Goal: Task Accomplishment & Management: Use online tool/utility

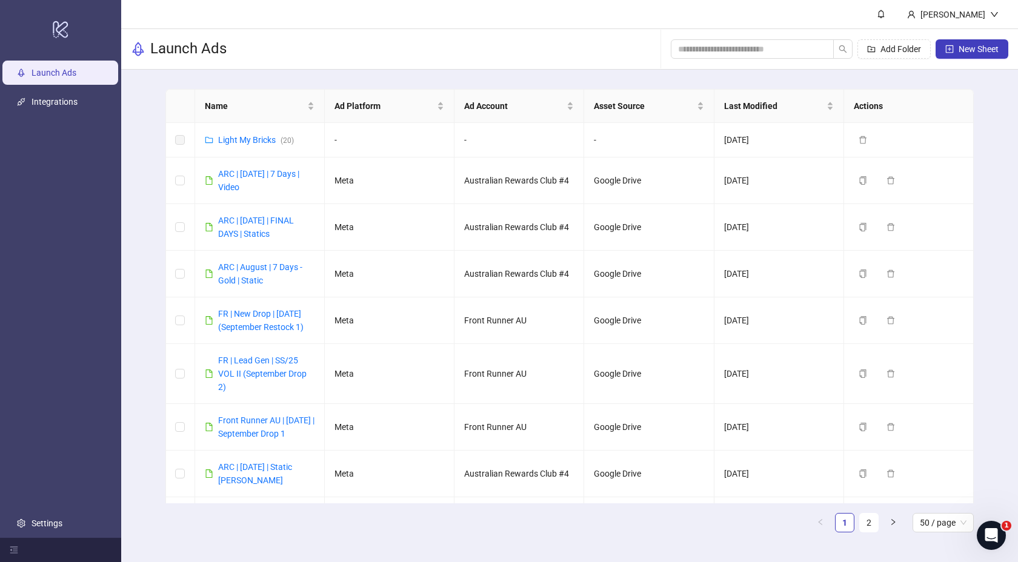
click at [76, 77] on link "Launch Ads" at bounding box center [54, 73] width 45 height 10
click at [978, 50] on span "New Sheet" at bounding box center [979, 49] width 40 height 10
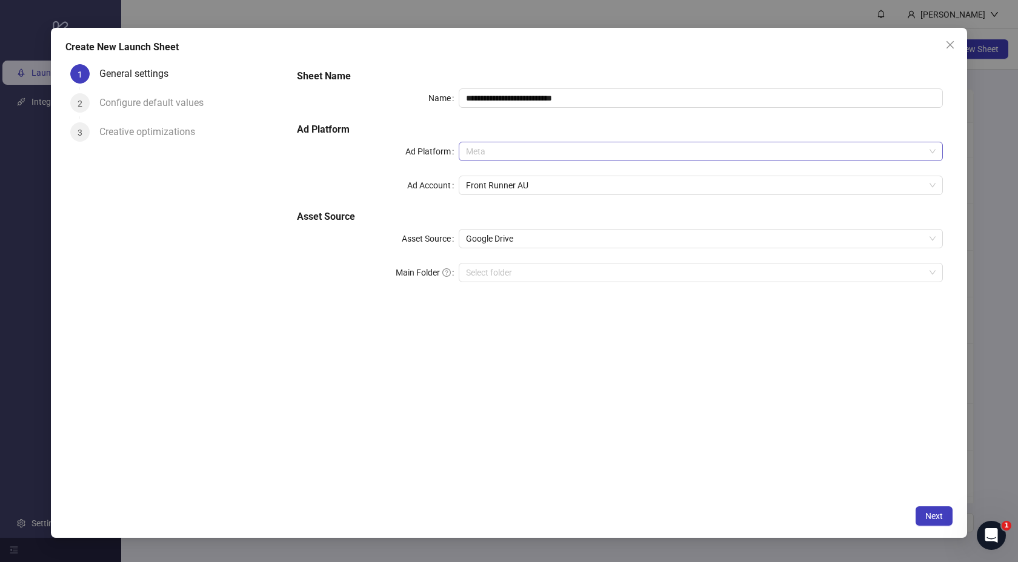
click at [532, 153] on span "Meta" at bounding box center [701, 151] width 470 height 18
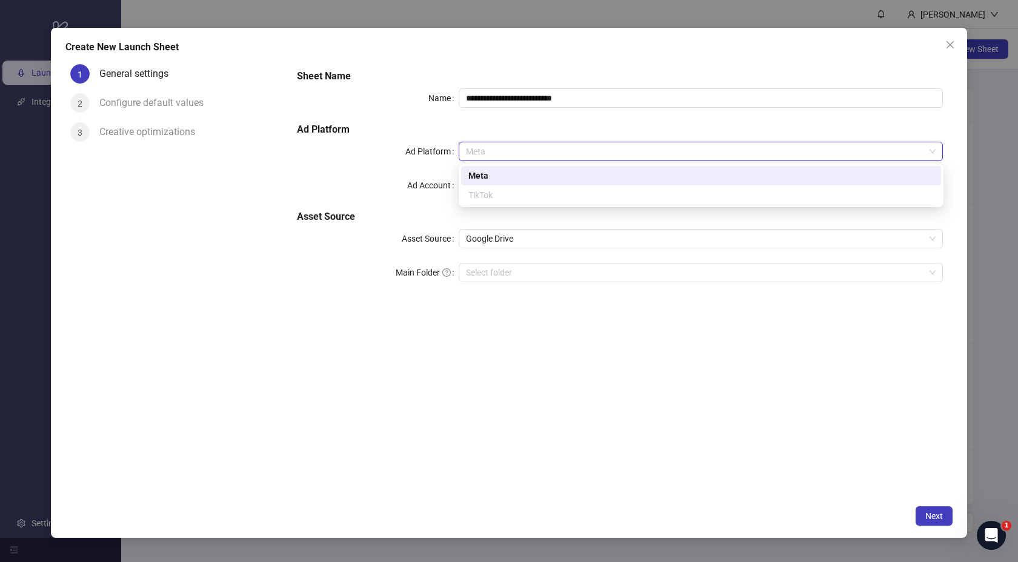
click at [487, 195] on div "TikTok" at bounding box center [700, 194] width 465 height 13
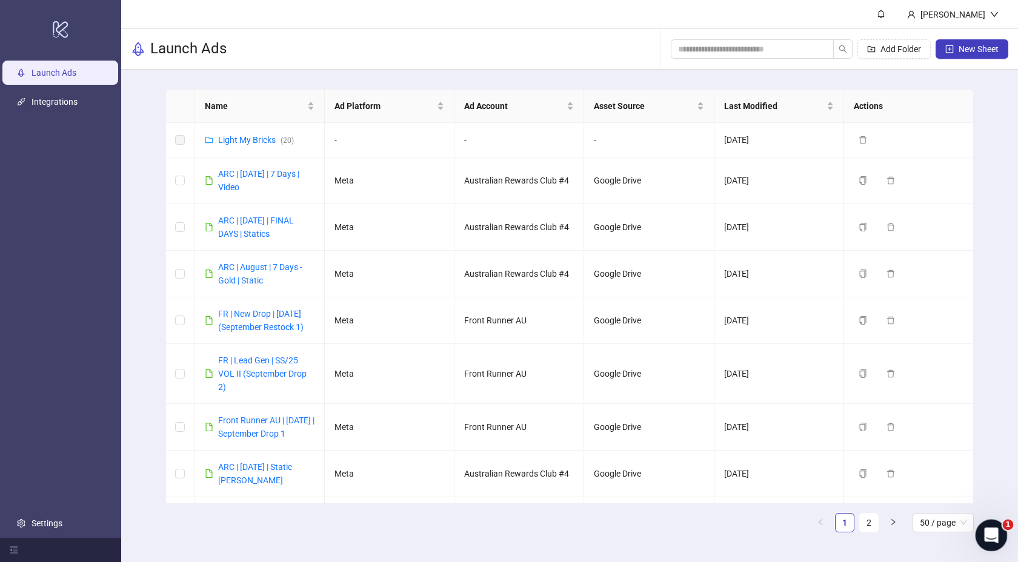
click at [993, 535] on icon "Open Intercom Messenger" at bounding box center [990, 534] width 20 height 20
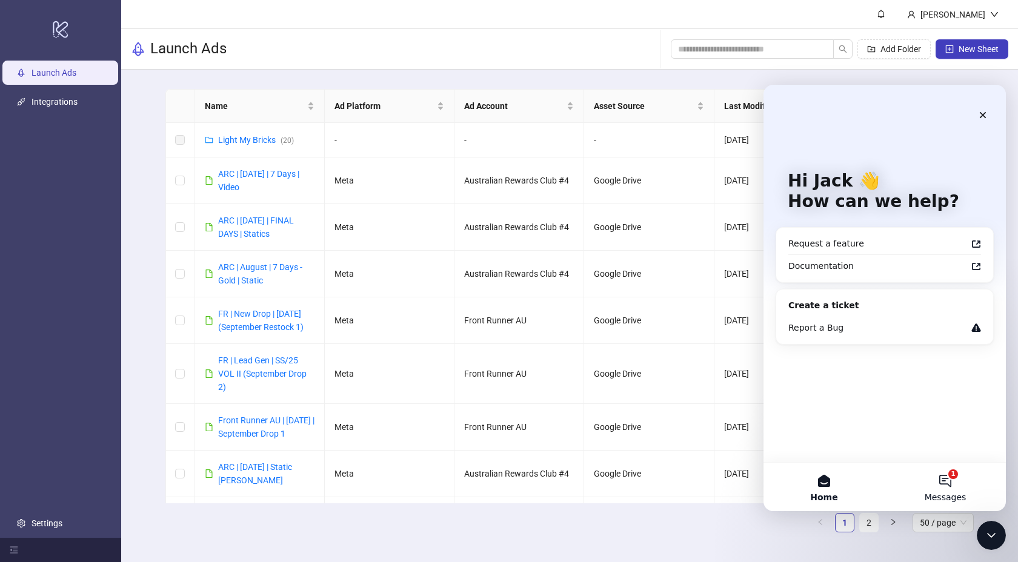
click at [947, 495] on span "Messages" at bounding box center [946, 497] width 42 height 8
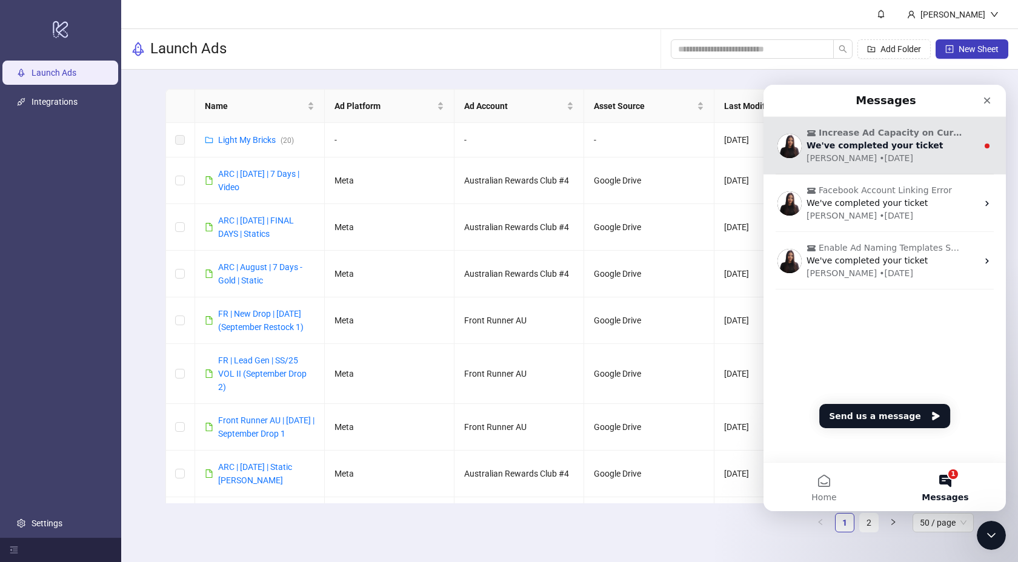
click at [890, 153] on div "Laura • 7w ago" at bounding box center [892, 158] width 171 height 13
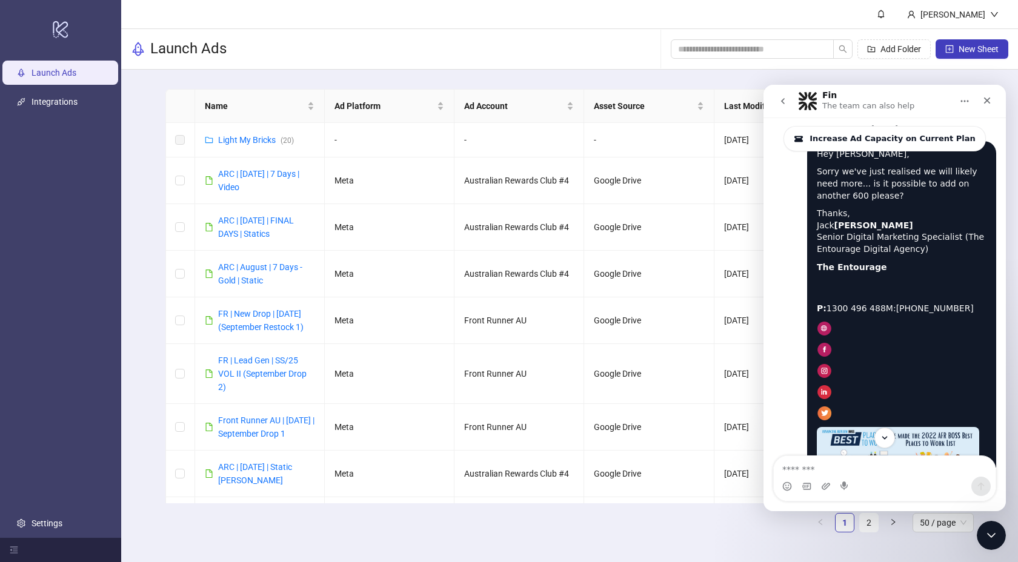
scroll to position [1824, 0]
click at [788, 104] on button "go back" at bounding box center [783, 101] width 23 height 23
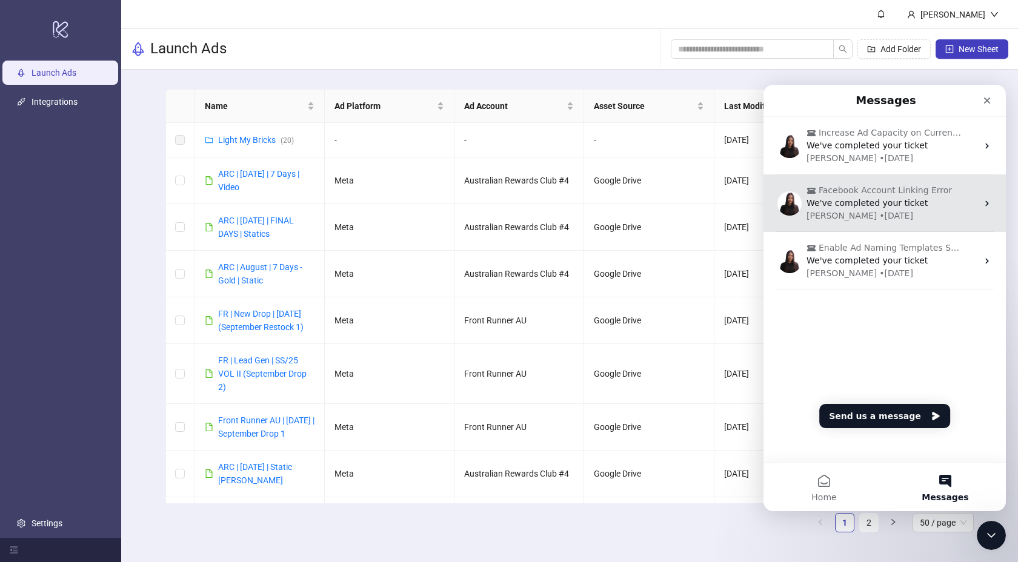
click at [877, 219] on div "Laura • 10w ago" at bounding box center [892, 216] width 171 height 13
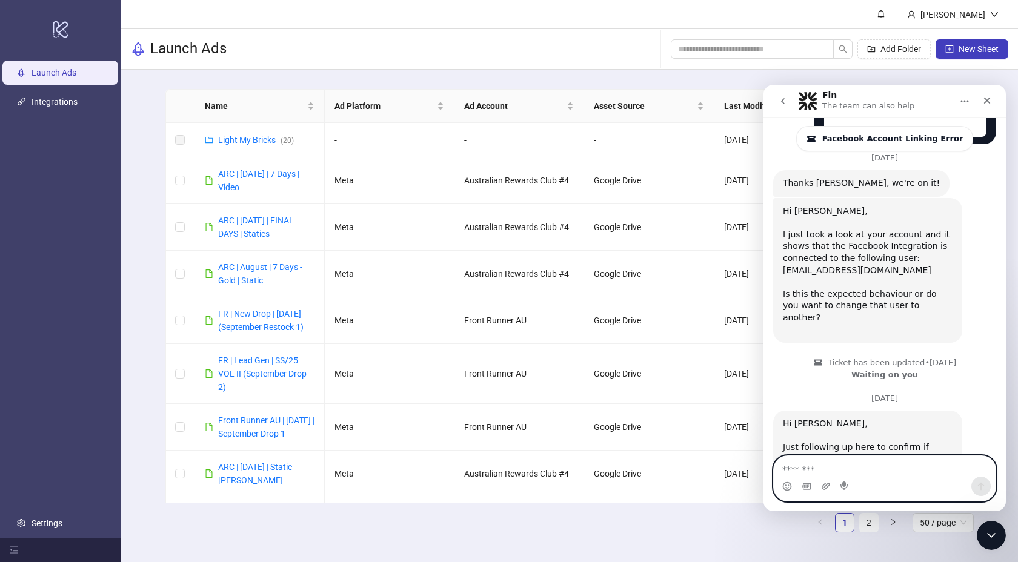
scroll to position [1367, 0]
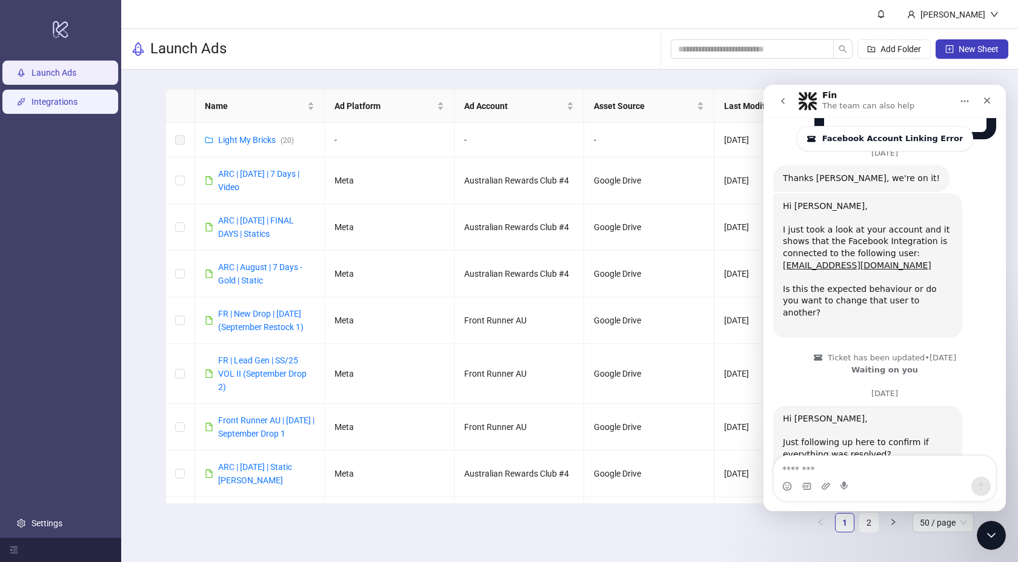
click at [75, 105] on link "Integrations" at bounding box center [55, 102] width 46 height 10
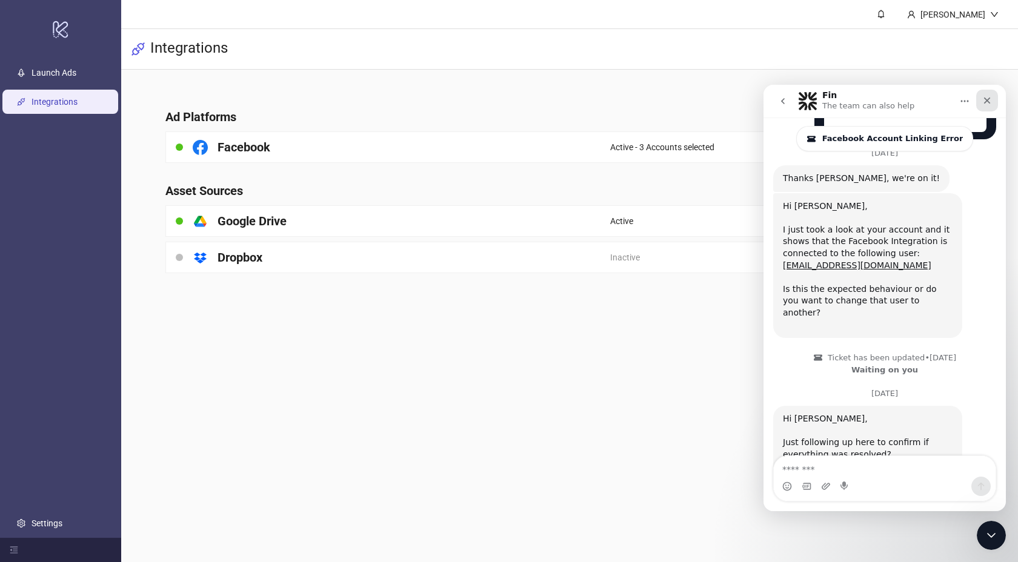
click at [987, 102] on icon "Close" at bounding box center [987, 101] width 10 height 10
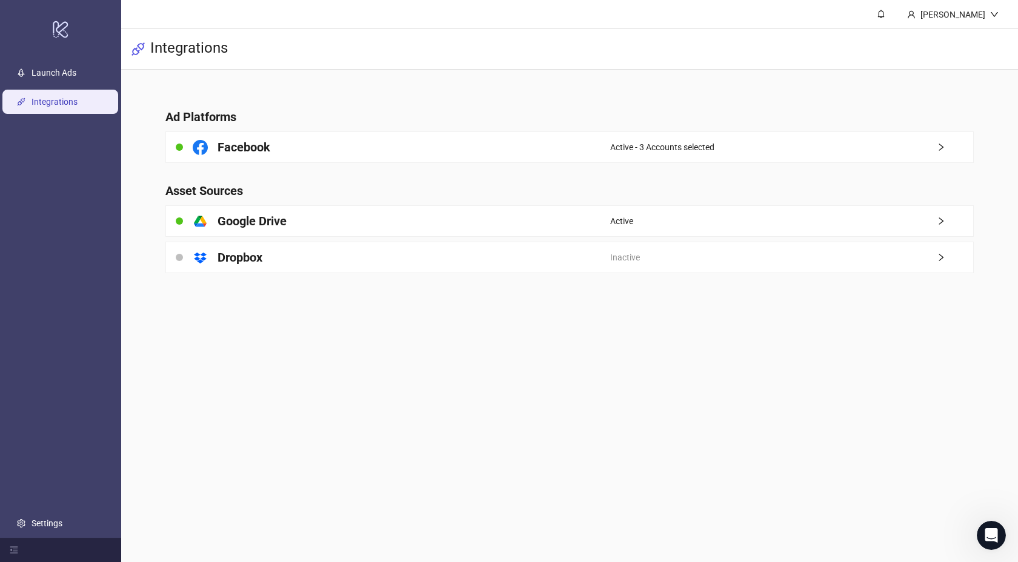
click at [809, 106] on main "Ad Platforms Facebook Active - 3 Accounts selected Asset Sources platform/googl…" at bounding box center [570, 184] width 828 height 228
click at [992, 523] on div "Open Intercom Messenger" at bounding box center [990, 534] width 40 height 40
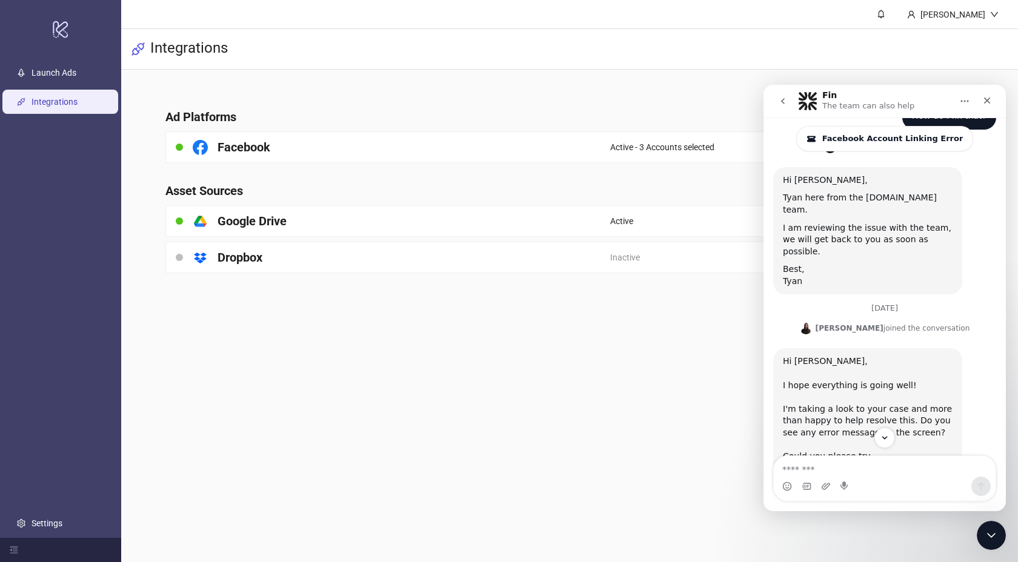
scroll to position [0, 0]
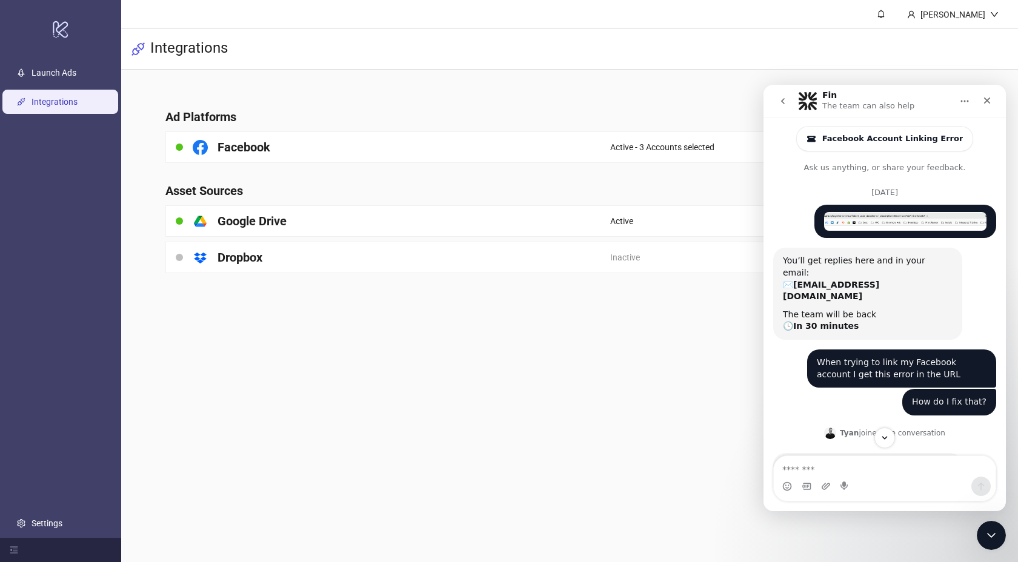
click at [784, 99] on icon "go back" at bounding box center [783, 101] width 10 height 10
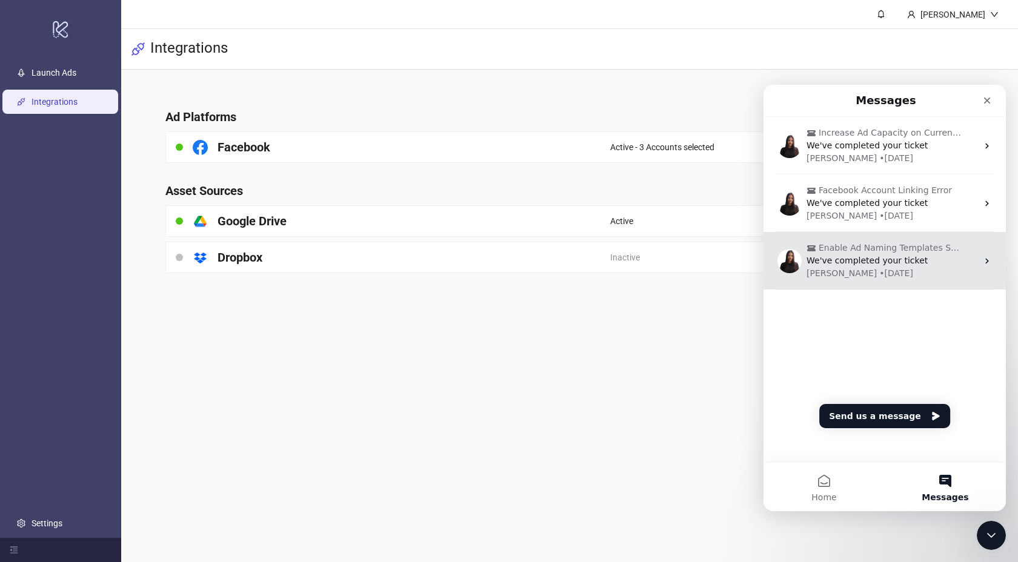
click at [844, 250] on span "Enable Ad Naming Templates Support Request" at bounding box center [891, 248] width 145 height 13
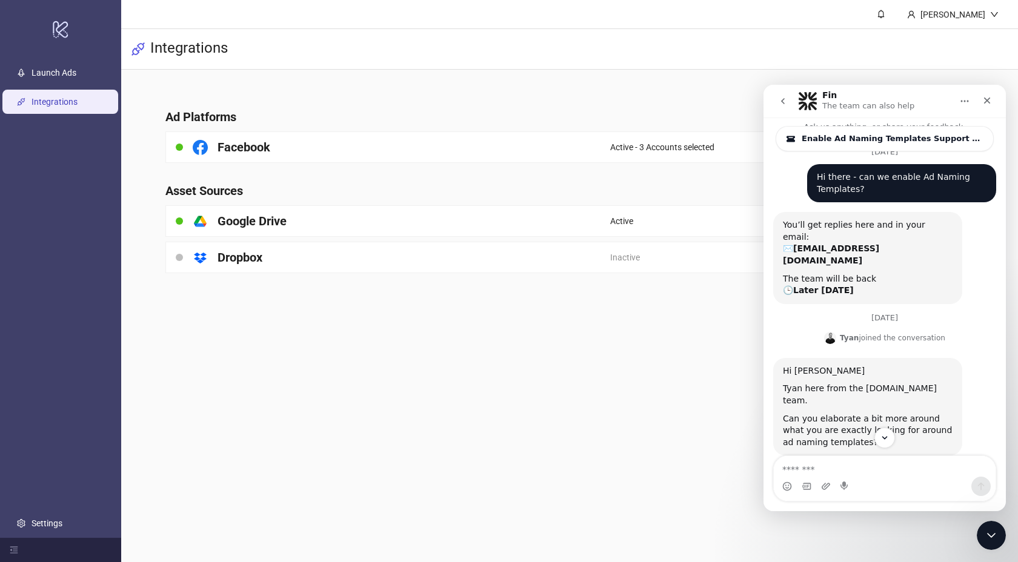
scroll to position [1176, 0]
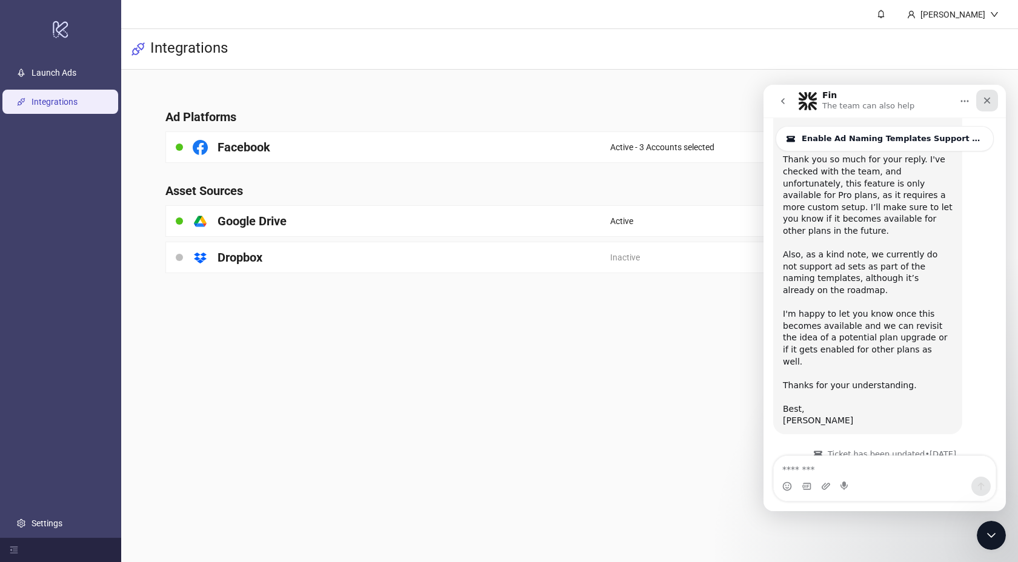
click at [988, 104] on icon "Close" at bounding box center [987, 101] width 10 height 10
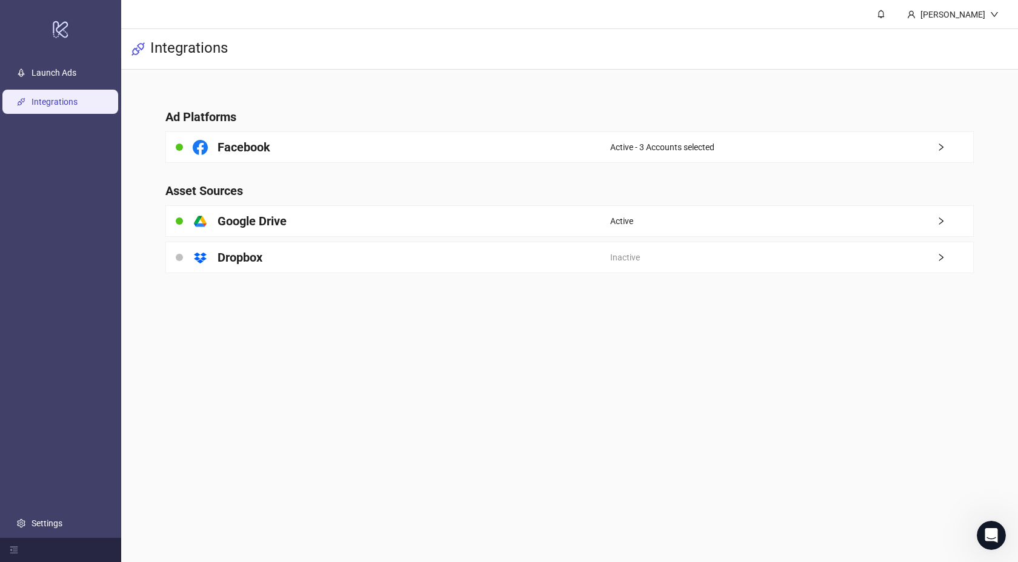
click at [627, 42] on div "Integrations" at bounding box center [569, 49] width 897 height 41
click at [59, 72] on link "Launch Ads" at bounding box center [54, 73] width 45 height 10
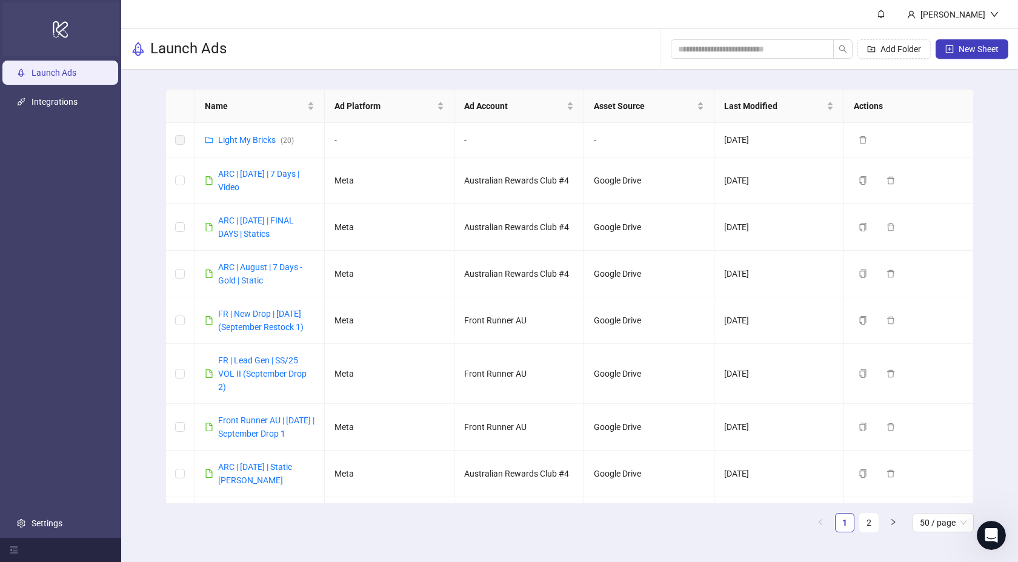
click at [64, 36] on icon "logo/logo-mobile" at bounding box center [60, 29] width 17 height 29
click at [259, 140] on link "Light My Bricks ( 20 )" at bounding box center [256, 140] width 76 height 10
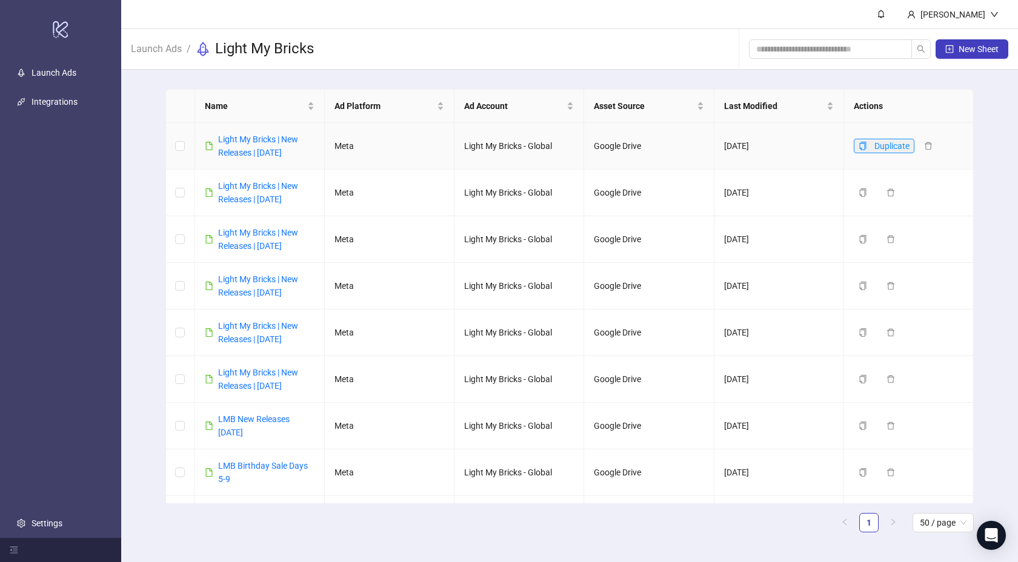
click at [865, 150] on icon "copy" at bounding box center [863, 146] width 8 height 8
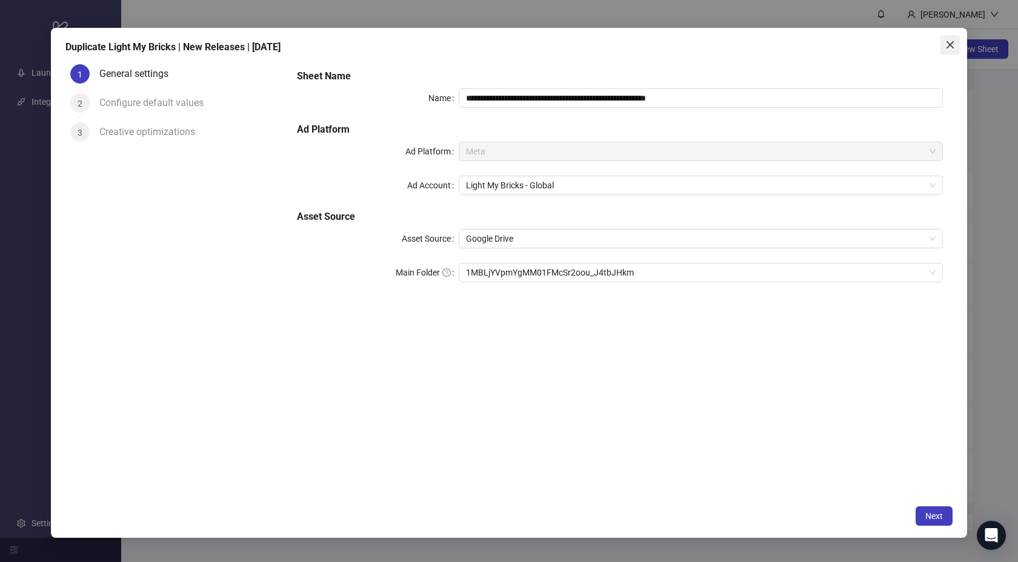
click at [947, 42] on icon "close" at bounding box center [950, 44] width 7 height 7
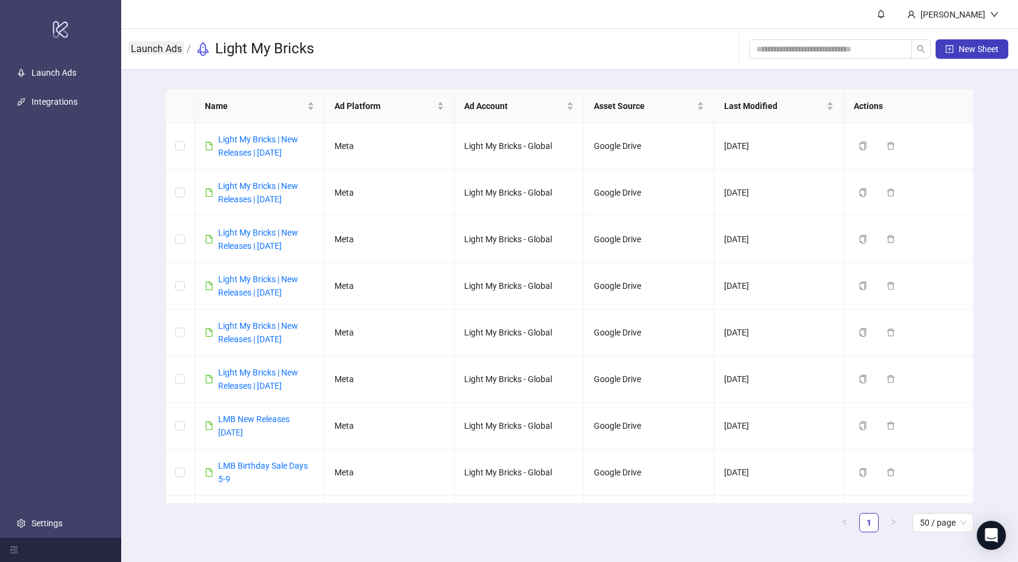
click at [160, 45] on link "Launch Ads" at bounding box center [156, 47] width 56 height 13
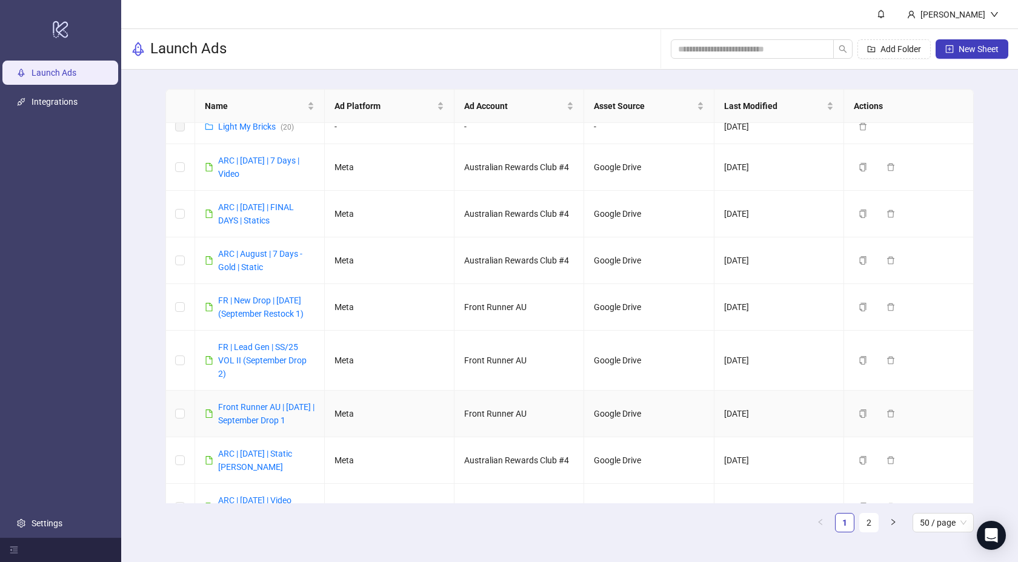
scroll to position [15, 0]
click at [862, 416] on icon "copy" at bounding box center [863, 412] width 8 height 8
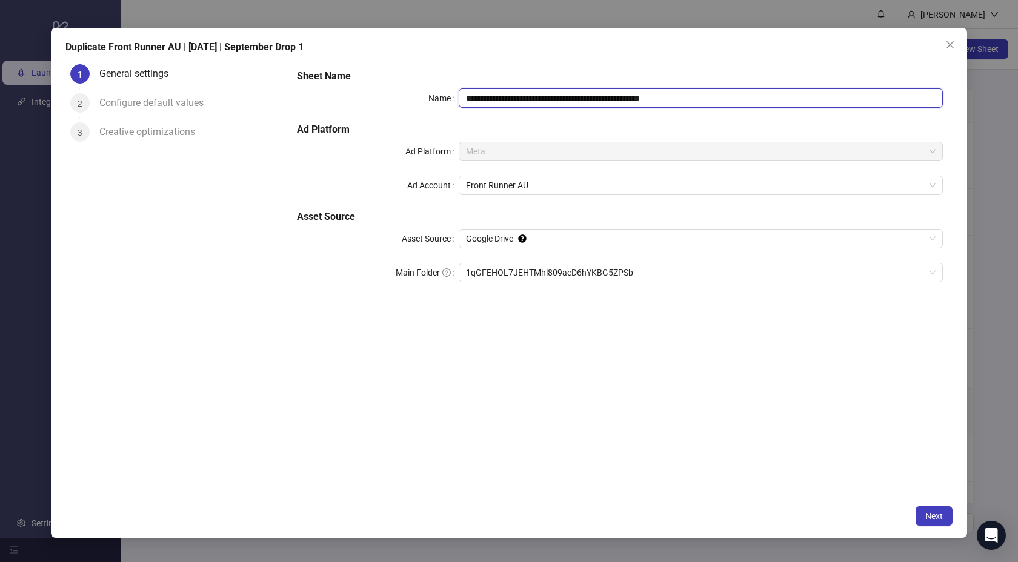
click at [656, 102] on input "**********" at bounding box center [701, 97] width 485 height 19
click at [548, 99] on input "**********" at bounding box center [701, 97] width 485 height 19
click at [535, 97] on input "**********" at bounding box center [701, 97] width 485 height 19
type input "**********"
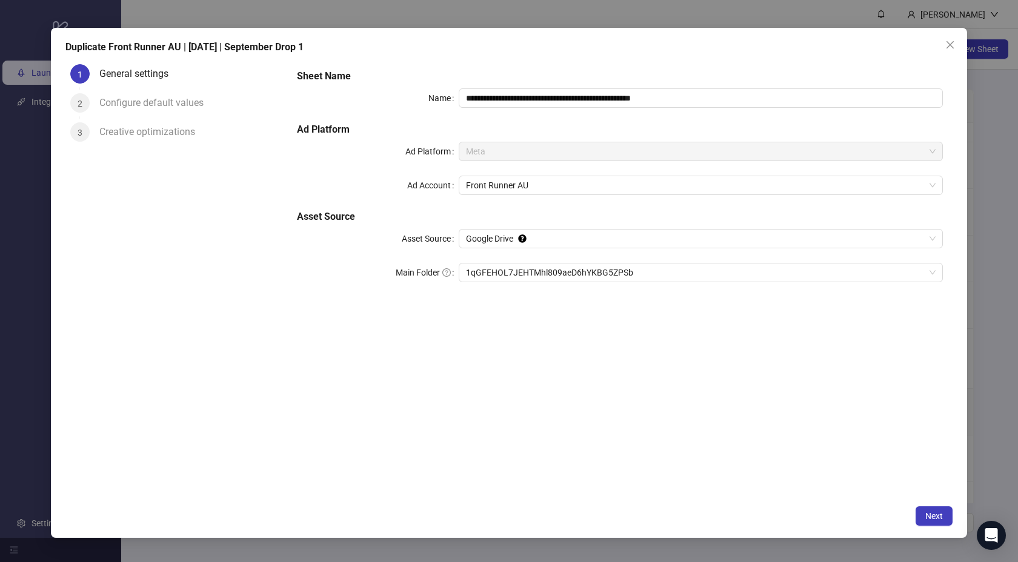
click at [522, 130] on h5 "Ad Platform" at bounding box center [620, 129] width 646 height 15
click at [523, 299] on div "**********" at bounding box center [620, 183] width 656 height 238
click at [523, 274] on span "1qGFEHOL7JEHTMhl809aeD6hYKBG5ZPSb" at bounding box center [701, 273] width 470 height 18
click at [748, 415] on div "**********" at bounding box center [619, 278] width 665 height 439
click at [784, 411] on div "**********" at bounding box center [619, 278] width 665 height 439
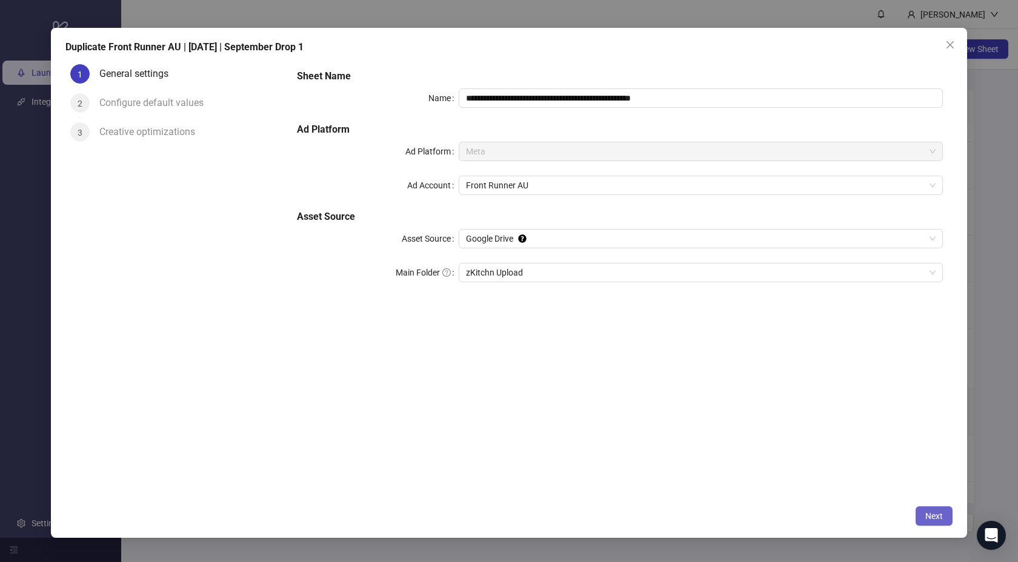
click at [934, 508] on button "Next" at bounding box center [934, 516] width 37 height 19
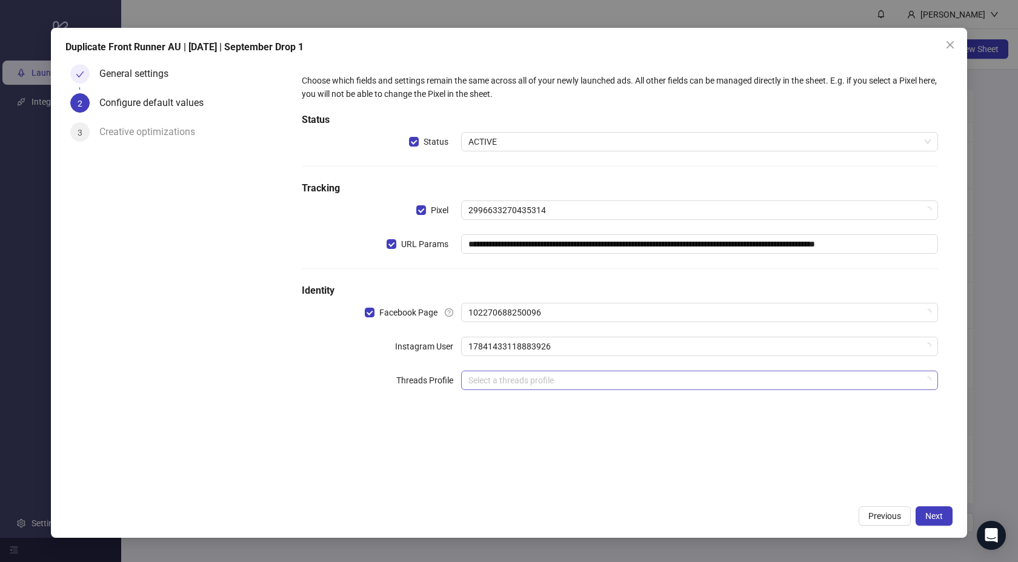
click at [625, 373] on input "search" at bounding box center [694, 381] width 452 height 18
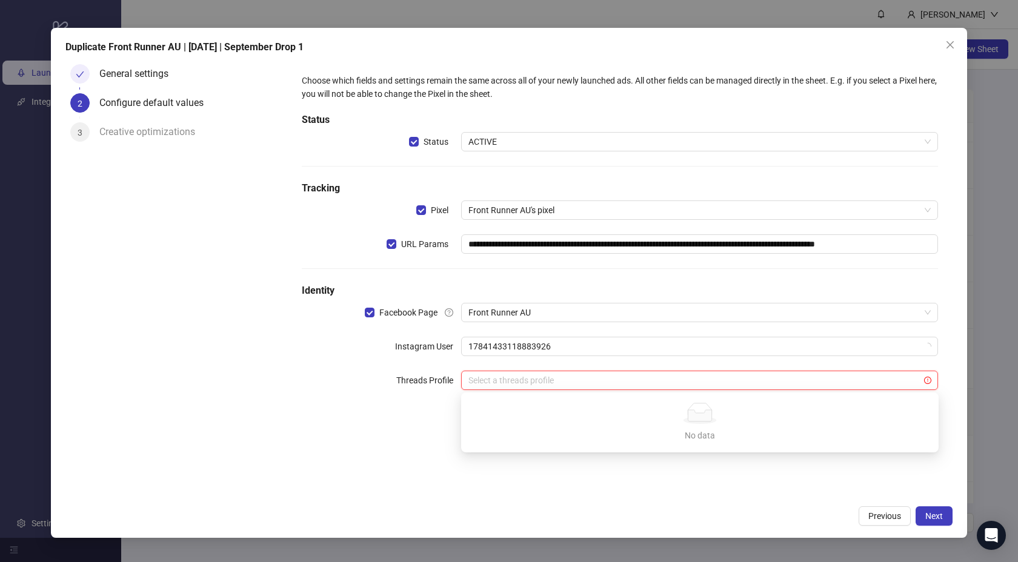
click at [766, 363] on div "**********" at bounding box center [620, 239] width 646 height 340
click at [361, 355] on div "Instagram User" at bounding box center [381, 346] width 159 height 19
click at [927, 513] on span "Next" at bounding box center [934, 517] width 18 height 10
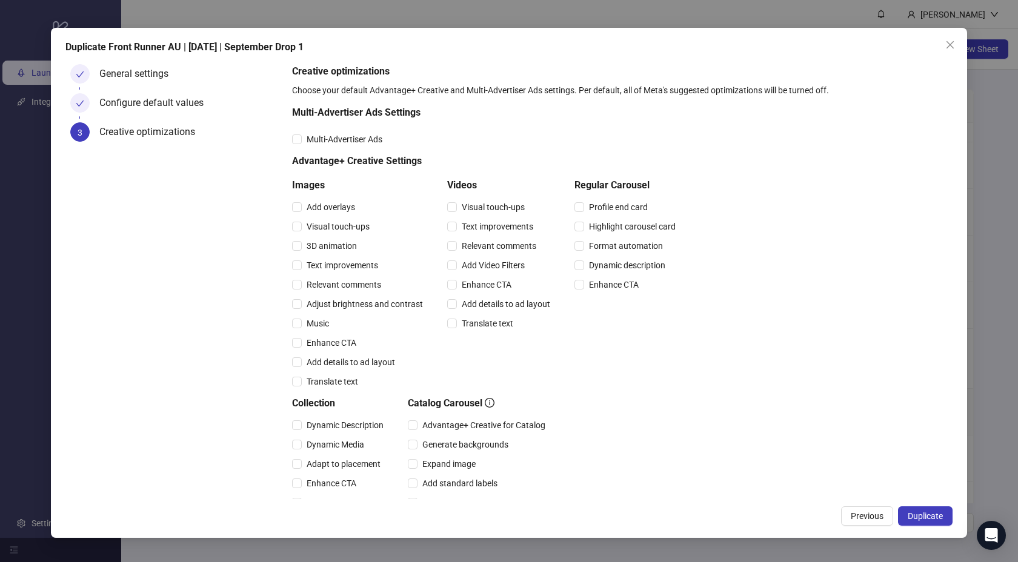
scroll to position [178, 0]
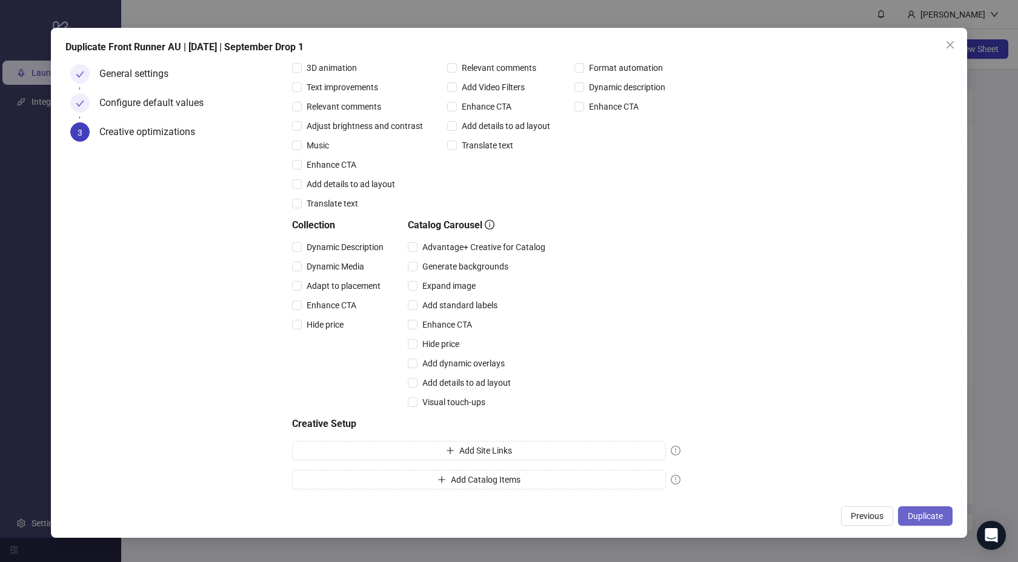
click at [922, 512] on span "Duplicate" at bounding box center [925, 517] width 35 height 10
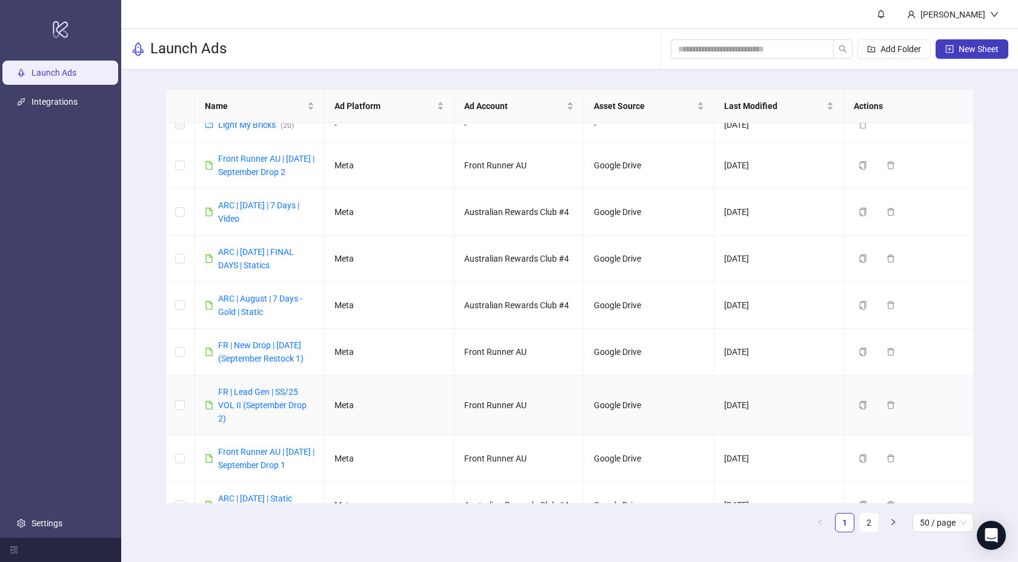
scroll to position [179, 0]
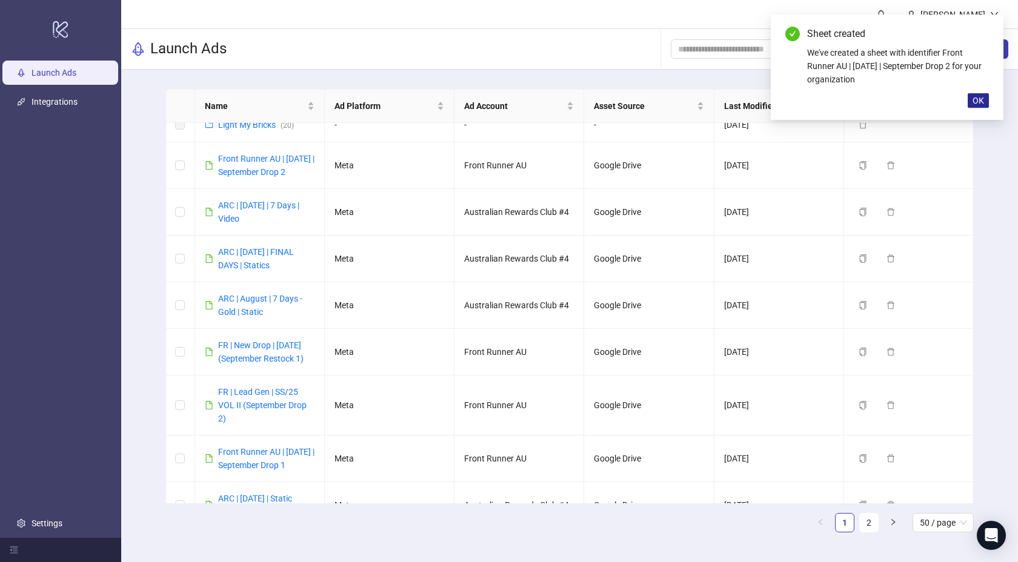
click at [980, 96] on span "OK" at bounding box center [979, 101] width 12 height 10
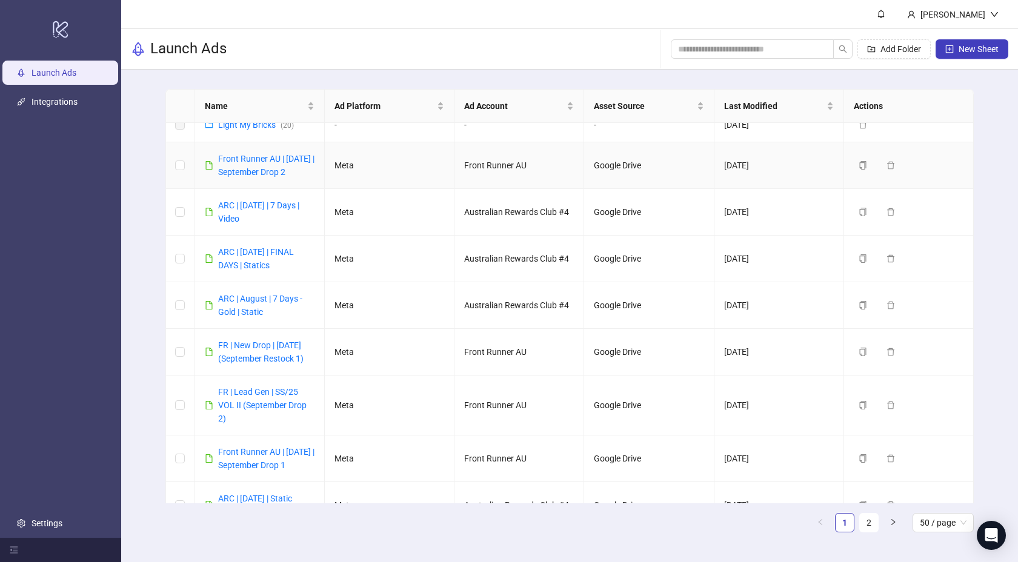
scroll to position [0, 0]
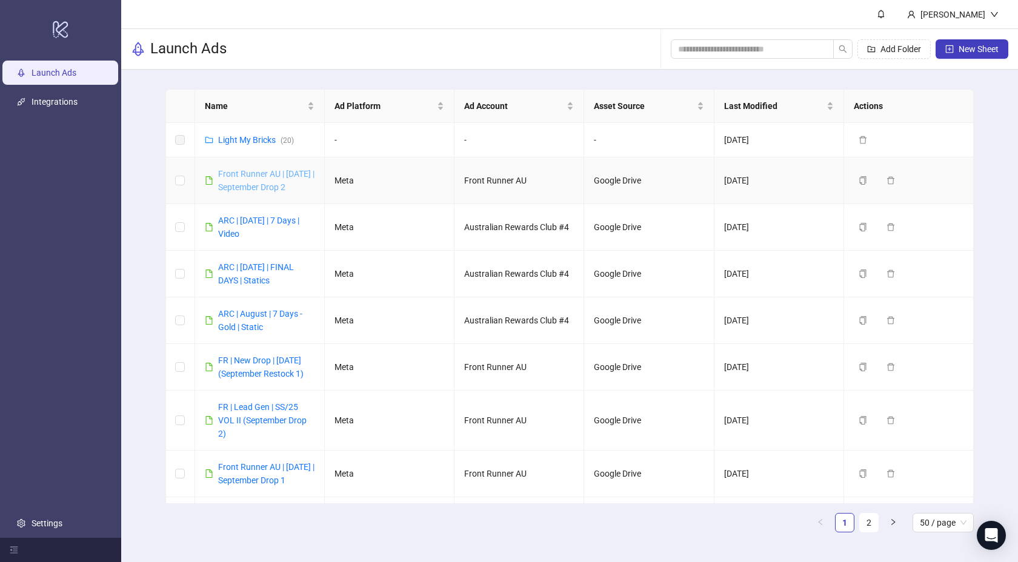
click at [264, 190] on link "Front Runner AU | [DATE] | September Drop 2" at bounding box center [266, 180] width 96 height 23
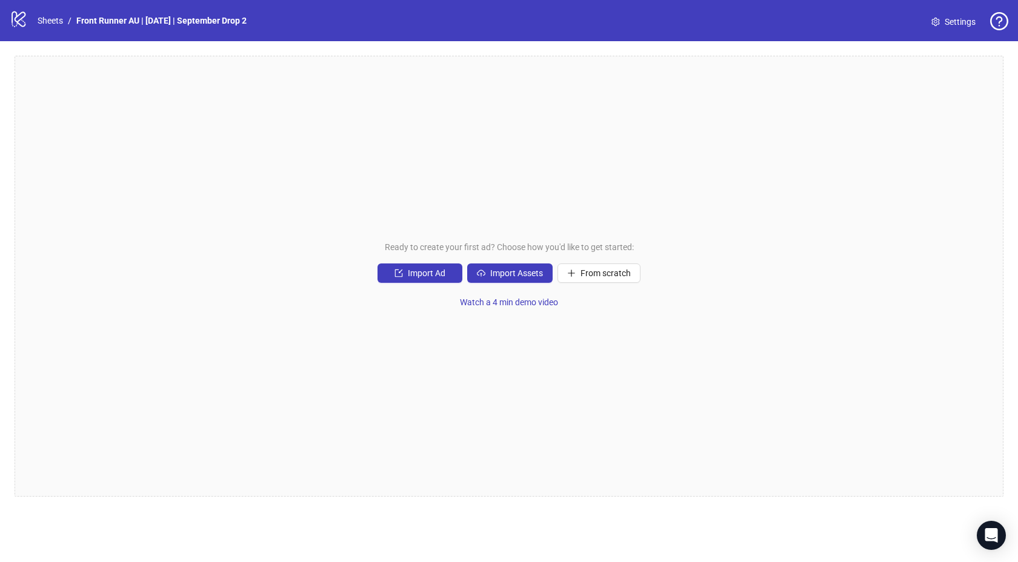
click at [435, 150] on div "Ready to create your first ad? Choose how you'd like to get started: Import Ad …" at bounding box center [509, 276] width 989 height 441
click at [517, 243] on span "Ready to create your first ad? Choose how you'd like to get started:" at bounding box center [509, 247] width 249 height 13
click at [516, 243] on span "Ready to create your first ad? Choose how you'd like to get started:" at bounding box center [509, 247] width 249 height 13
click at [499, 243] on span "Ready to create your first ad? Choose how you'd like to get started:" at bounding box center [509, 247] width 249 height 13
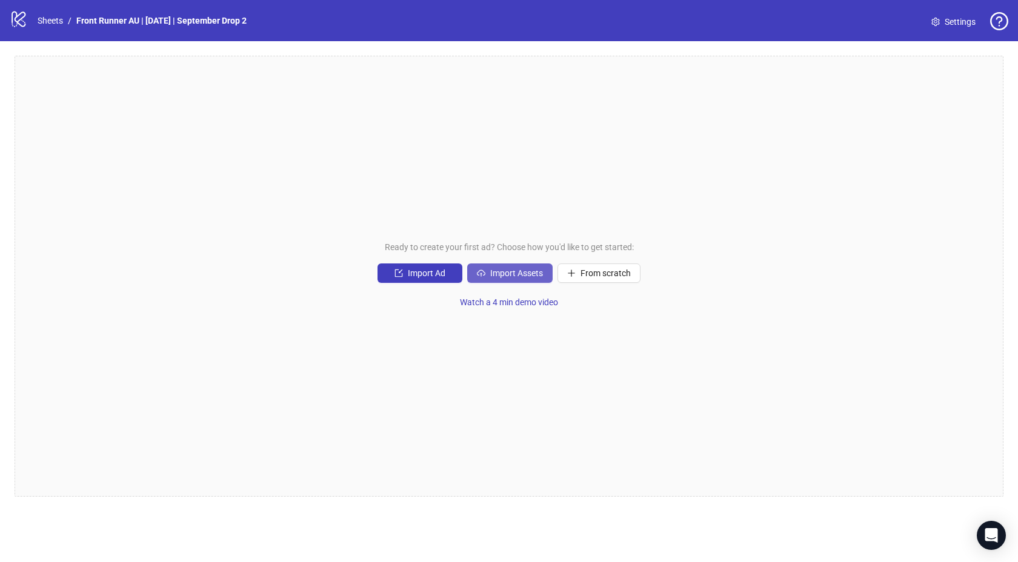
click at [516, 270] on span "Import Assets" at bounding box center [516, 273] width 53 height 10
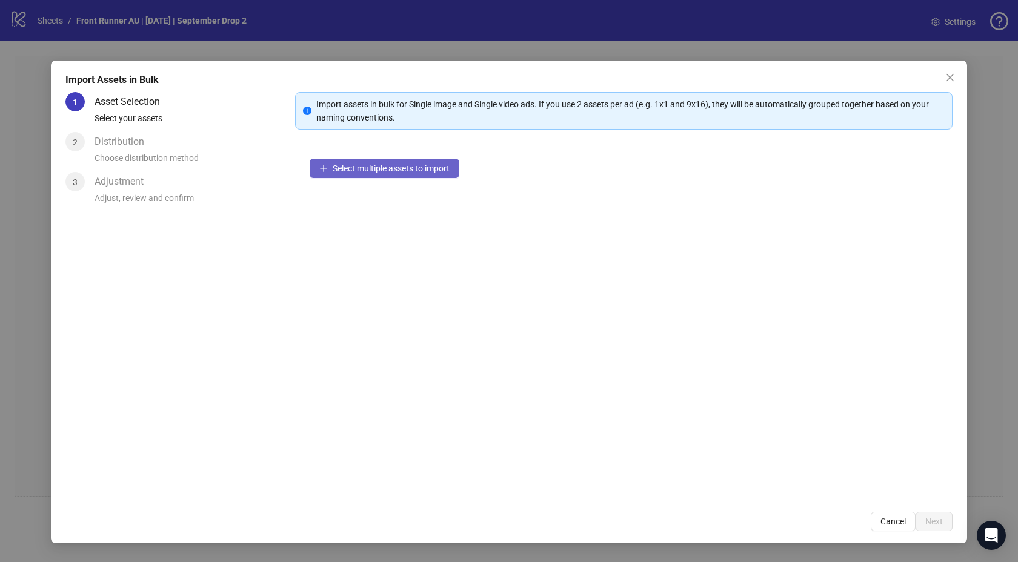
click at [415, 175] on button "Select multiple assets to import" at bounding box center [385, 168] width 150 height 19
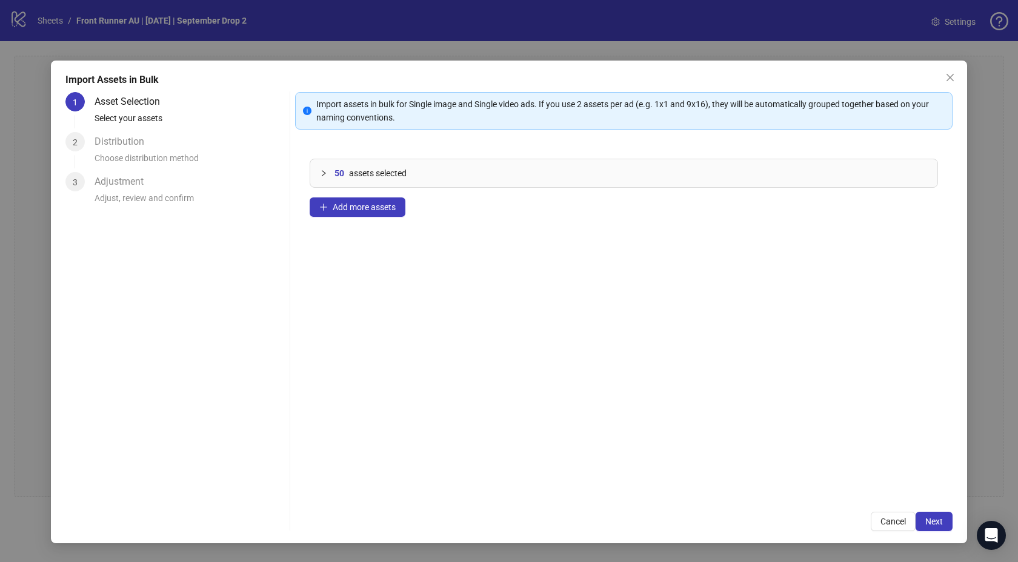
click at [325, 176] on icon "collapsed" at bounding box center [323, 173] width 7 height 7
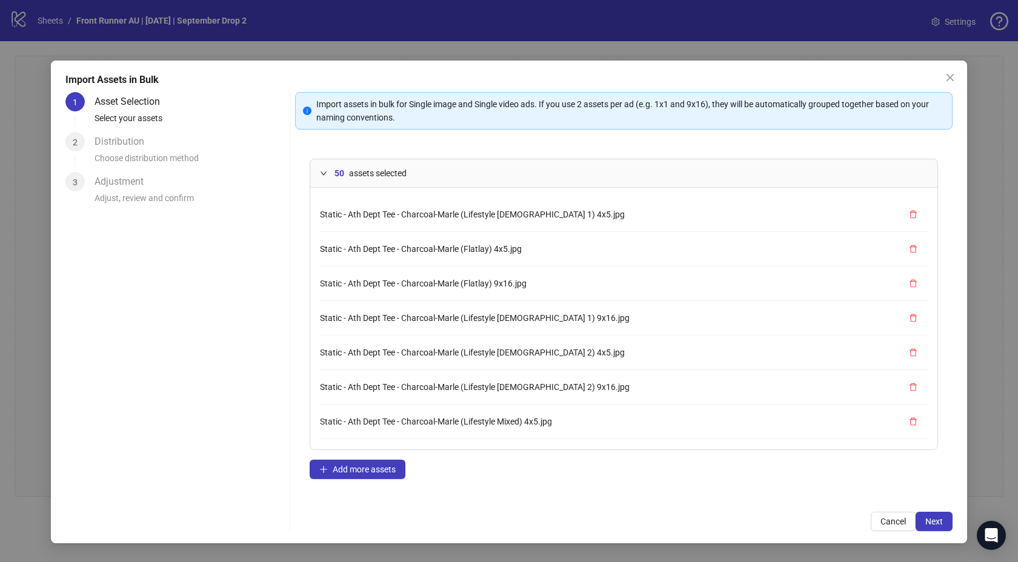
click at [325, 176] on icon "expanded" at bounding box center [323, 173] width 7 height 7
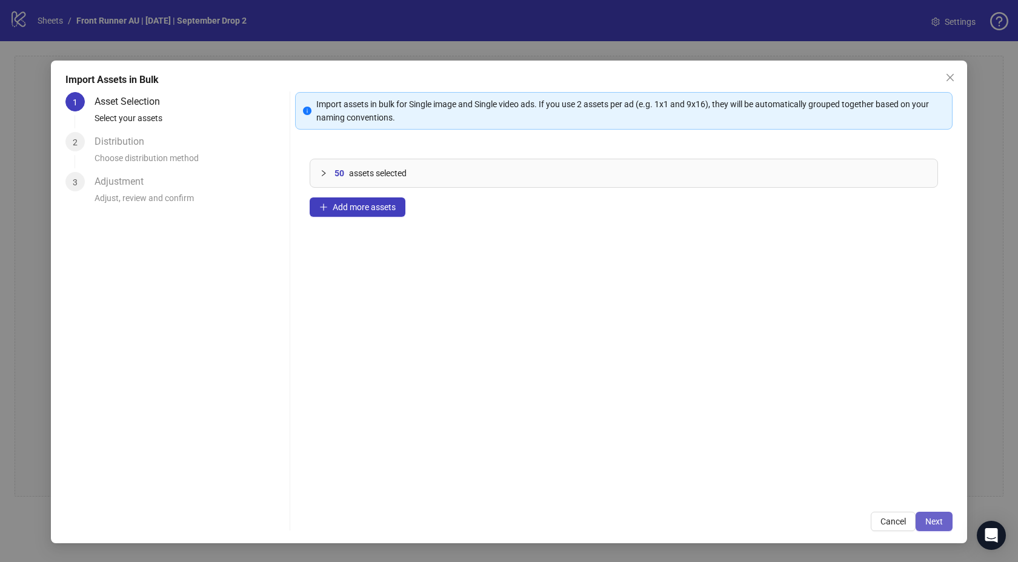
click at [928, 513] on button "Next" at bounding box center [934, 521] width 37 height 19
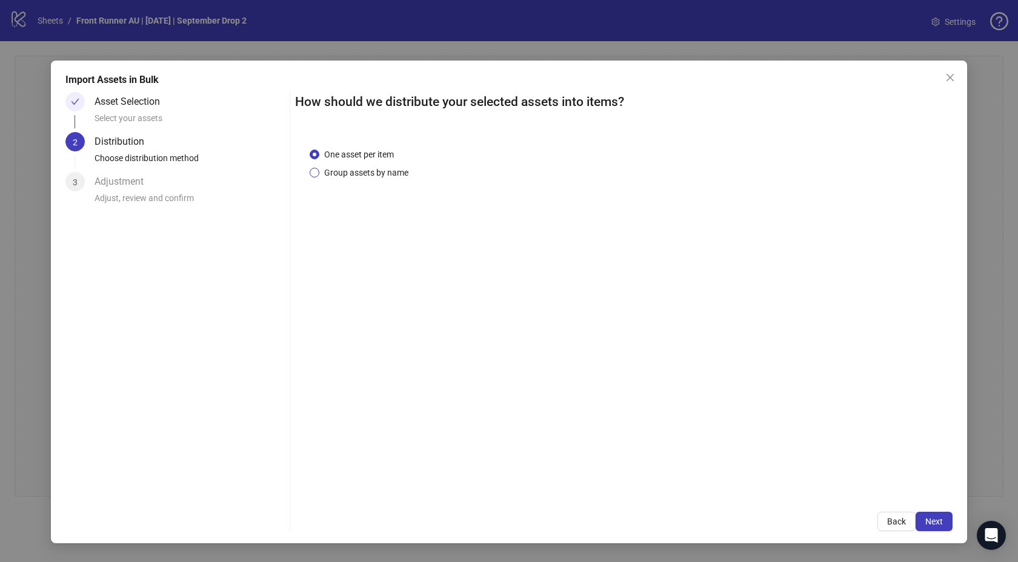
click at [376, 177] on span "Group assets by name" at bounding box center [366, 172] width 94 height 13
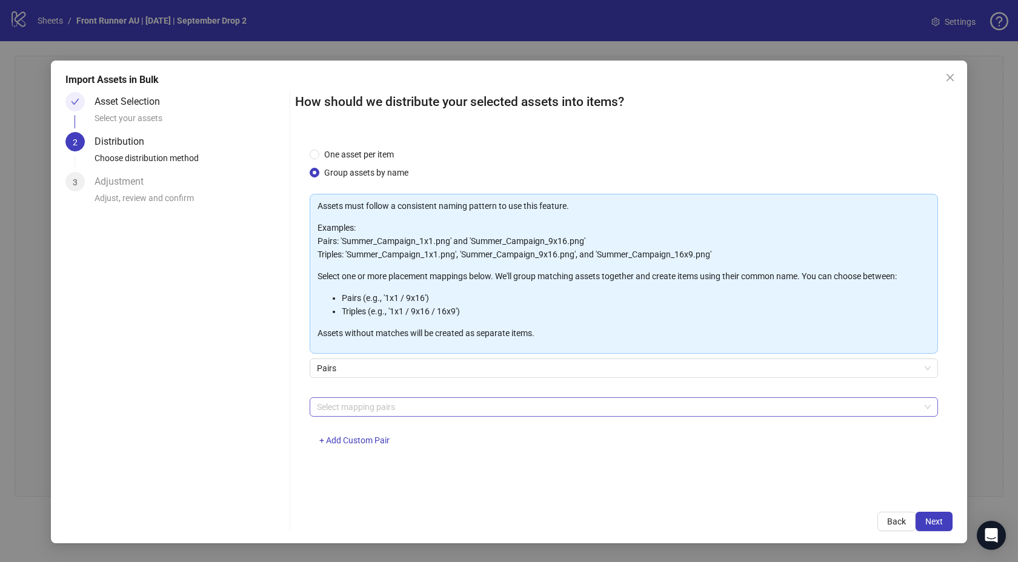
click at [397, 406] on div at bounding box center [617, 407] width 611 height 17
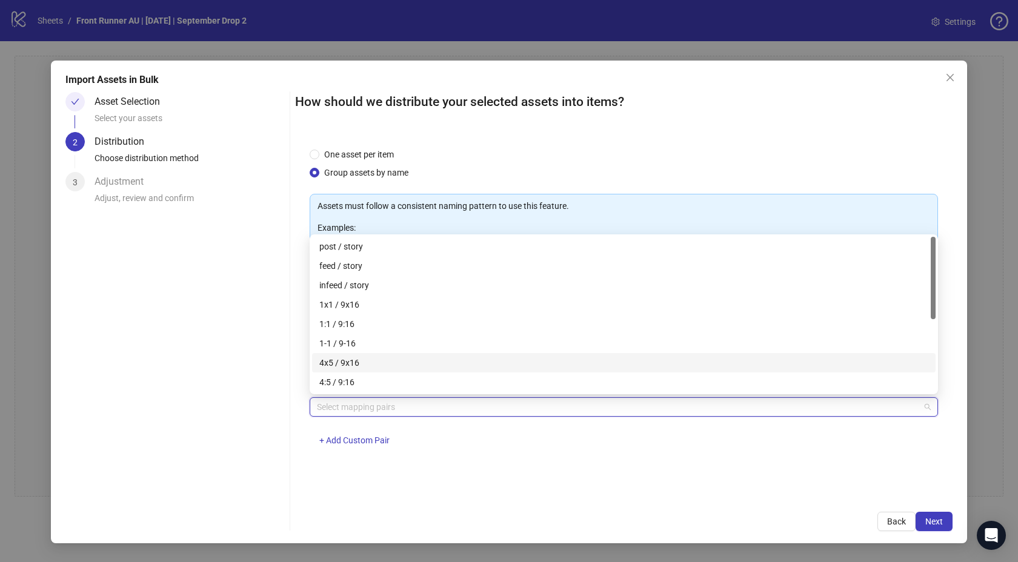
click at [359, 364] on div "4x5 / 9x16" at bounding box center [623, 362] width 609 height 13
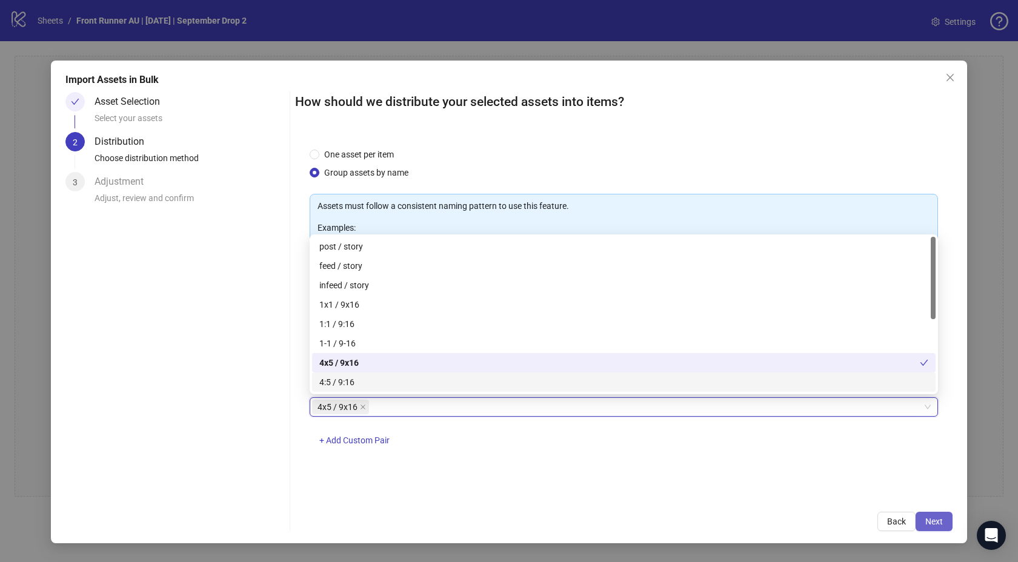
click at [928, 521] on span "Next" at bounding box center [934, 522] width 18 height 10
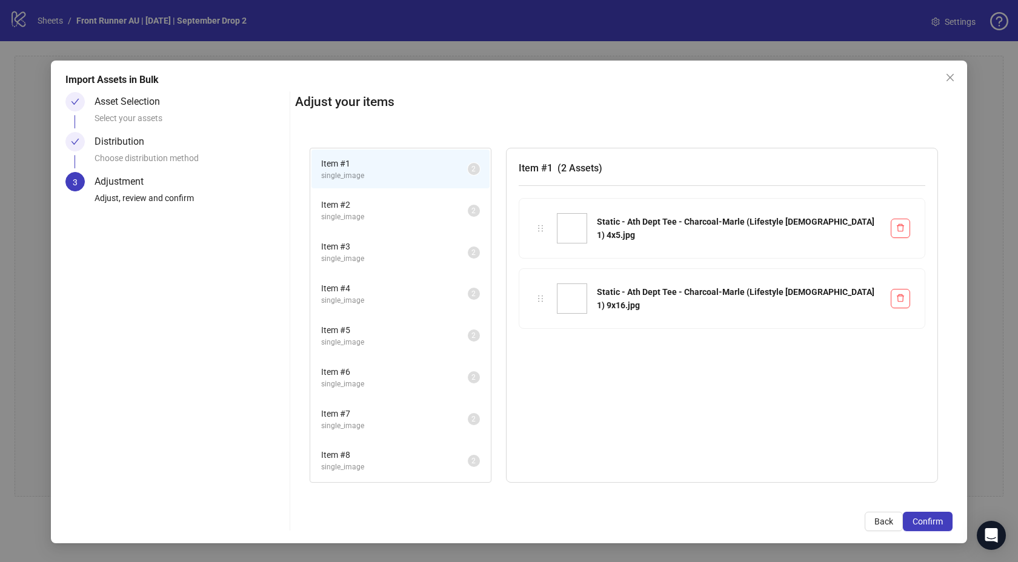
scroll to position [708, 0]
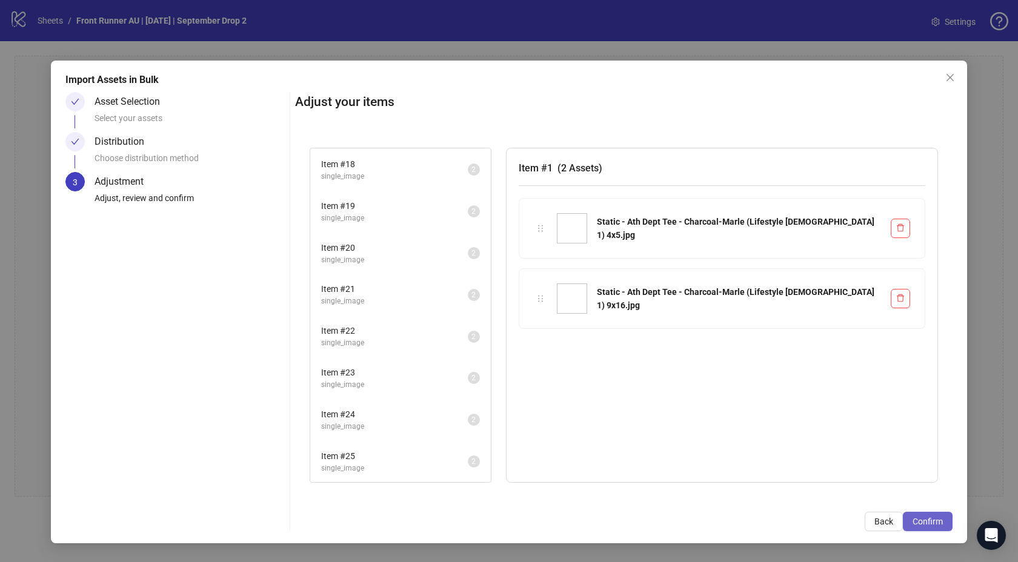
click at [913, 518] on span "Confirm" at bounding box center [928, 522] width 30 height 10
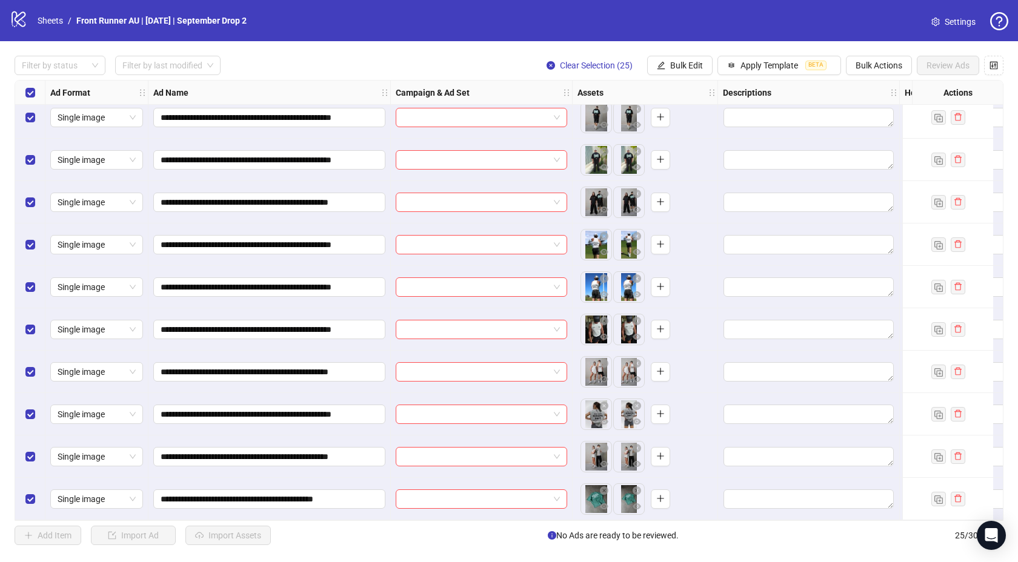
scroll to position [0, 0]
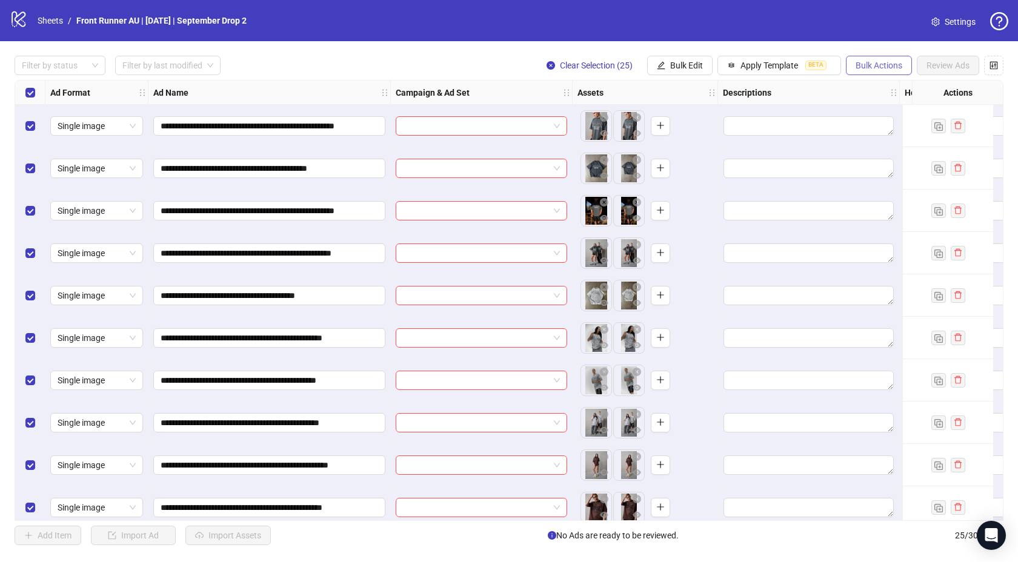
click at [873, 65] on span "Bulk Actions" at bounding box center [879, 66] width 47 height 10
click at [676, 66] on span "Bulk Edit" at bounding box center [686, 66] width 33 height 10
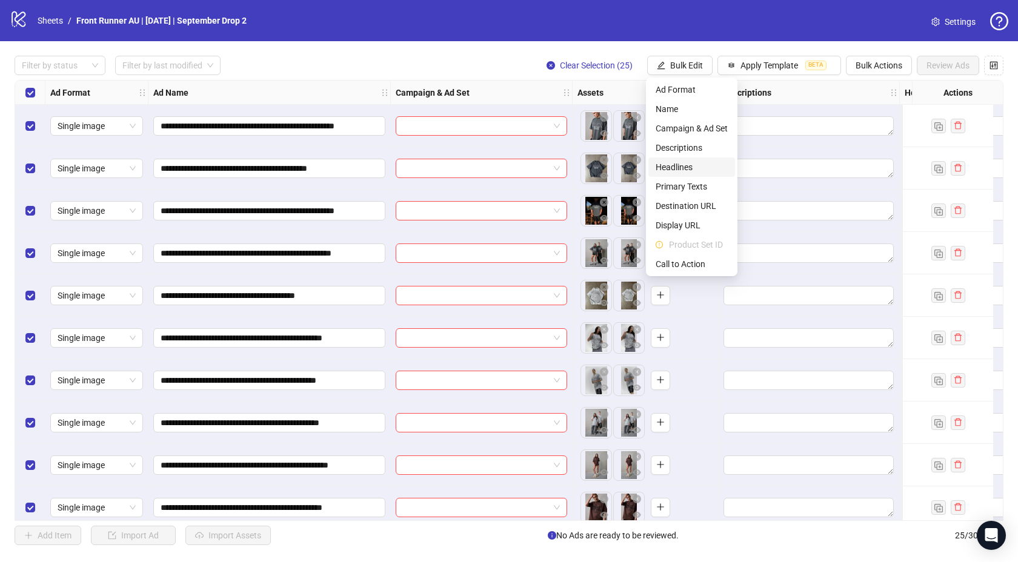
click at [685, 170] on span "Headlines" at bounding box center [692, 167] width 72 height 13
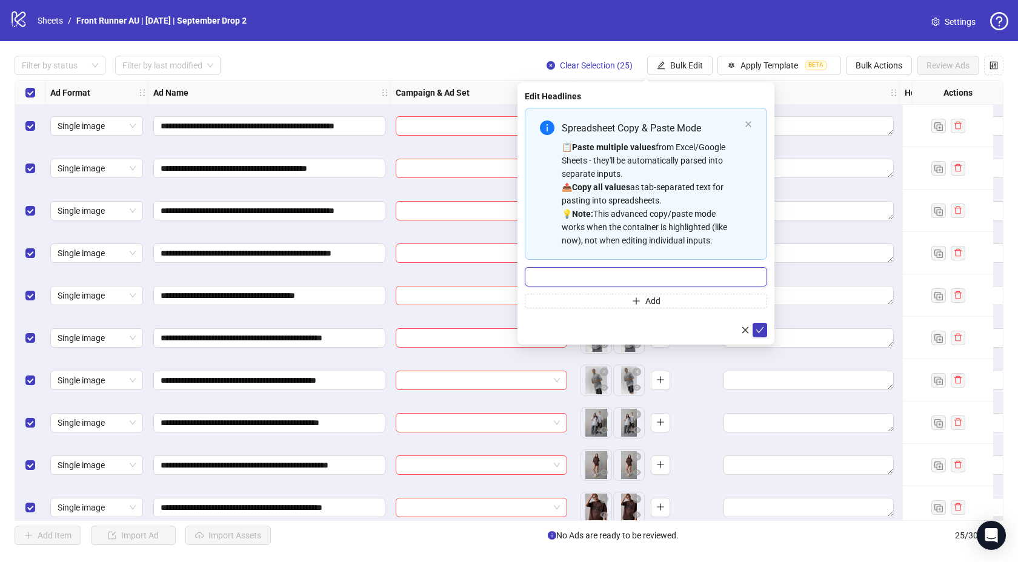
click at [637, 269] on input "Multi-input container - paste or copy values" at bounding box center [646, 276] width 242 height 19
paste input "**********"
type input "**********"
click at [763, 332] on icon "check" at bounding box center [760, 330] width 8 height 8
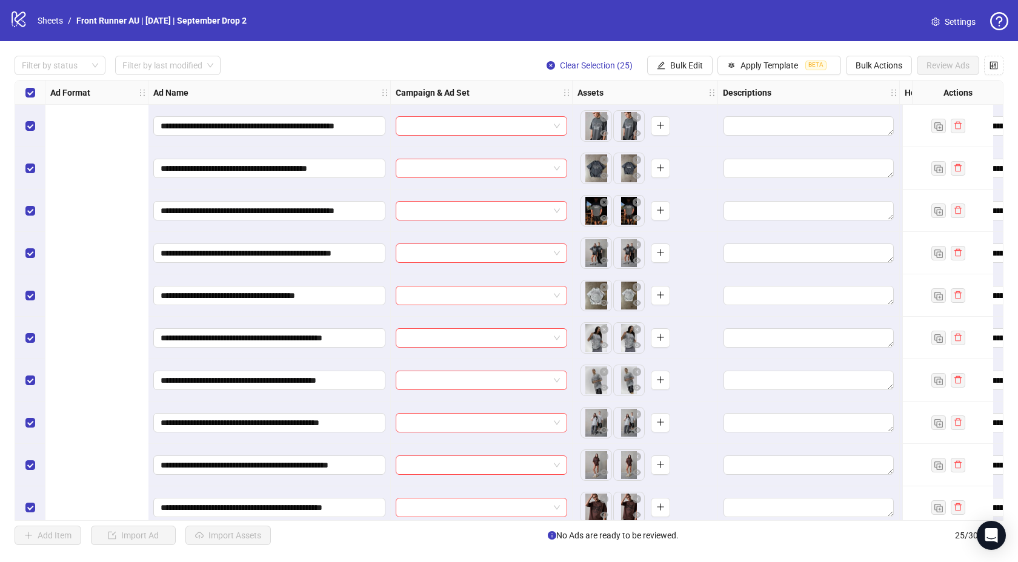
scroll to position [0, 392]
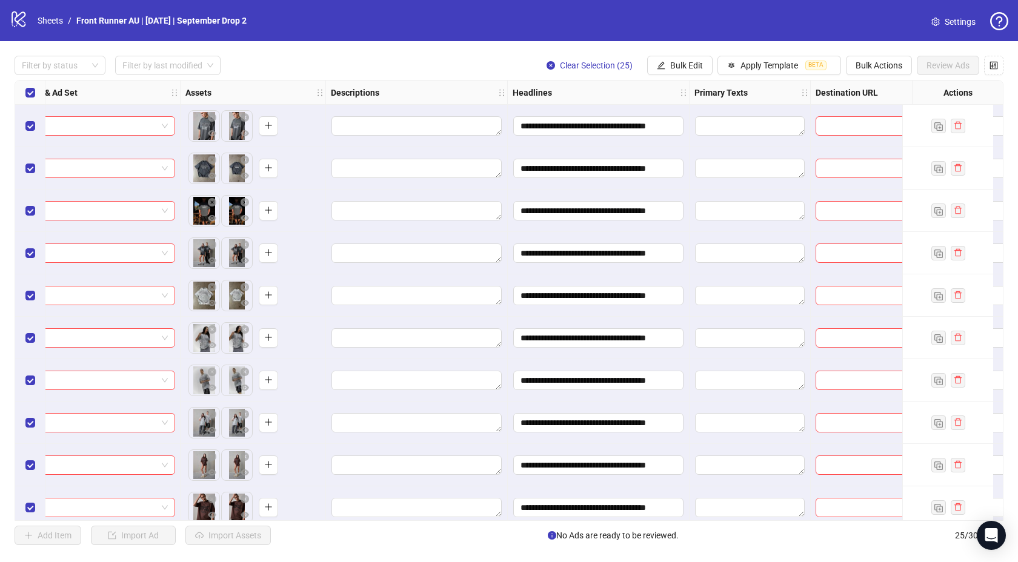
drag, startPoint x: 755, startPoint y: 58, endPoint x: 670, endPoint y: 34, distance: 88.2
click at [670, 34] on div "**********" at bounding box center [509, 281] width 1018 height 562
click at [656, 59] on button "Bulk Edit" at bounding box center [679, 65] width 65 height 19
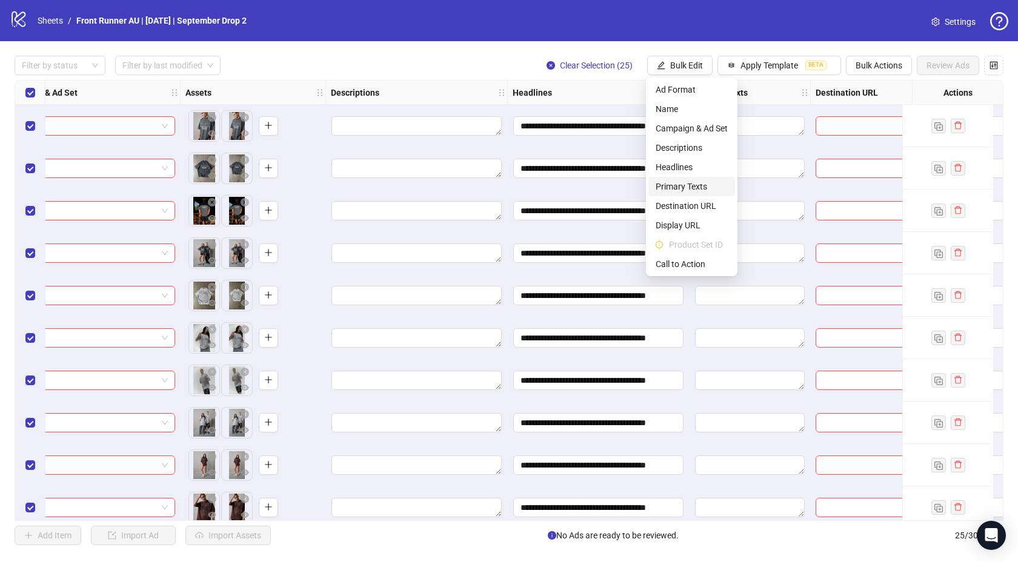
click at [683, 190] on span "Primary Texts" at bounding box center [692, 186] width 72 height 13
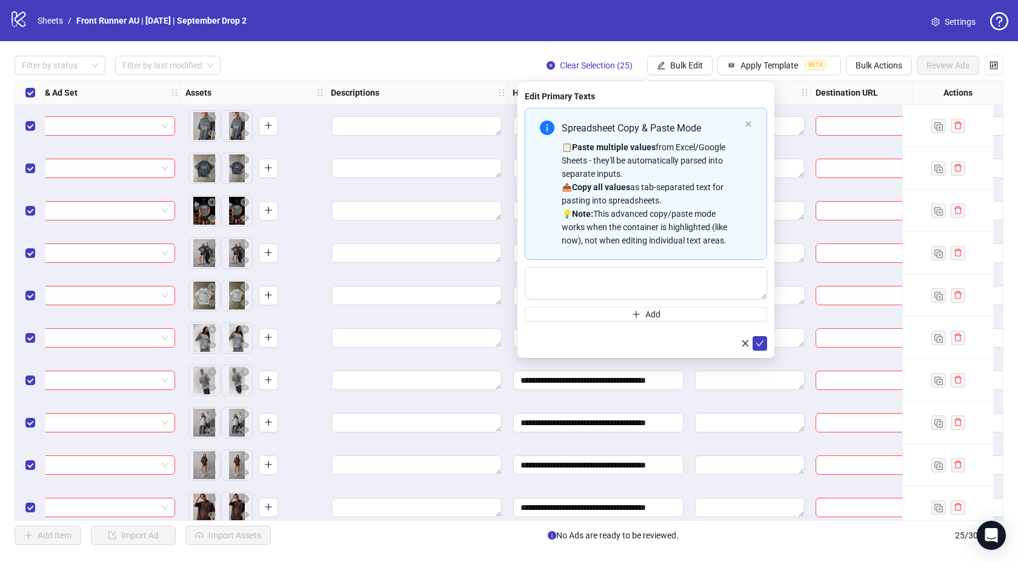
click at [627, 266] on div "Spreadsheet Copy & Paste Mode 📋 Paste multiple values from Excel/Google Sheets …" at bounding box center [646, 215] width 242 height 214
click at [617, 277] on textarea "Multi-text input container - paste or copy values" at bounding box center [646, 283] width 242 height 33
paste textarea "**********"
type textarea "**********"
click at [761, 342] on icon "check" at bounding box center [760, 343] width 8 height 8
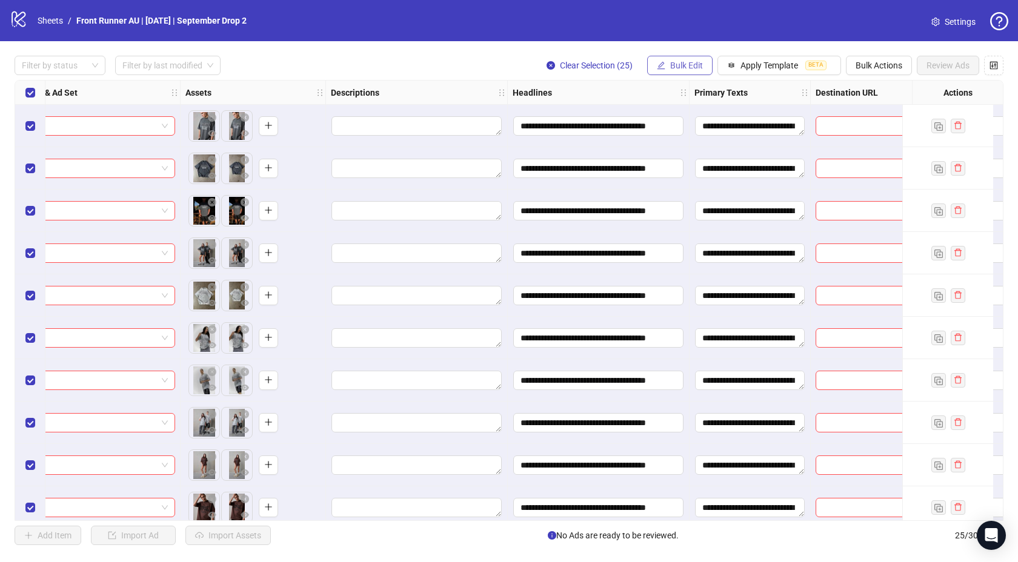
click at [681, 63] on span "Bulk Edit" at bounding box center [686, 66] width 33 height 10
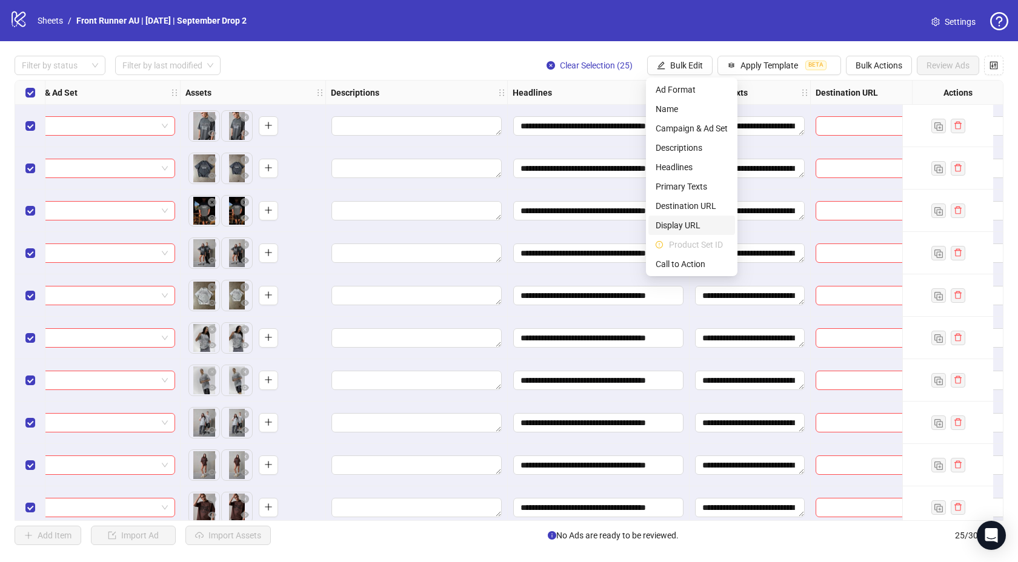
click at [685, 224] on span "Display URL" at bounding box center [692, 225] width 72 height 13
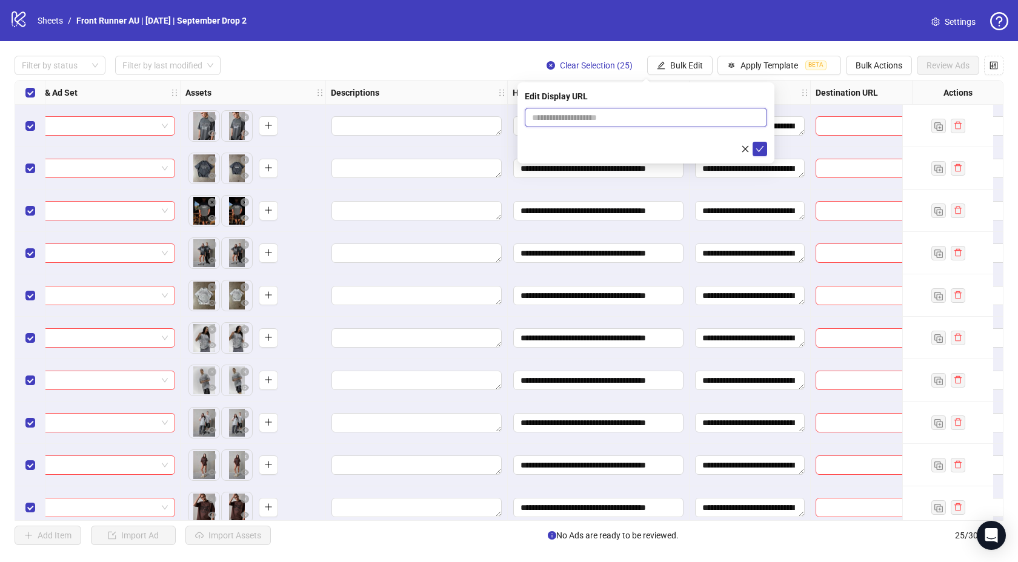
click at [664, 113] on input "text" at bounding box center [646, 117] width 242 height 19
paste input "**********"
drag, startPoint x: 679, startPoint y: 118, endPoint x: 633, endPoint y: 118, distance: 46.1
click at [633, 118] on input "**********" at bounding box center [646, 117] width 242 height 19
type input "**********"
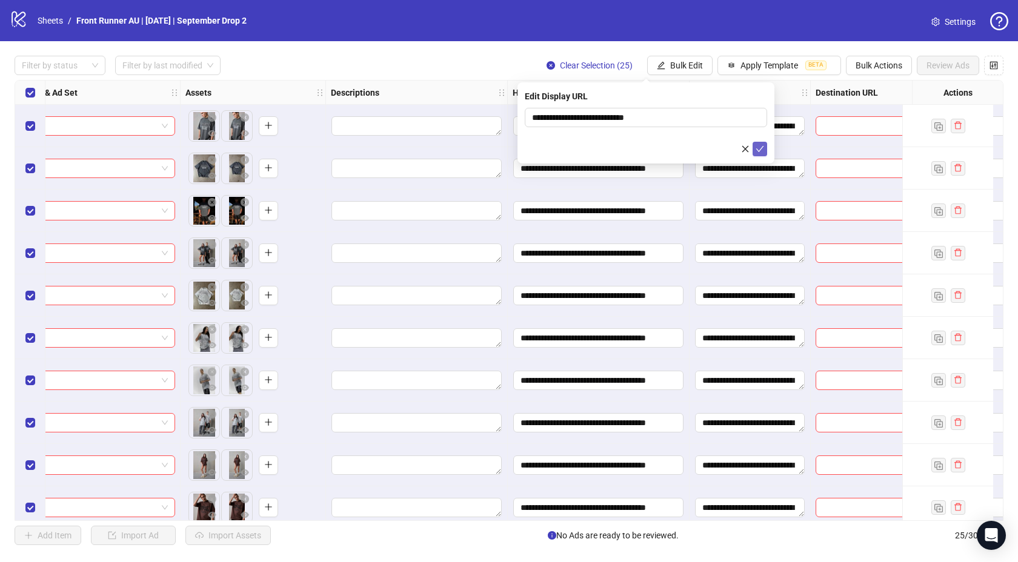
click at [762, 145] on icon "check" at bounding box center [760, 149] width 8 height 8
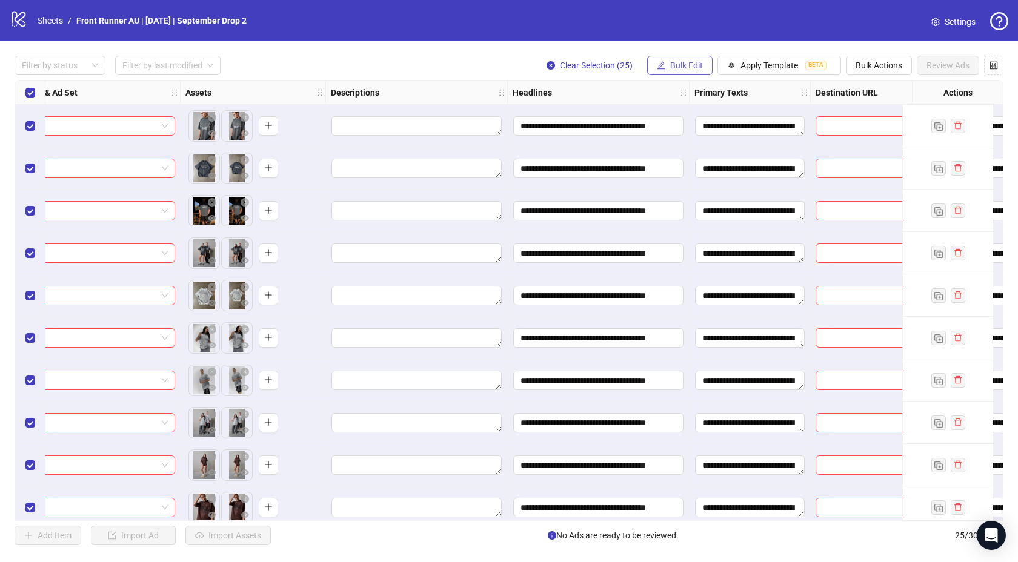
click at [701, 68] on span "Bulk Edit" at bounding box center [686, 66] width 33 height 10
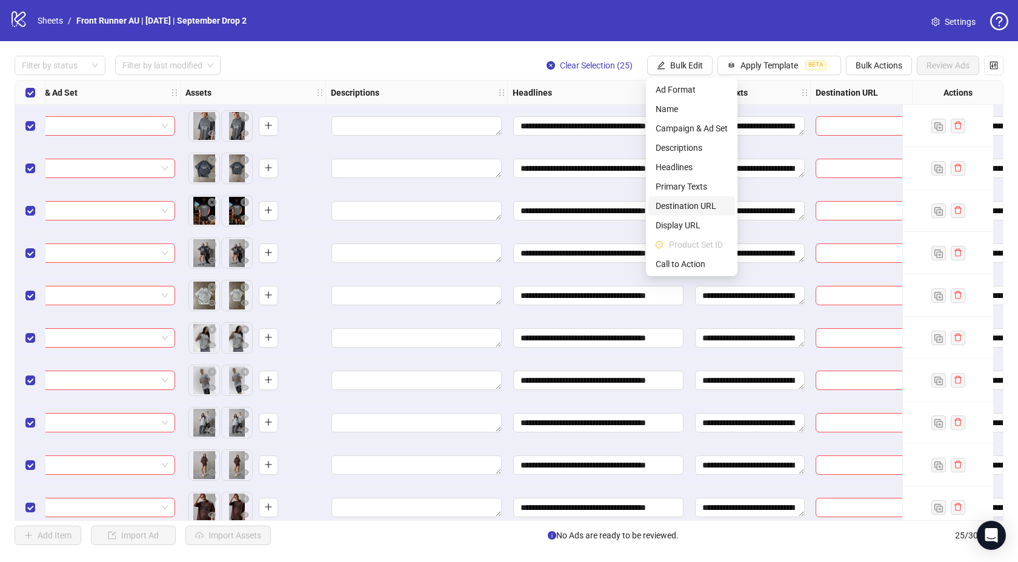
click at [678, 207] on span "Destination URL" at bounding box center [692, 205] width 72 height 13
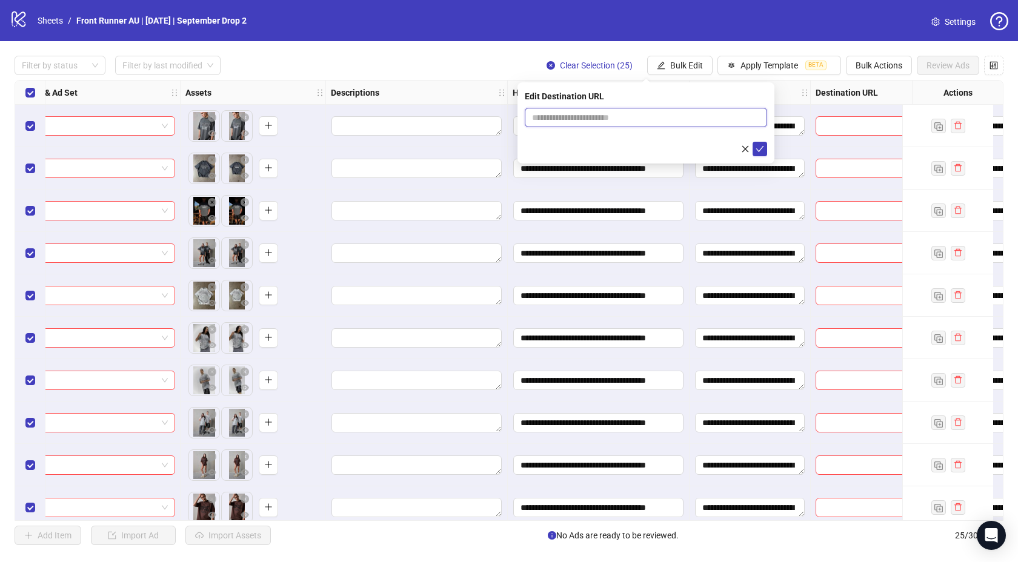
click at [633, 113] on input "text" at bounding box center [641, 117] width 218 height 13
paste input "**********"
type input "**********"
click at [760, 147] on icon "check" at bounding box center [760, 149] width 8 height 8
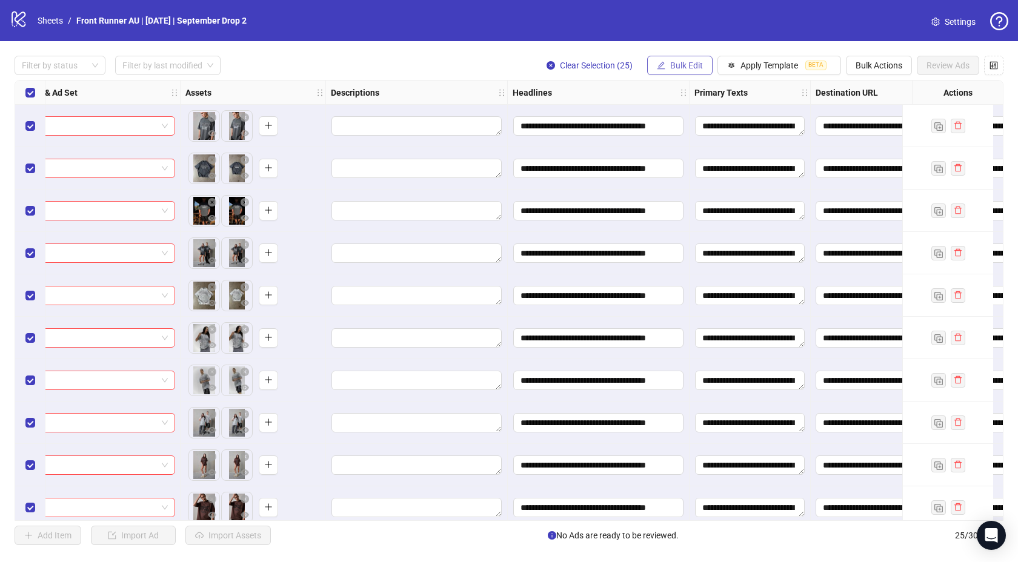
click at [676, 65] on span "Bulk Edit" at bounding box center [686, 66] width 33 height 10
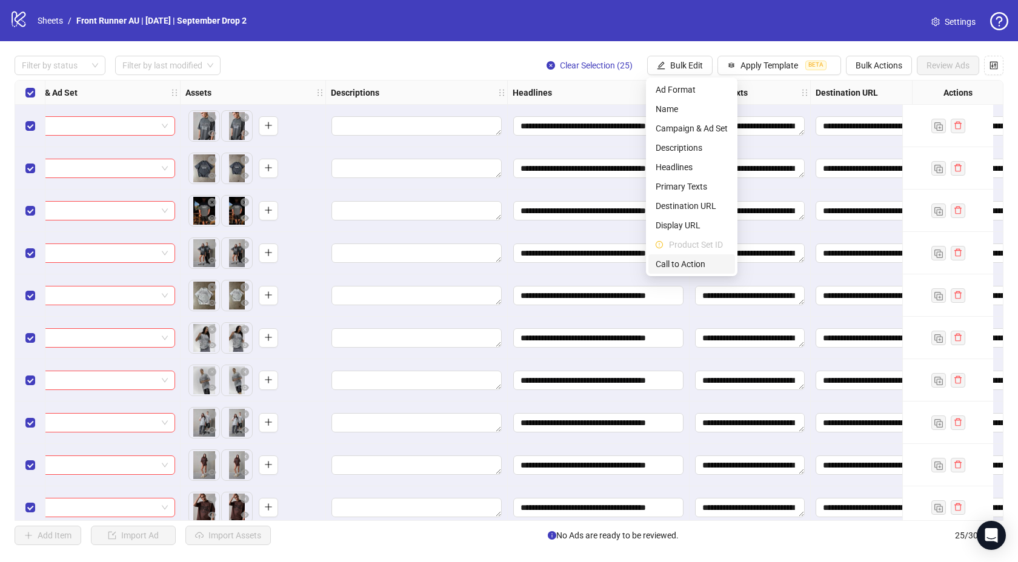
click at [678, 265] on span "Call to Action" at bounding box center [692, 264] width 72 height 13
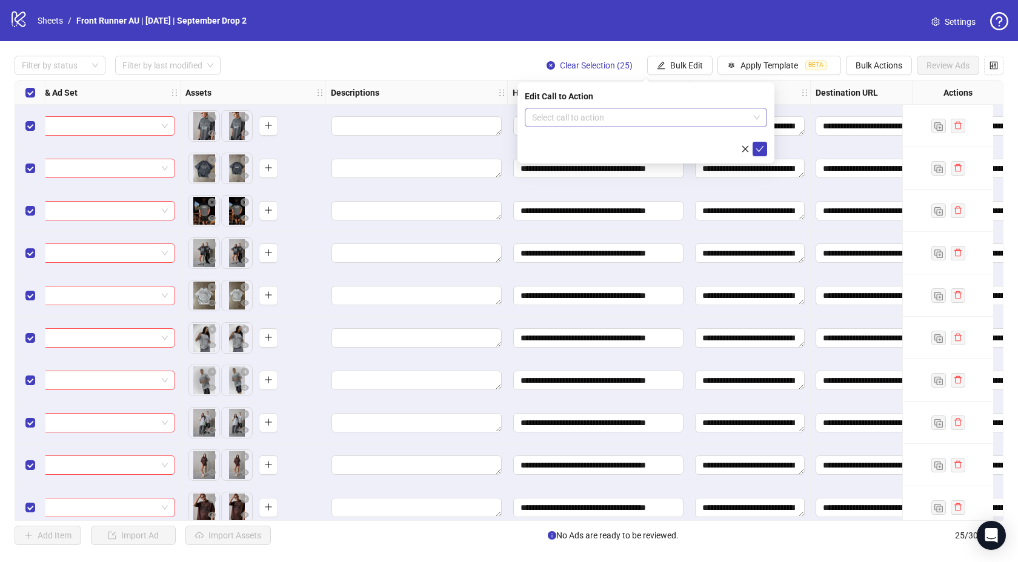
click at [592, 119] on input "search" at bounding box center [640, 117] width 217 height 18
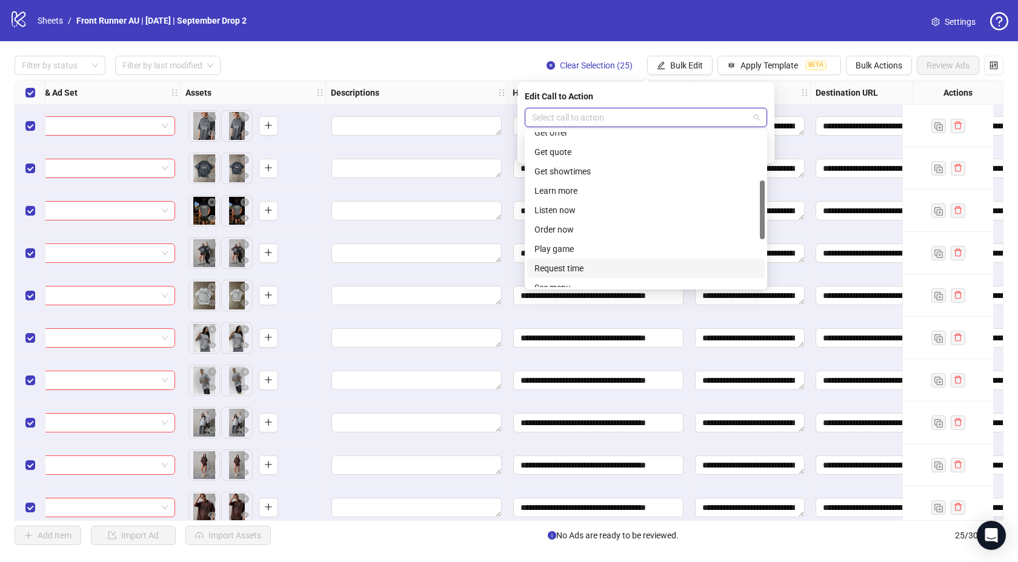
scroll to position [175, 0]
click at [572, 260] on div "Shop now" at bounding box center [646, 258] width 223 height 13
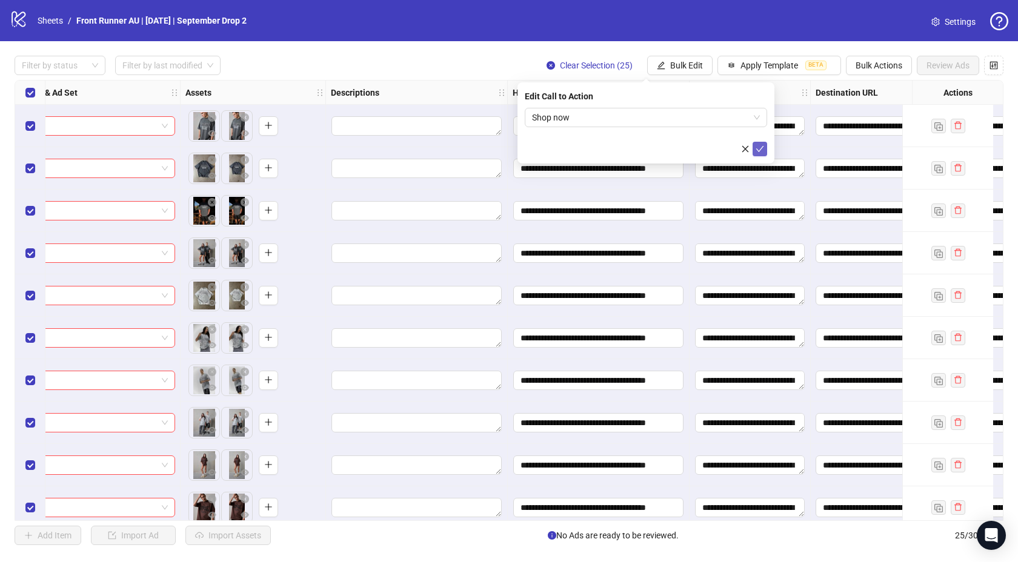
click at [756, 146] on icon "check" at bounding box center [760, 149] width 8 height 8
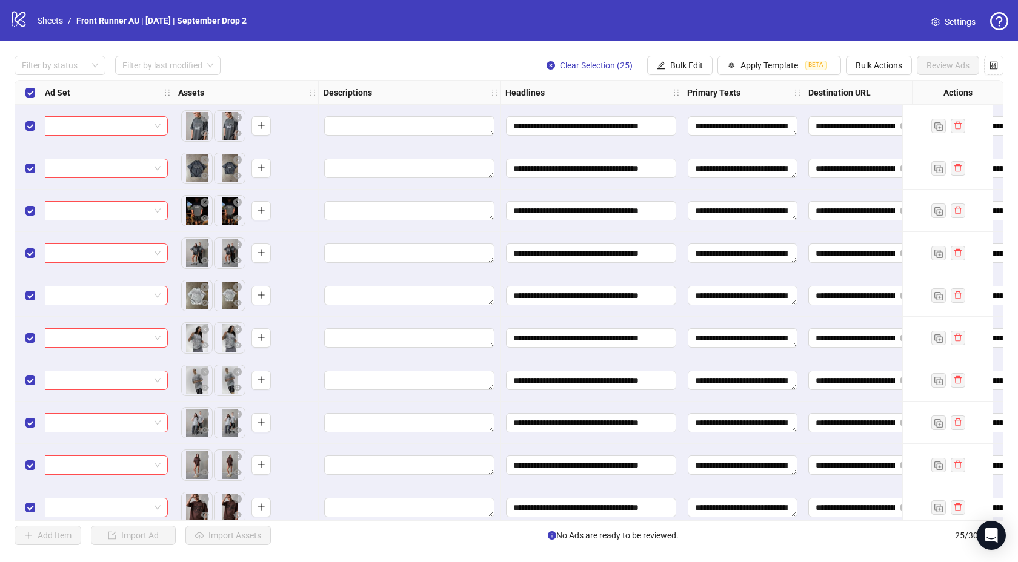
scroll to position [0, 327]
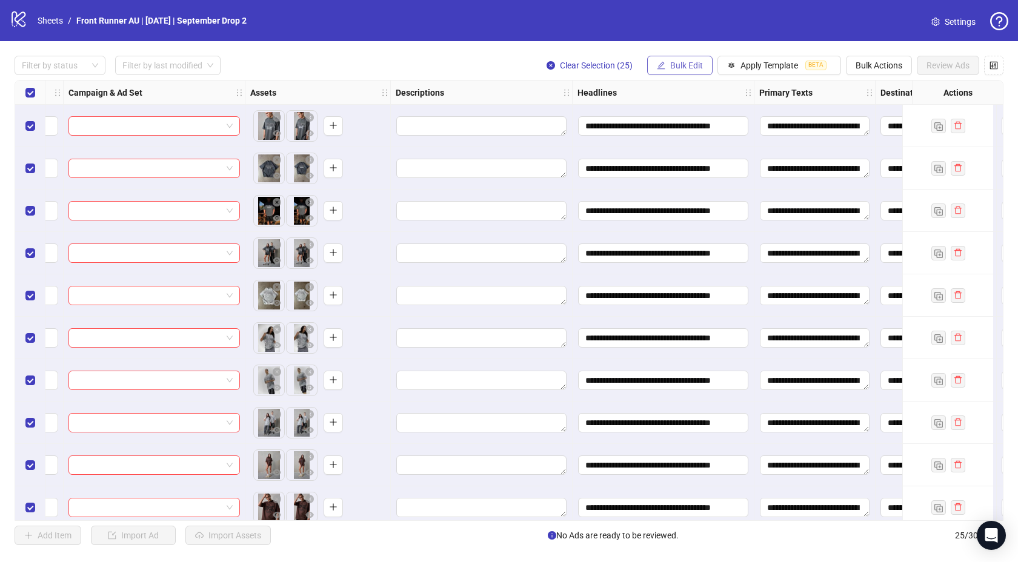
click at [668, 56] on button "Bulk Edit" at bounding box center [679, 65] width 65 height 19
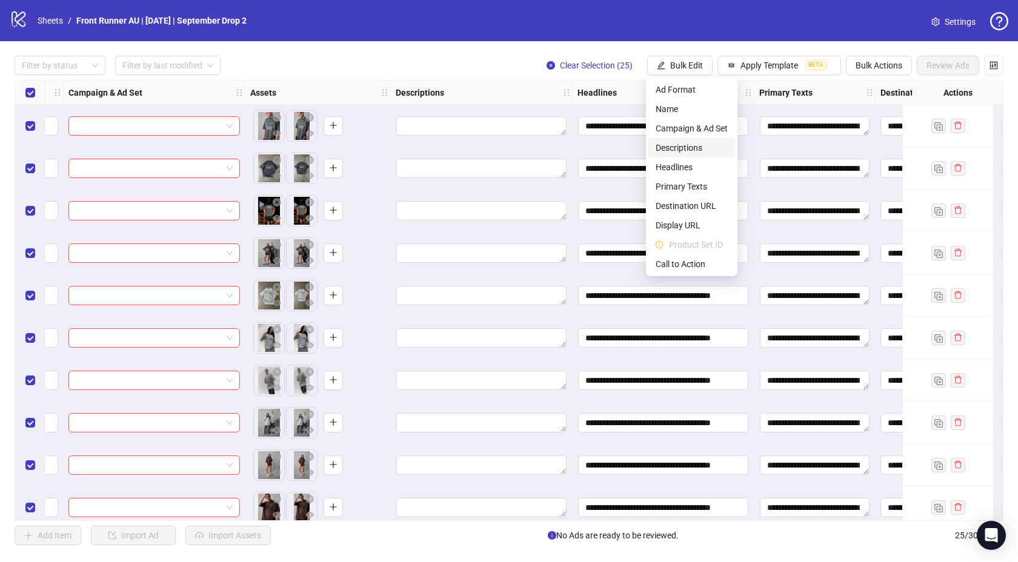
click at [692, 150] on span "Descriptions" at bounding box center [692, 147] width 72 height 13
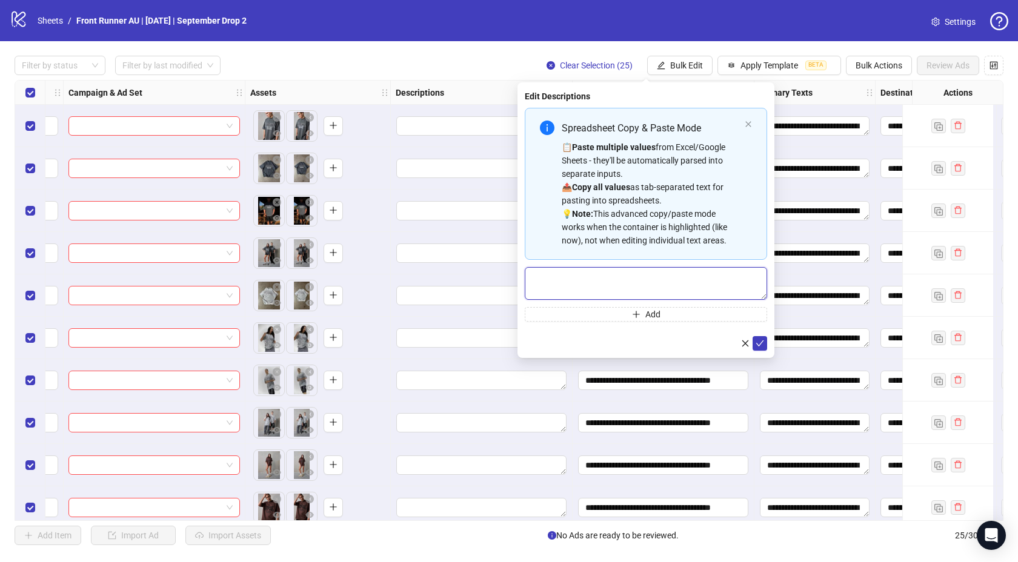
click at [601, 267] on textarea "Multi-text input container - paste or copy values" at bounding box center [646, 283] width 242 height 33
paste textarea "**********"
type textarea "**********"
click at [760, 341] on icon "check" at bounding box center [760, 343] width 8 height 8
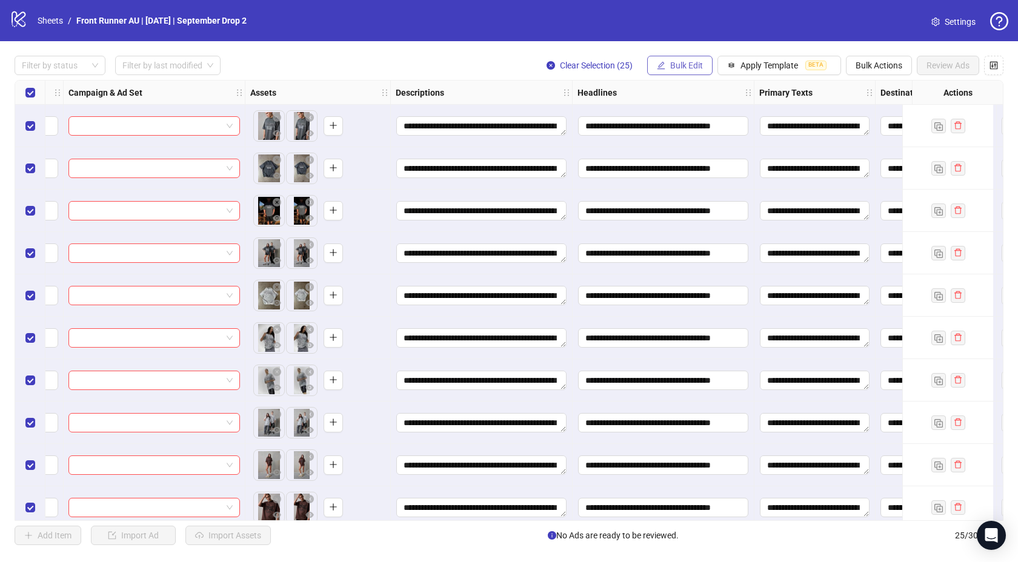
click at [677, 64] on span "Bulk Edit" at bounding box center [686, 66] width 33 height 10
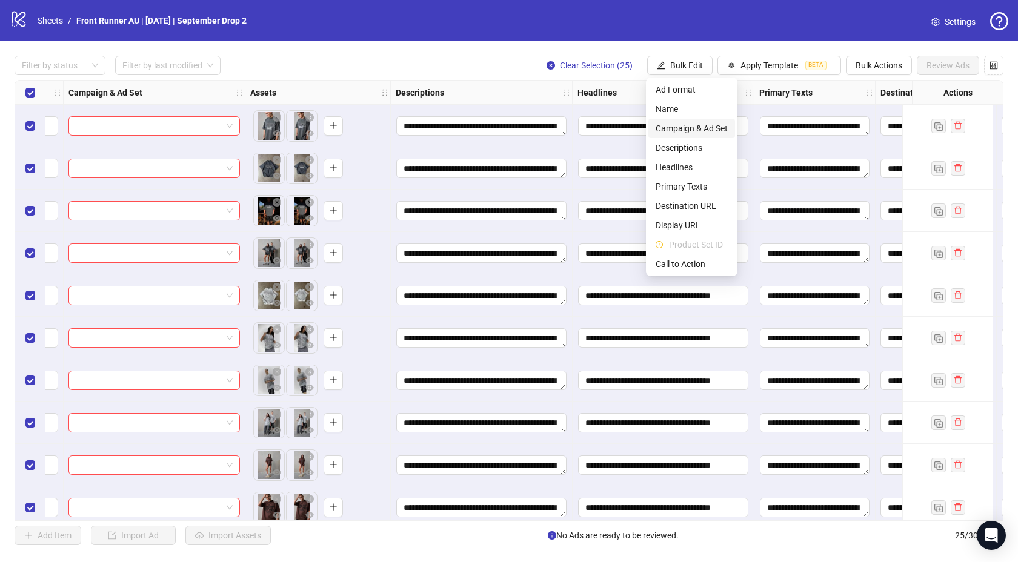
click at [678, 131] on span "Campaign & Ad Set" at bounding box center [692, 128] width 72 height 13
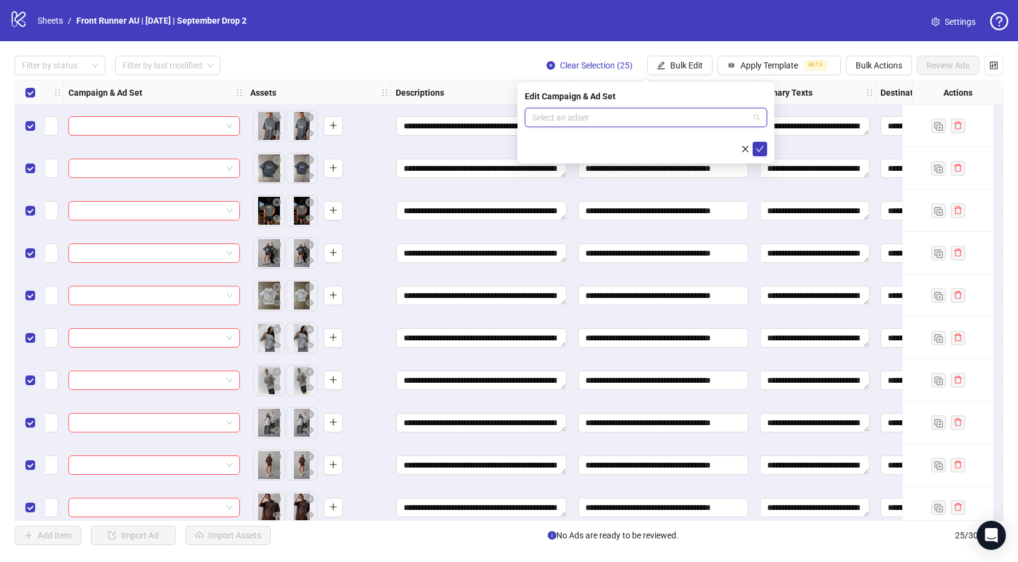
click at [626, 112] on input "search" at bounding box center [640, 117] width 217 height 18
paste input "**********"
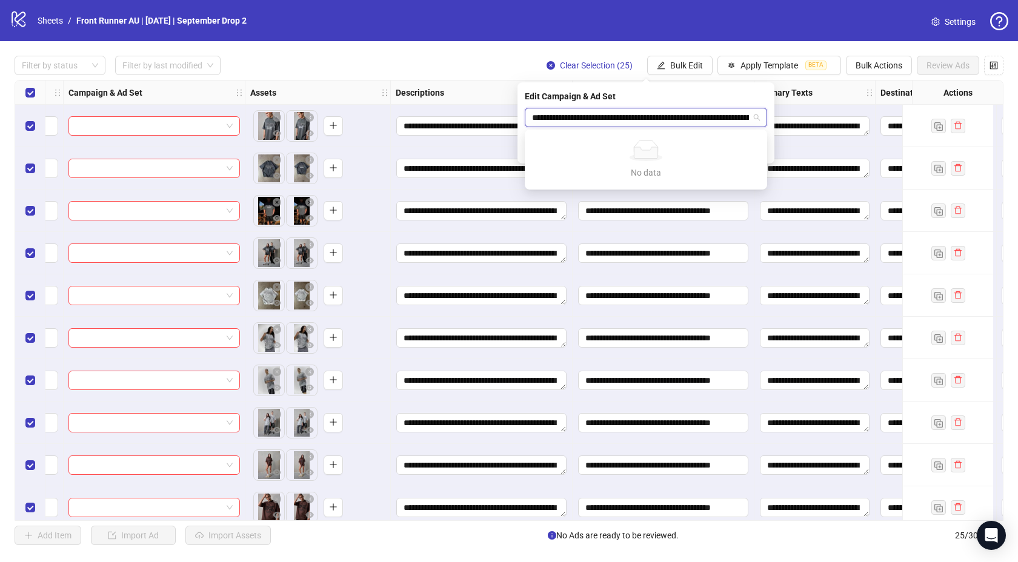
scroll to position [0, 130]
type input "**********"
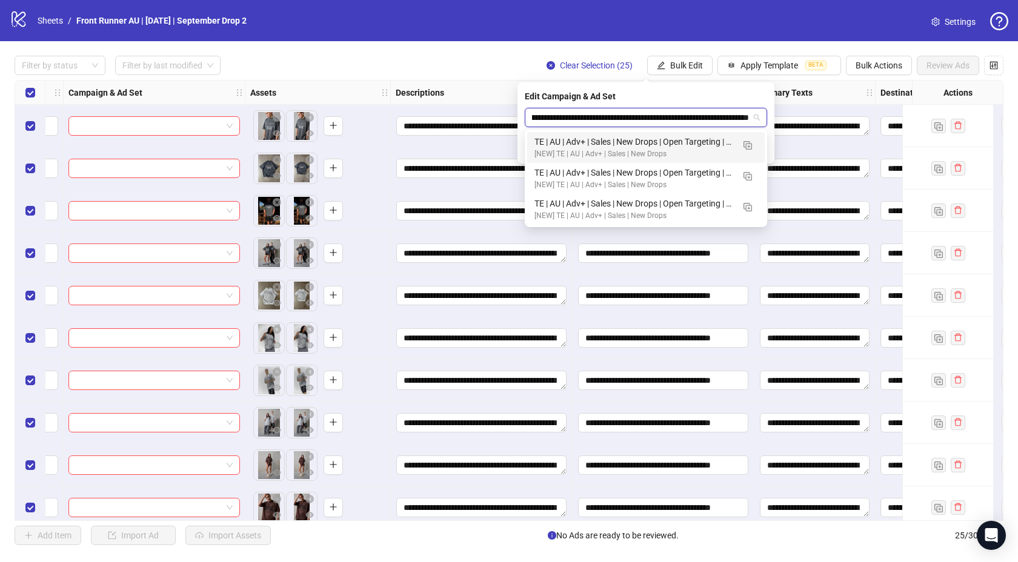
click at [684, 142] on div "TE | AU | Adv+ | Sales | New Drops | Open Targeting | [DATE] (September Drop 2)" at bounding box center [634, 141] width 199 height 13
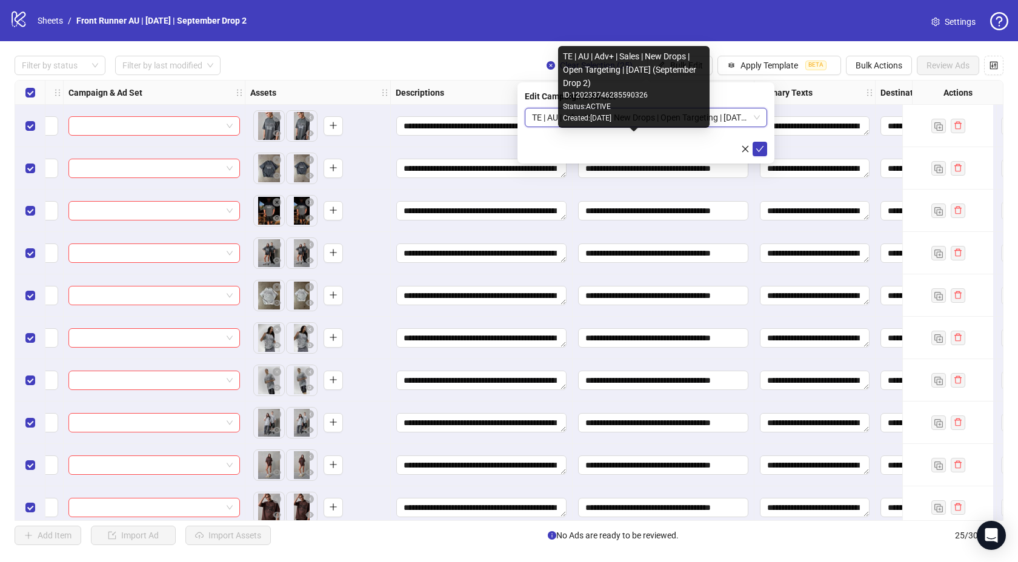
scroll to position [0, 0]
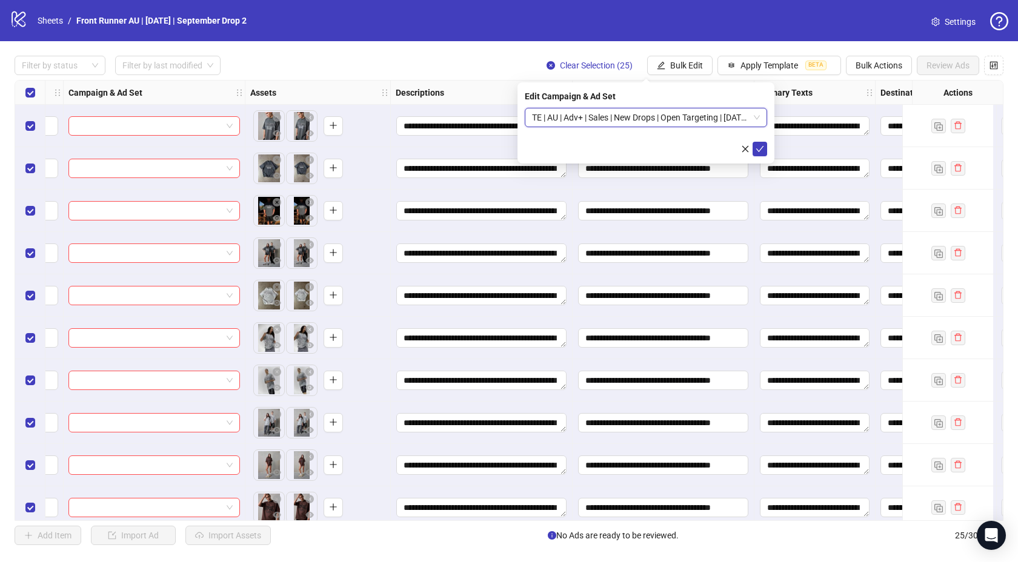
click at [718, 121] on span "TE | AU | Adv+ | Sales | New Drops | Open Targeting | [DATE] (September Drop 2)" at bounding box center [646, 117] width 228 height 18
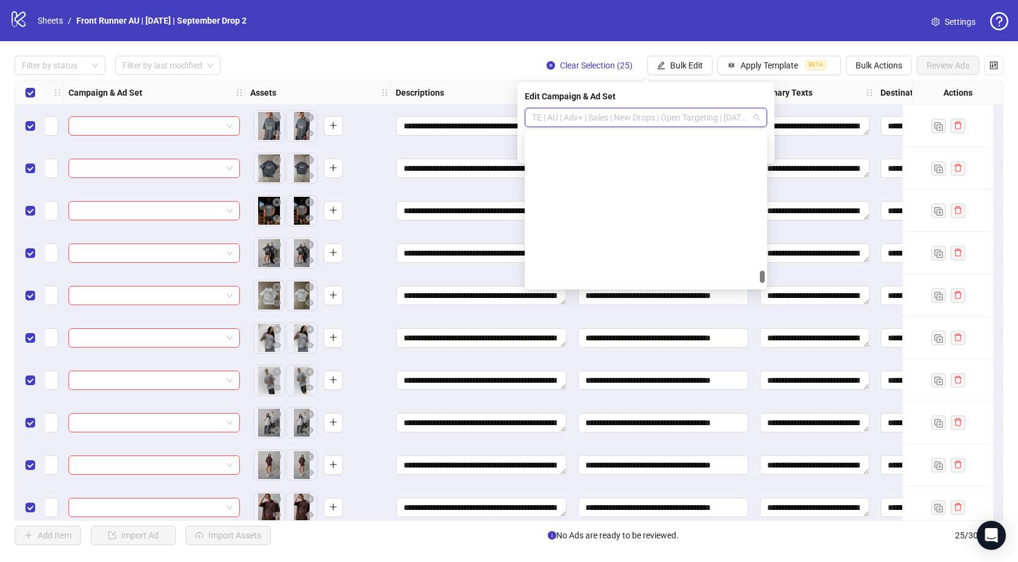
scroll to position [1914, 0]
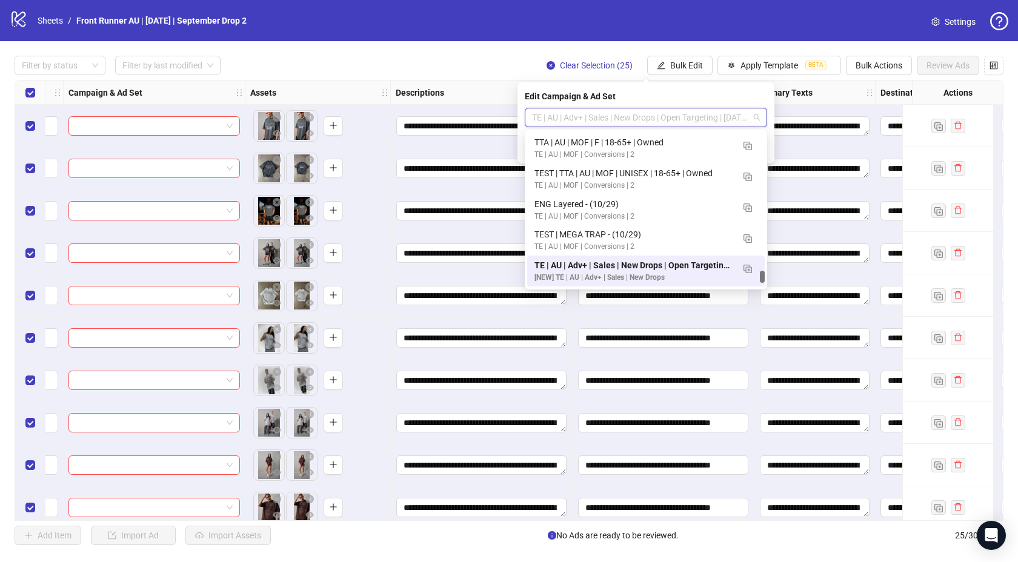
paste input "**********"
type input "**********"
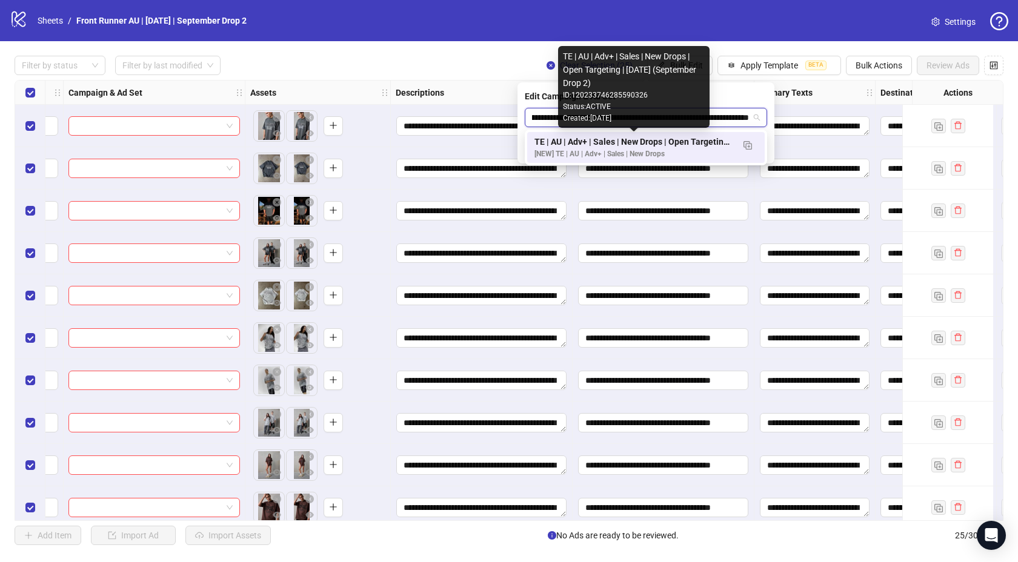
click at [702, 139] on div "TE | AU | Adv+ | Sales | New Drops | Open Targeting | [DATE] (September Drop 2)" at bounding box center [634, 141] width 199 height 13
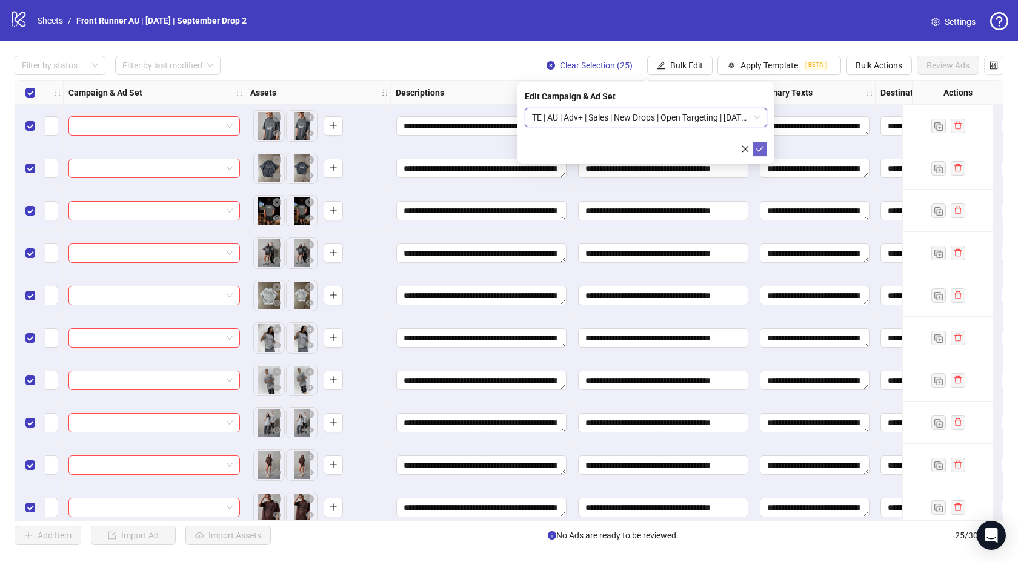
click at [762, 147] on icon "check" at bounding box center [760, 149] width 8 height 6
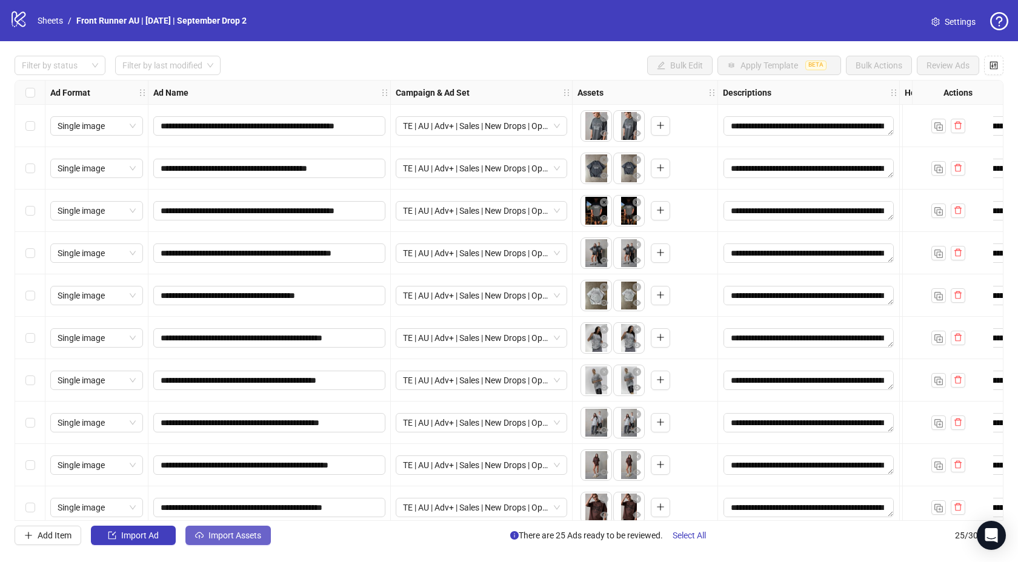
click at [208, 533] on span "Import Assets" at bounding box center [234, 536] width 53 height 10
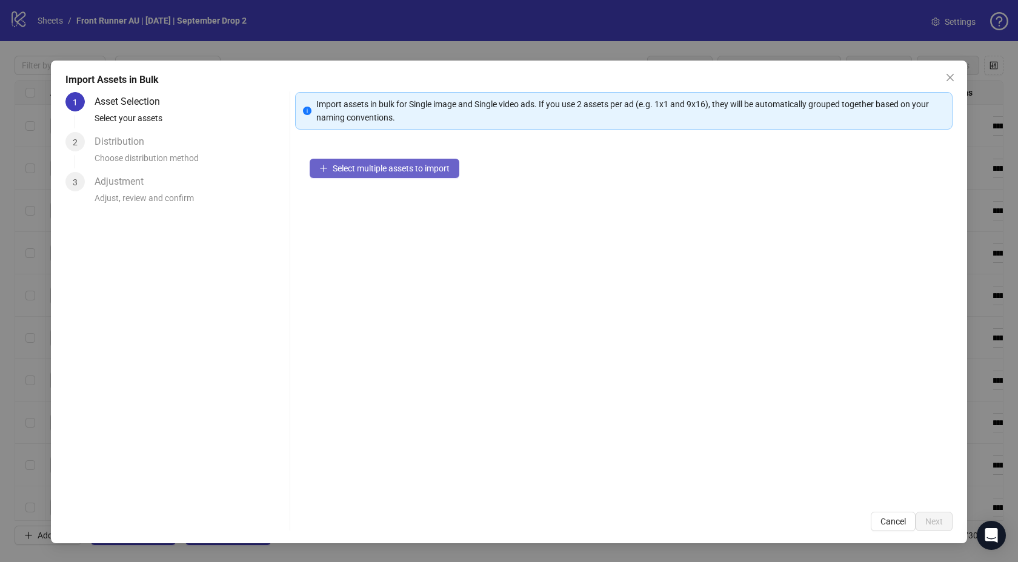
click at [383, 164] on span "Select multiple assets to import" at bounding box center [391, 169] width 117 height 10
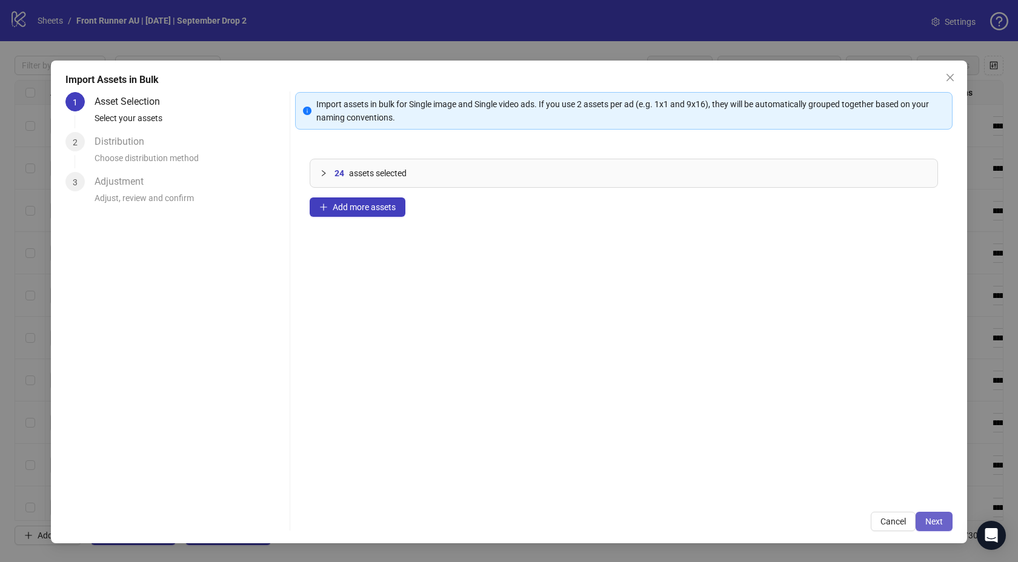
click at [930, 517] on span "Next" at bounding box center [934, 522] width 18 height 10
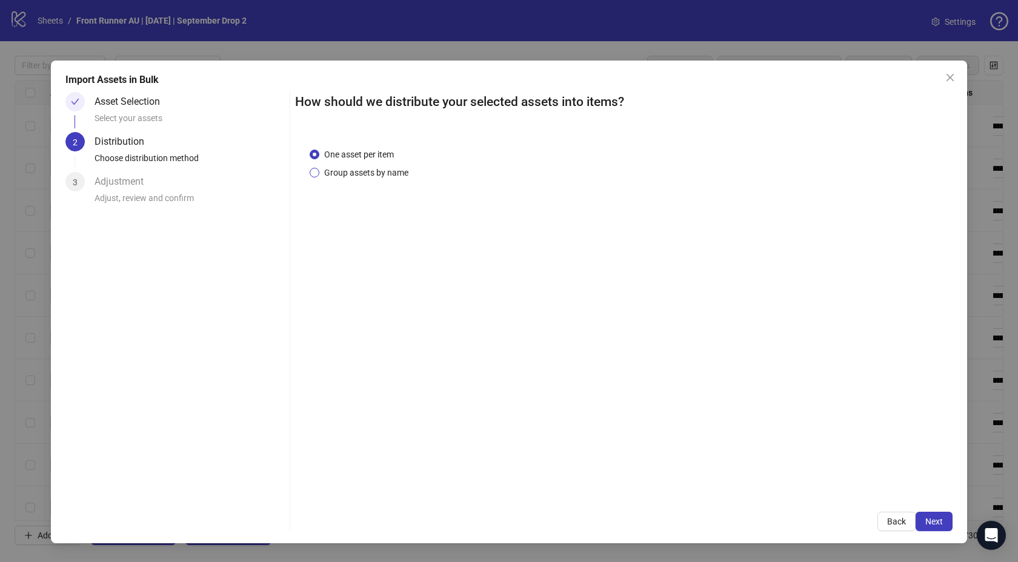
click at [378, 174] on span "Group assets by name" at bounding box center [366, 172] width 94 height 13
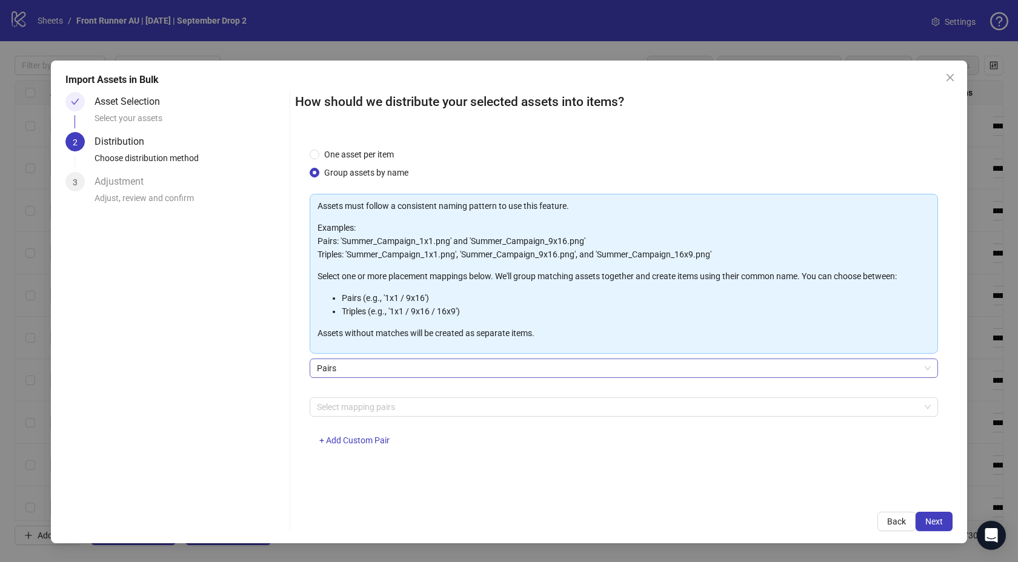
click at [412, 368] on span "Pairs" at bounding box center [624, 368] width 614 height 18
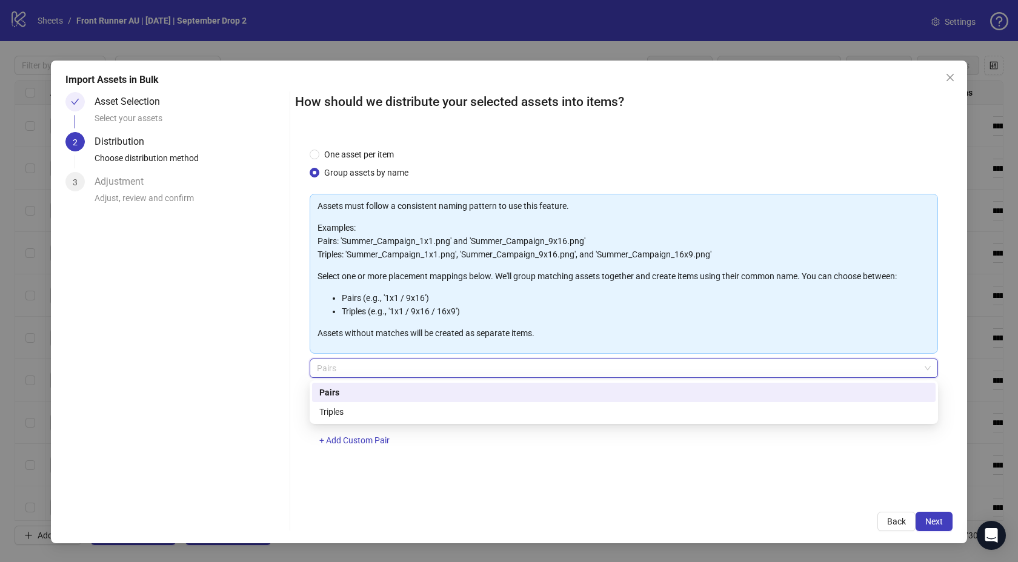
click at [391, 368] on span "Pairs" at bounding box center [624, 368] width 614 height 18
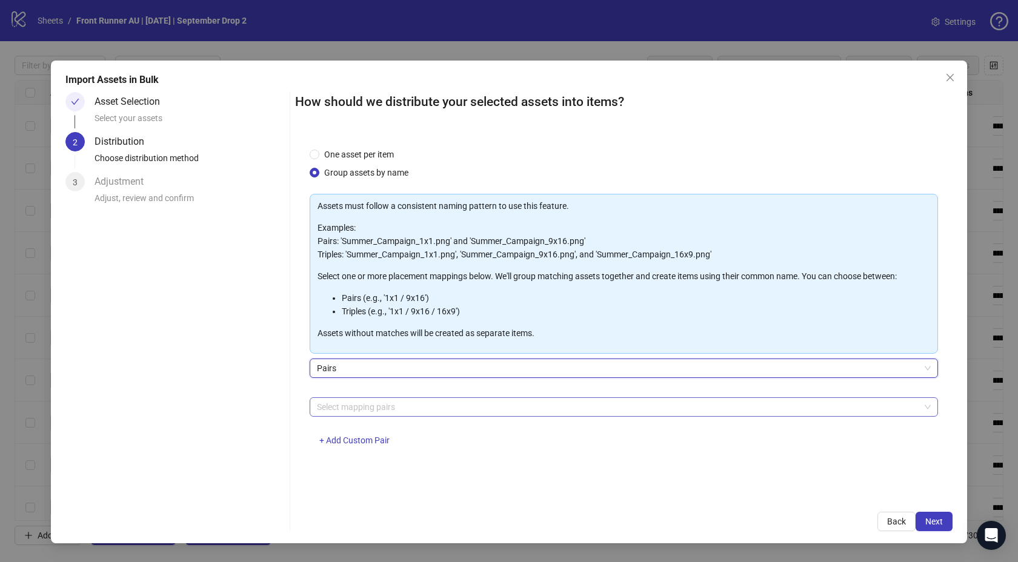
click at [356, 407] on div at bounding box center [617, 407] width 611 height 17
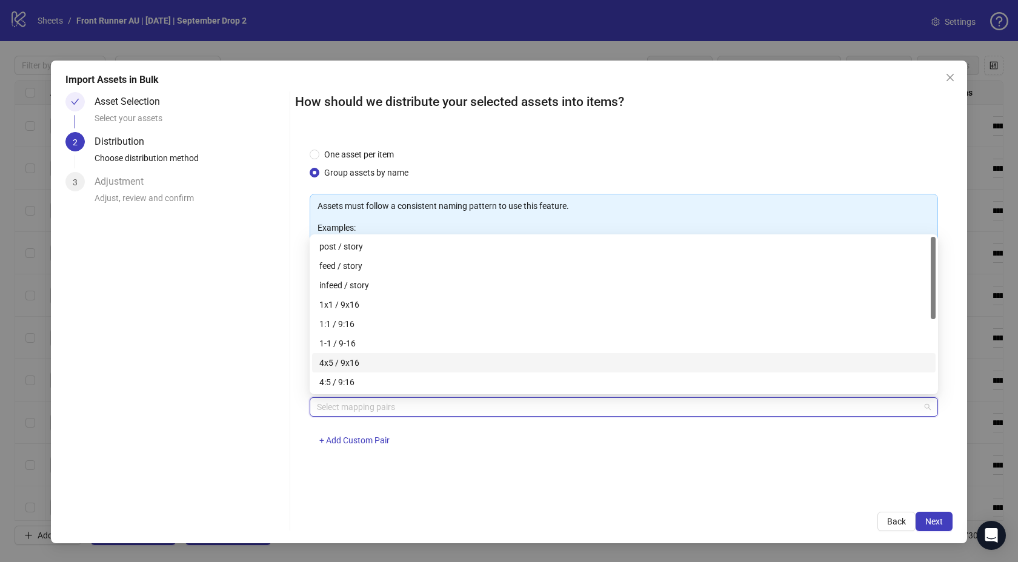
click at [348, 365] on div "4x5 / 9x16" at bounding box center [623, 362] width 609 height 13
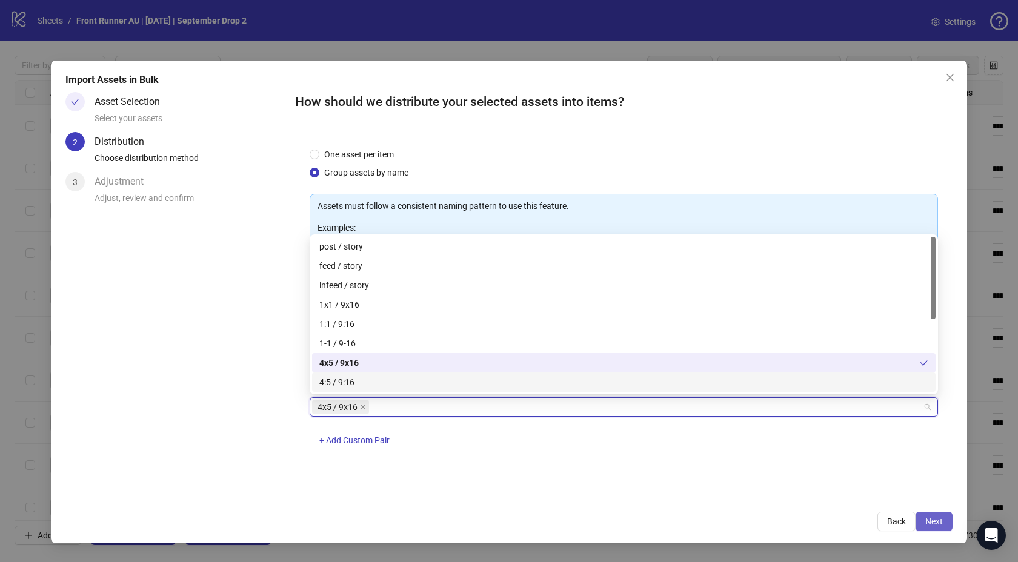
click at [941, 519] on span "Next" at bounding box center [934, 522] width 18 height 10
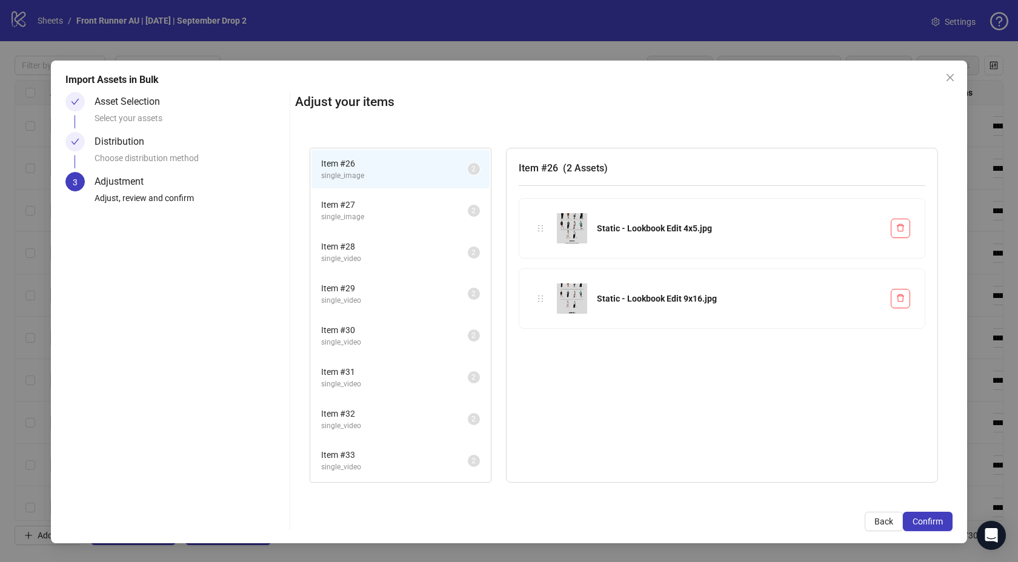
scroll to position [208, 0]
click at [413, 428] on span "single_video" at bounding box center [394, 427] width 147 height 12
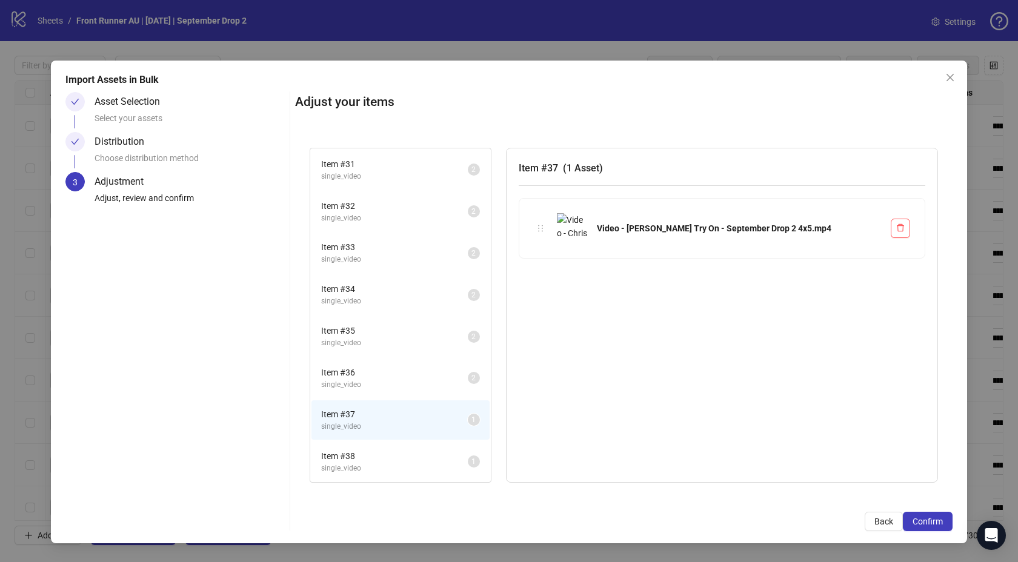
click at [399, 460] on span "Item # 38" at bounding box center [394, 456] width 147 height 13
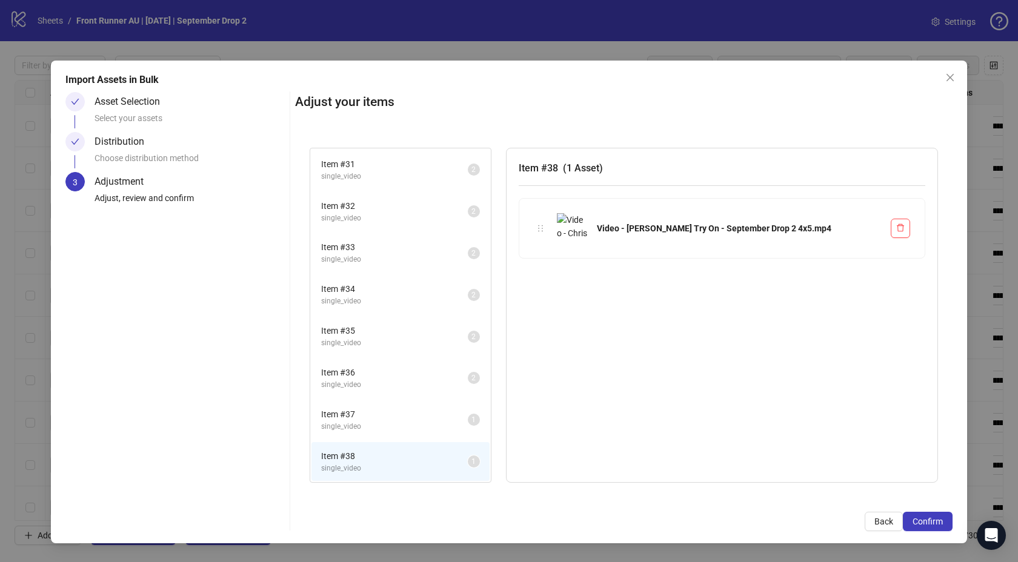
click at [409, 423] on span "single_video" at bounding box center [394, 427] width 147 height 12
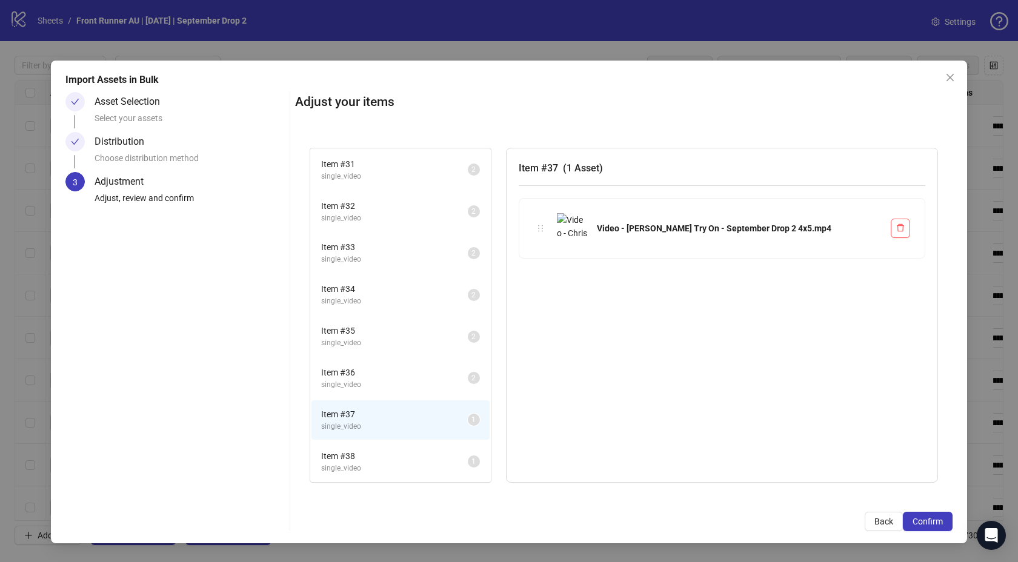
click at [399, 451] on span "Item # 38" at bounding box center [394, 456] width 147 height 13
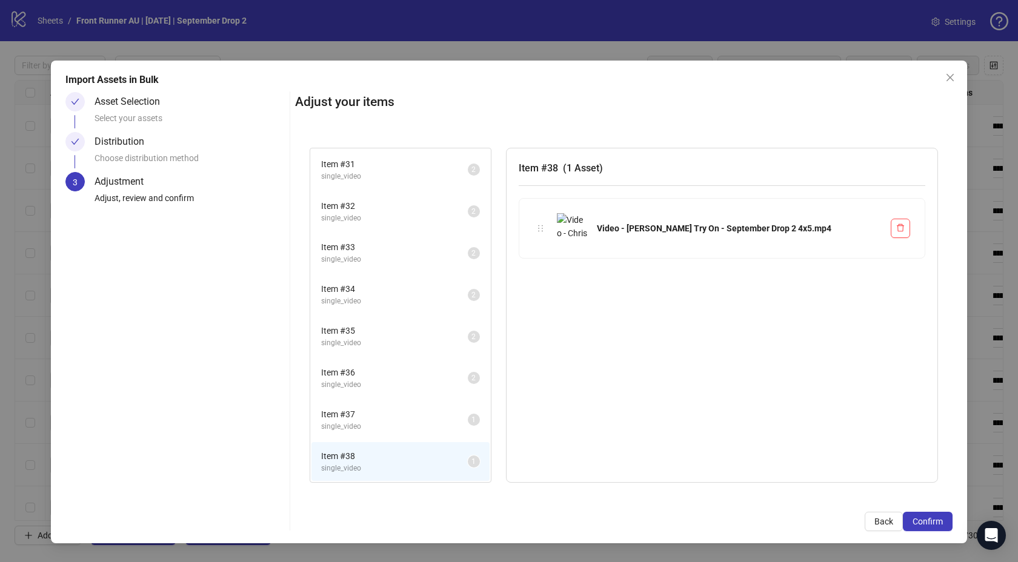
click at [421, 416] on span "Item # 37" at bounding box center [394, 414] width 147 height 13
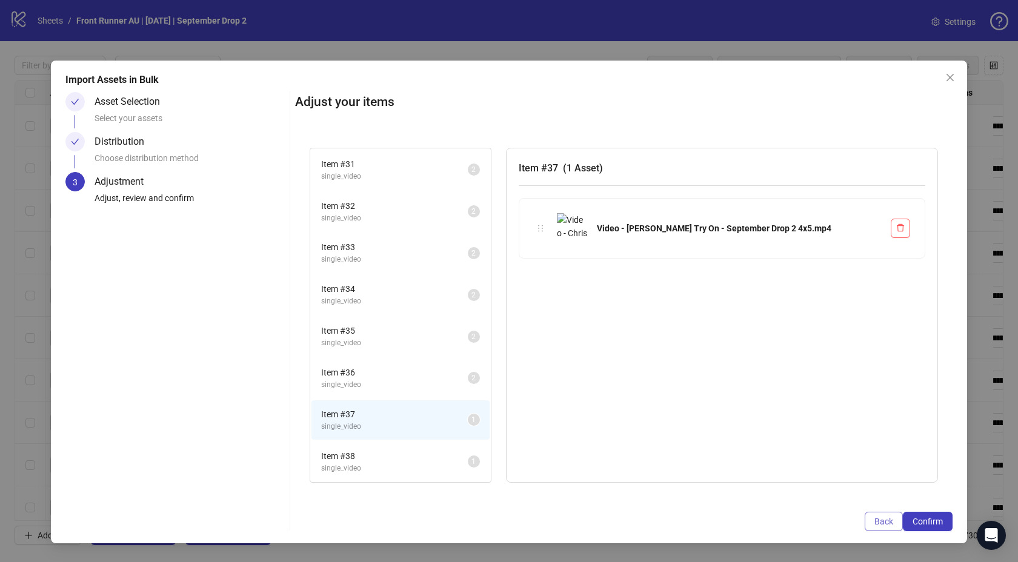
click at [873, 521] on button "Back" at bounding box center [884, 521] width 38 height 19
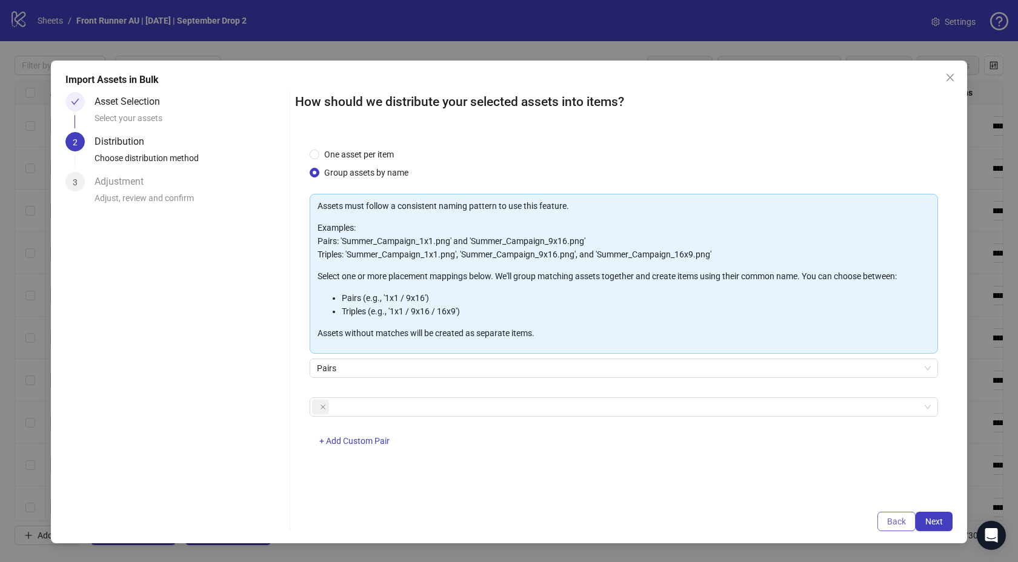
click at [892, 517] on span "Back" at bounding box center [896, 522] width 19 height 10
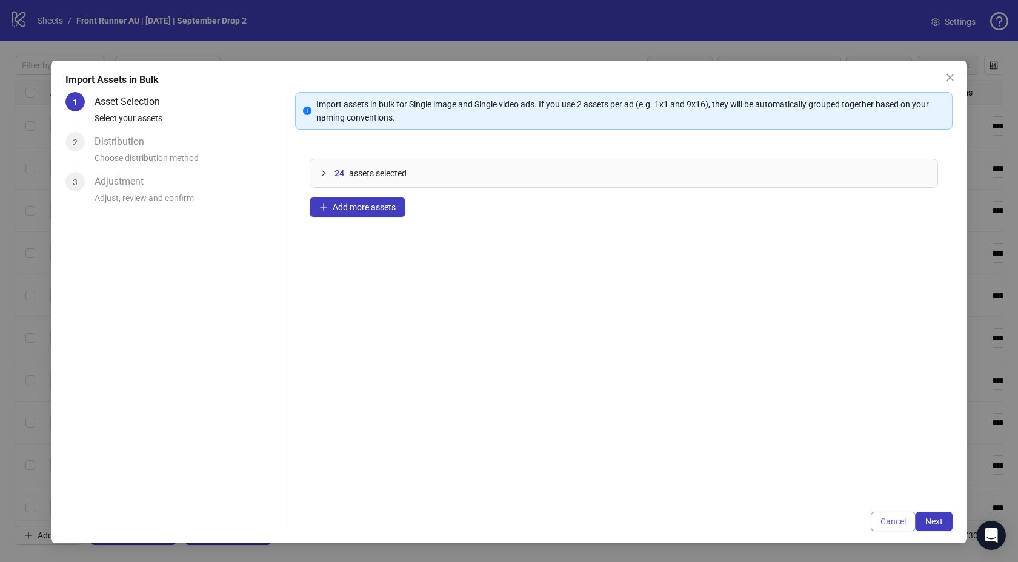
click at [894, 519] on span "Cancel" at bounding box center [893, 522] width 25 height 10
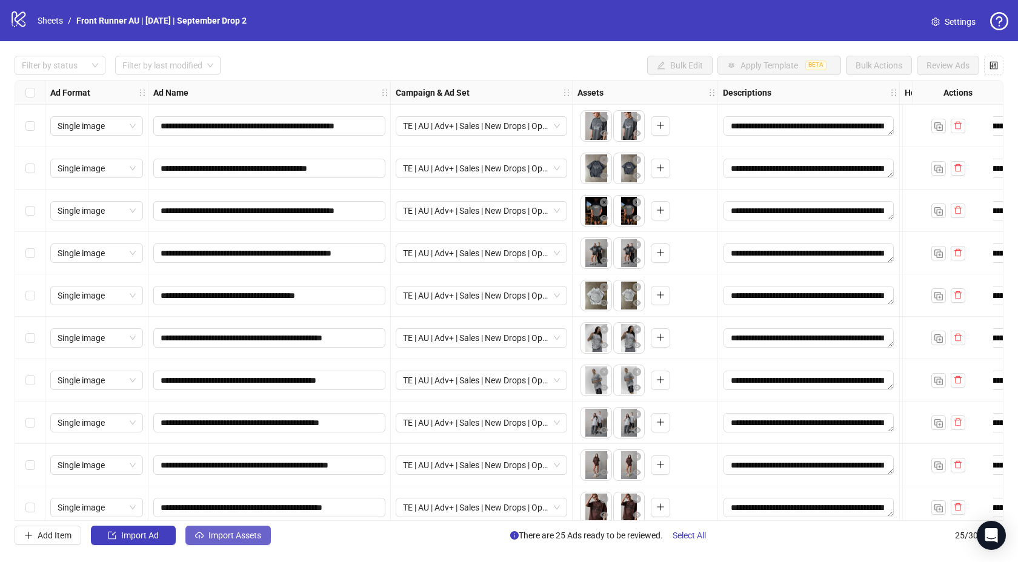
click at [219, 535] on span "Import Assets" at bounding box center [234, 536] width 53 height 10
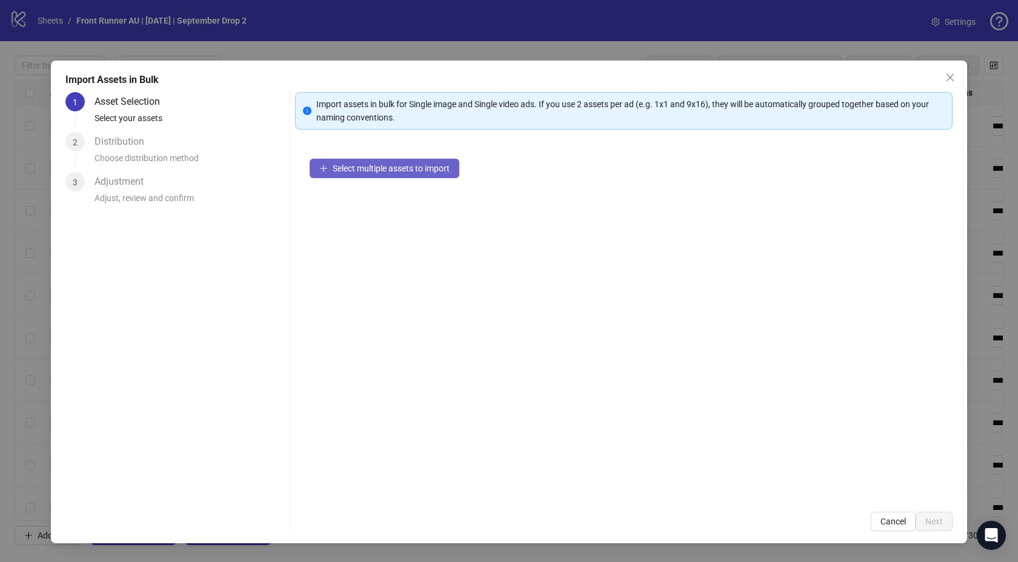
click at [368, 170] on span "Select multiple assets to import" at bounding box center [391, 169] width 117 height 10
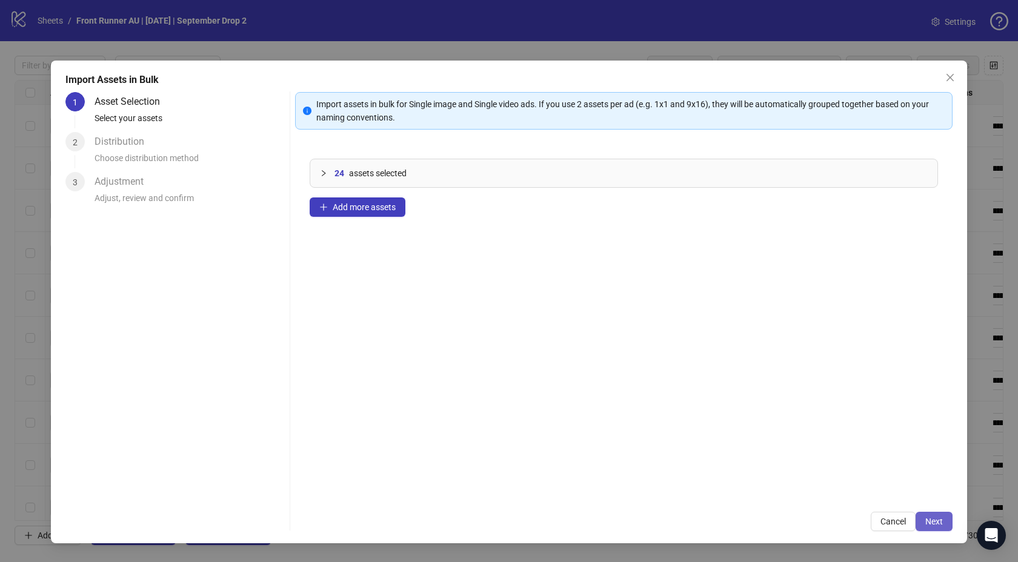
click at [937, 522] on span "Next" at bounding box center [934, 522] width 18 height 10
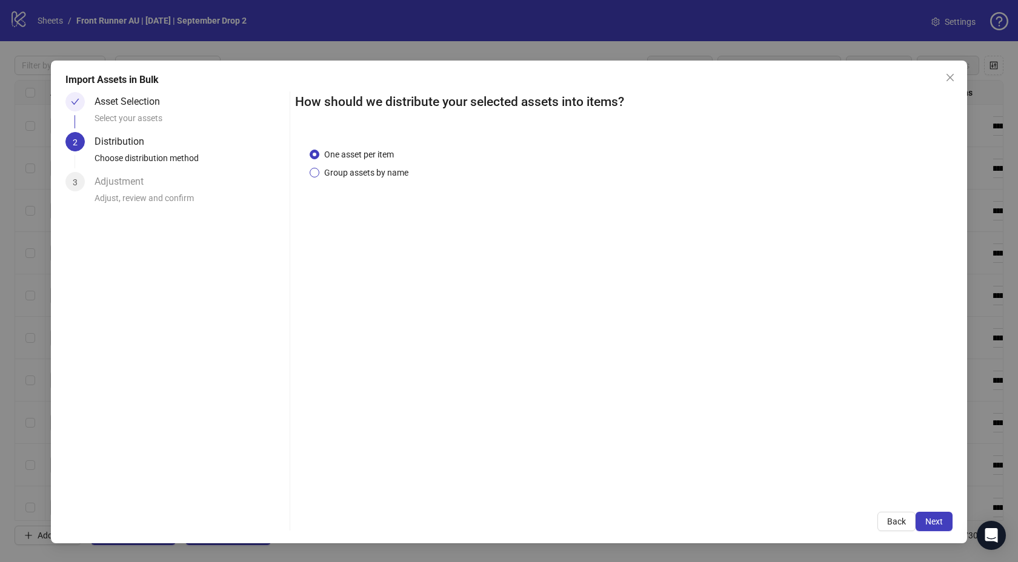
click at [363, 168] on span "Group assets by name" at bounding box center [366, 172] width 94 height 13
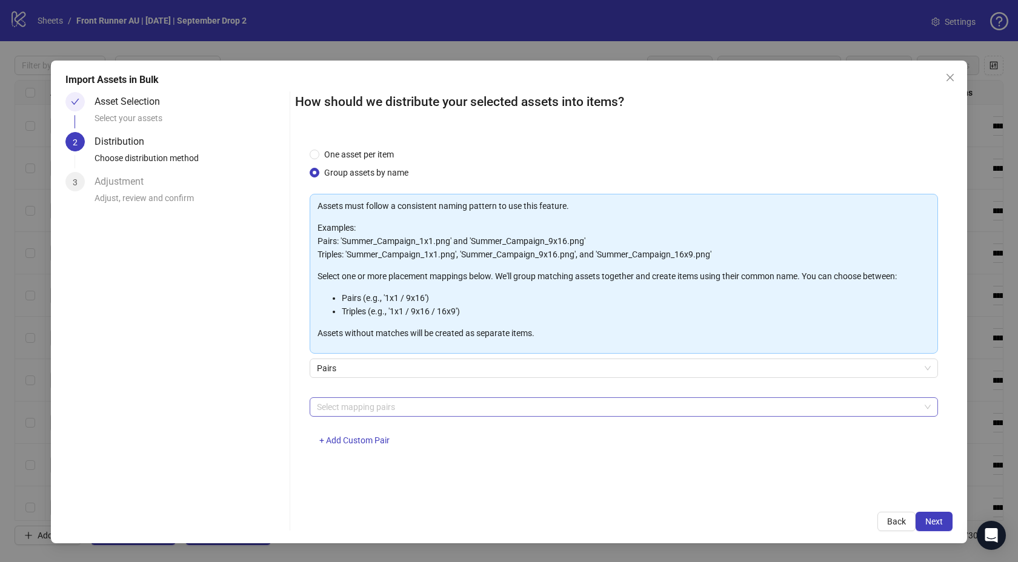
click at [375, 399] on div at bounding box center [617, 407] width 611 height 17
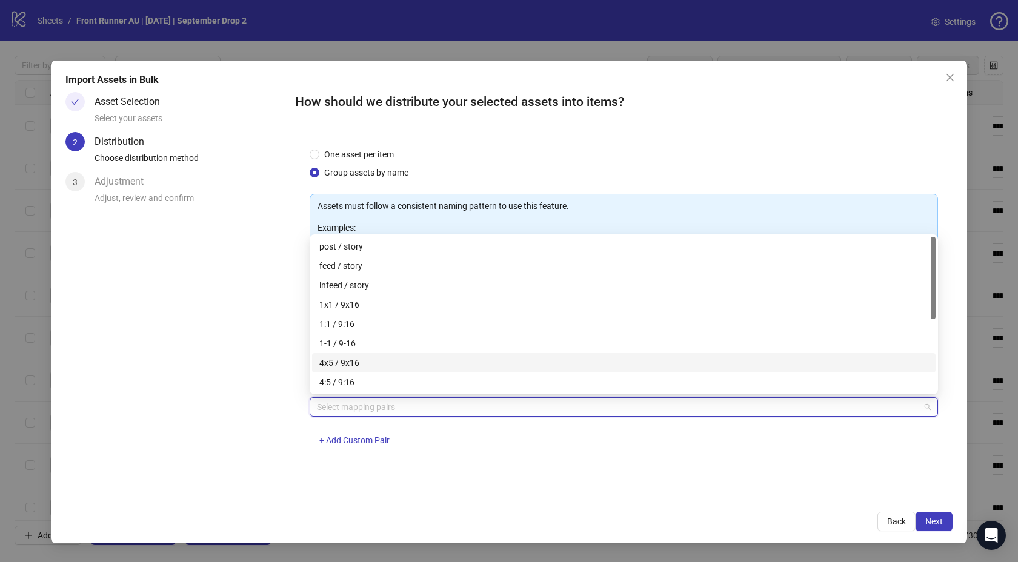
click at [380, 364] on div "4x5 / 9x16" at bounding box center [623, 362] width 609 height 13
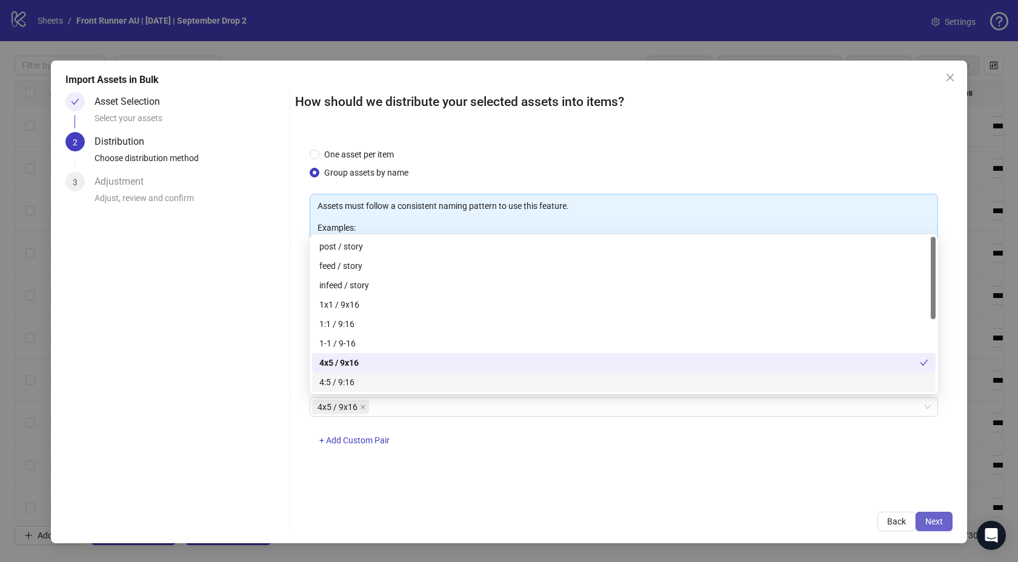
click at [933, 514] on button "Next" at bounding box center [934, 521] width 37 height 19
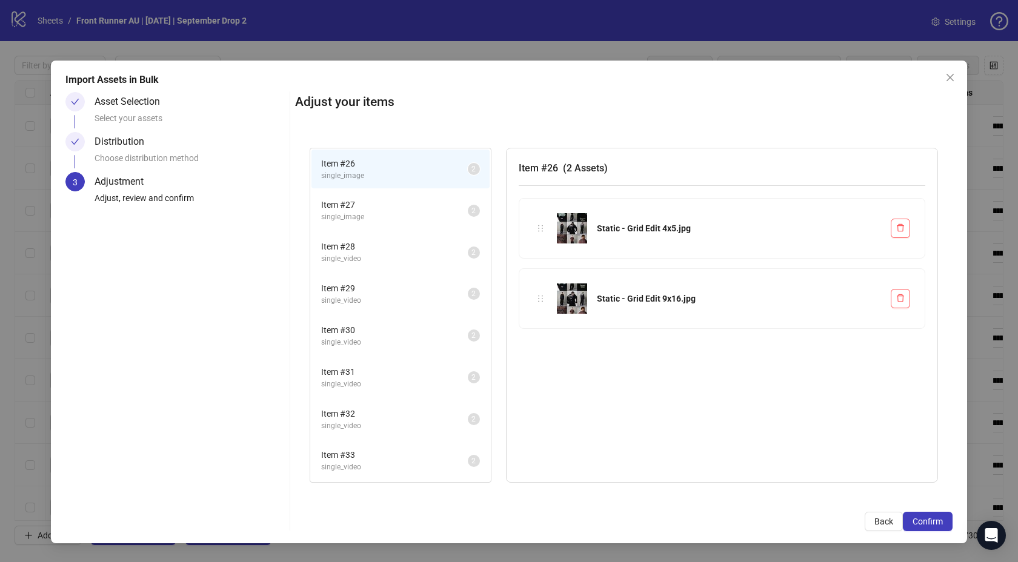
scroll to position [166, 0]
click at [928, 525] on span "Confirm" at bounding box center [928, 522] width 30 height 10
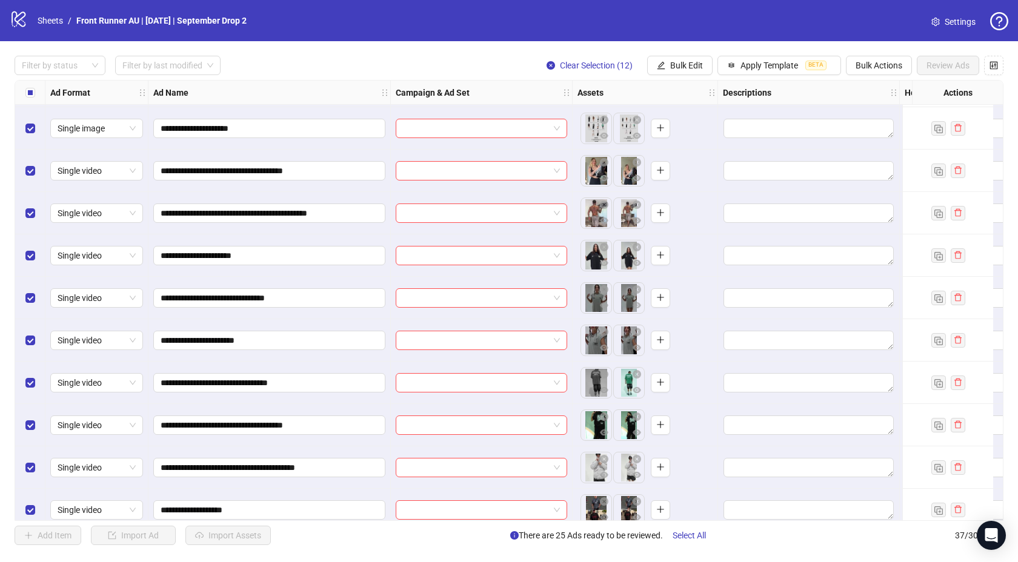
scroll to position [1159, 0]
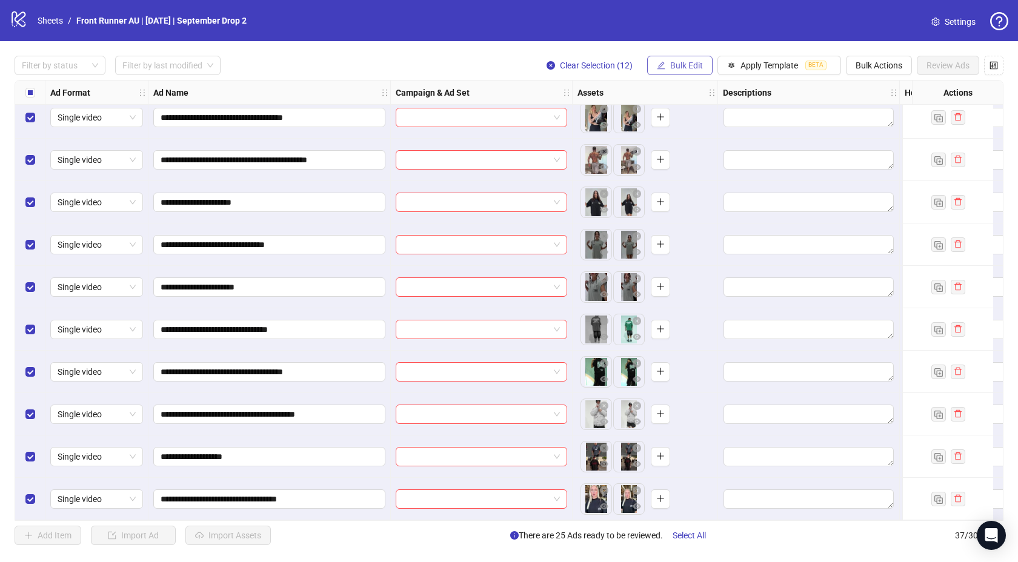
click at [675, 66] on span "Bulk Edit" at bounding box center [686, 66] width 33 height 10
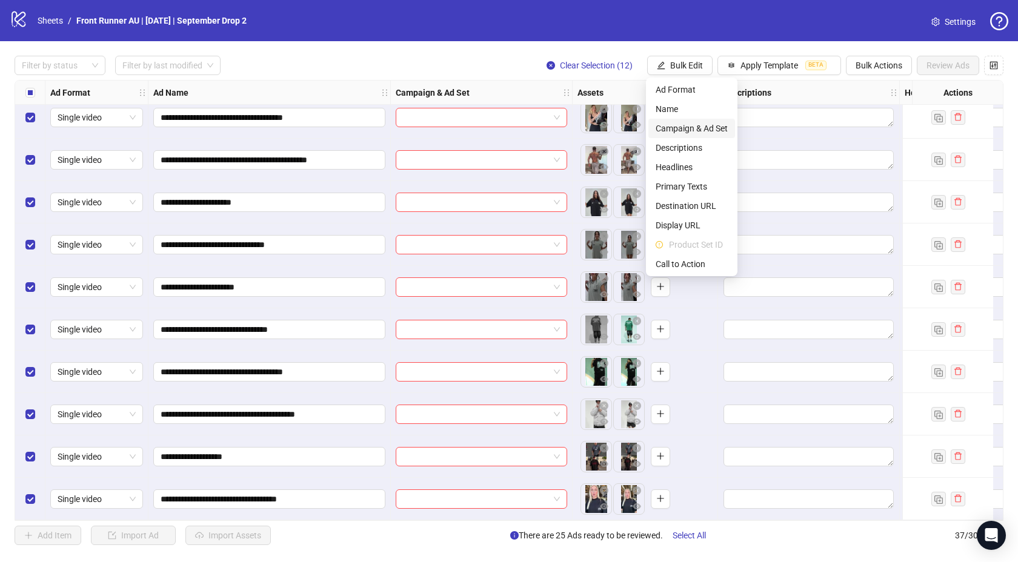
click at [685, 126] on span "Campaign & Ad Set" at bounding box center [692, 128] width 72 height 13
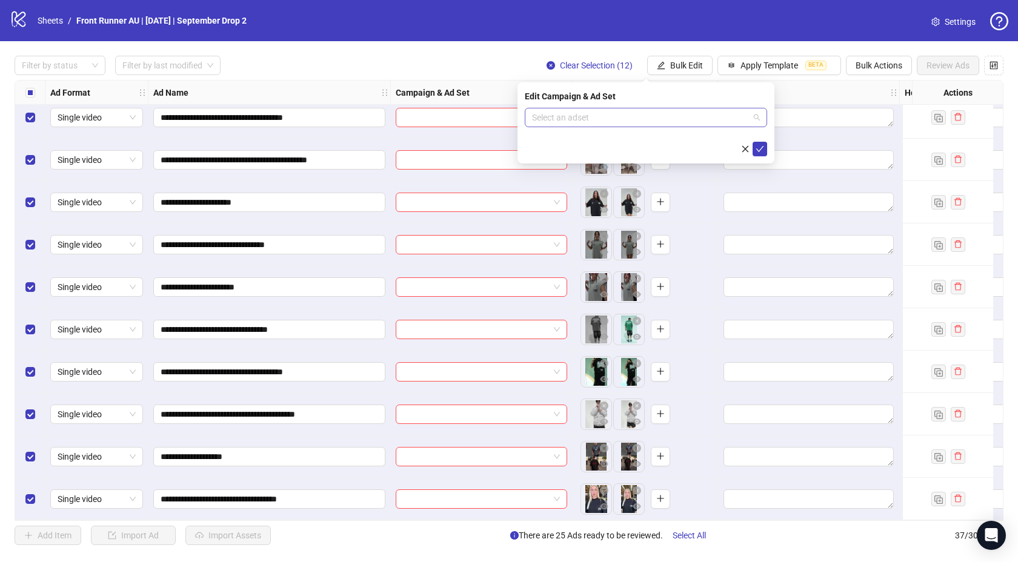
click at [602, 120] on input "search" at bounding box center [640, 117] width 217 height 18
type input "******"
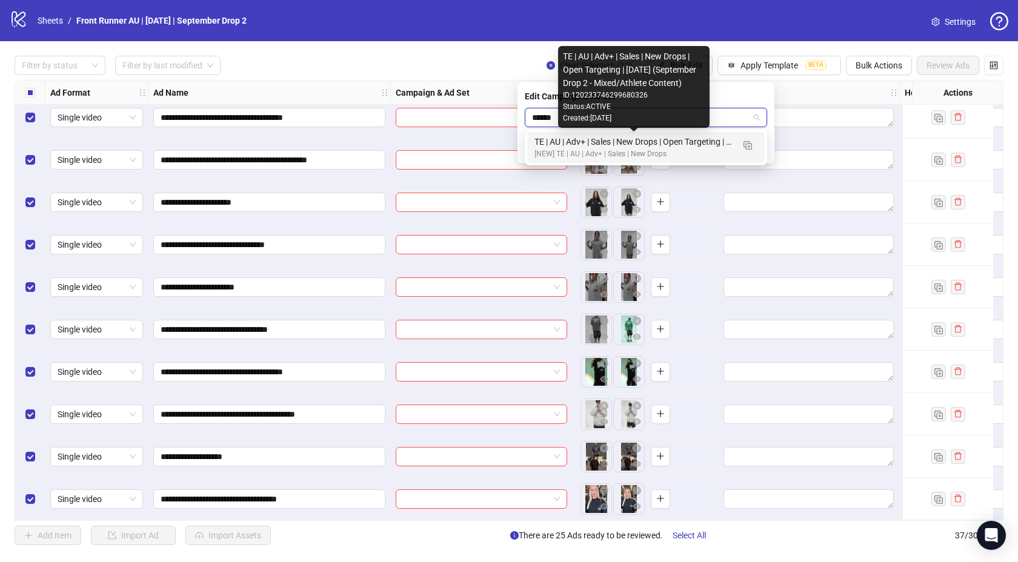
click at [630, 140] on div "TE | AU | Adv+ | Sales | New Drops | Open Targeting | [DATE] (September Drop 2 …" at bounding box center [634, 141] width 199 height 13
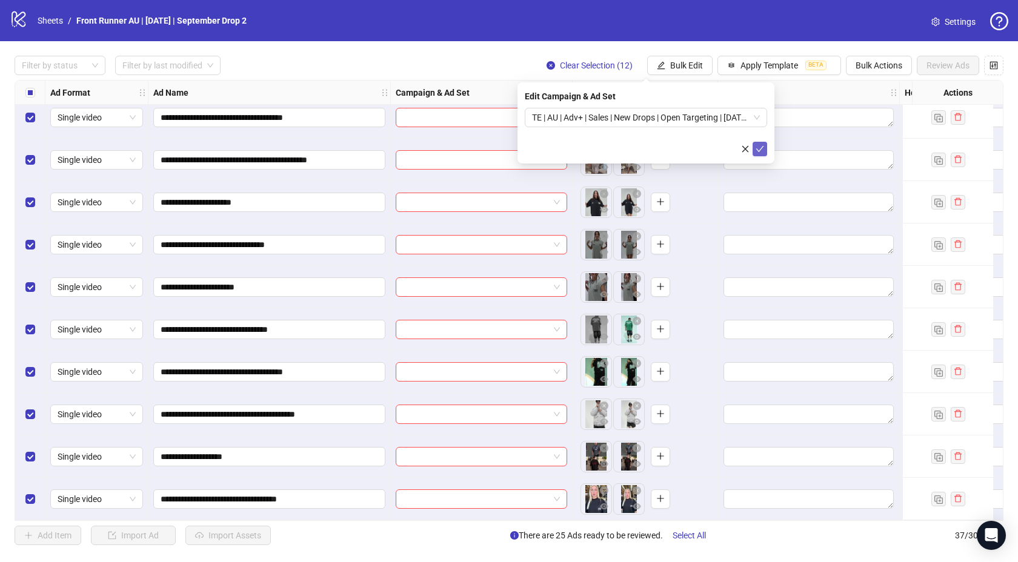
click at [761, 146] on icon "check" at bounding box center [760, 149] width 8 height 8
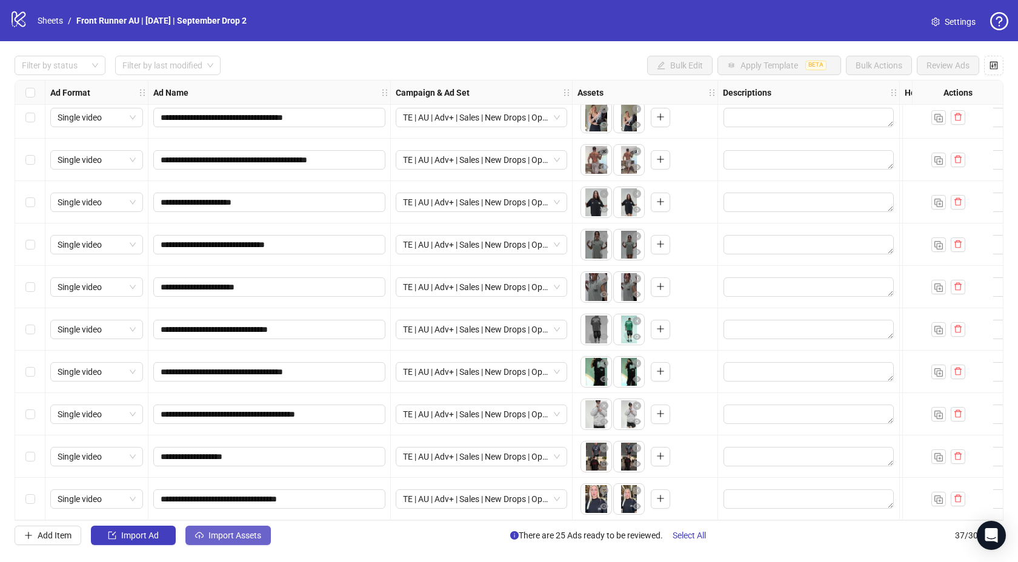
click at [217, 536] on span "Import Assets" at bounding box center [234, 536] width 53 height 10
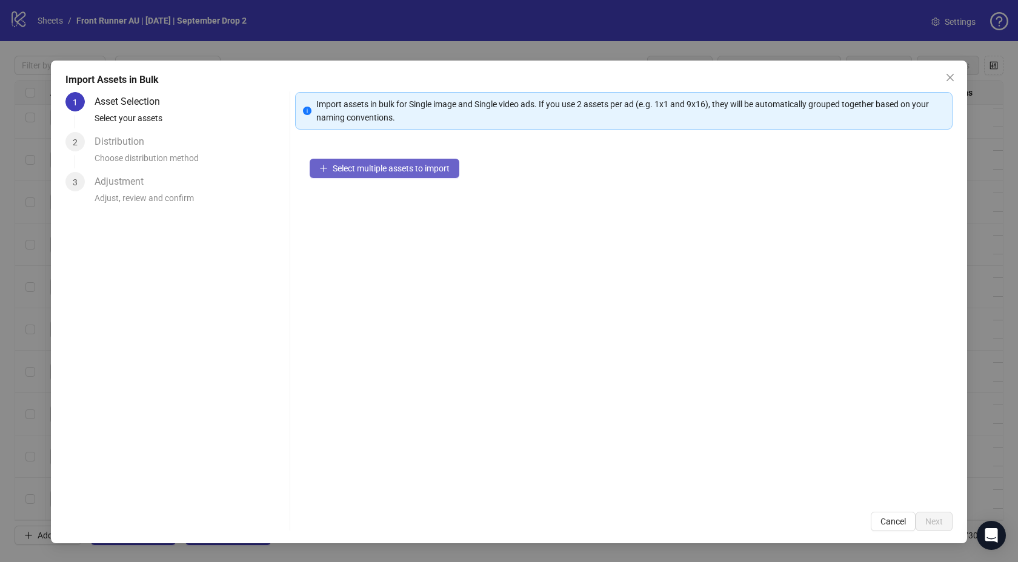
click at [347, 164] on span "Select multiple assets to import" at bounding box center [391, 169] width 117 height 10
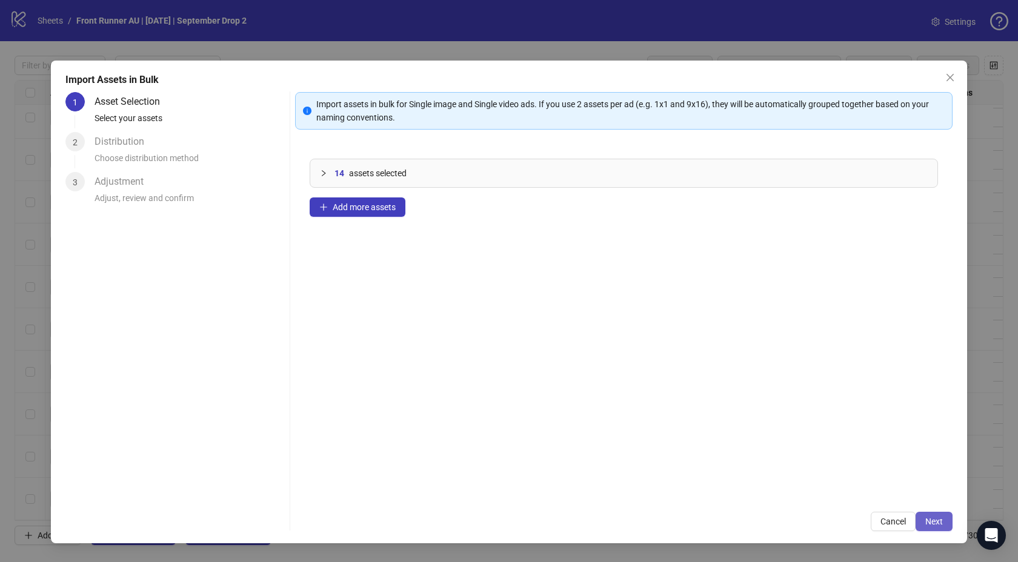
click at [929, 521] on span "Next" at bounding box center [934, 522] width 18 height 10
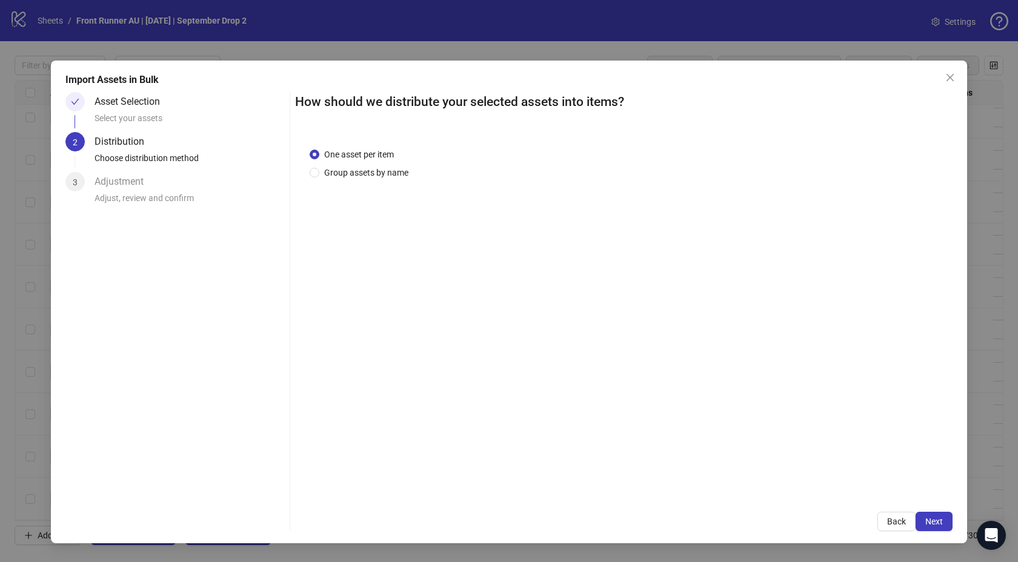
click at [382, 184] on div "One asset per item Group assets by name" at bounding box center [624, 315] width 658 height 365
click at [379, 178] on span "Group assets by name" at bounding box center [366, 172] width 94 height 13
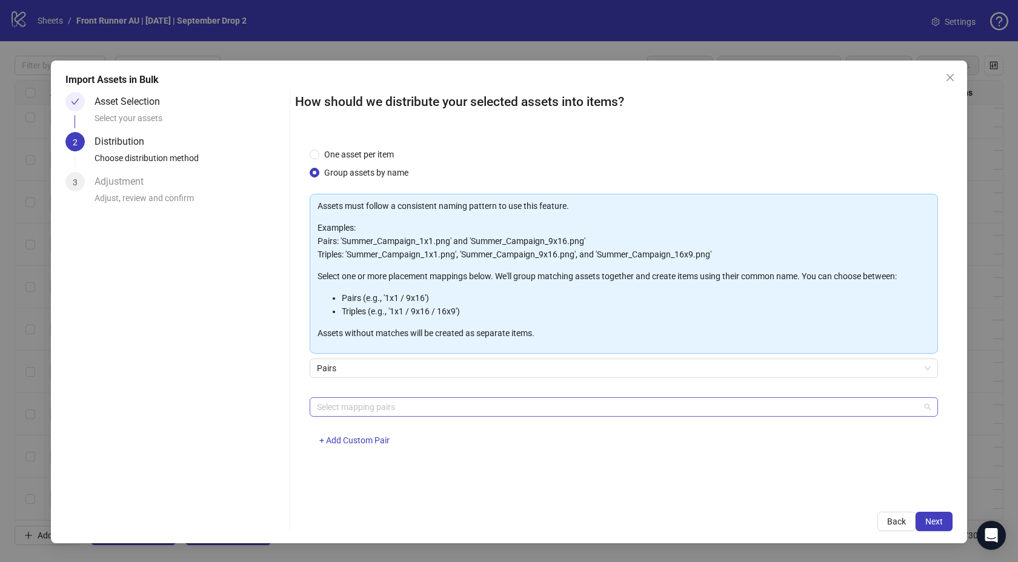
click at [366, 411] on div at bounding box center [617, 407] width 611 height 17
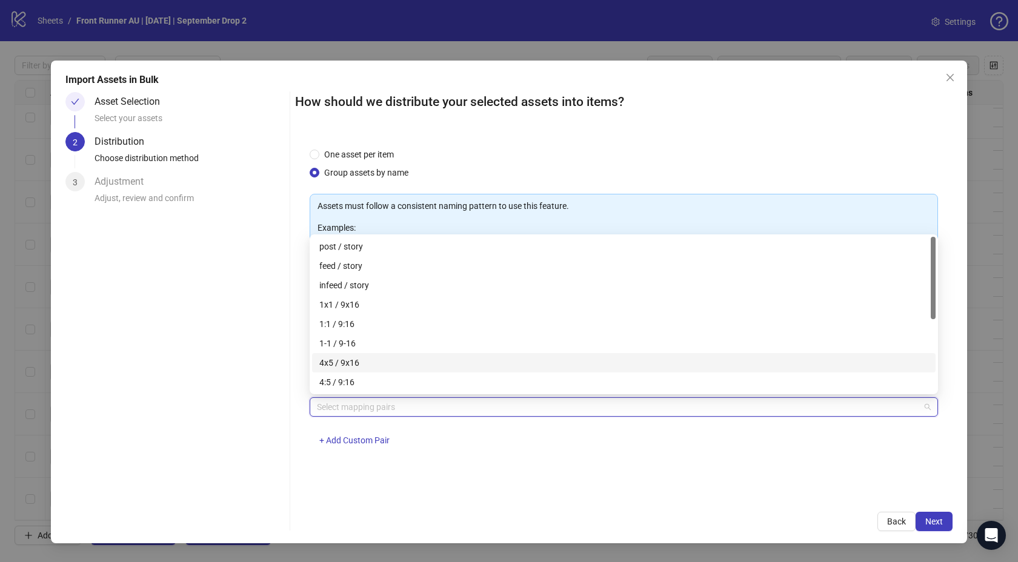
click at [348, 361] on div "4x5 / 9x16" at bounding box center [623, 362] width 609 height 13
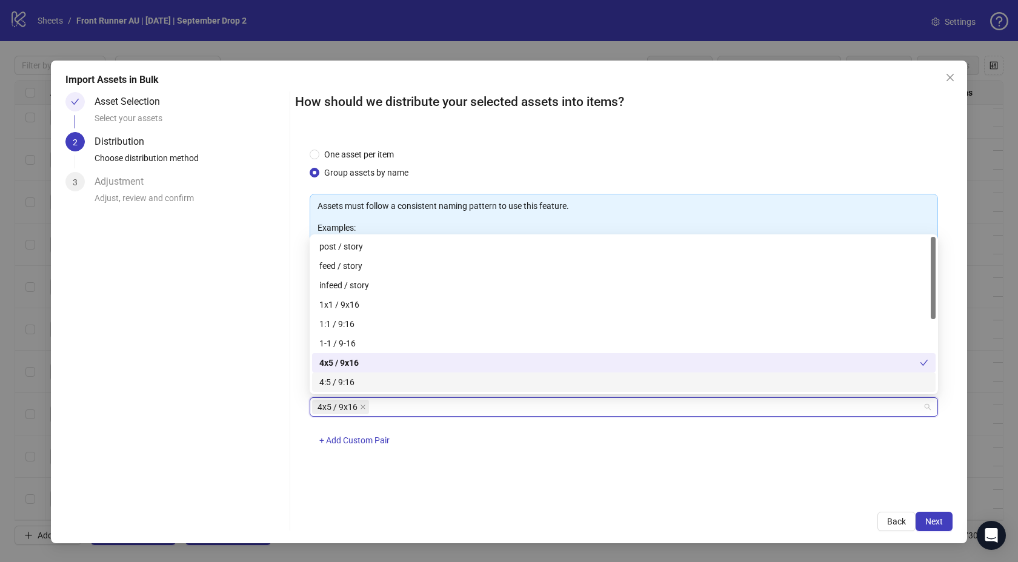
click at [804, 484] on div "One asset per item Group assets by name Assets must follow a consistent naming …" at bounding box center [624, 315] width 658 height 365
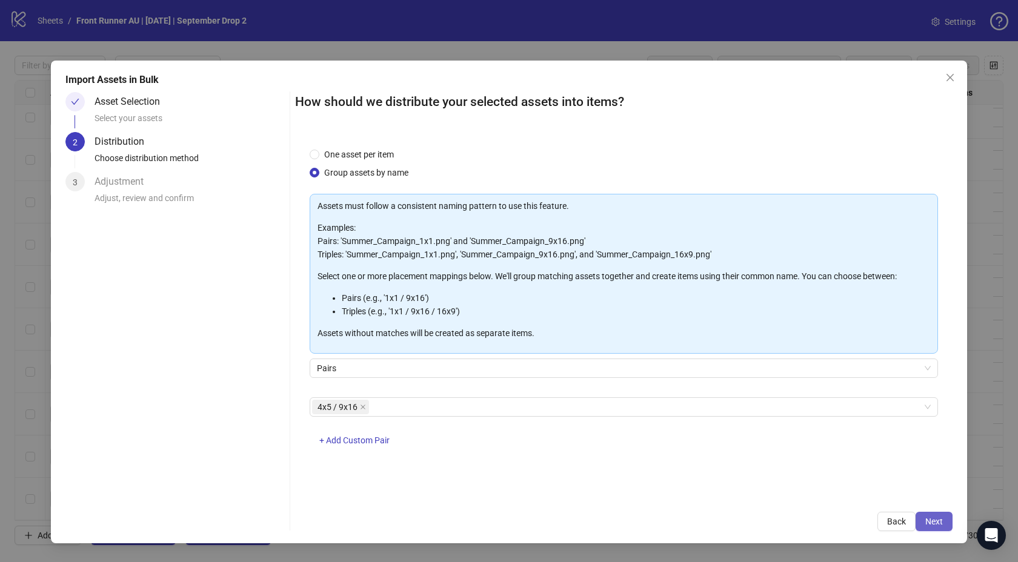
click at [941, 519] on span "Next" at bounding box center [934, 522] width 18 height 10
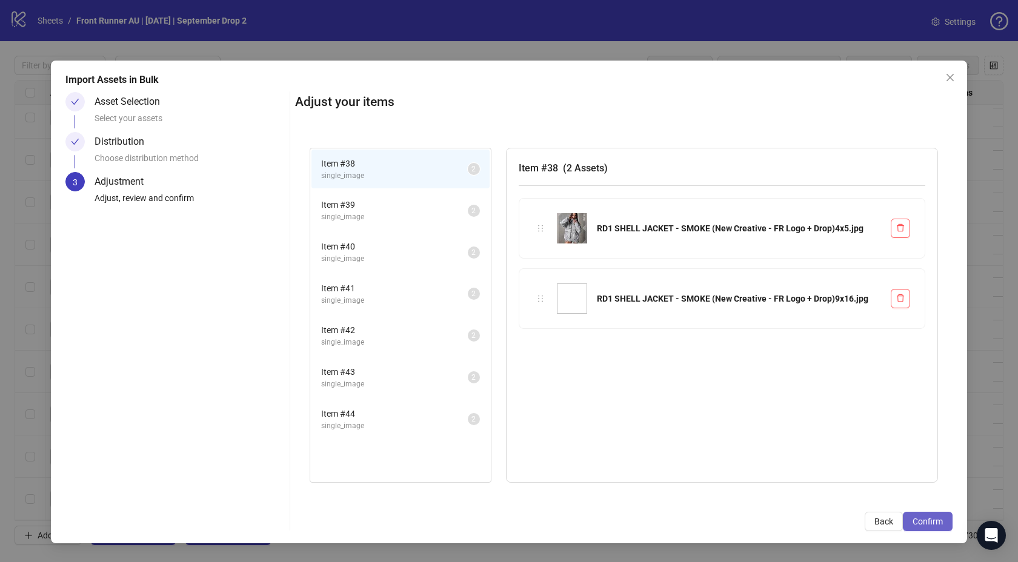
click at [932, 524] on span "Confirm" at bounding box center [928, 522] width 30 height 10
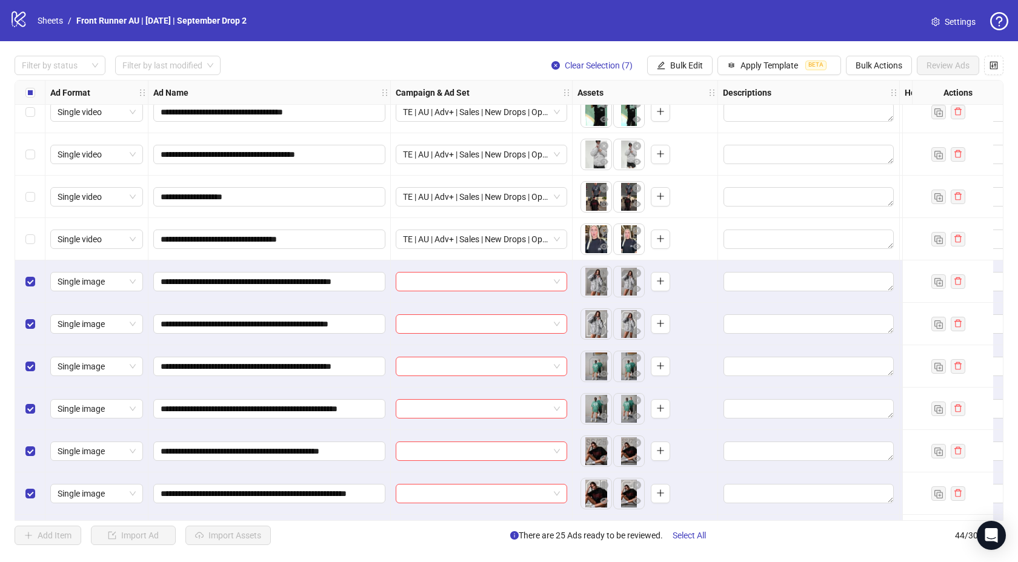
scroll to position [1456, 0]
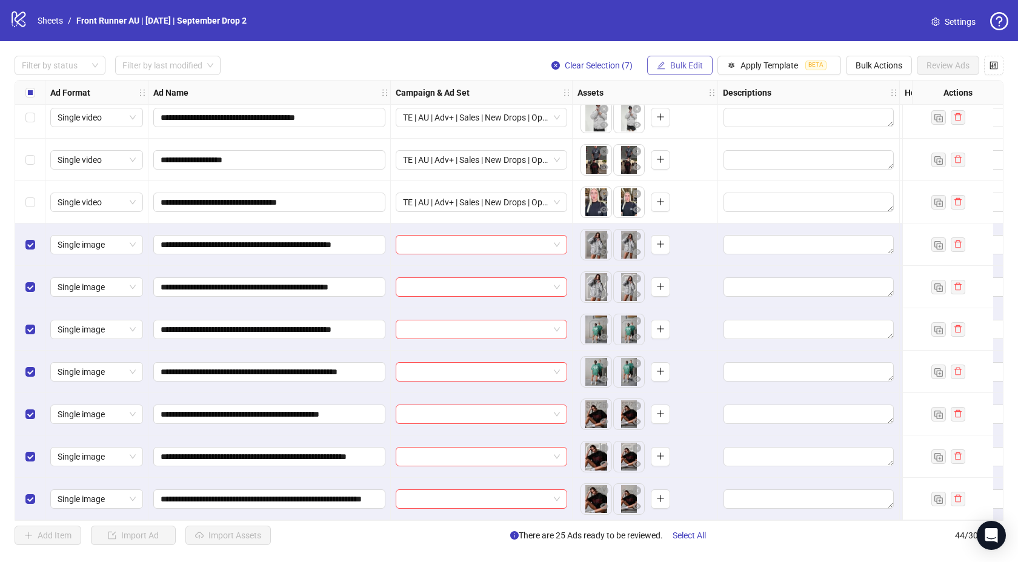
click at [687, 68] on span "Bulk Edit" at bounding box center [686, 66] width 33 height 10
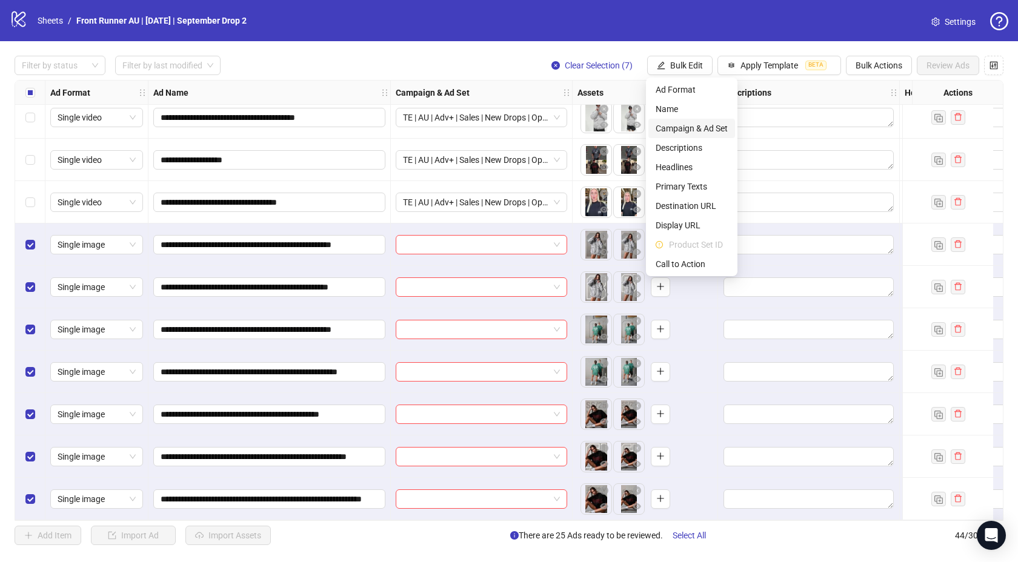
click at [695, 132] on span "Campaign & Ad Set" at bounding box center [692, 128] width 72 height 13
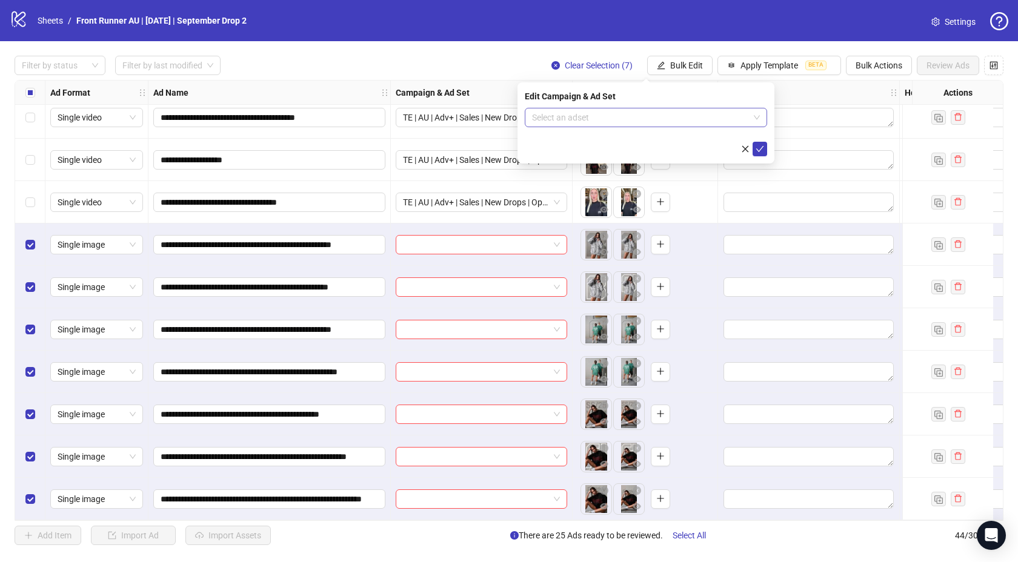
click at [632, 121] on input "search" at bounding box center [640, 117] width 217 height 18
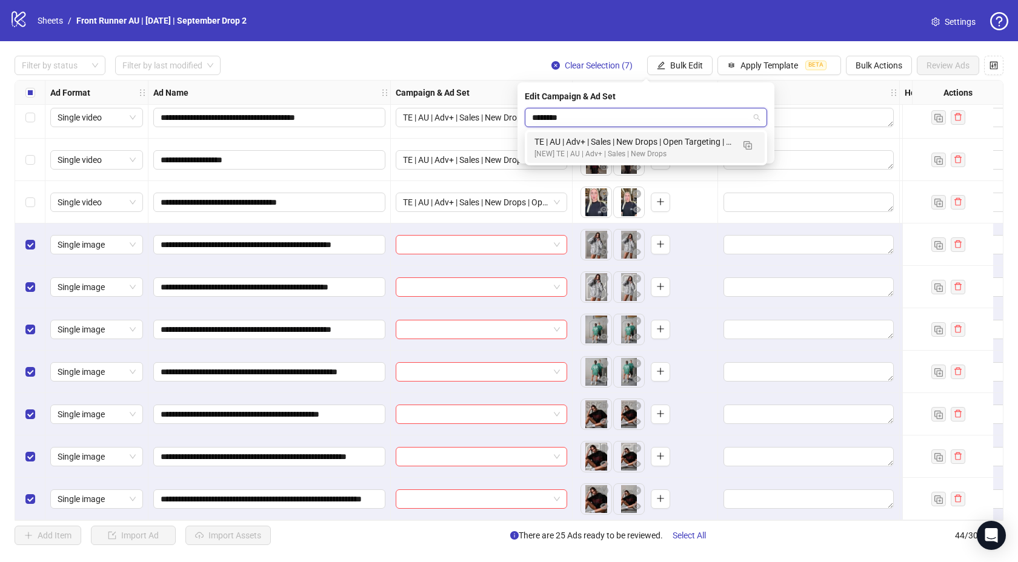
type input "*********"
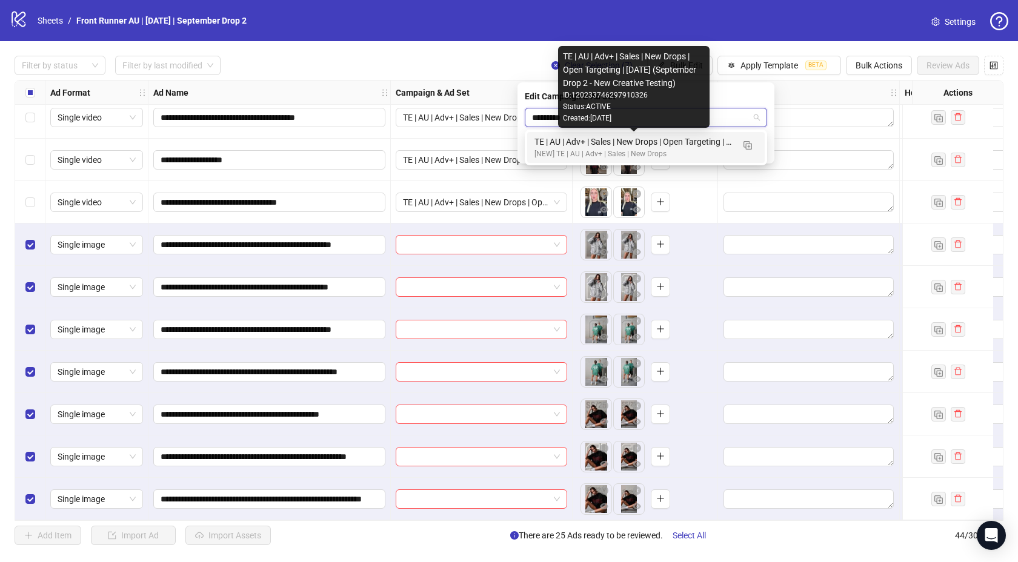
click at [641, 138] on div "TE | AU | Adv+ | Sales | New Drops | Open Targeting | [DATE] (September Drop 2 …" at bounding box center [634, 141] width 199 height 13
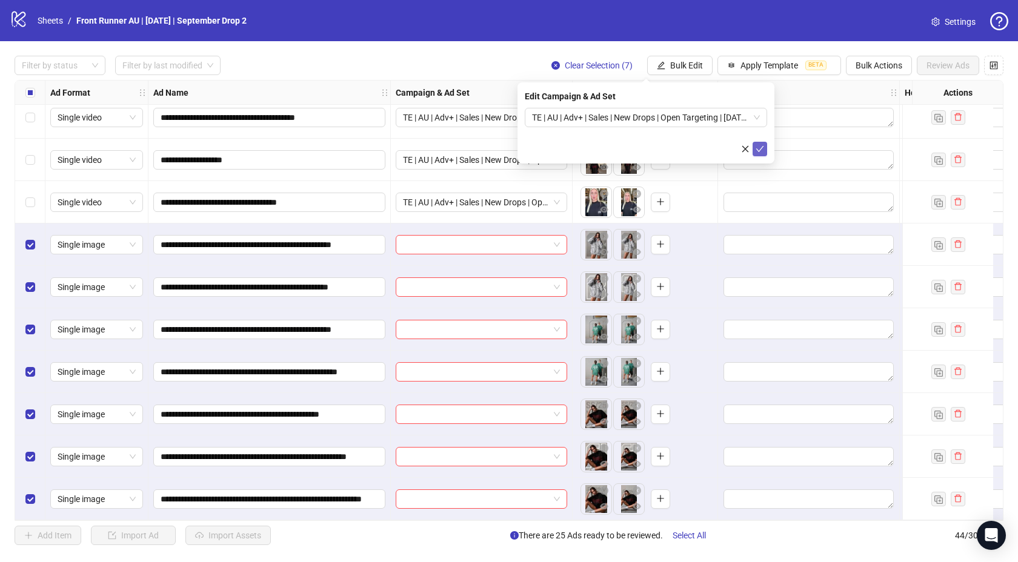
click at [758, 147] on icon "check" at bounding box center [760, 149] width 8 height 8
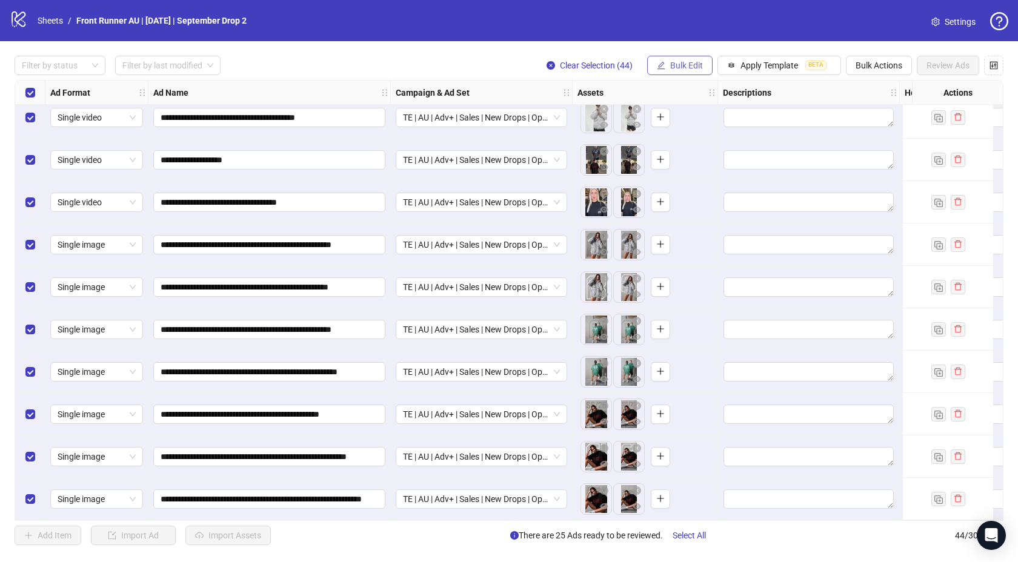
click at [684, 59] on button "Bulk Edit" at bounding box center [679, 65] width 65 height 19
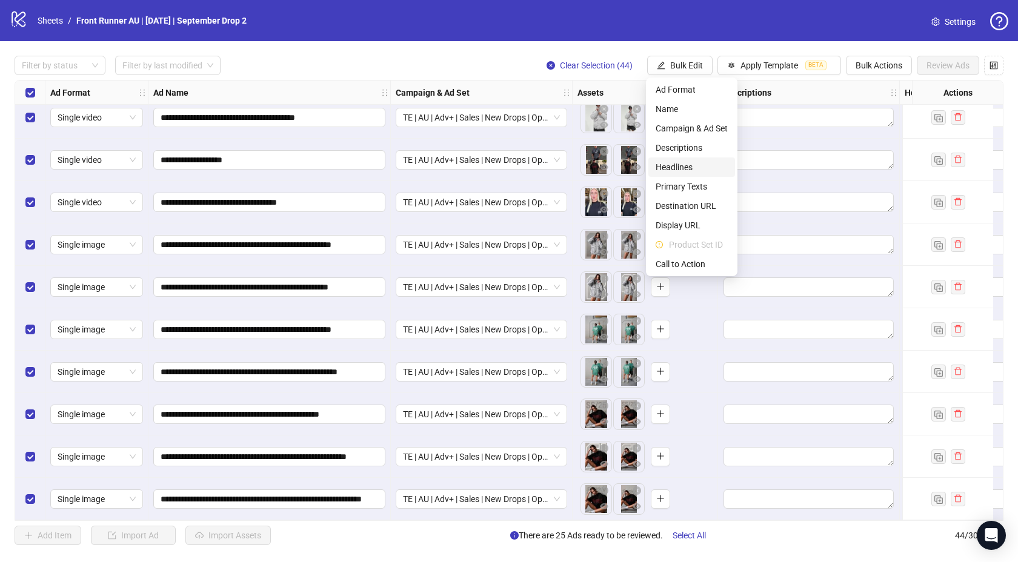
click at [677, 159] on li "Headlines" at bounding box center [691, 167] width 87 height 19
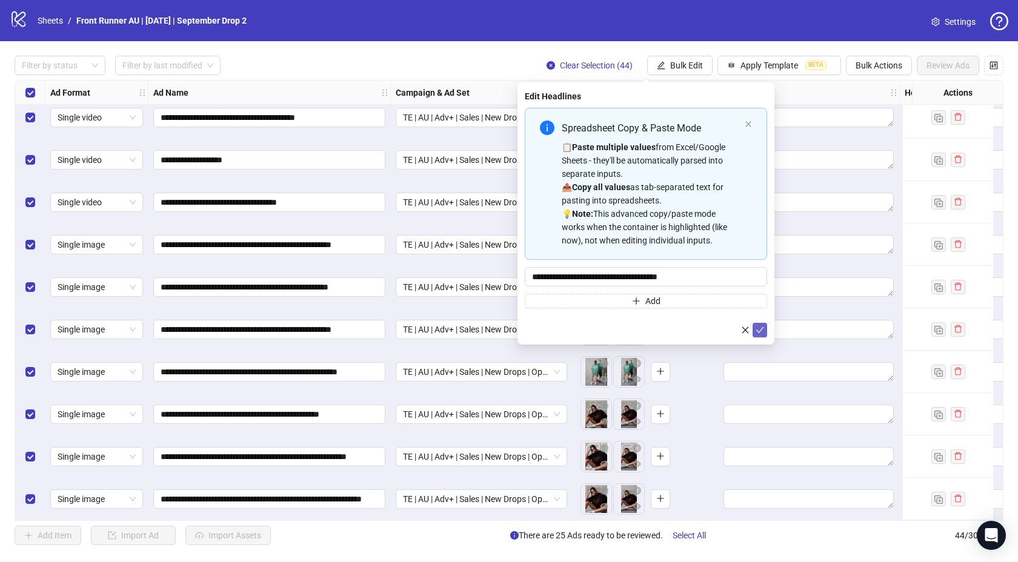
click at [756, 328] on icon "check" at bounding box center [760, 330] width 8 height 8
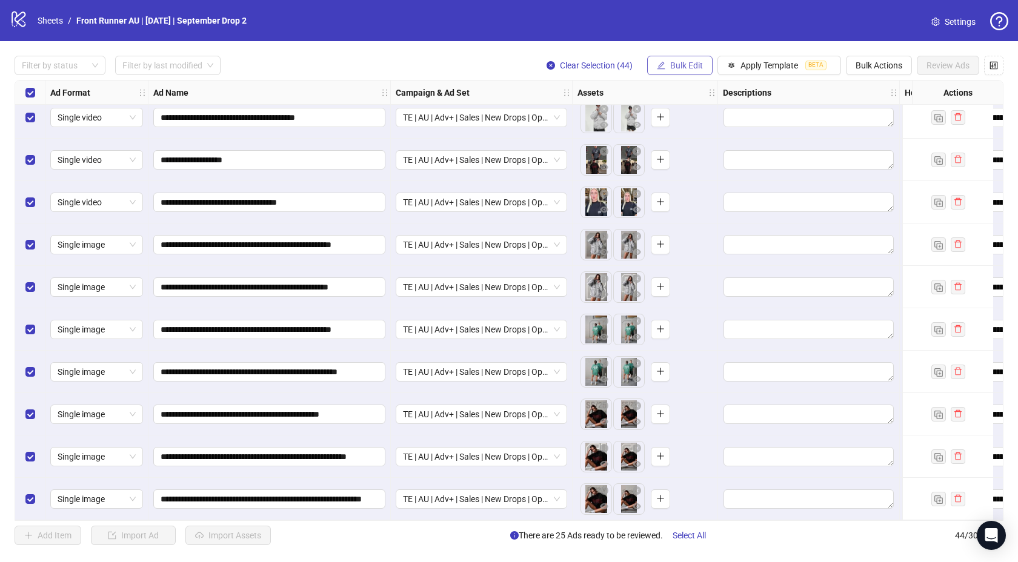
click at [681, 65] on span "Bulk Edit" at bounding box center [686, 66] width 33 height 10
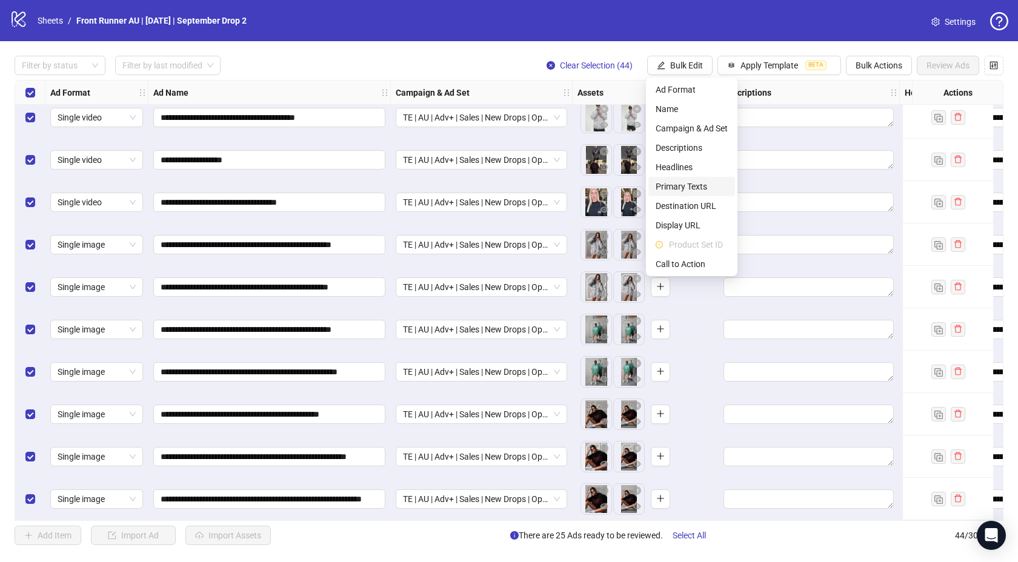
click at [682, 184] on span "Primary Texts" at bounding box center [692, 186] width 72 height 13
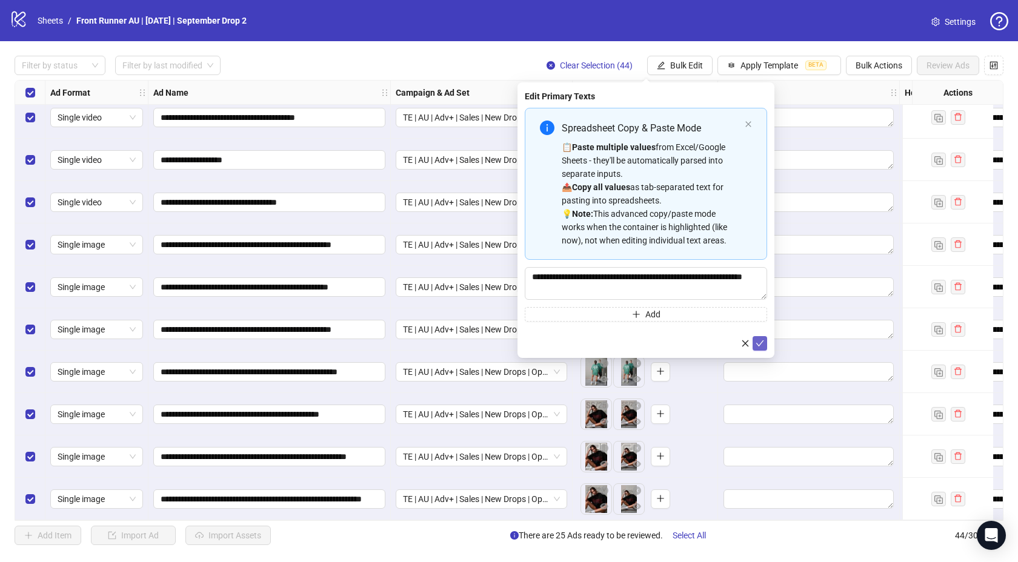
click at [760, 342] on icon "check" at bounding box center [760, 343] width 8 height 8
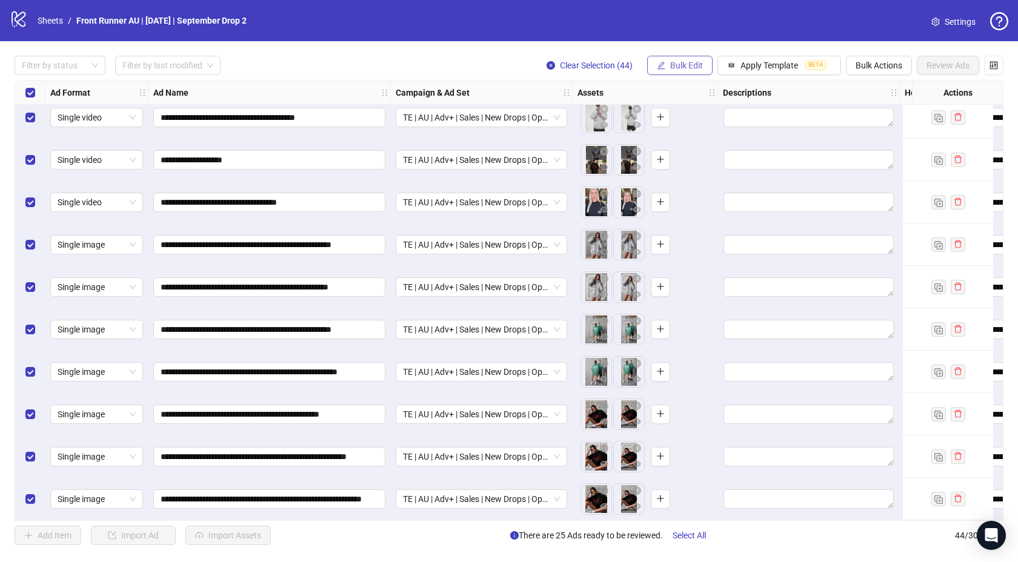
click at [680, 64] on span "Bulk Edit" at bounding box center [686, 66] width 33 height 10
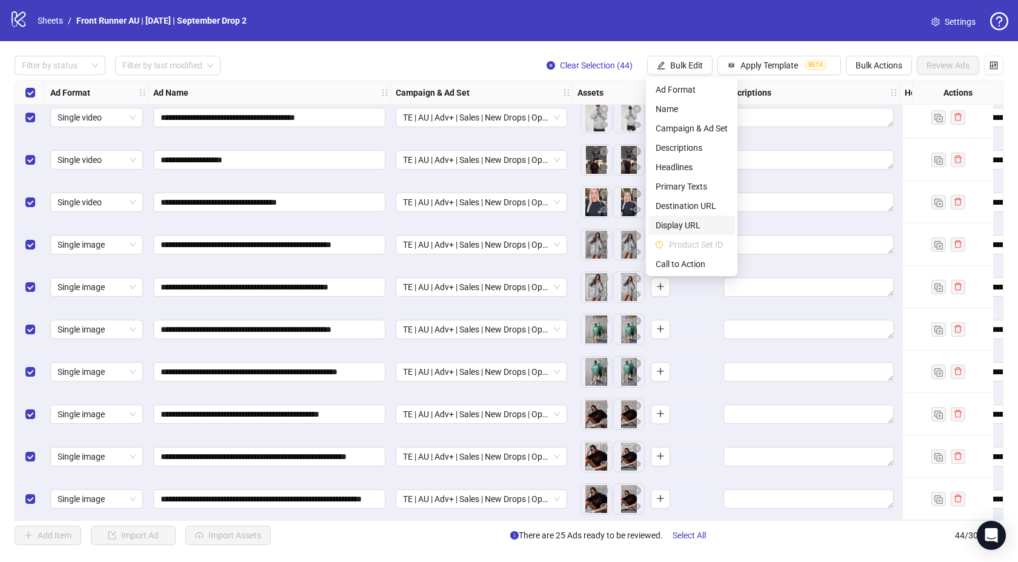
click at [692, 225] on span "Display URL" at bounding box center [692, 225] width 72 height 13
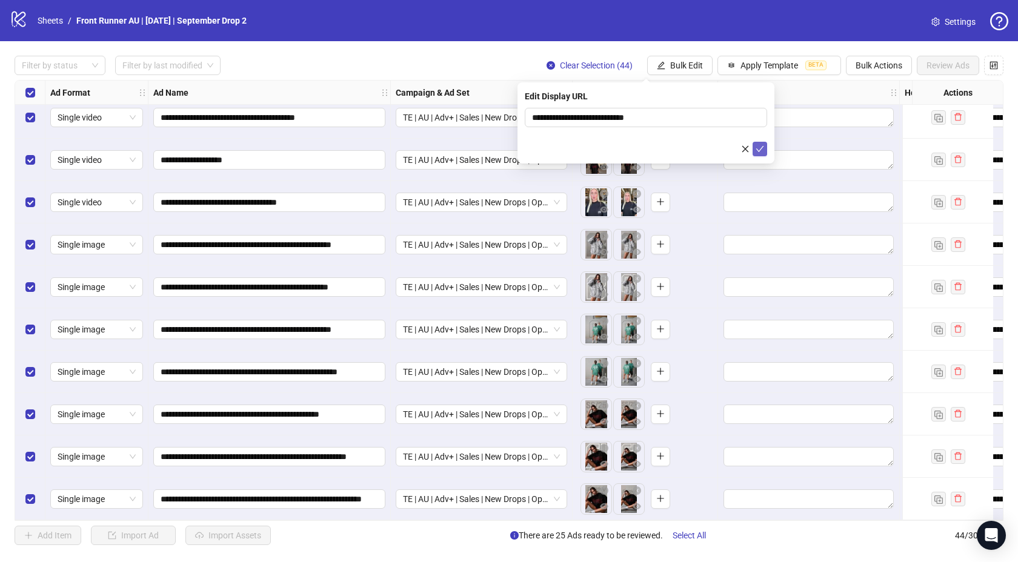
click at [759, 151] on icon "check" at bounding box center [760, 149] width 8 height 6
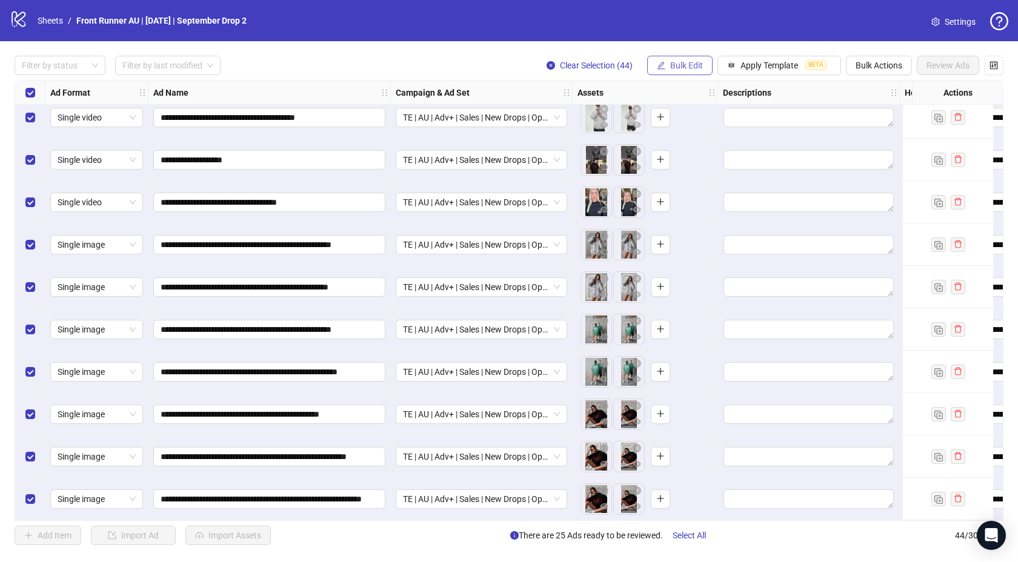
click at [680, 70] on button "Bulk Edit" at bounding box center [679, 65] width 65 height 19
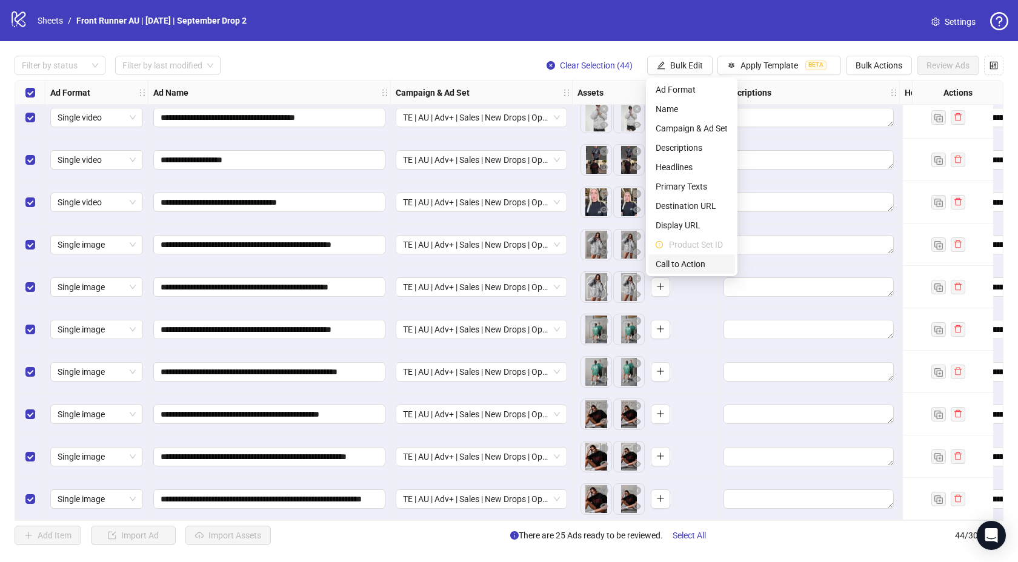
click at [679, 258] on span "Call to Action" at bounding box center [692, 264] width 72 height 13
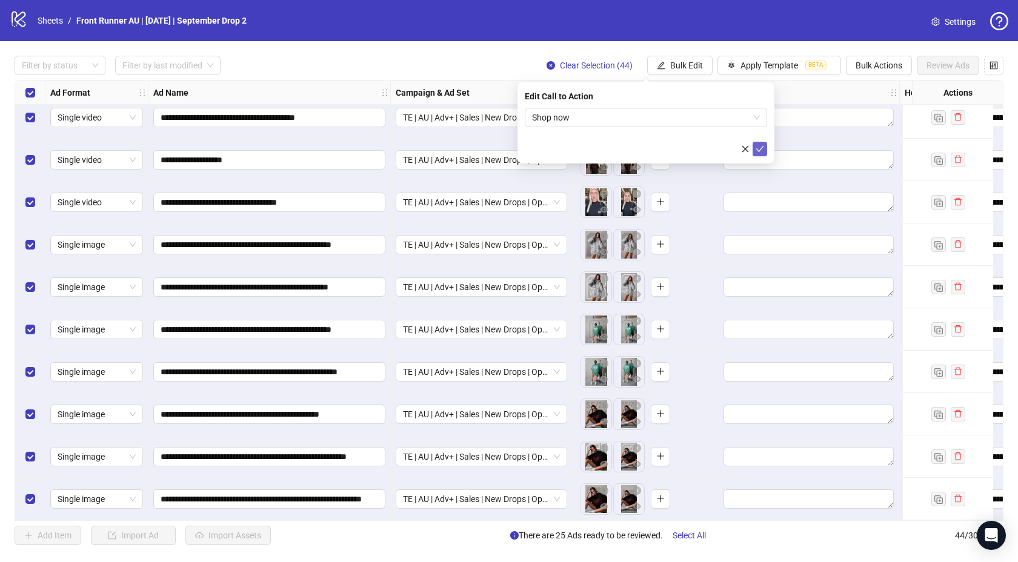
click at [765, 149] on button "submit" at bounding box center [760, 149] width 15 height 15
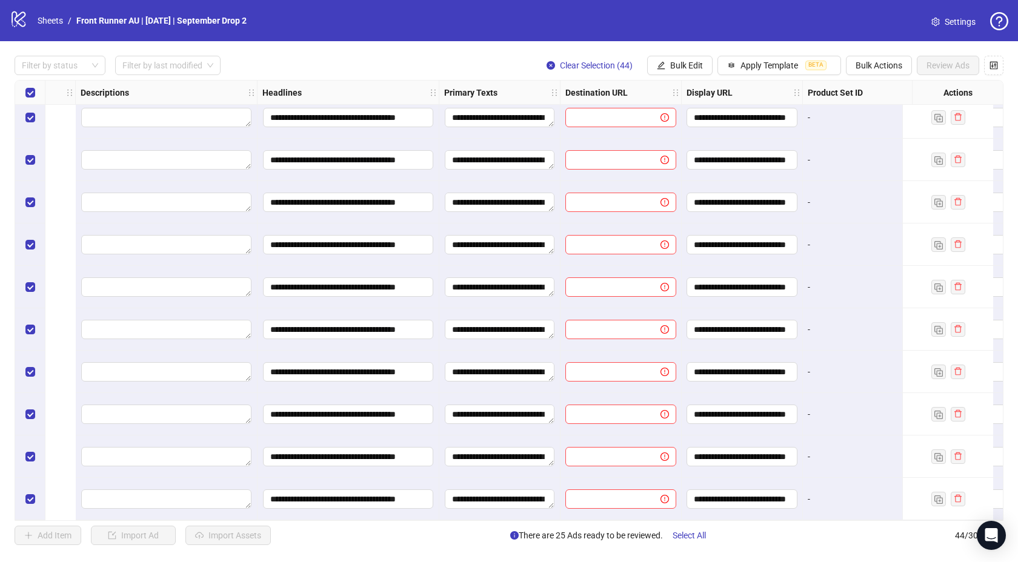
scroll to position [1456, 1004]
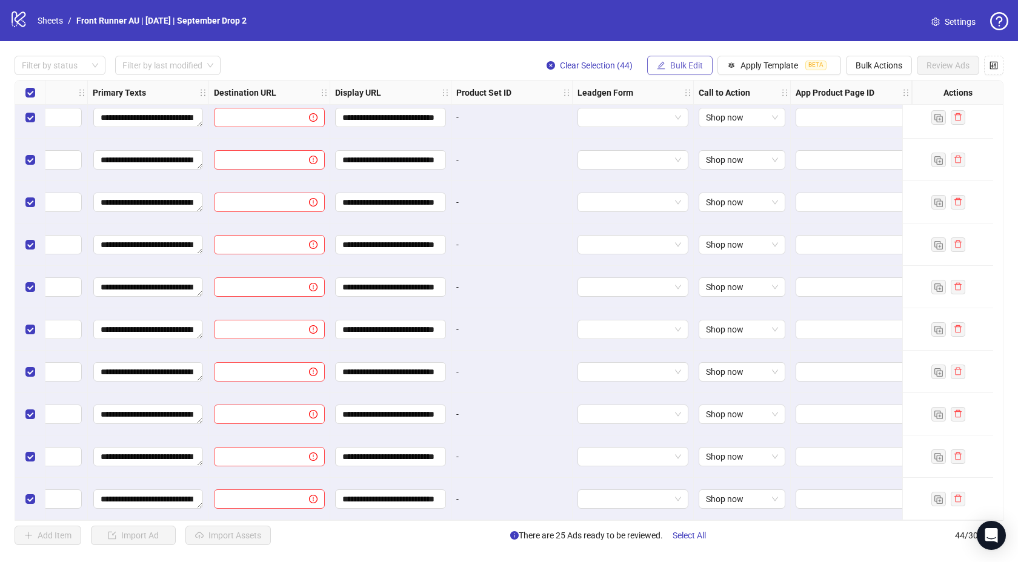
click at [672, 65] on span "Bulk Edit" at bounding box center [686, 66] width 33 height 10
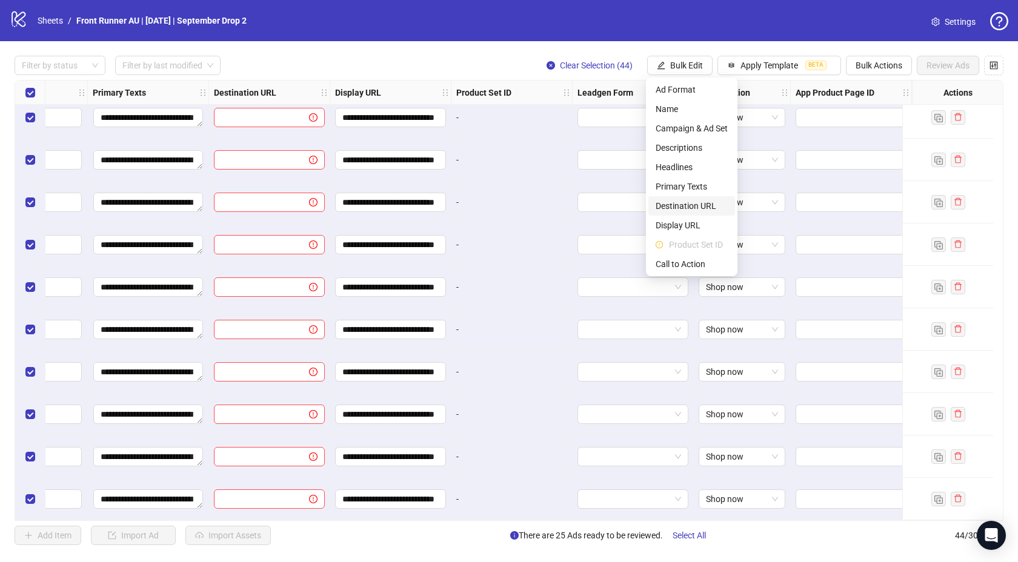
click at [674, 207] on span "Destination URL" at bounding box center [692, 205] width 72 height 13
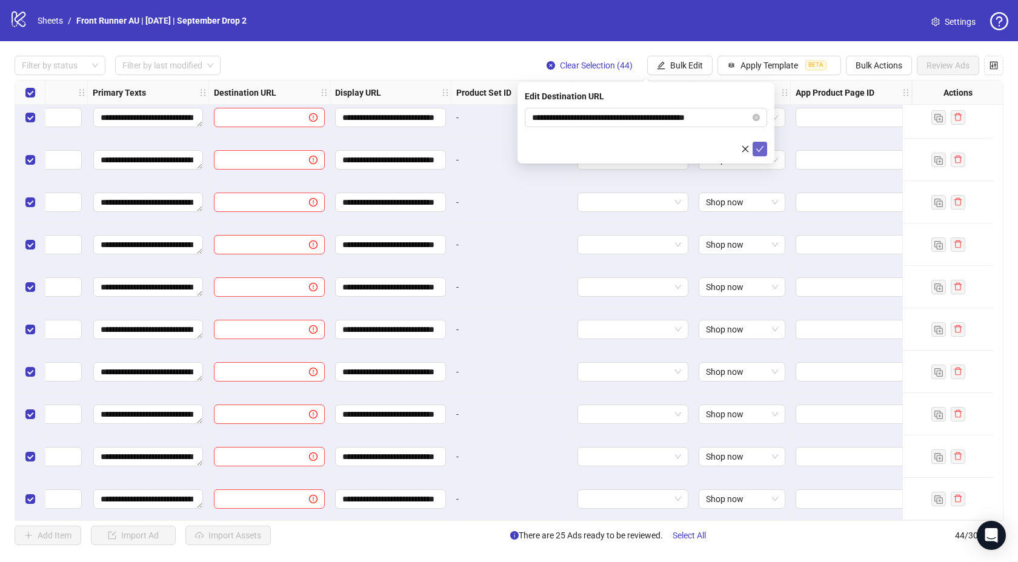
click at [765, 151] on button "submit" at bounding box center [760, 149] width 15 height 15
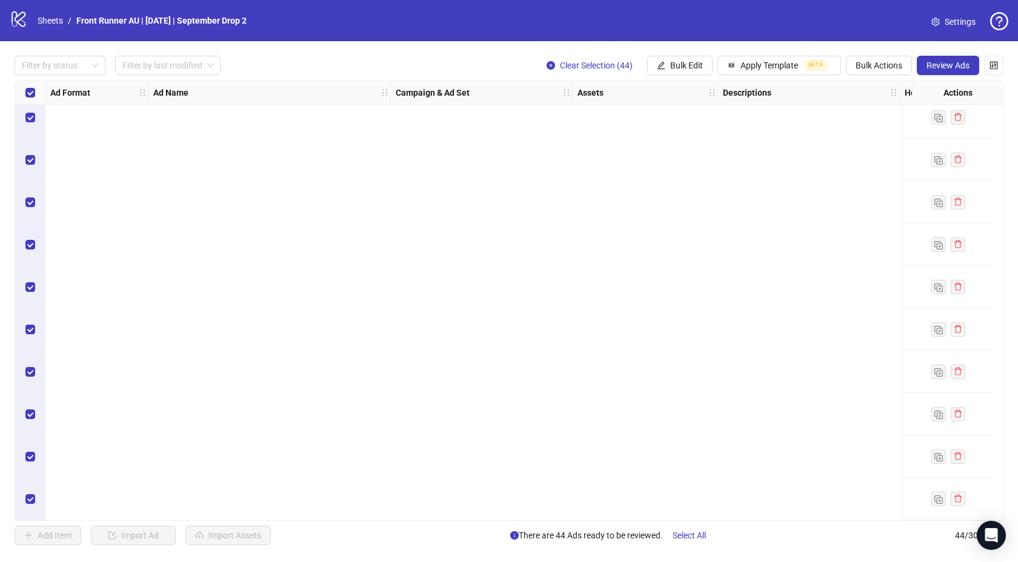
scroll to position [0, 0]
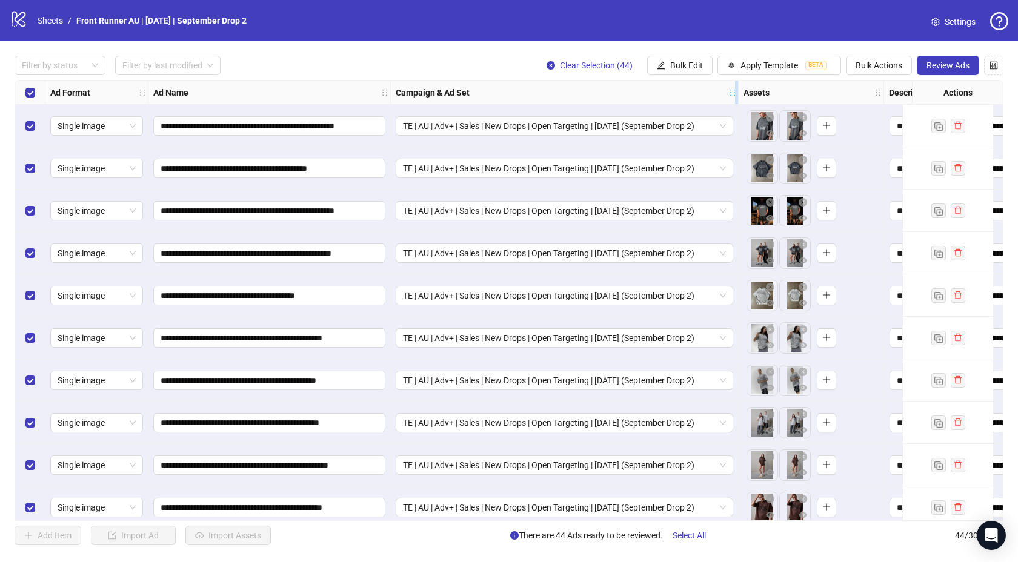
drag, startPoint x: 572, startPoint y: 88, endPoint x: 895, endPoint y: 103, distance: 323.4
click at [895, 93] on div "Ad Format Ad Name Campaign & Ad Set Assets Descriptions Headlines Primary Texts…" at bounding box center [722, 93] width 1354 height 0
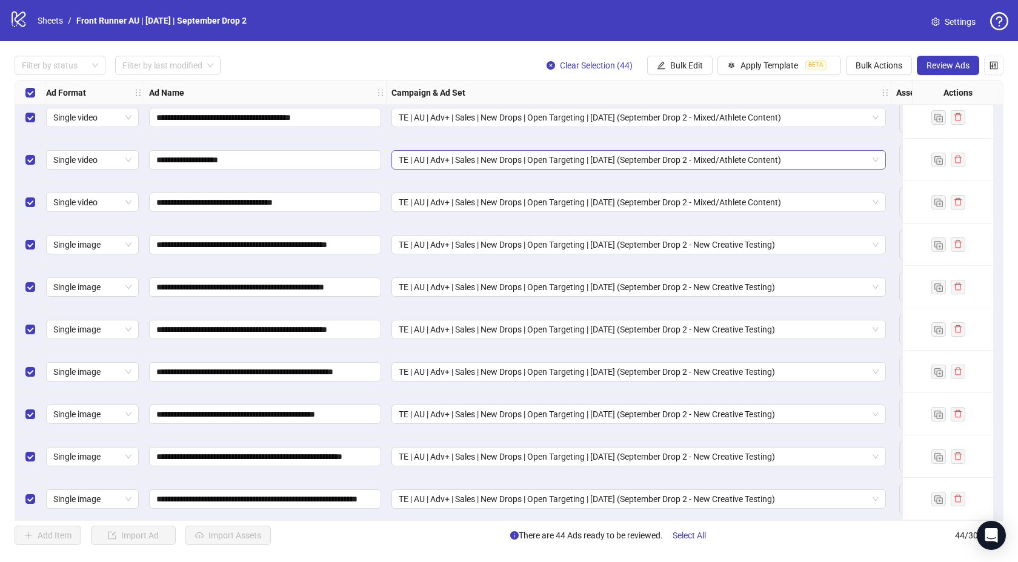
scroll to position [1456, 0]
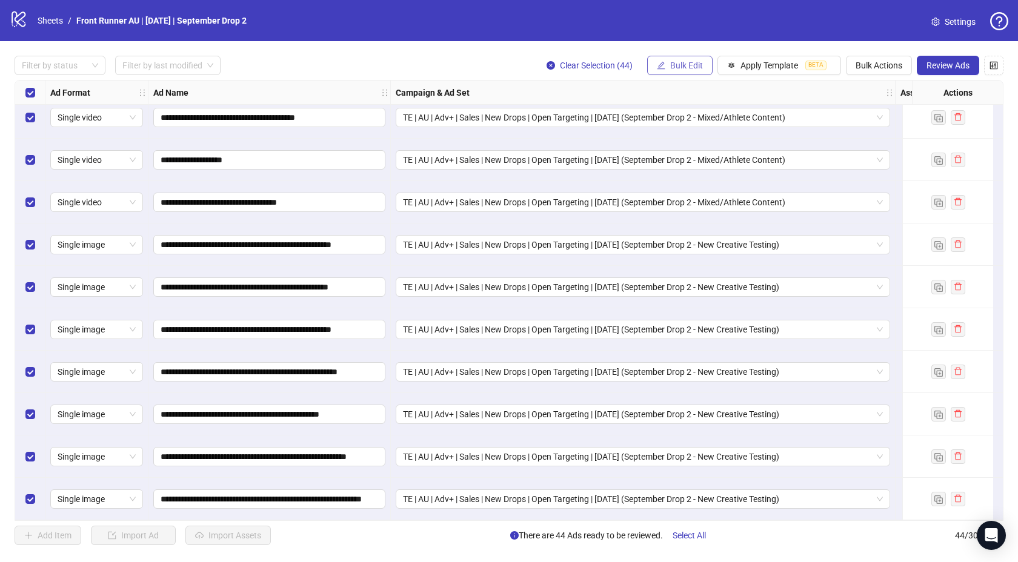
click at [696, 64] on span "Bulk Edit" at bounding box center [686, 66] width 33 height 10
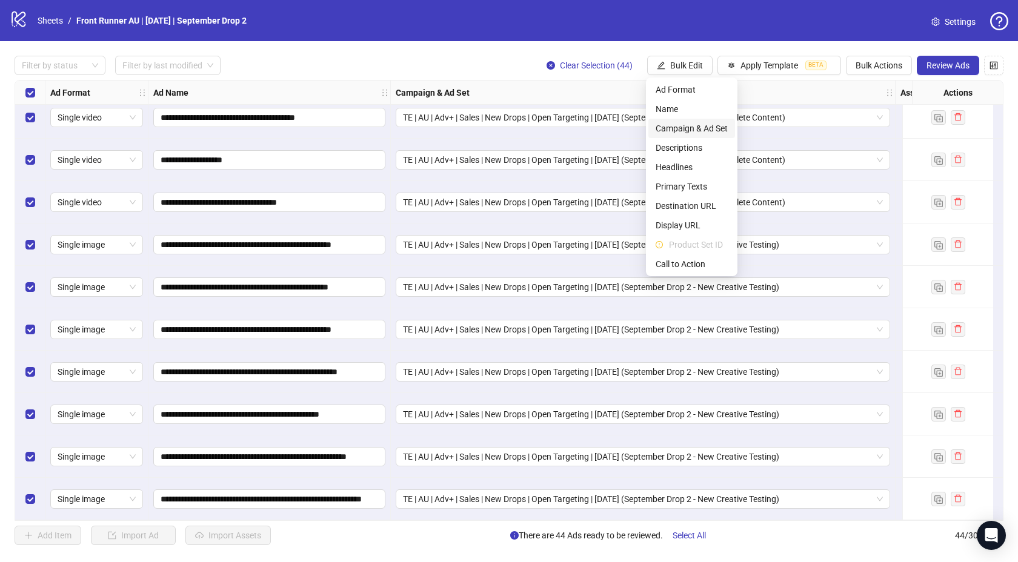
click at [707, 126] on span "Campaign & Ad Set" at bounding box center [692, 128] width 72 height 13
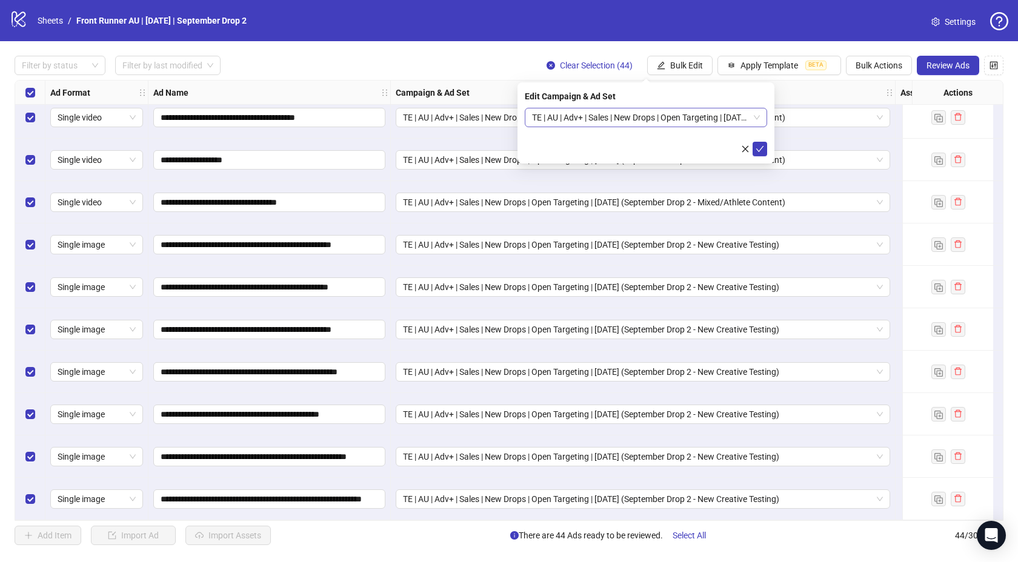
click at [643, 114] on span "TE | AU | Adv+ | Sales | New Drops | Open Targeting | [DATE] (September Drop 2)" at bounding box center [646, 117] width 228 height 18
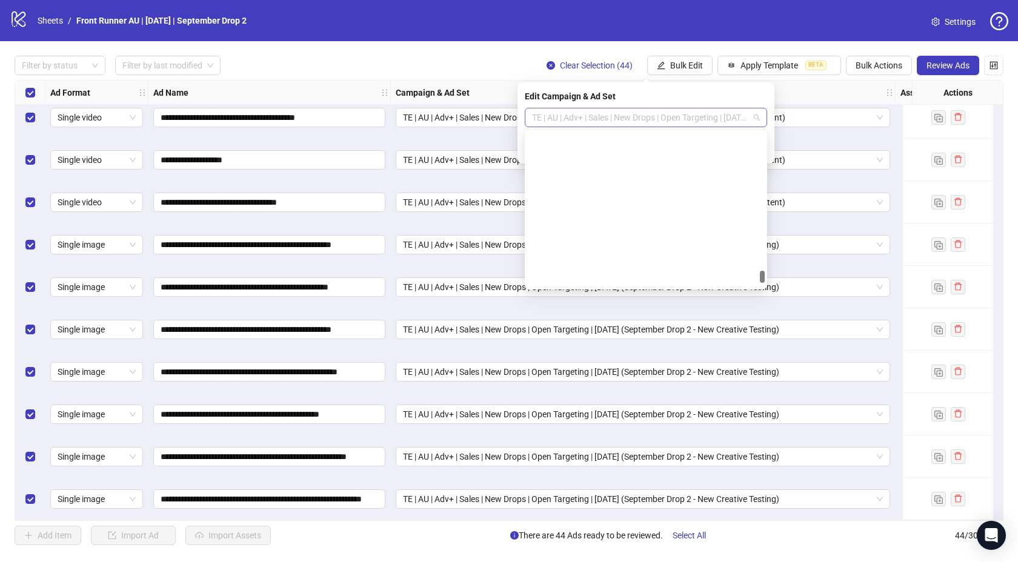
scroll to position [1925, 0]
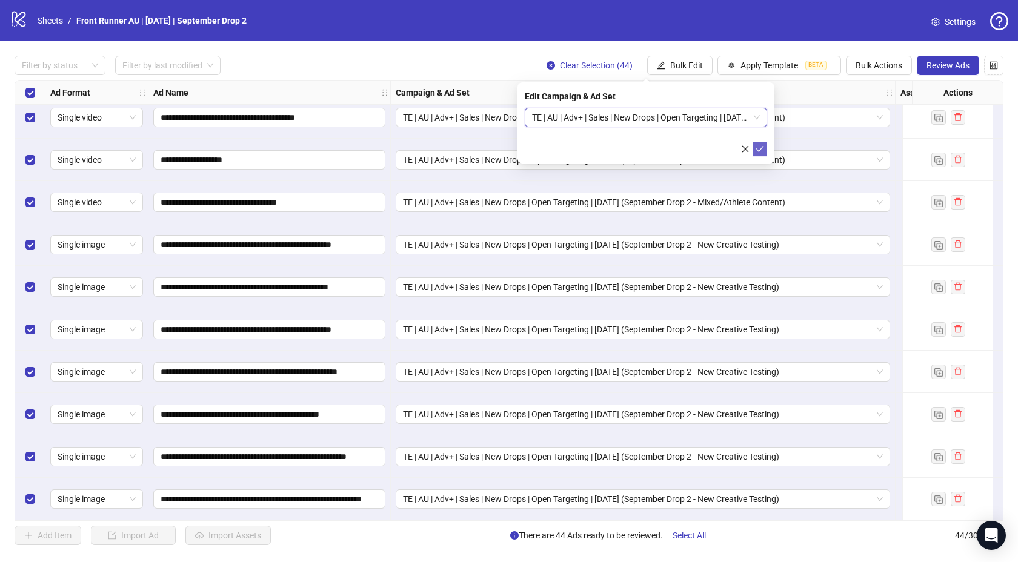
click at [755, 142] on button "submit" at bounding box center [760, 149] width 15 height 15
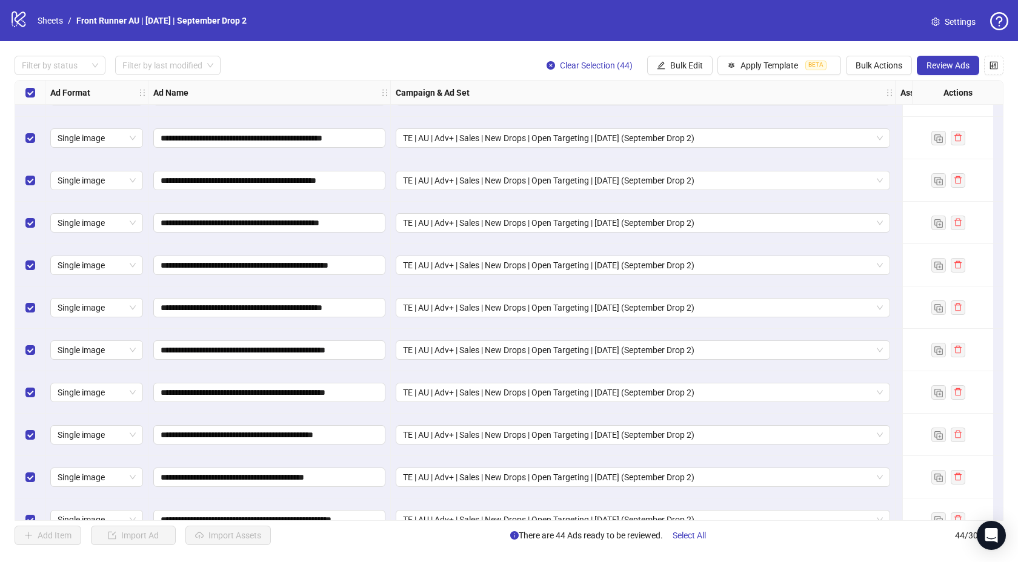
scroll to position [0, 0]
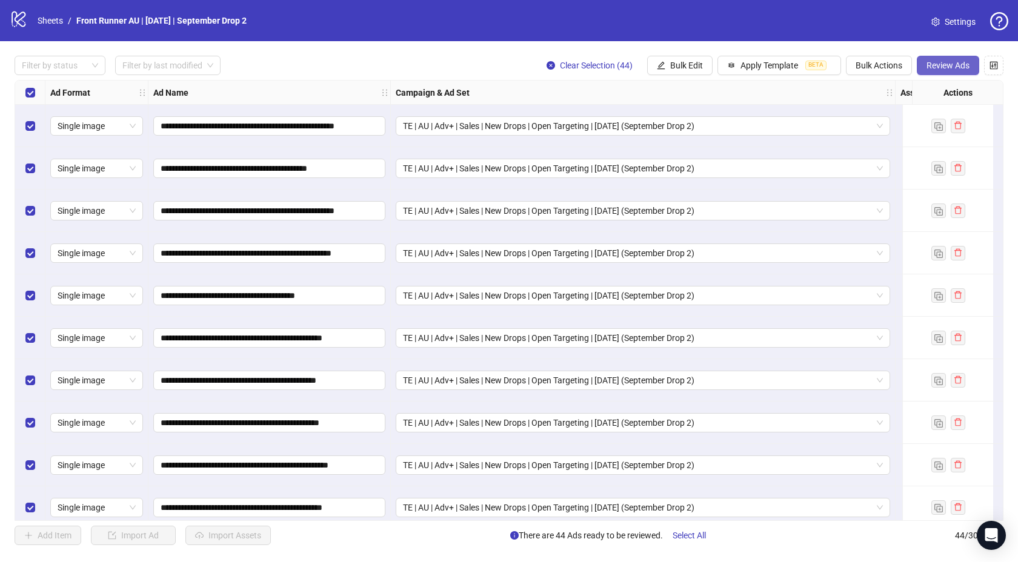
click at [955, 65] on span "Review Ads" at bounding box center [948, 66] width 43 height 10
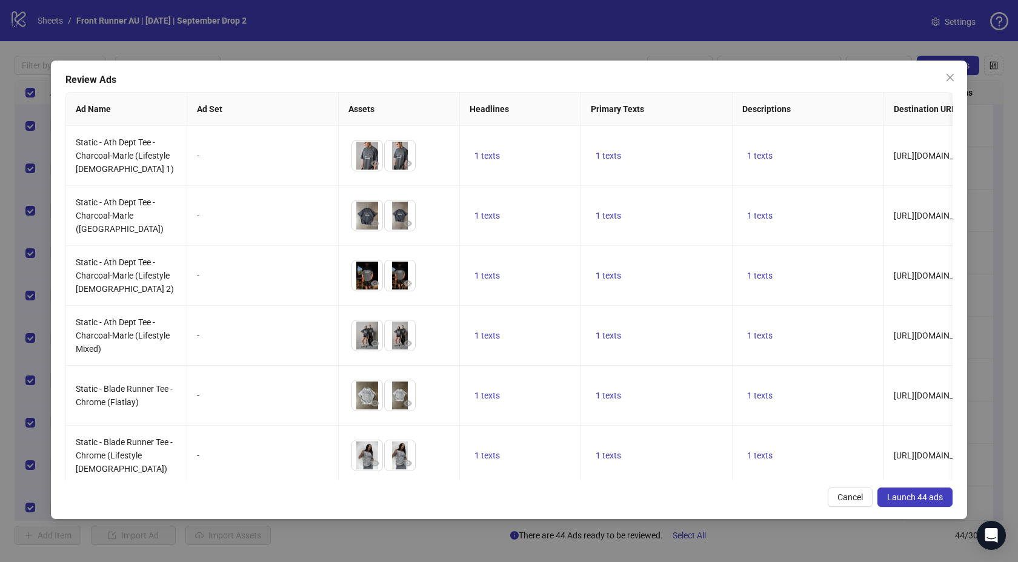
click at [912, 495] on span "Launch 44 ads" at bounding box center [915, 498] width 56 height 10
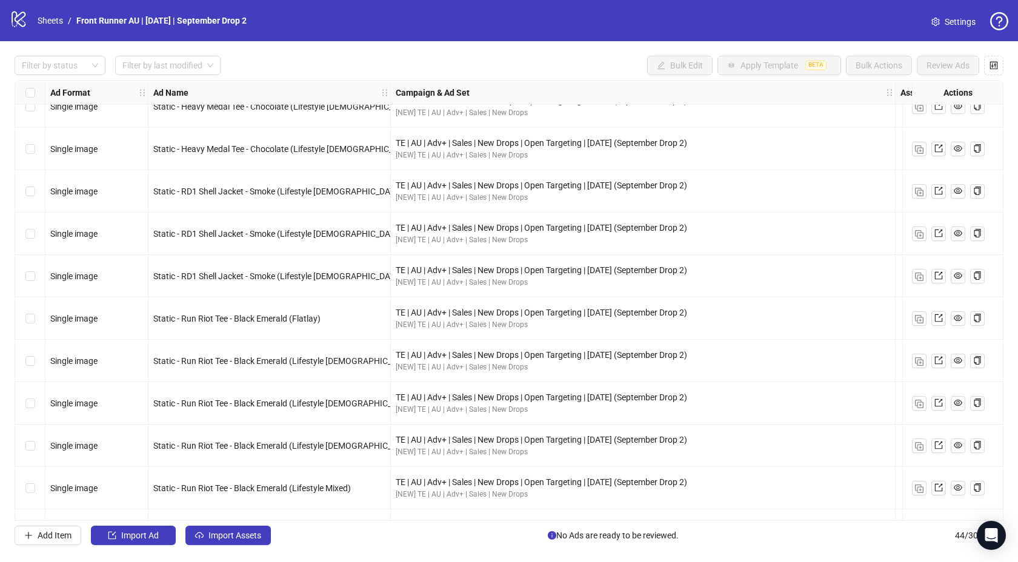
scroll to position [182, 0]
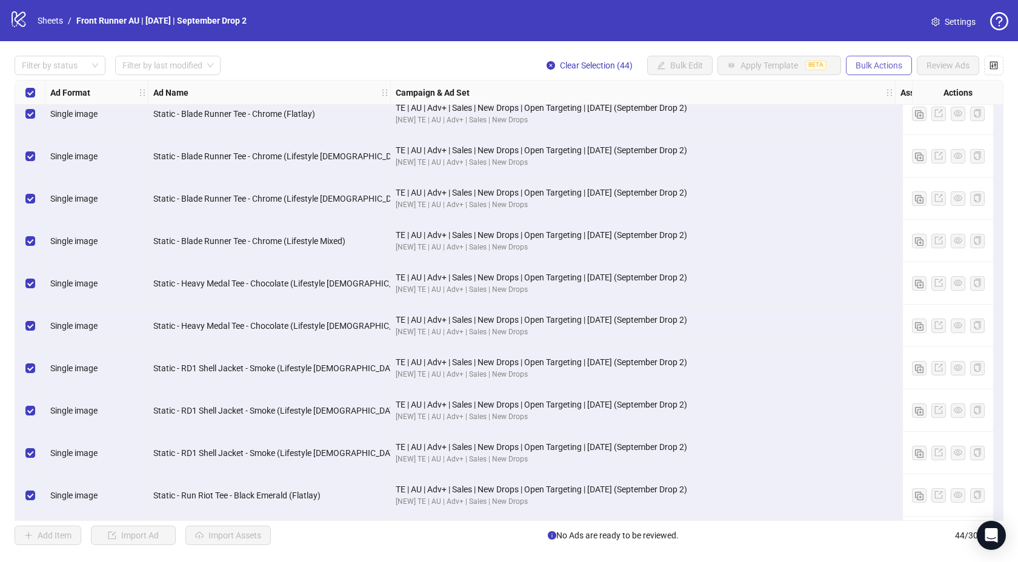
click at [895, 61] on span "Bulk Actions" at bounding box center [879, 66] width 47 height 10
click at [888, 123] on span "Duplicate with assets" at bounding box center [896, 128] width 83 height 13
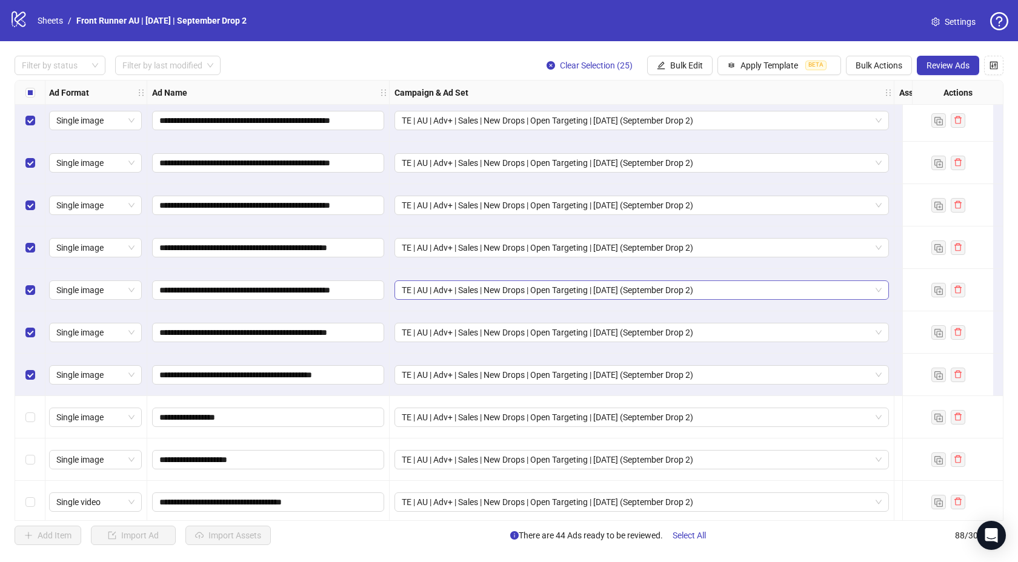
scroll to position [2592, 1]
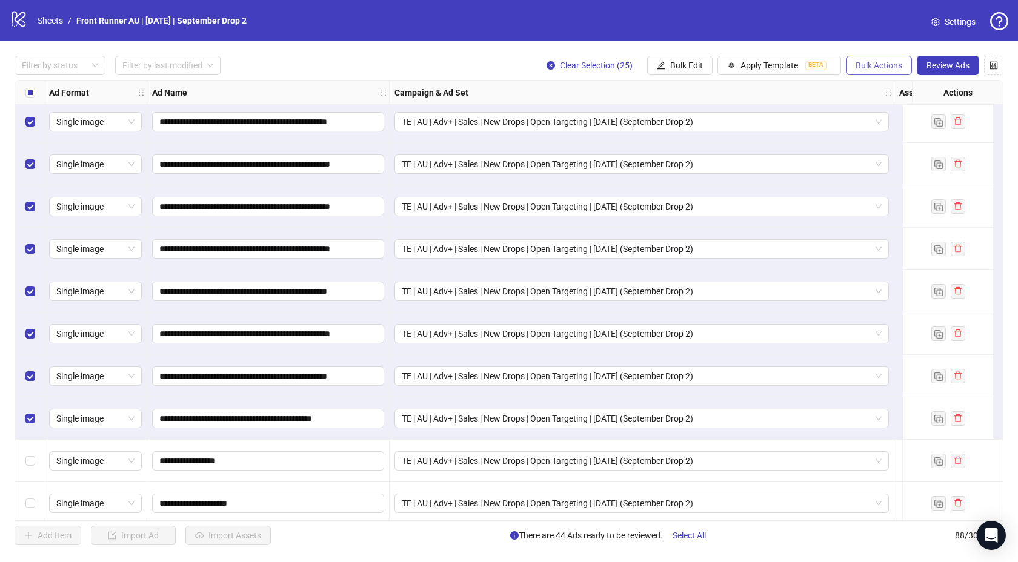
click at [882, 68] on span "Bulk Actions" at bounding box center [879, 66] width 47 height 10
click at [876, 93] on span "Delete" at bounding box center [896, 89] width 83 height 13
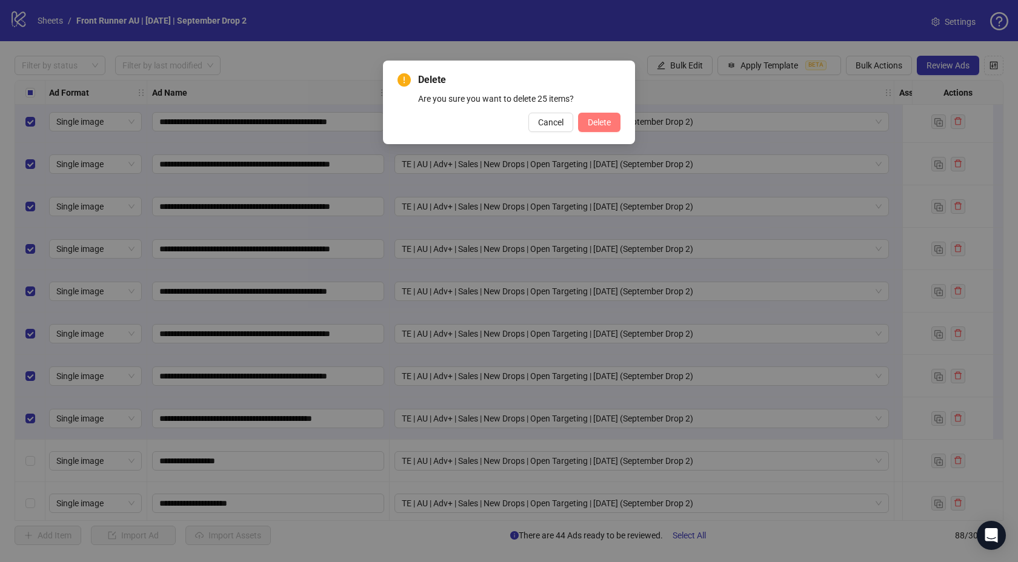
click at [601, 120] on span "Delete" at bounding box center [599, 123] width 23 height 10
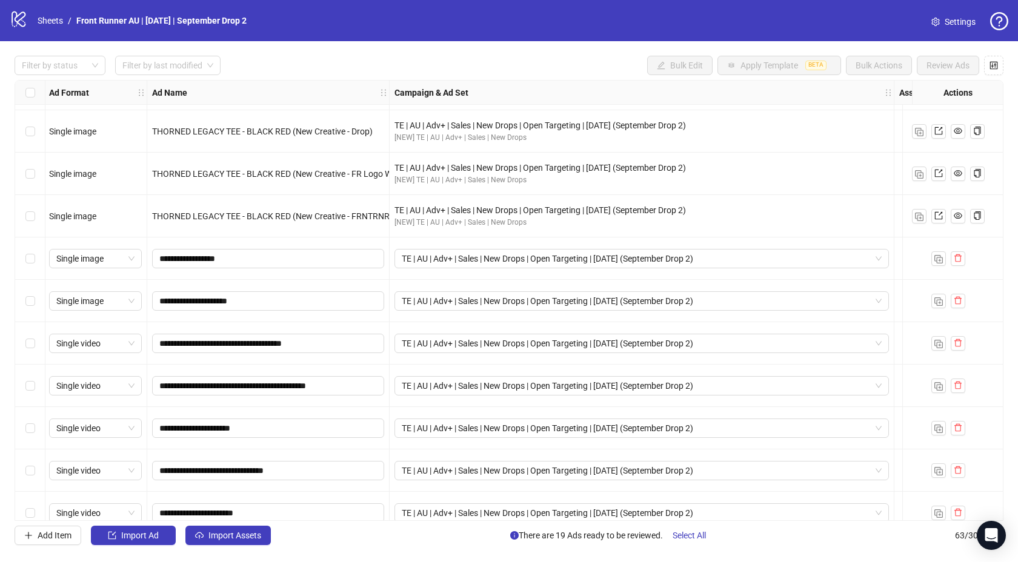
scroll to position [1684, 1]
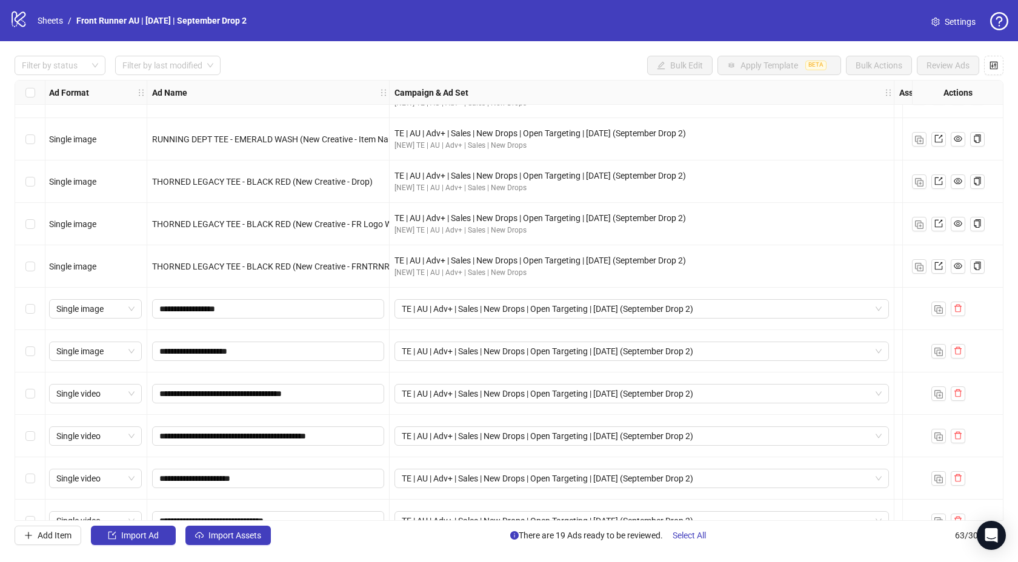
click at [23, 310] on div "Select row 45" at bounding box center [30, 309] width 30 height 42
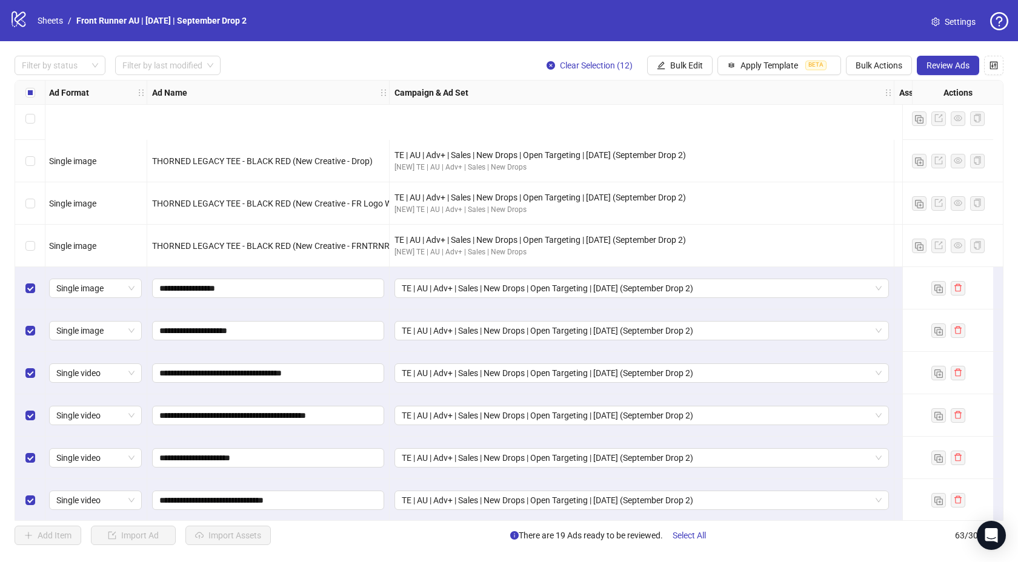
scroll to position [1829, 1]
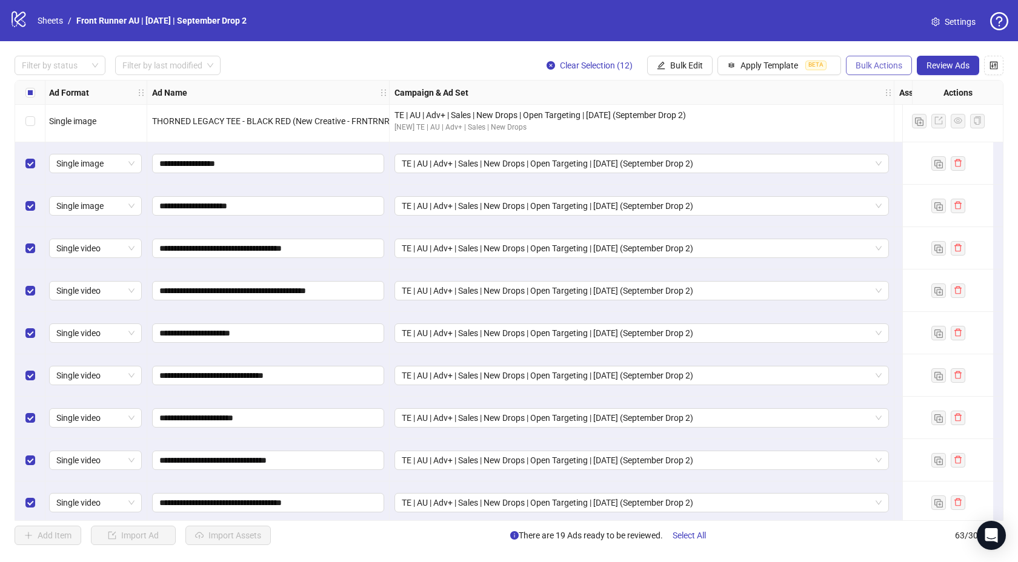
click at [866, 61] on span "Bulk Actions" at bounding box center [879, 66] width 47 height 10
click at [762, 30] on div "logo/logo-mobile Sheets / Front Runner AU | [DATE] | September Drop 2 Settings" at bounding box center [509, 21] width 999 height 22
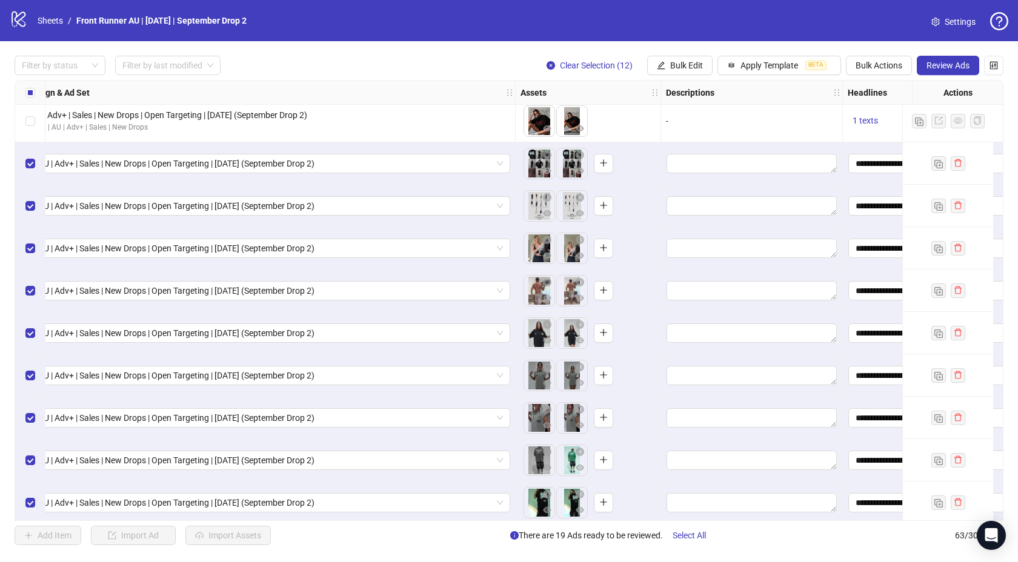
scroll to position [1829, 436]
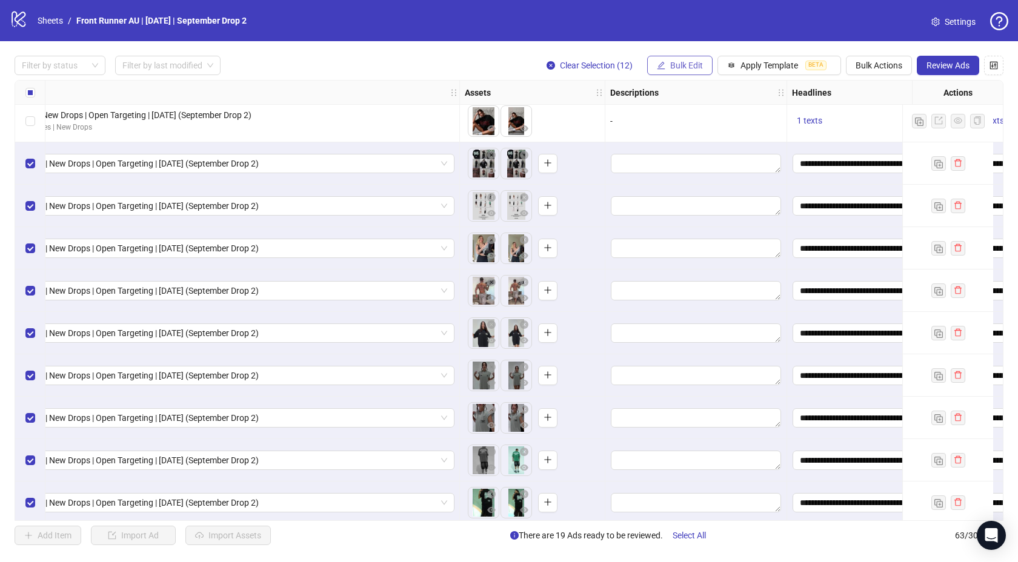
click at [678, 62] on span "Bulk Edit" at bounding box center [686, 66] width 33 height 10
click at [672, 62] on span "Bulk Edit" at bounding box center [686, 66] width 33 height 10
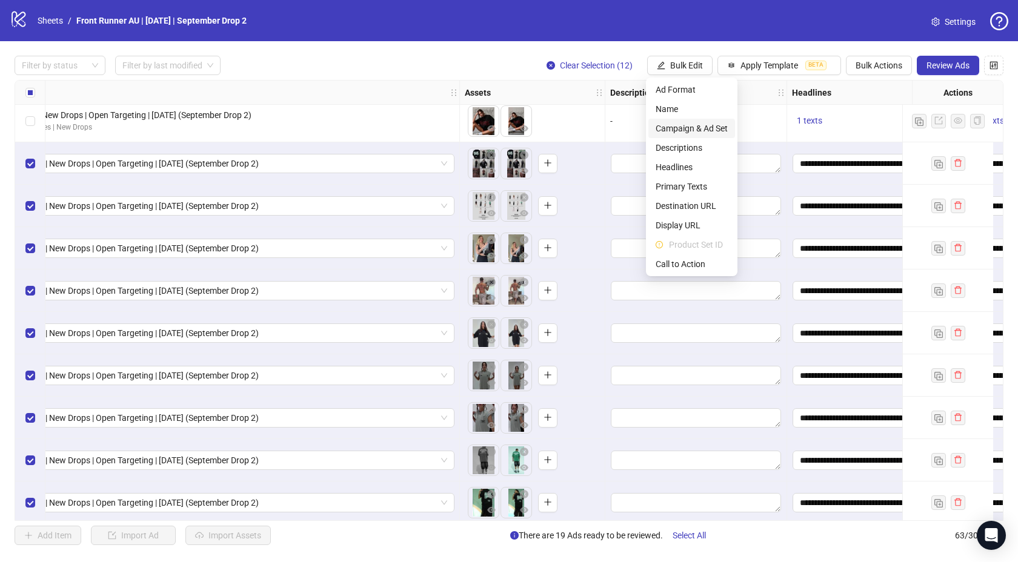
click at [687, 125] on span "Campaign & Ad Set" at bounding box center [692, 128] width 72 height 13
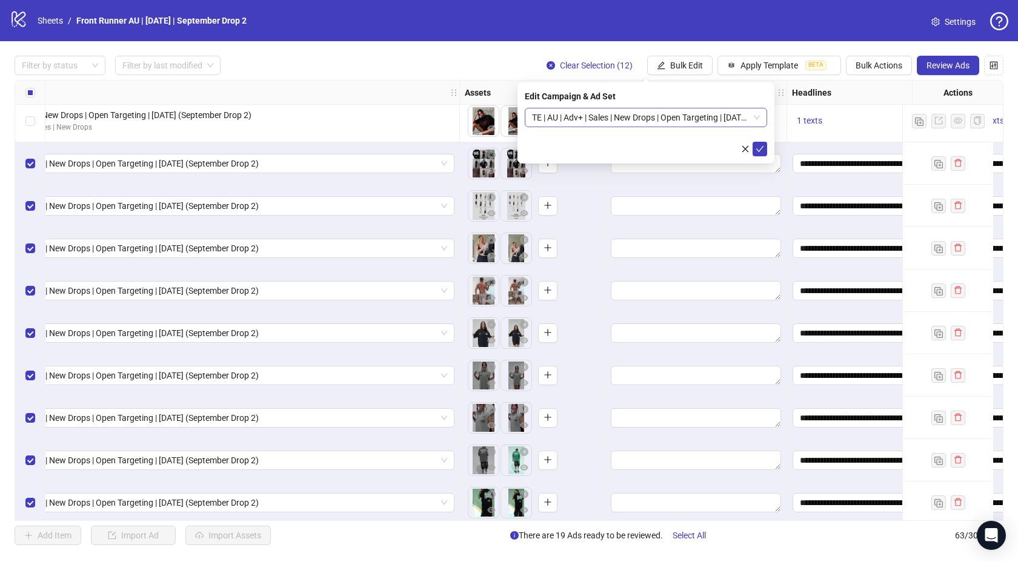
click at [642, 116] on span "TE | AU | Adv+ | Sales | New Drops | Open Targeting | [DATE] (September Drop 2)" at bounding box center [646, 117] width 228 height 18
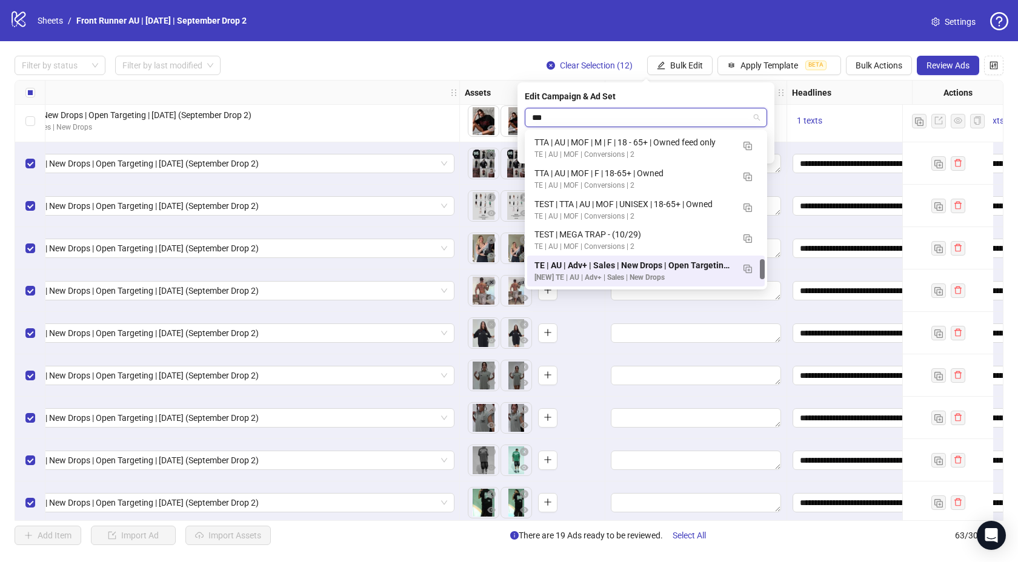
scroll to position [0, 0]
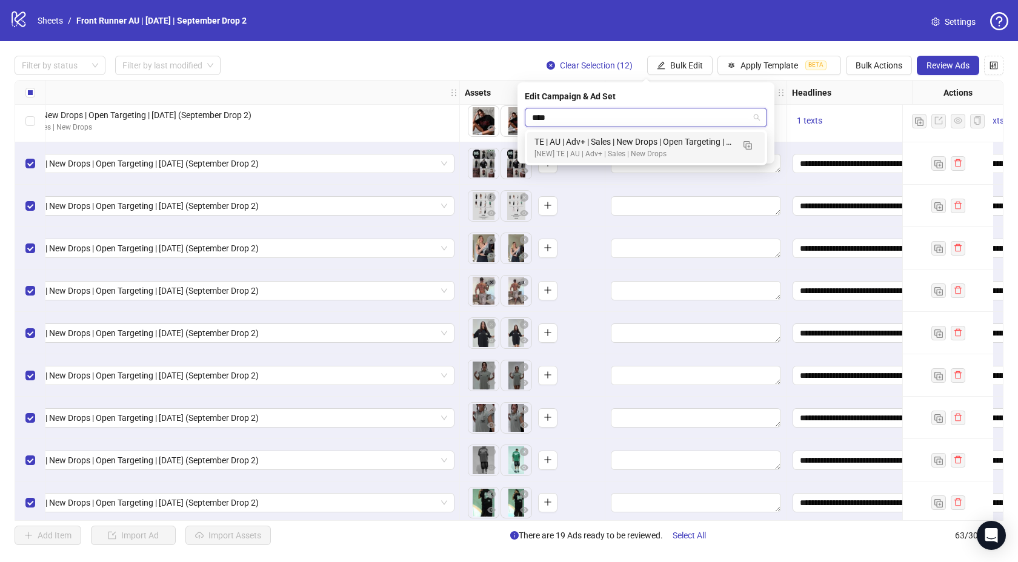
type input "*****"
click at [670, 141] on div "TE | AU | Adv+ | Sales | New Drops | Open Targeting | [DATE] (September Drop 2 …" at bounding box center [634, 141] width 199 height 13
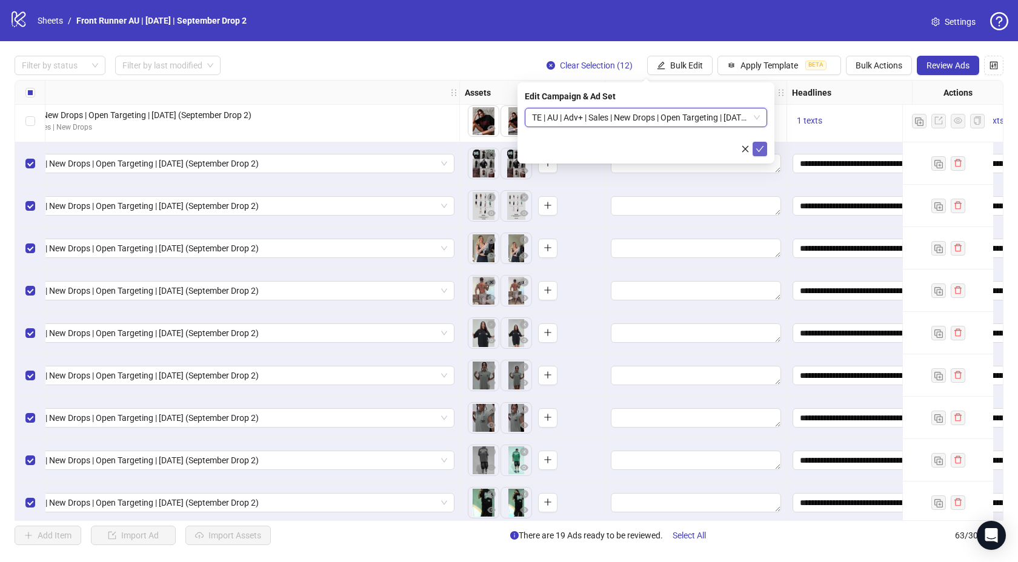
click at [759, 148] on icon "check" at bounding box center [760, 149] width 8 height 8
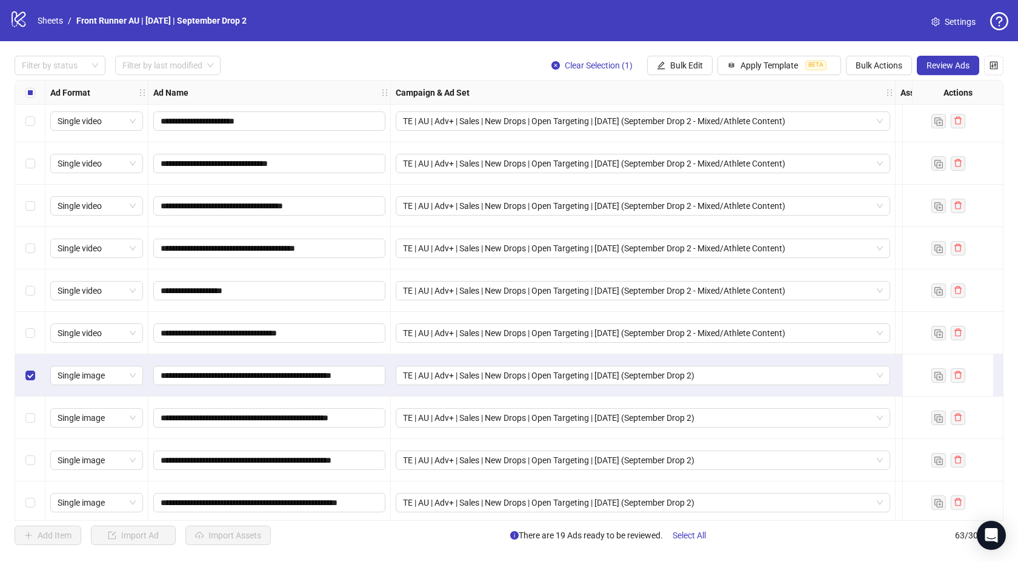
scroll to position [2262, 0]
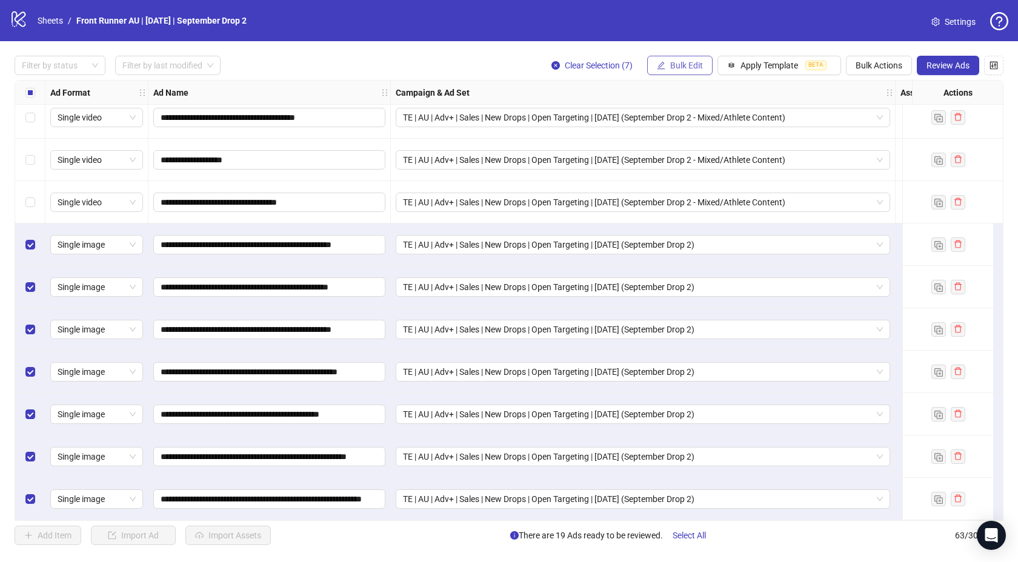
click at [666, 67] on button "Bulk Edit" at bounding box center [679, 65] width 65 height 19
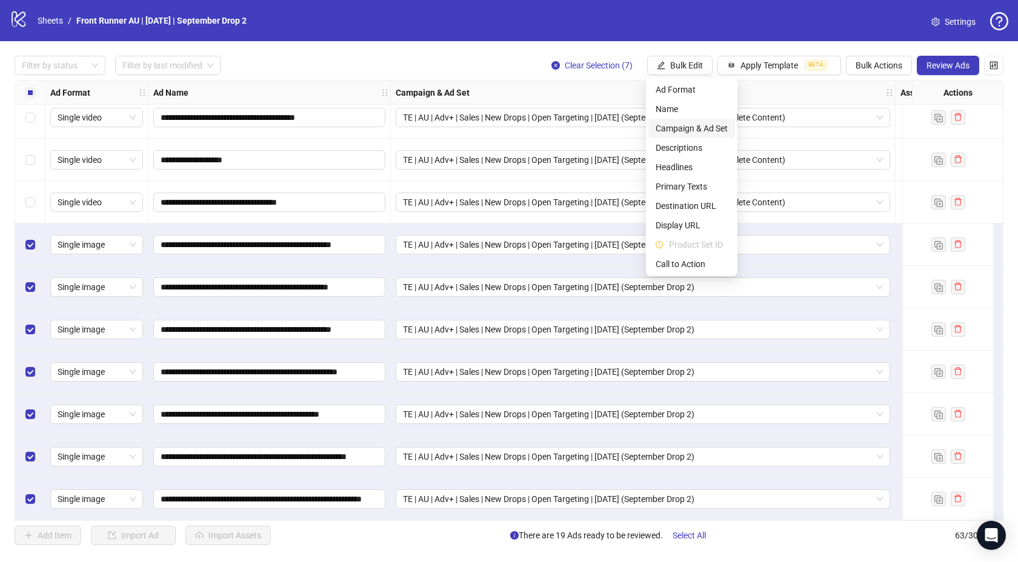
click at [688, 127] on span "Campaign & Ad Set" at bounding box center [692, 128] width 72 height 13
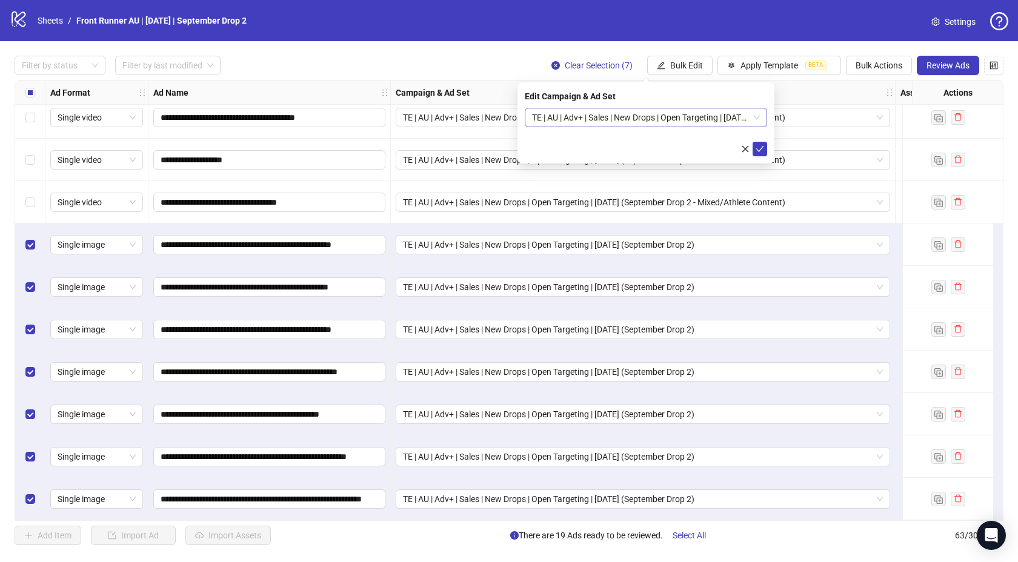
click at [628, 118] on span "TE | AU | Adv+ | Sales | New Drops | Open Targeting | [DATE] (September Drop 2)" at bounding box center [646, 117] width 228 height 18
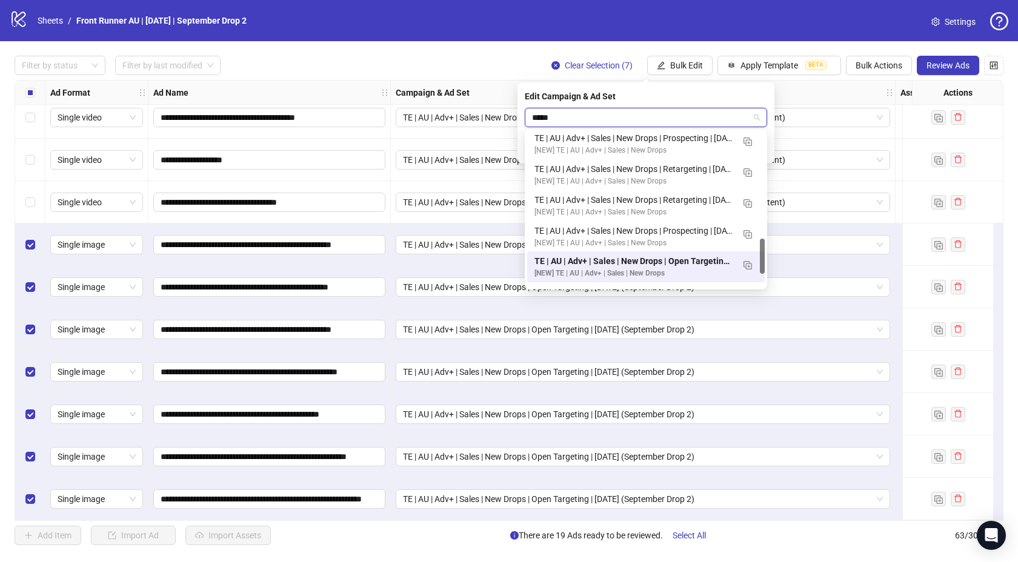
scroll to position [0, 0]
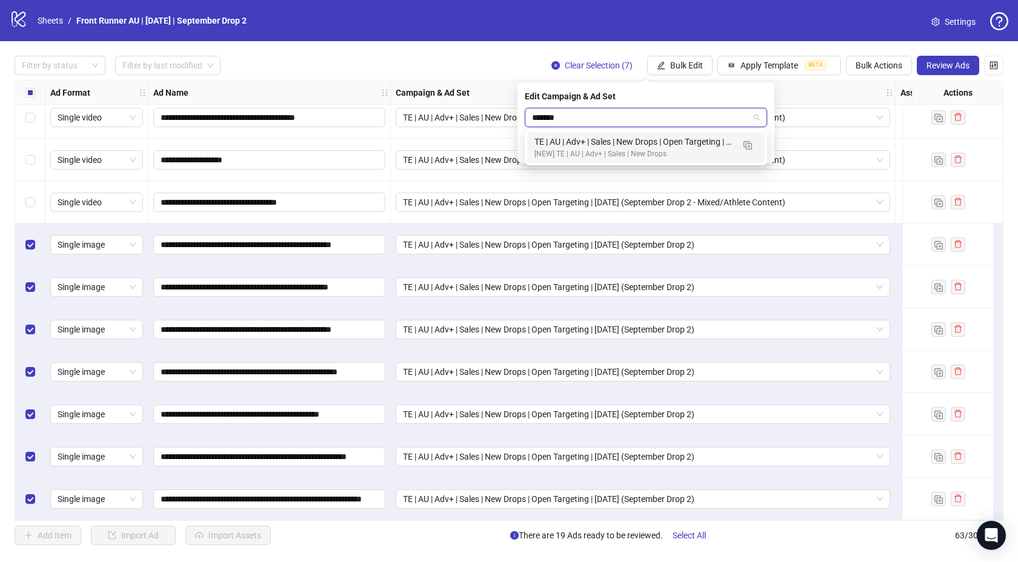
type input "********"
click at [645, 139] on div "TE | AU | Adv+ | Sales | New Drops | Open Targeting | [DATE] (September Drop 2 …" at bounding box center [634, 141] width 199 height 13
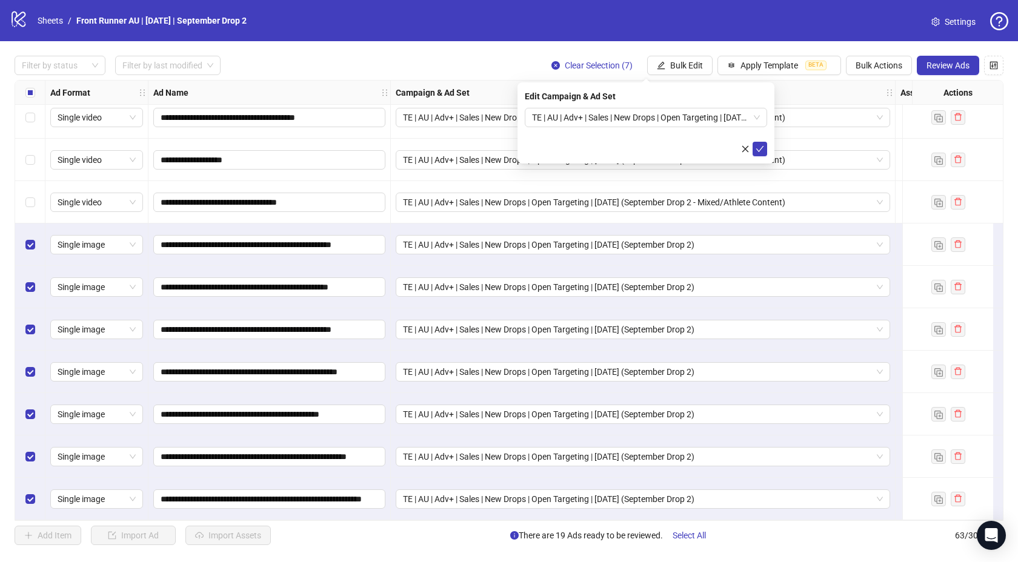
click at [768, 147] on div "Edit Campaign & Ad Set TE | AU | Adv+ | Sales | New Drops | Open Targeting | [D…" at bounding box center [646, 122] width 257 height 81
click at [761, 147] on icon "check" at bounding box center [760, 149] width 8 height 8
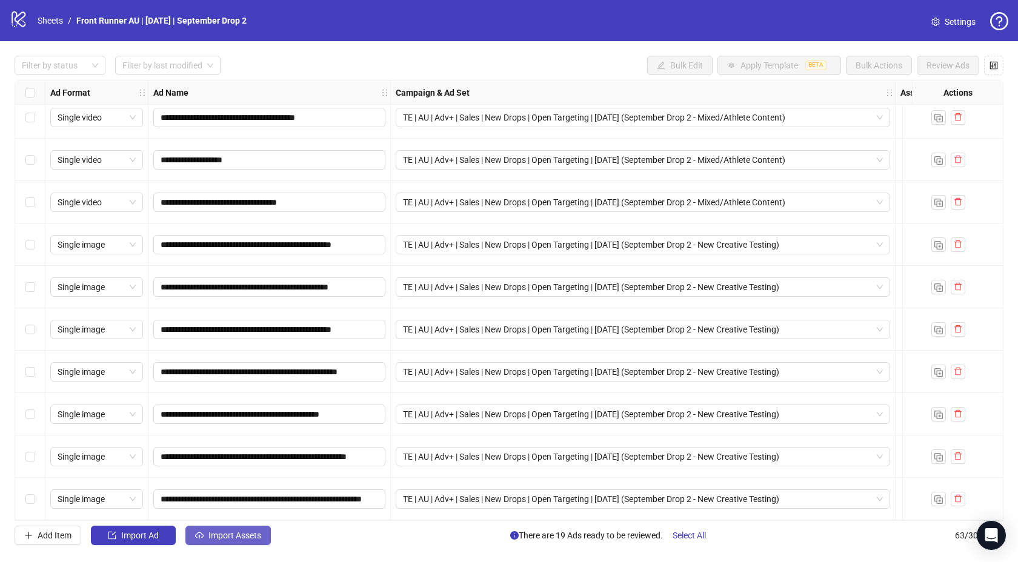
click at [224, 535] on span "Import Assets" at bounding box center [234, 536] width 53 height 10
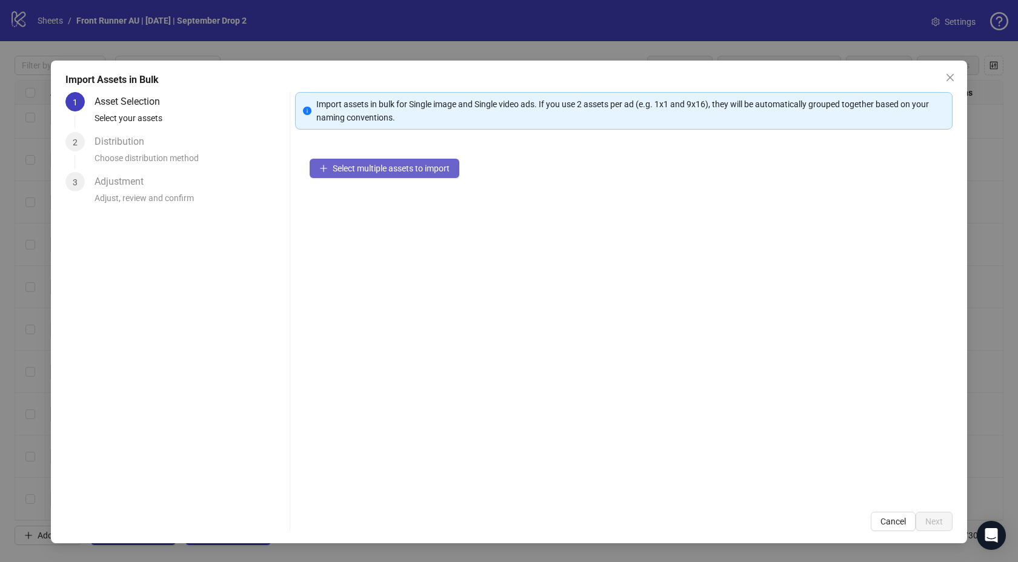
click at [384, 171] on span "Select multiple assets to import" at bounding box center [391, 169] width 117 height 10
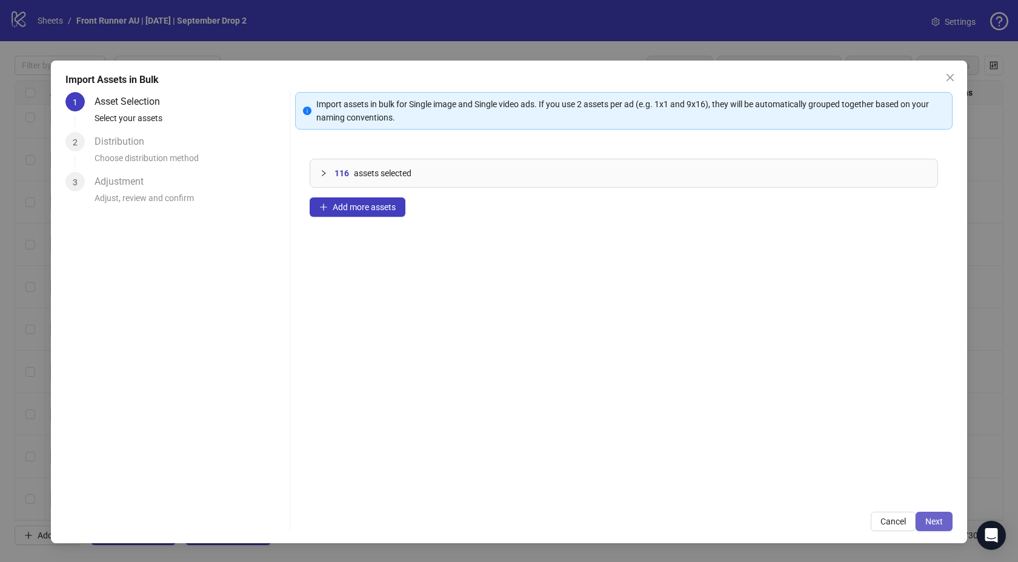
click at [934, 519] on span "Next" at bounding box center [934, 522] width 18 height 10
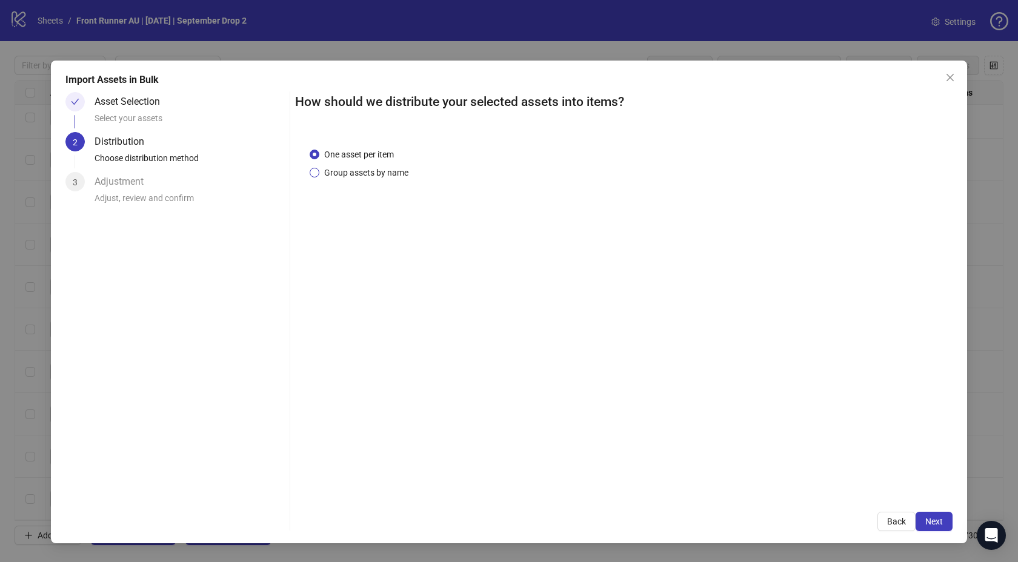
click at [353, 175] on span "Group assets by name" at bounding box center [366, 172] width 94 height 13
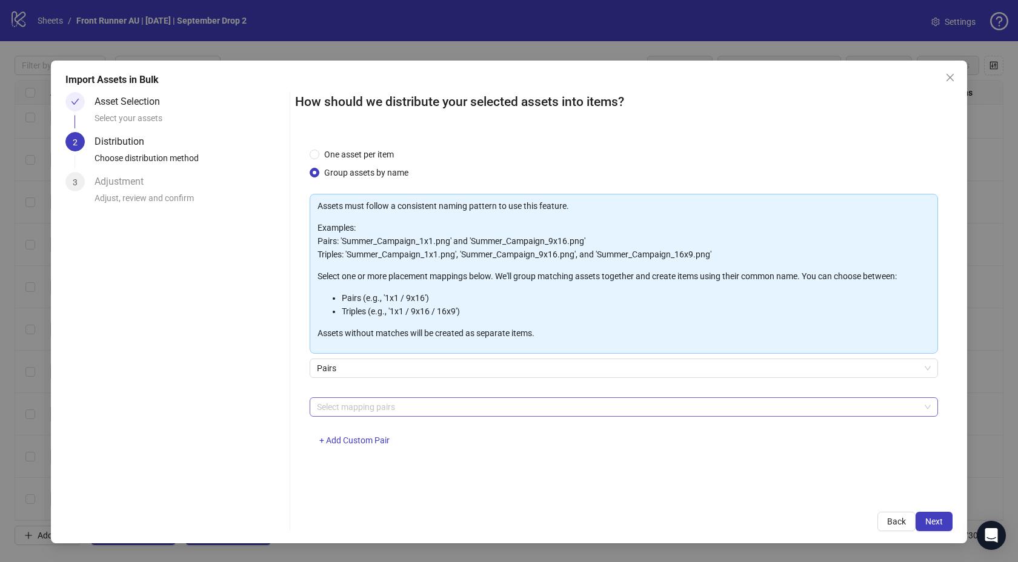
click at [381, 398] on div "Select mapping pairs" at bounding box center [624, 407] width 628 height 19
click at [378, 401] on div at bounding box center [617, 407] width 611 height 17
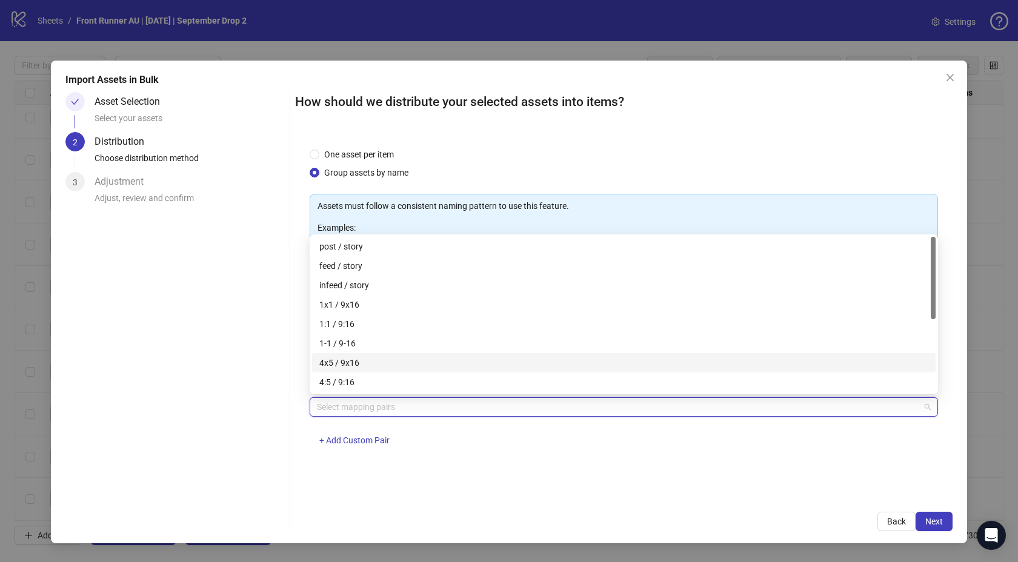
click at [355, 362] on div "4x5 / 9x16" at bounding box center [623, 362] width 609 height 13
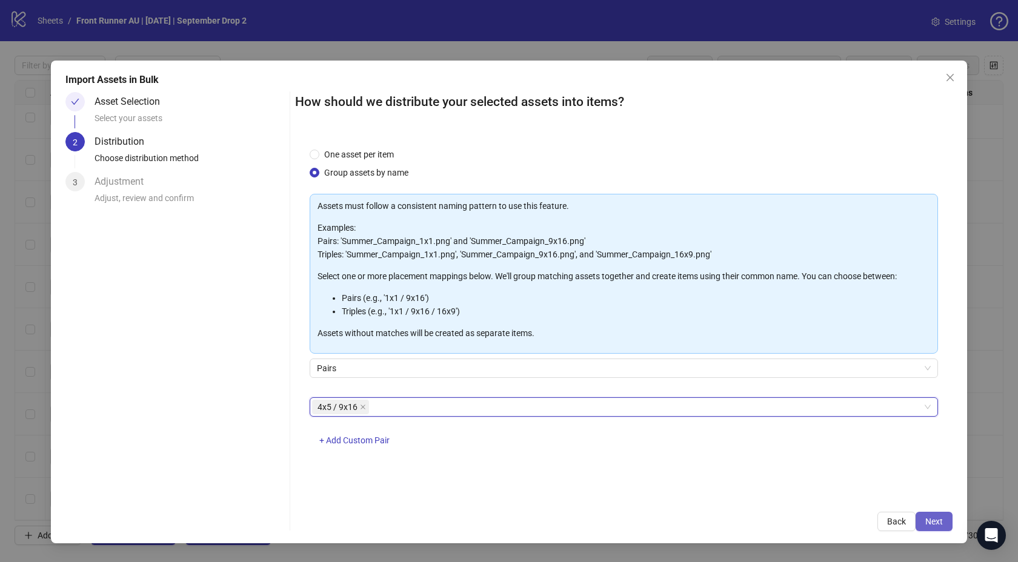
click at [921, 515] on button "Next" at bounding box center [934, 521] width 37 height 19
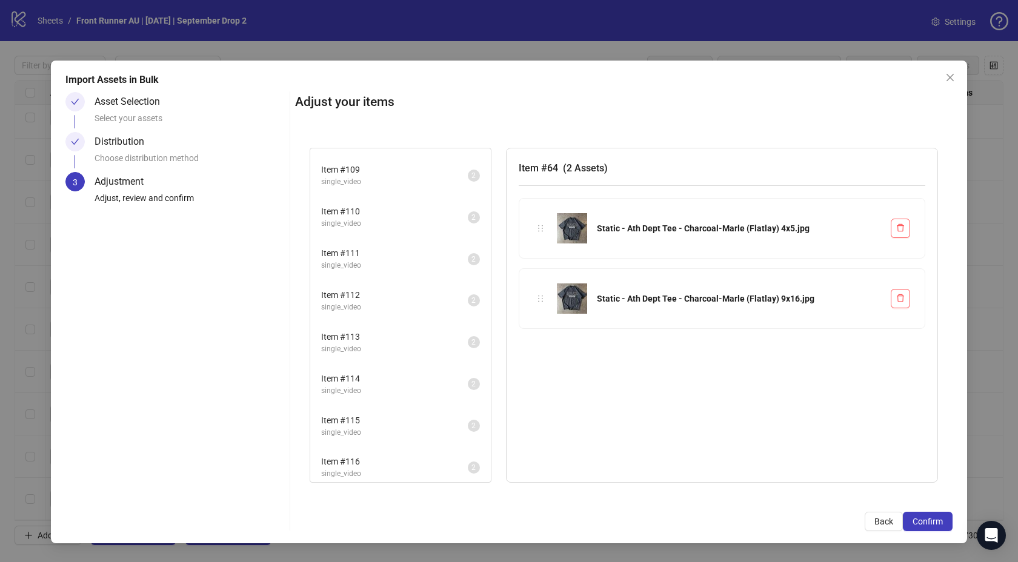
scroll to position [2085, 0]
click at [925, 522] on span "Confirm" at bounding box center [928, 522] width 30 height 10
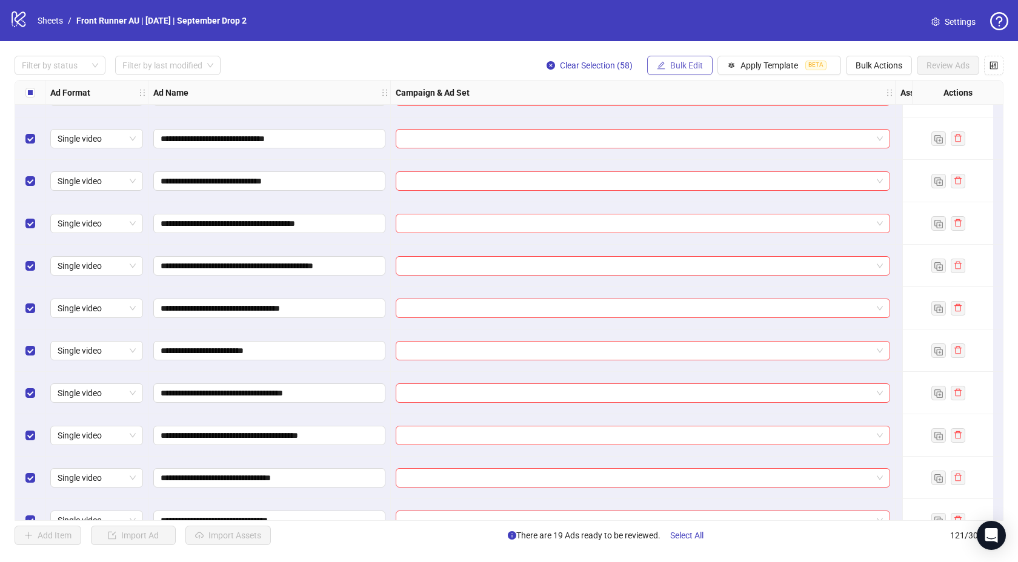
scroll to position [4722, 0]
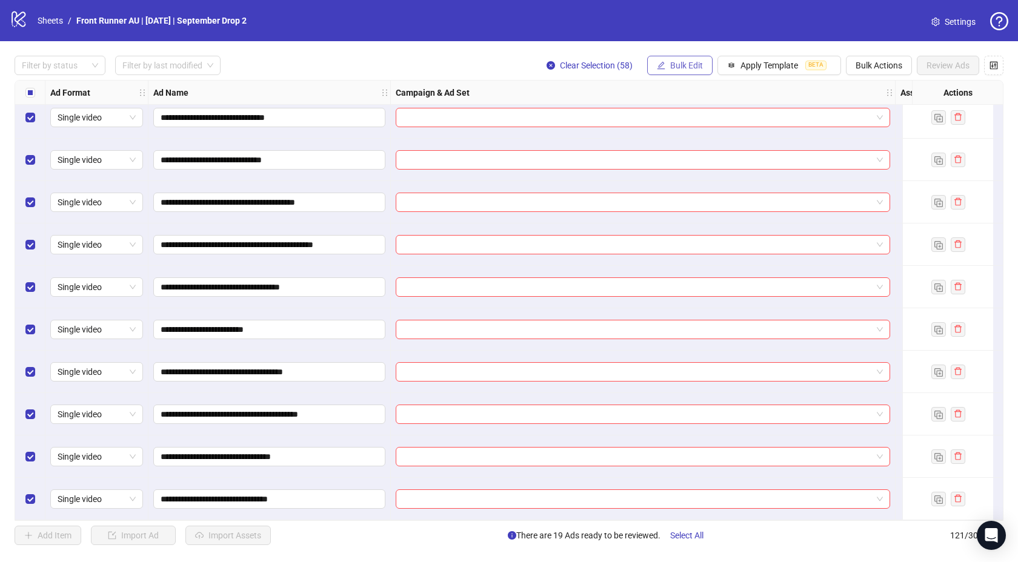
click at [681, 64] on span "Bulk Edit" at bounding box center [686, 66] width 33 height 10
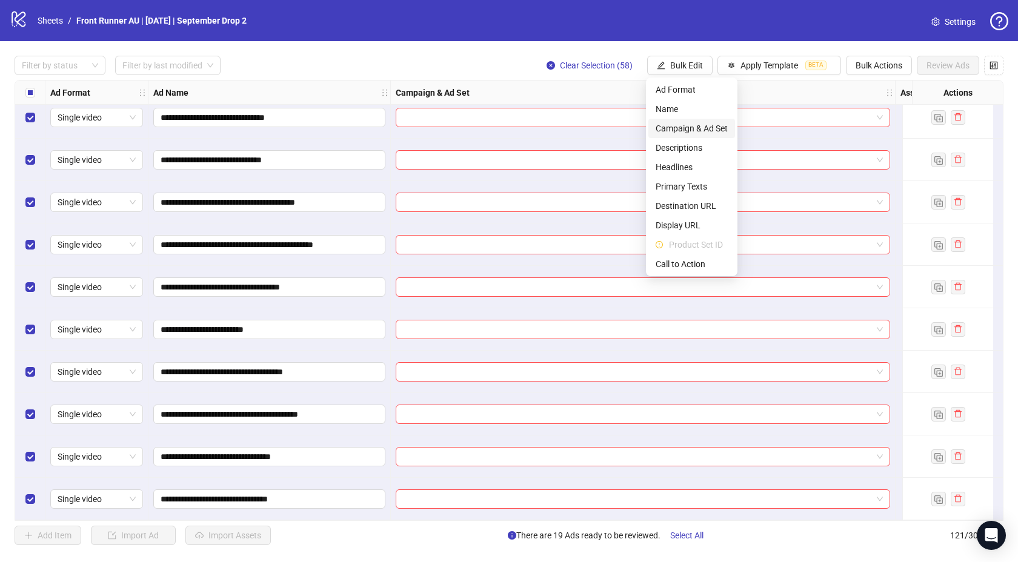
click at [686, 123] on span "Campaign & Ad Set" at bounding box center [692, 128] width 72 height 13
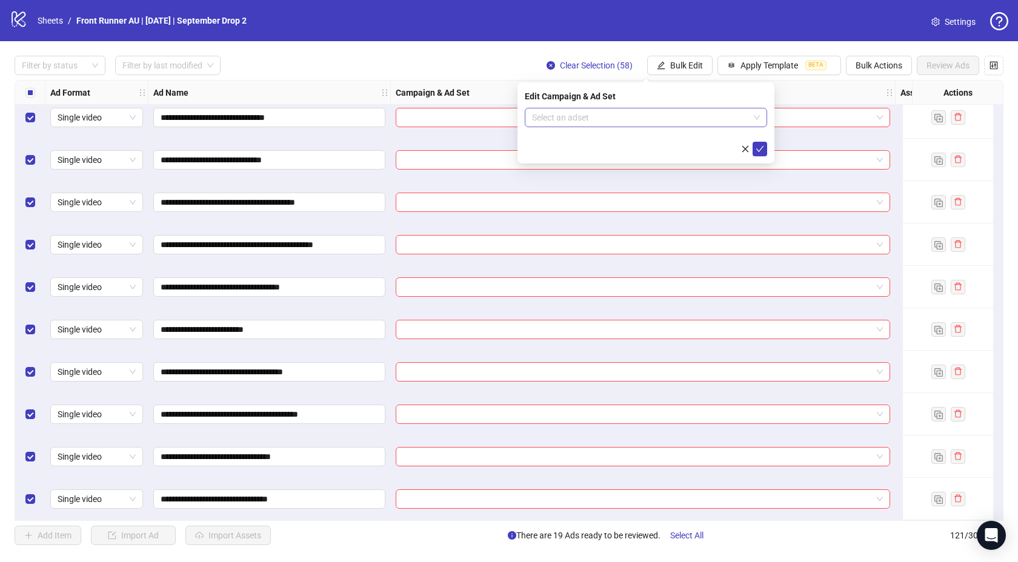
click at [596, 116] on input "search" at bounding box center [640, 117] width 217 height 18
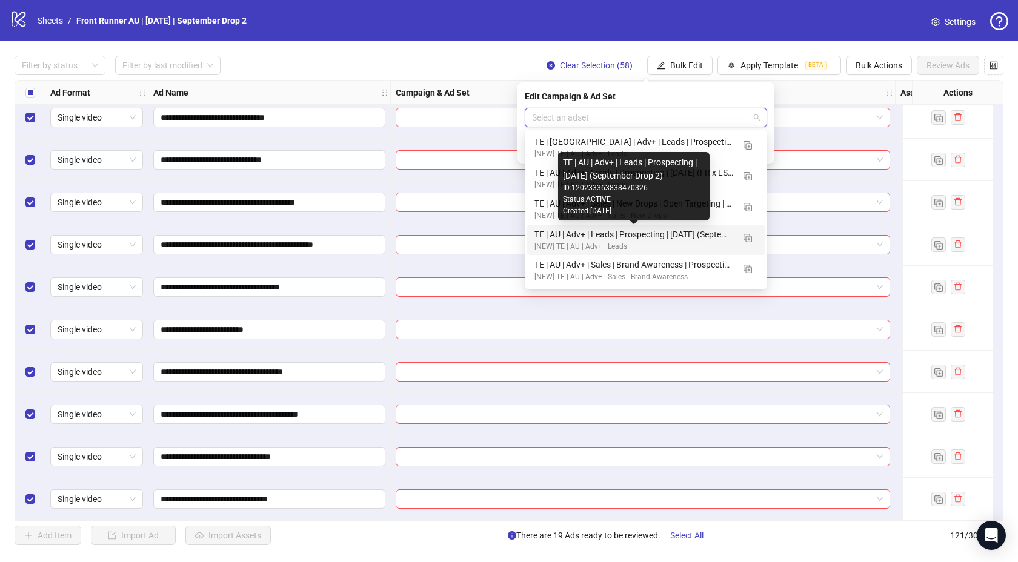
click at [660, 231] on div "TE | AU | Adv+ | Leads | Prospecting | [DATE] (September Drop 2)" at bounding box center [634, 234] width 199 height 13
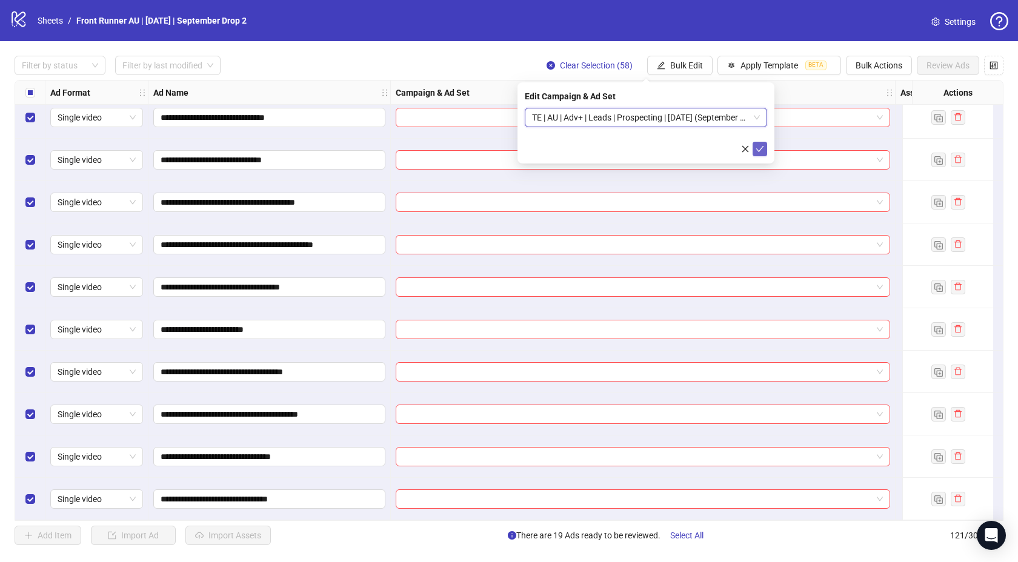
click at [758, 145] on icon "check" at bounding box center [760, 149] width 8 height 8
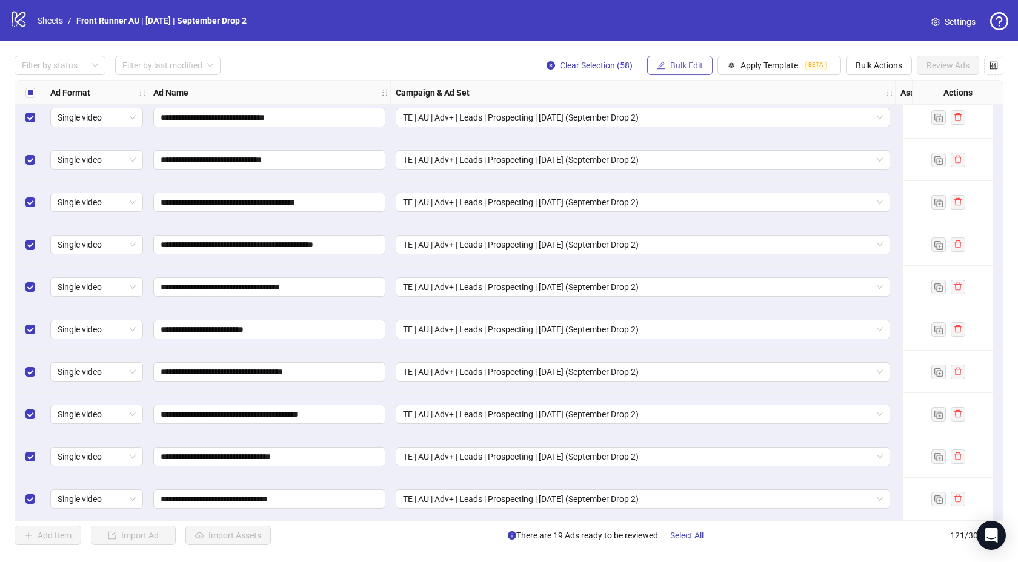
click at [681, 68] on span "Bulk Edit" at bounding box center [686, 66] width 33 height 10
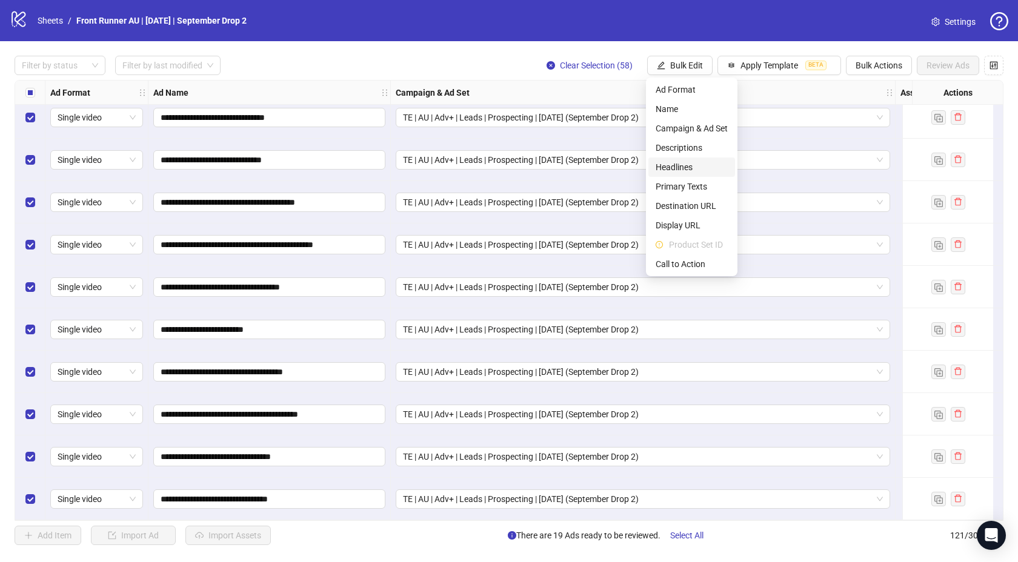
click at [670, 170] on span "Headlines" at bounding box center [692, 167] width 72 height 13
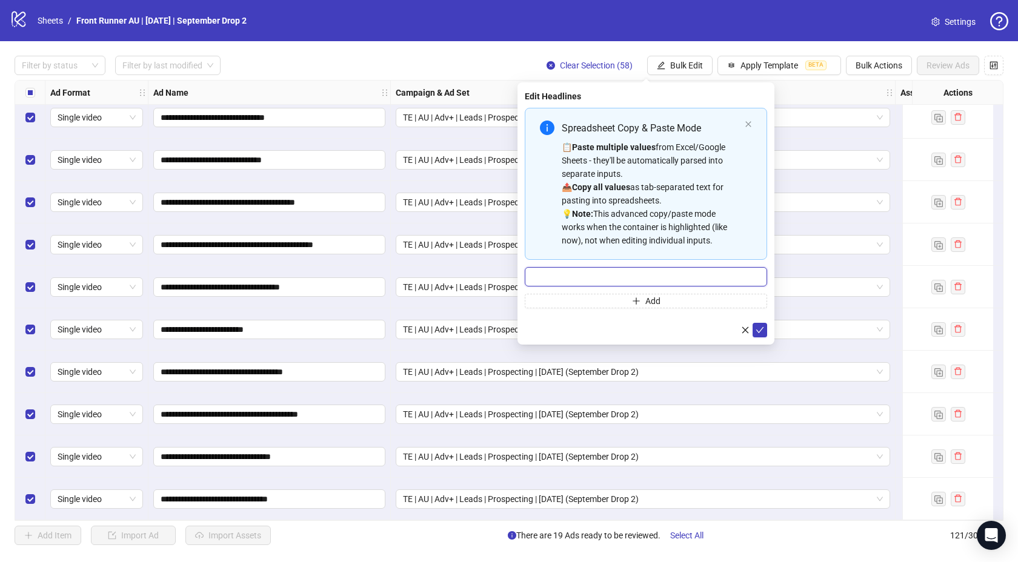
click at [716, 278] on input "Multi-input container - paste or copy values" at bounding box center [646, 276] width 242 height 19
click at [741, 327] on icon "close" at bounding box center [745, 330] width 8 height 8
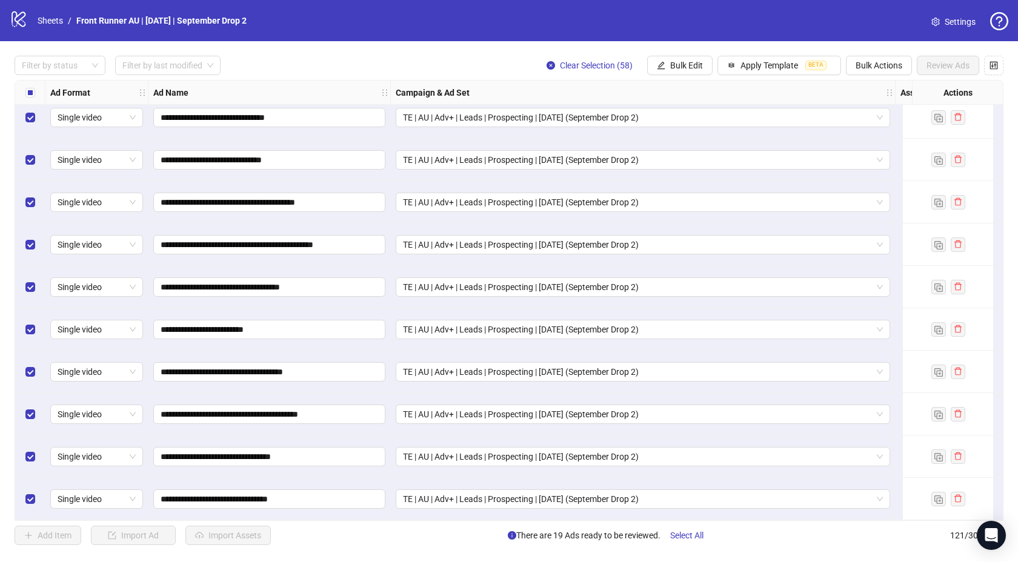
click at [24, 90] on div "Select all rows" at bounding box center [30, 93] width 30 height 24
click at [671, 62] on span "Bulk Edit" at bounding box center [686, 66] width 33 height 10
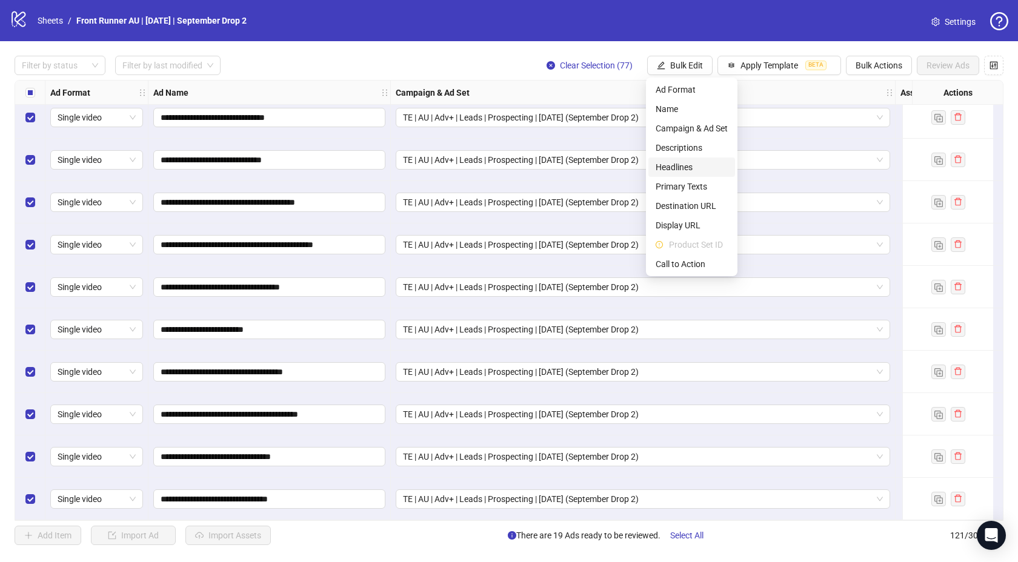
click at [675, 168] on span "Headlines" at bounding box center [692, 167] width 72 height 13
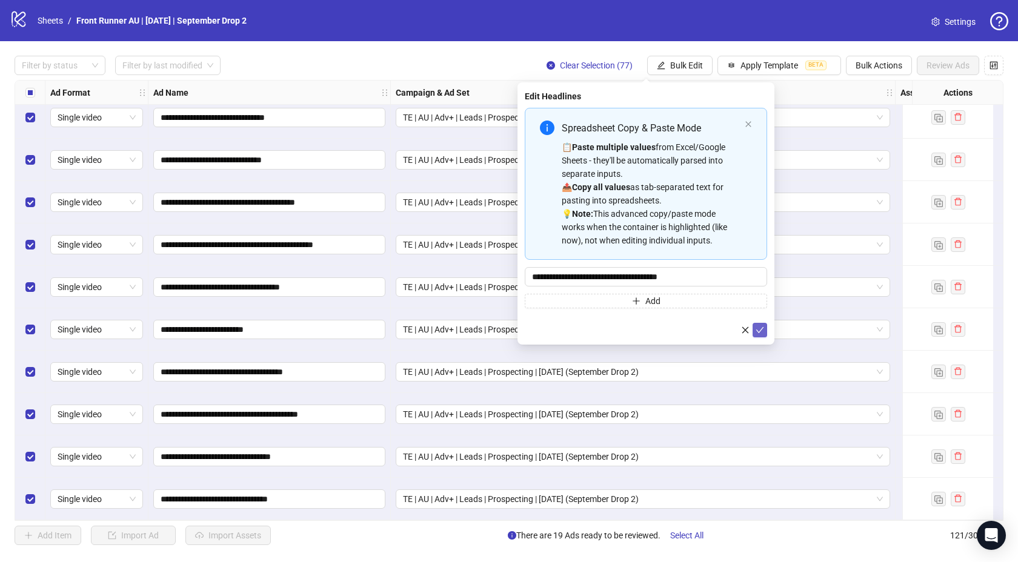
click at [762, 327] on icon "check" at bounding box center [760, 330] width 8 height 8
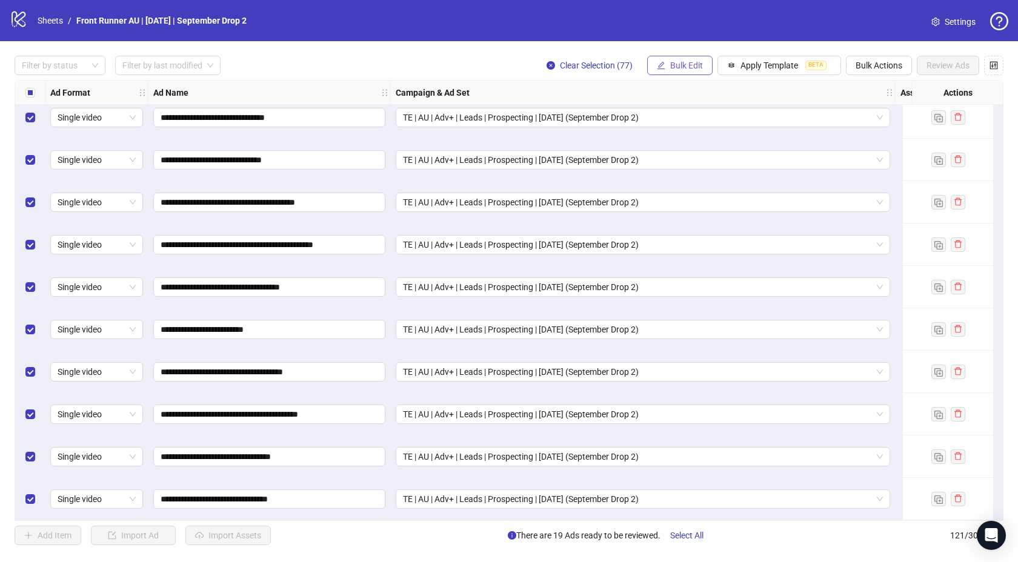
click at [693, 65] on span "Bulk Edit" at bounding box center [686, 66] width 33 height 10
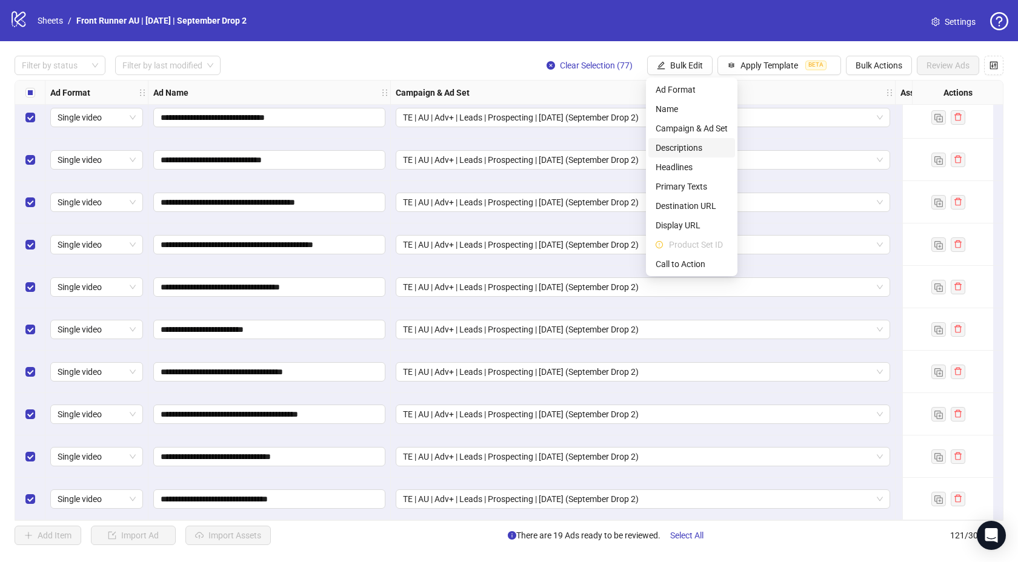
click at [682, 145] on span "Descriptions" at bounding box center [692, 147] width 72 height 13
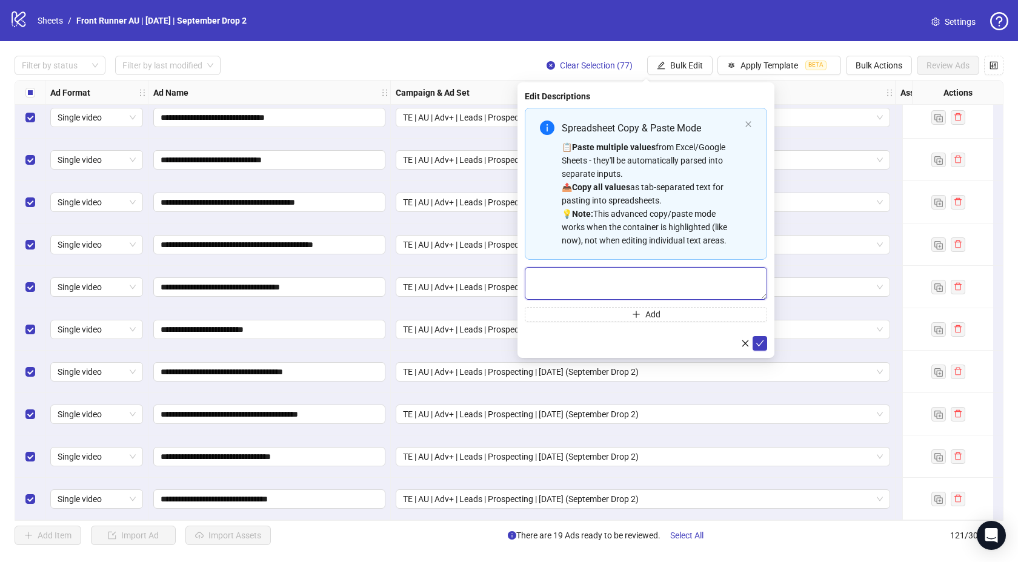
click at [593, 276] on textarea "Multi-text input container - paste or copy values" at bounding box center [646, 283] width 242 height 33
paste textarea "**********"
type textarea "**********"
click at [762, 339] on icon "check" at bounding box center [760, 343] width 8 height 8
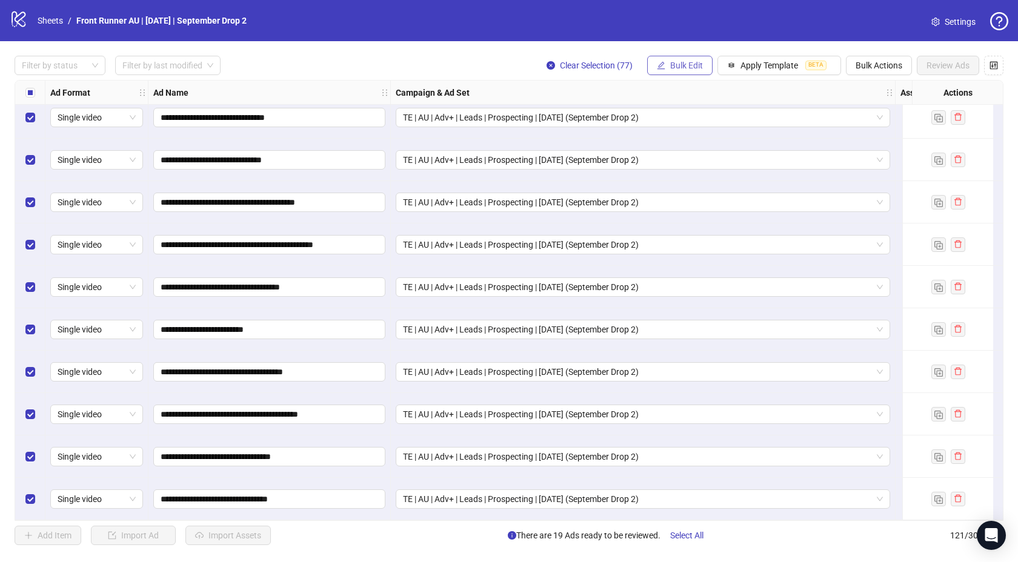
click at [673, 70] on span "Bulk Edit" at bounding box center [686, 66] width 33 height 10
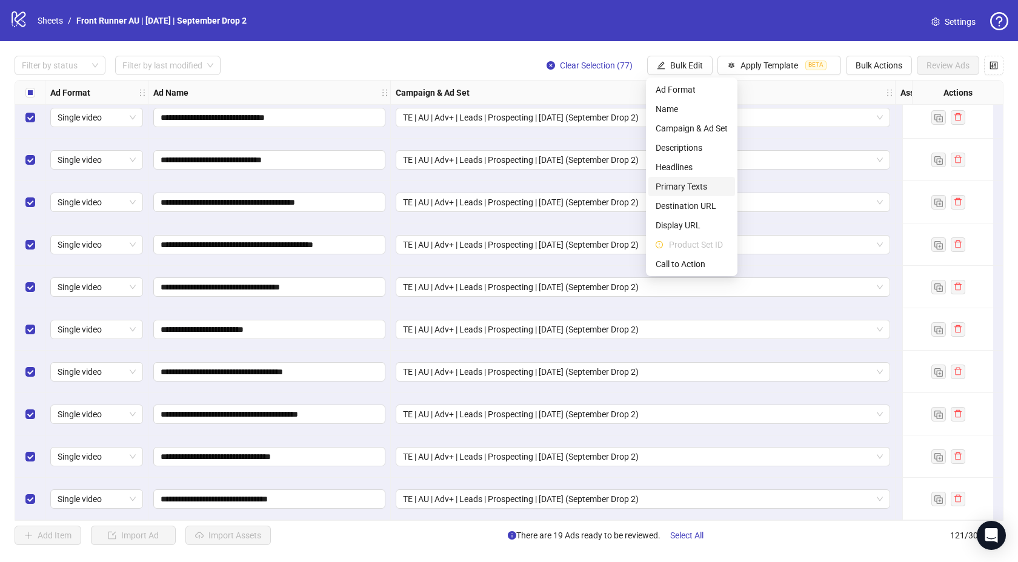
click at [692, 186] on span "Primary Texts" at bounding box center [692, 186] width 72 height 13
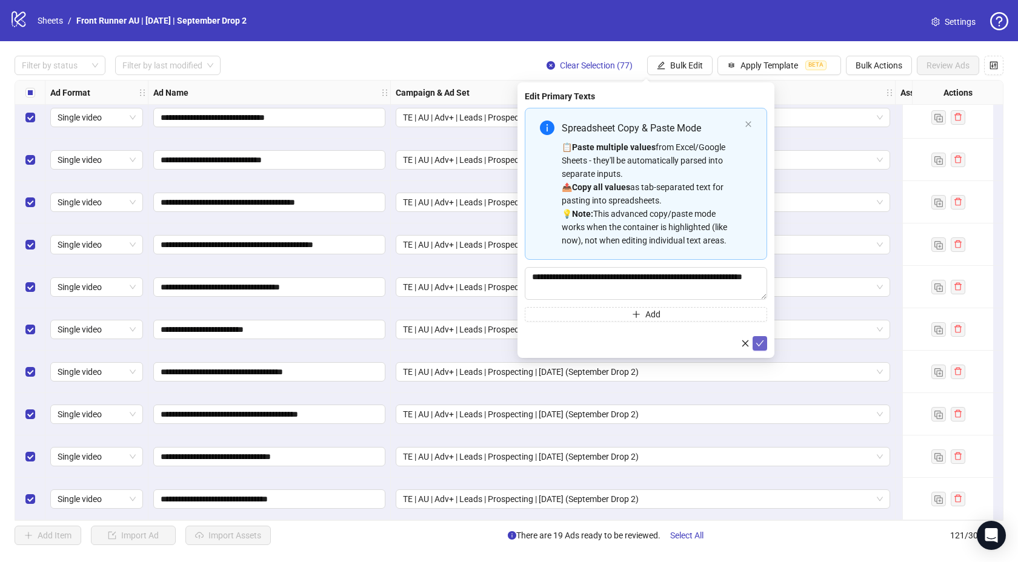
click at [759, 345] on icon "check" at bounding box center [760, 344] width 8 height 6
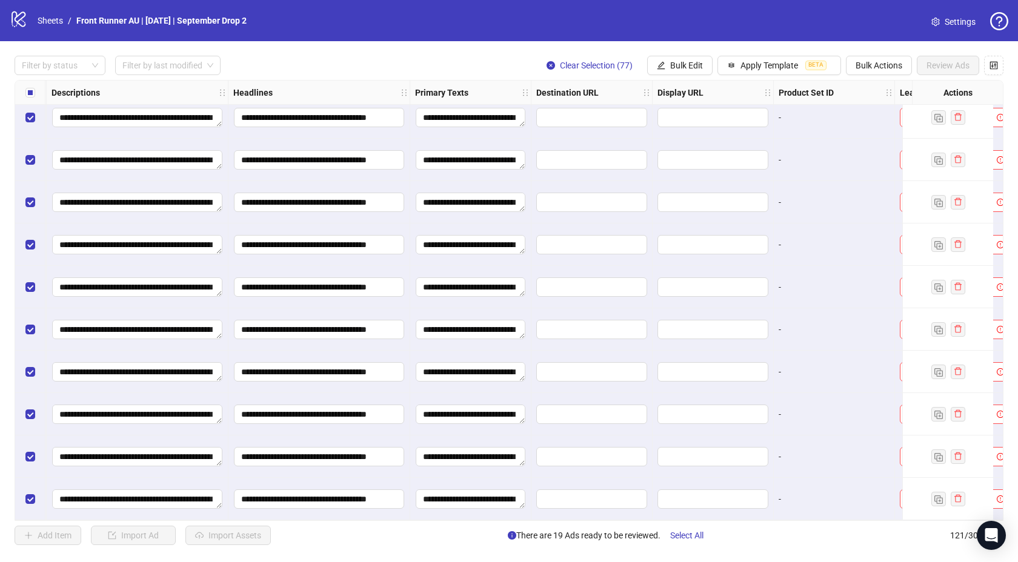
scroll to position [4722, 1081]
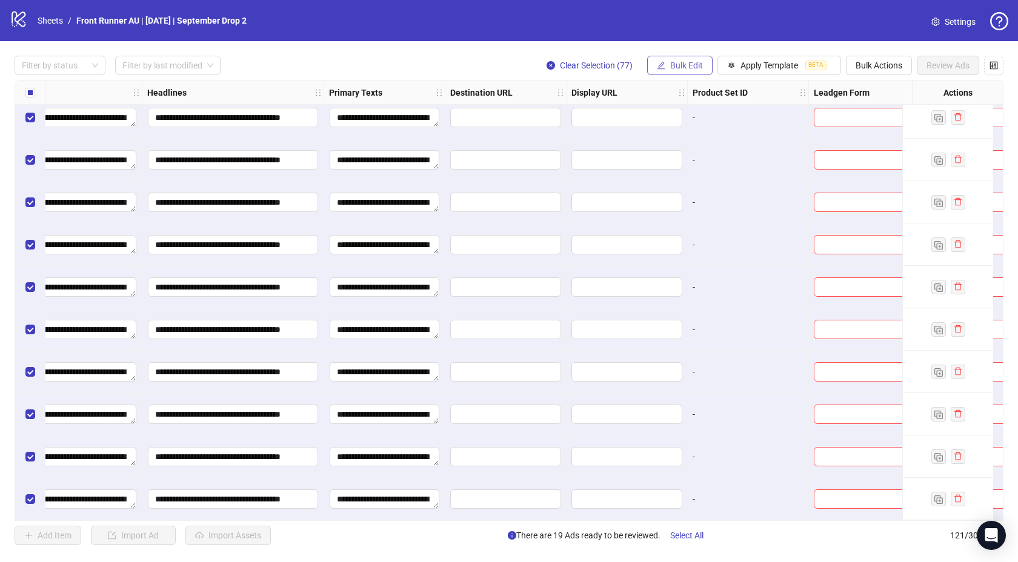
click at [658, 62] on icon "edit" at bounding box center [661, 65] width 8 height 8
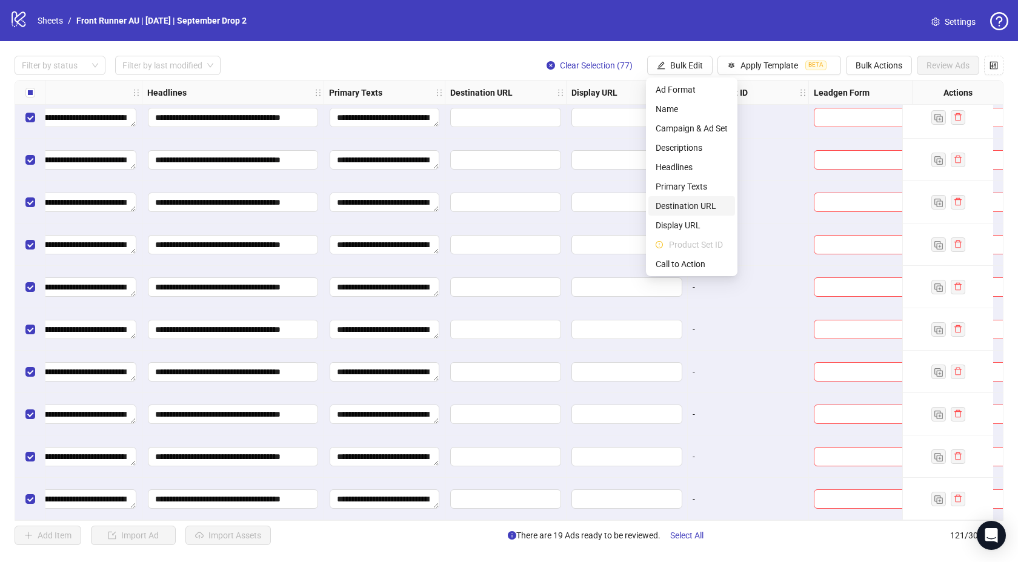
click at [683, 208] on span "Destination URL" at bounding box center [692, 205] width 72 height 13
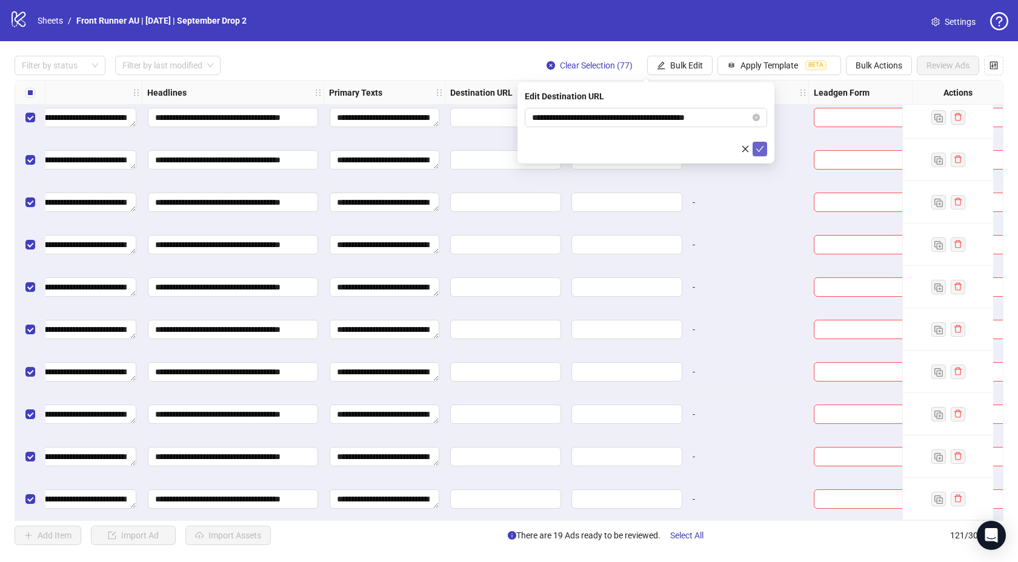
click at [762, 147] on icon "check" at bounding box center [760, 149] width 8 height 6
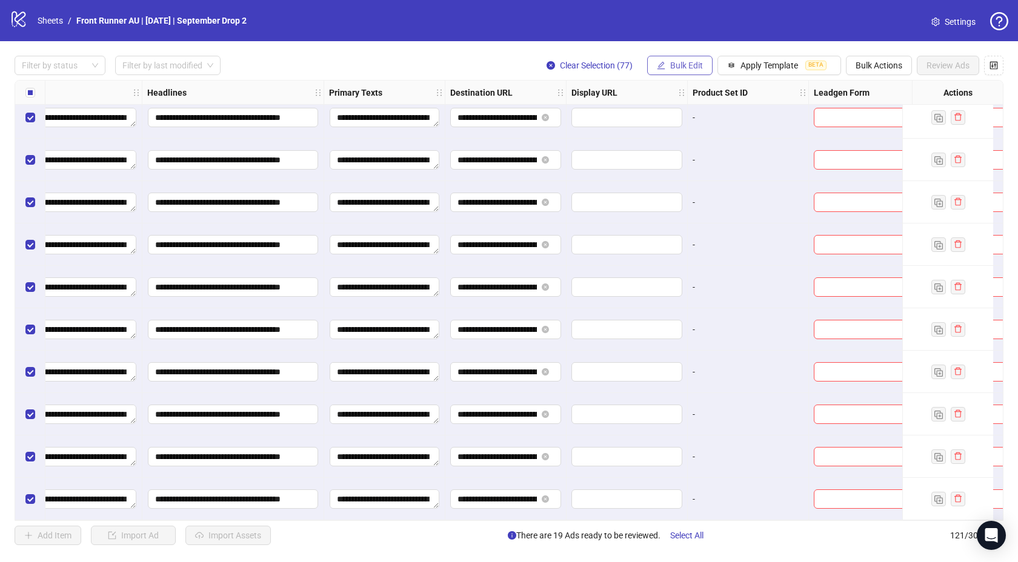
click at [670, 62] on span "Bulk Edit" at bounding box center [686, 66] width 33 height 10
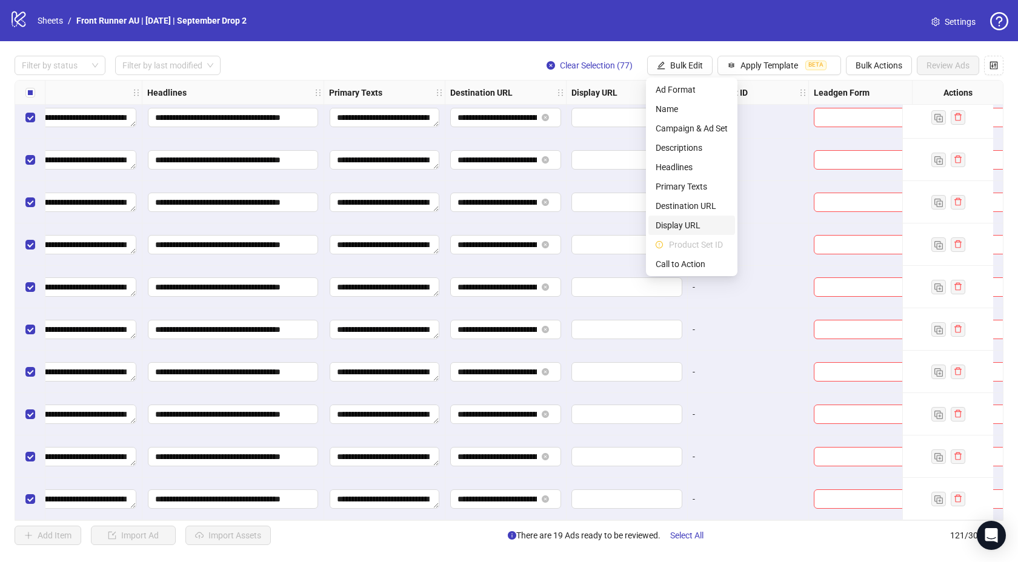
click at [693, 226] on span "Display URL" at bounding box center [692, 225] width 72 height 13
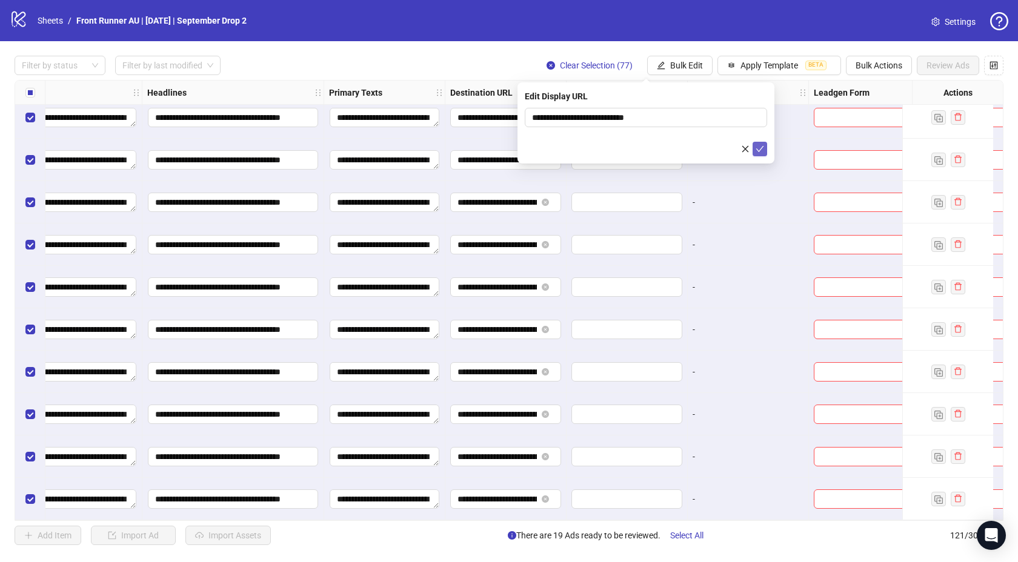
click at [759, 153] on icon "check" at bounding box center [760, 149] width 8 height 8
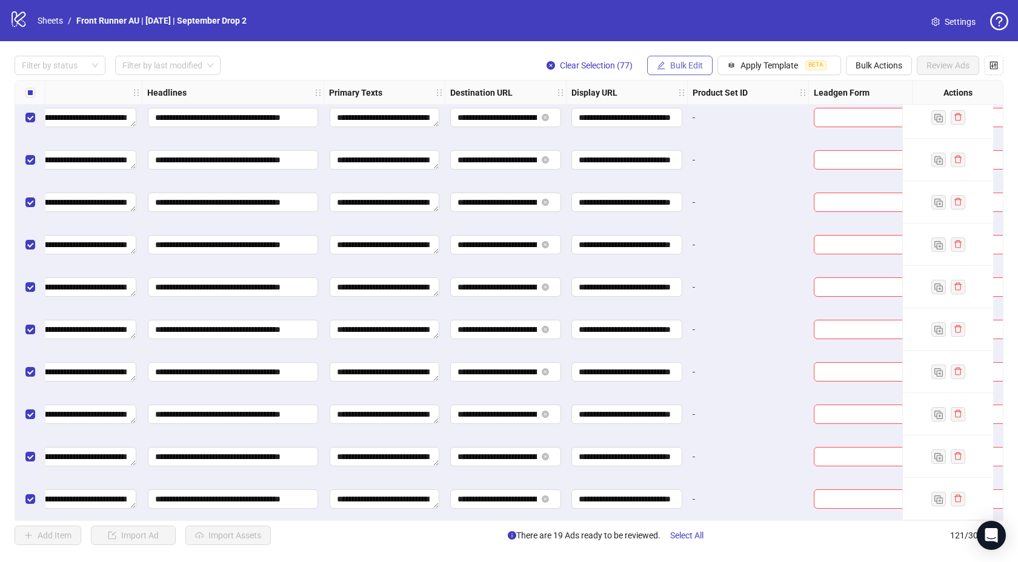
click at [684, 65] on span "Bulk Edit" at bounding box center [686, 66] width 33 height 10
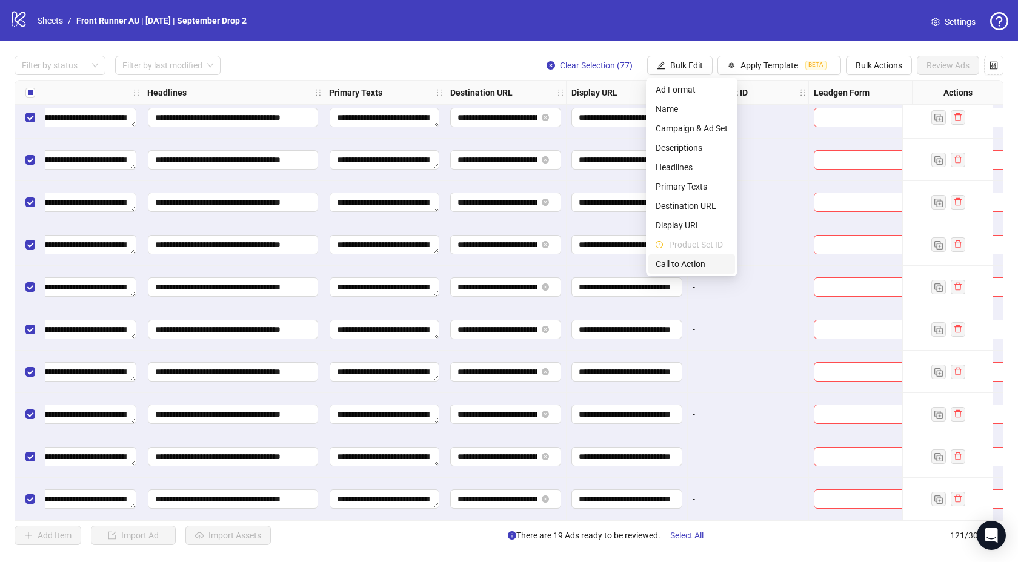
click at [681, 264] on span "Call to Action" at bounding box center [692, 264] width 72 height 13
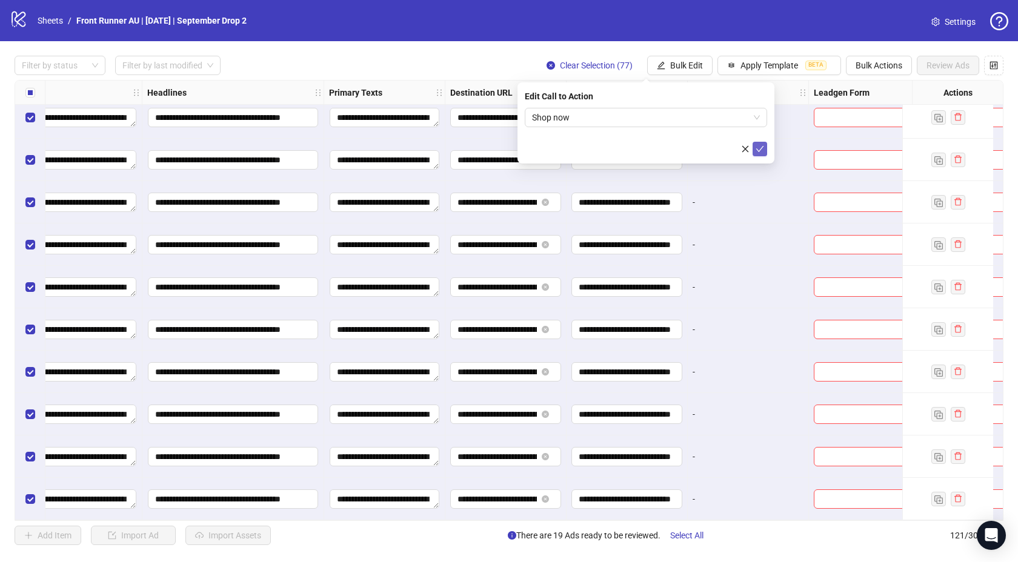
click at [760, 148] on icon "check" at bounding box center [760, 149] width 8 height 8
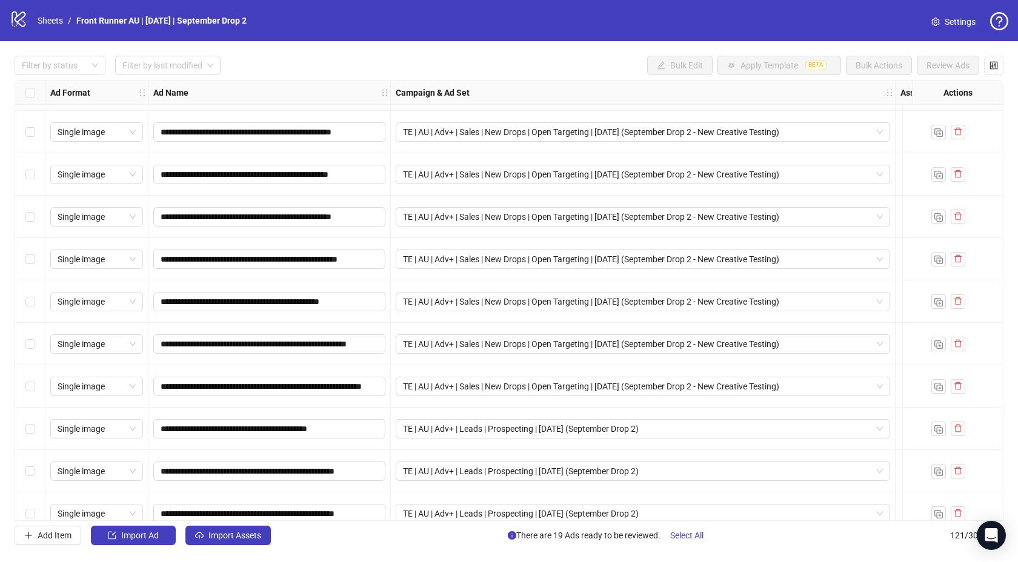
scroll to position [2416, 0]
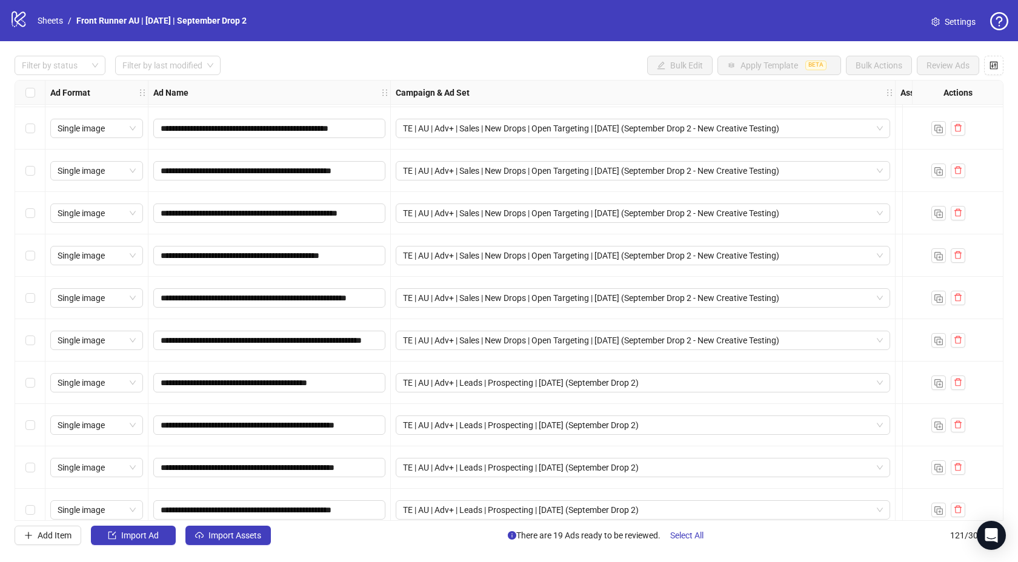
click at [29, 390] on div "Select row 64" at bounding box center [30, 383] width 30 height 42
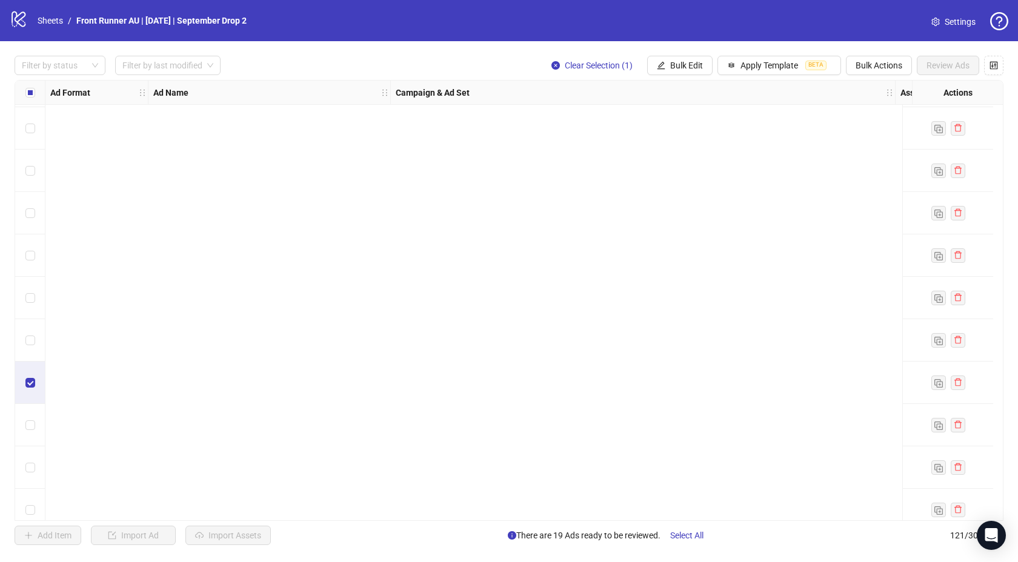
scroll to position [4722, 0]
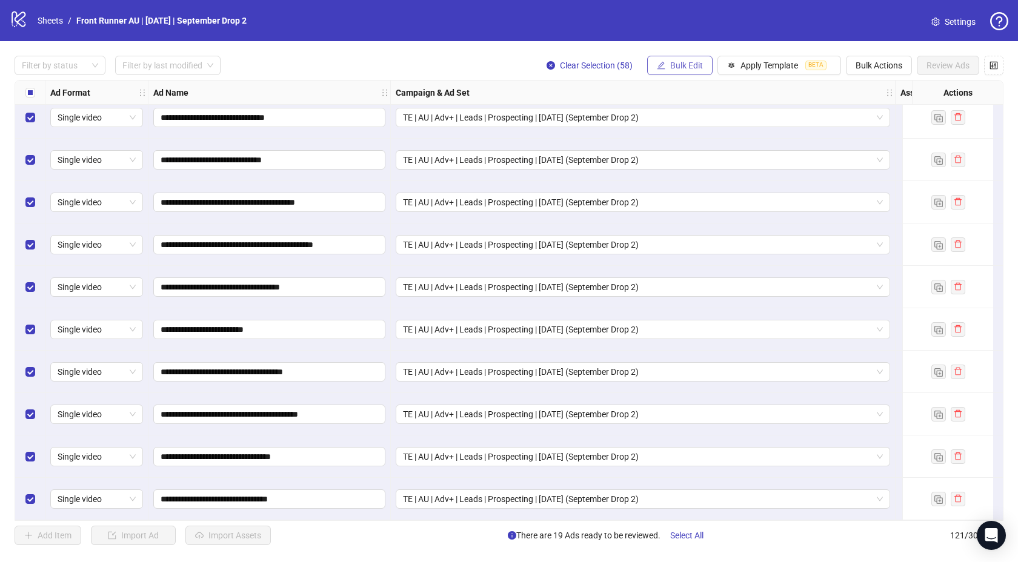
click at [656, 59] on button "Bulk Edit" at bounding box center [679, 65] width 65 height 19
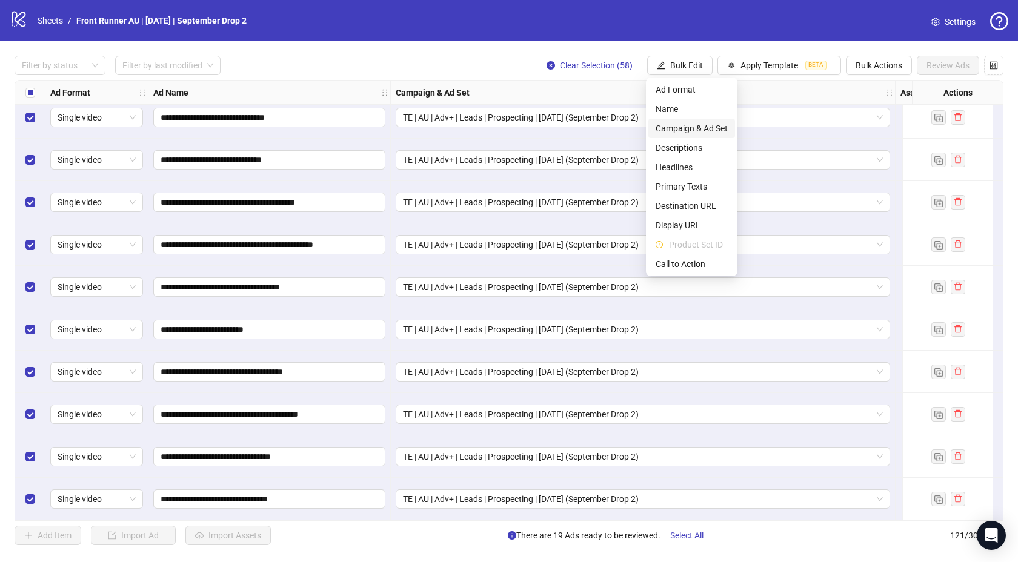
click at [679, 122] on span "Campaign & Ad Set" at bounding box center [692, 128] width 72 height 13
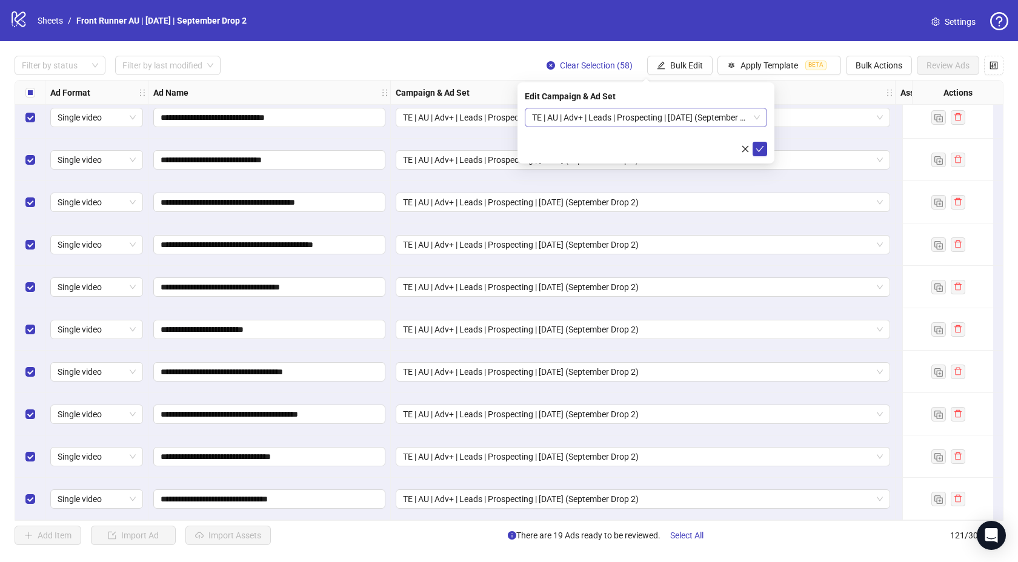
click at [627, 124] on span "TE | AU | Adv+ | Leads | Prospecting | [DATE] (September Drop 2)" at bounding box center [646, 117] width 228 height 18
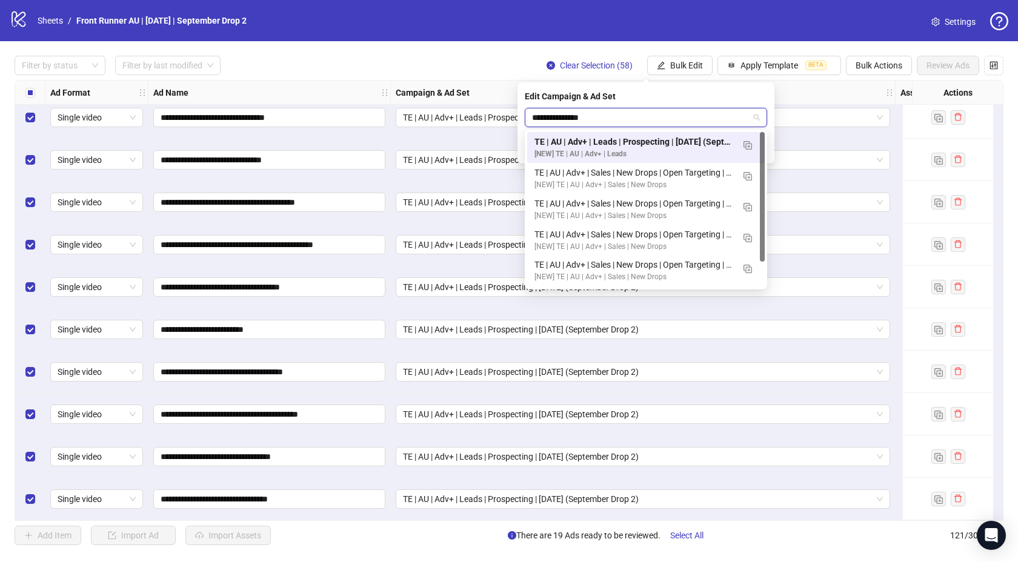
type input "**********"
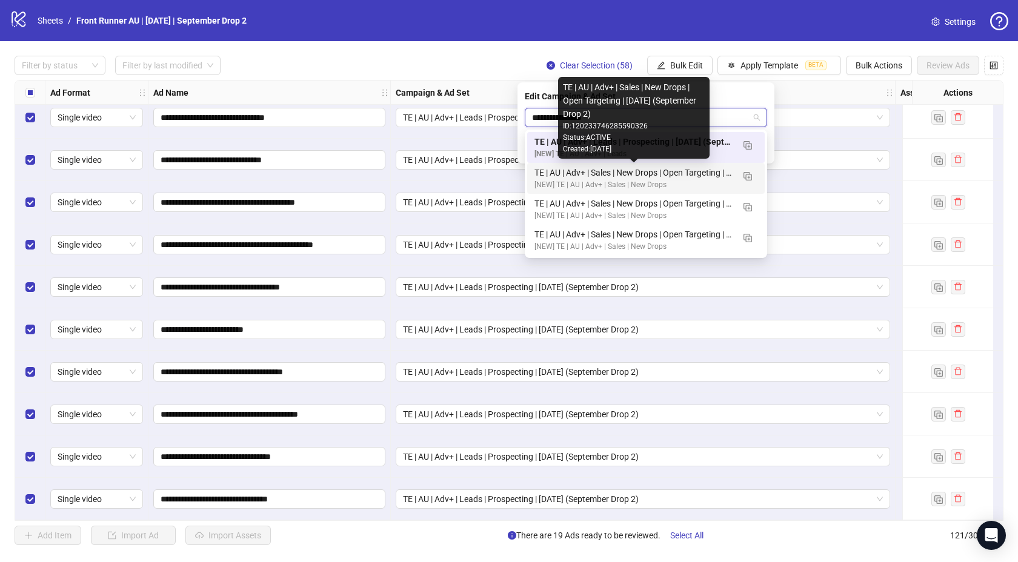
click at [690, 172] on div "TE | AU | Adv+ | Sales | New Drops | Open Targeting | [DATE] (September Drop 2)" at bounding box center [634, 172] width 199 height 13
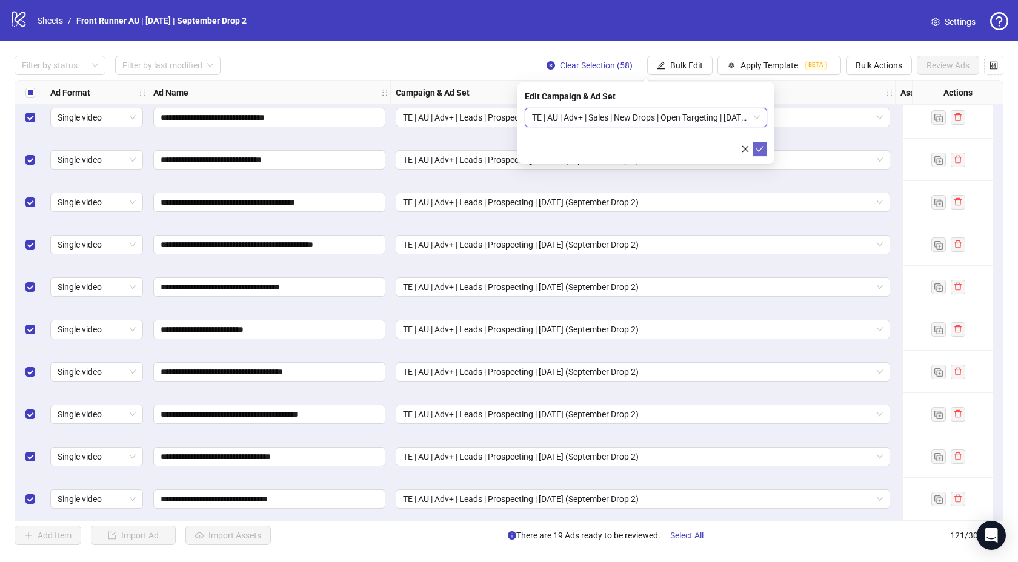
click at [764, 147] on button "submit" at bounding box center [760, 149] width 15 height 15
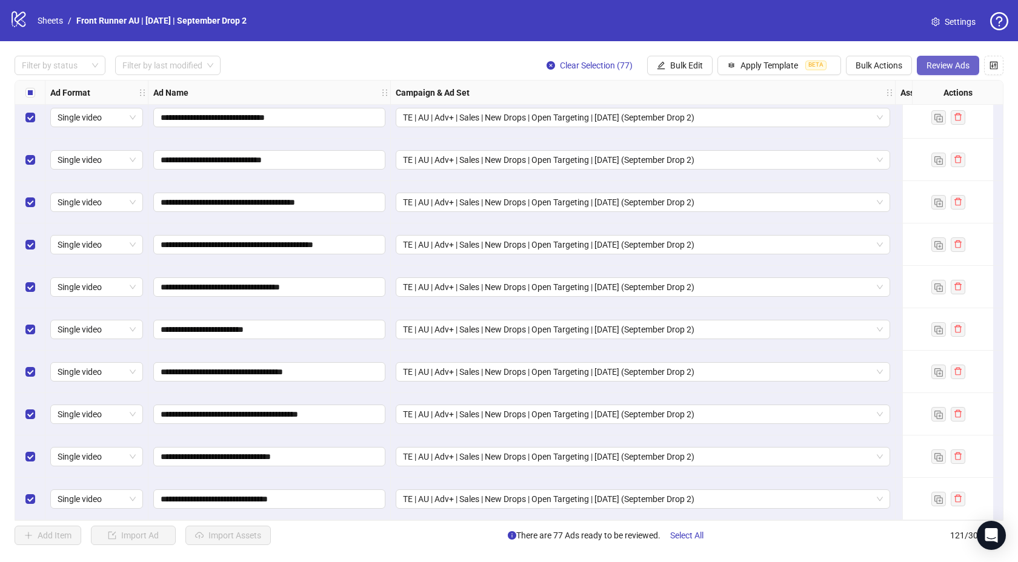
click at [928, 59] on button "Review Ads" at bounding box center [948, 65] width 62 height 19
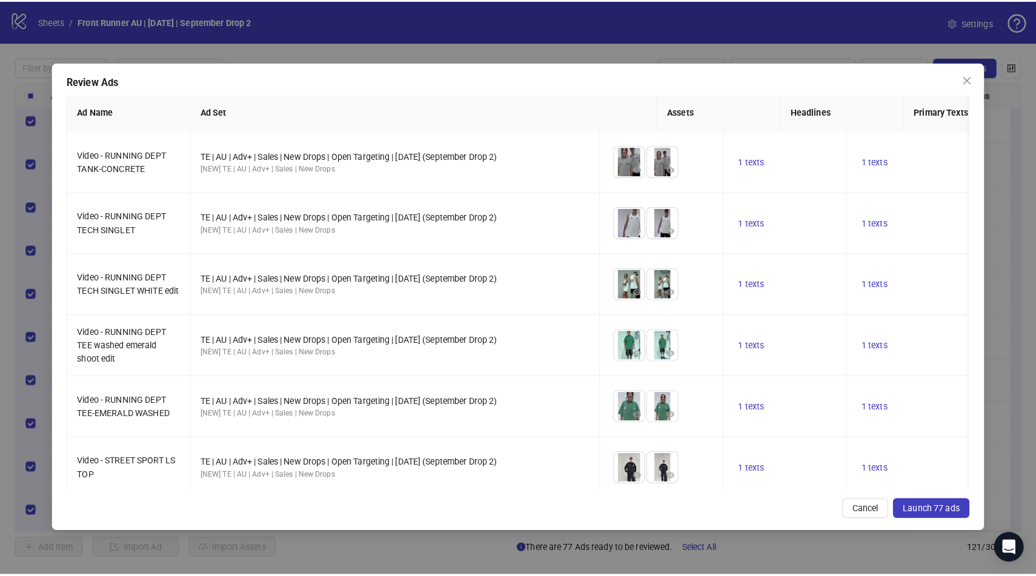
scroll to position [4238, 0]
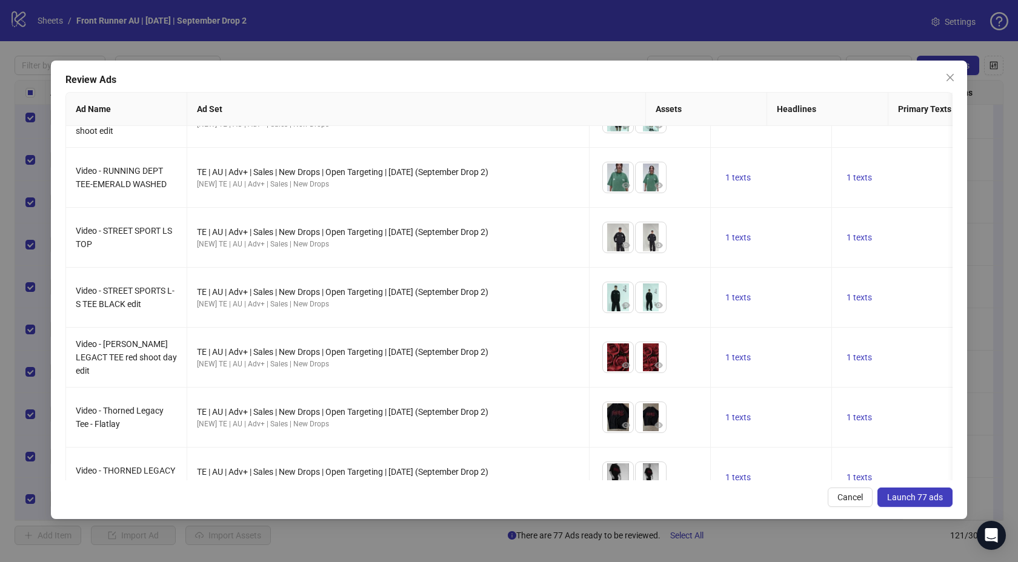
click at [905, 493] on span "Launch 77 ads" at bounding box center [915, 498] width 56 height 10
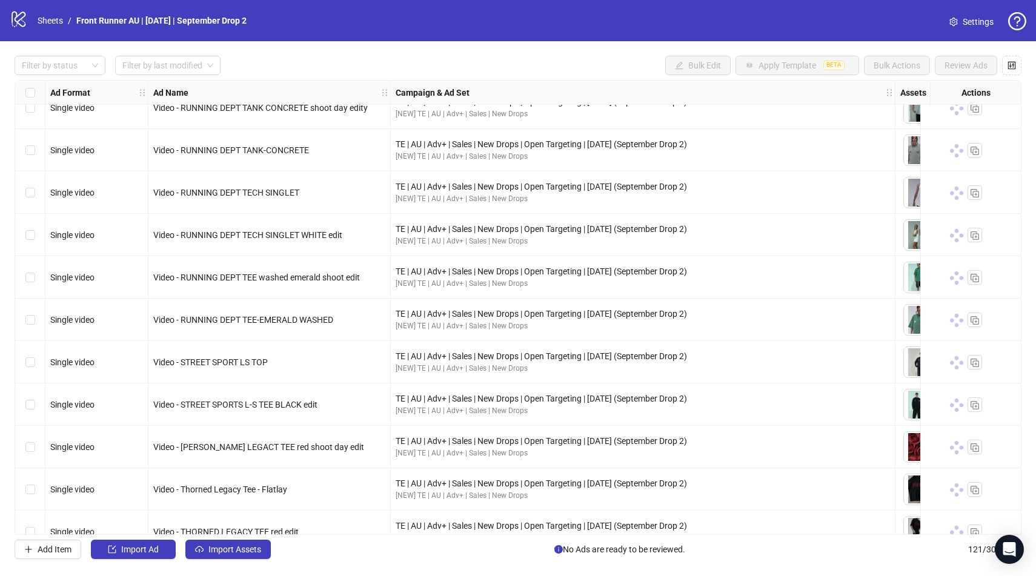
scroll to position [4685, 0]
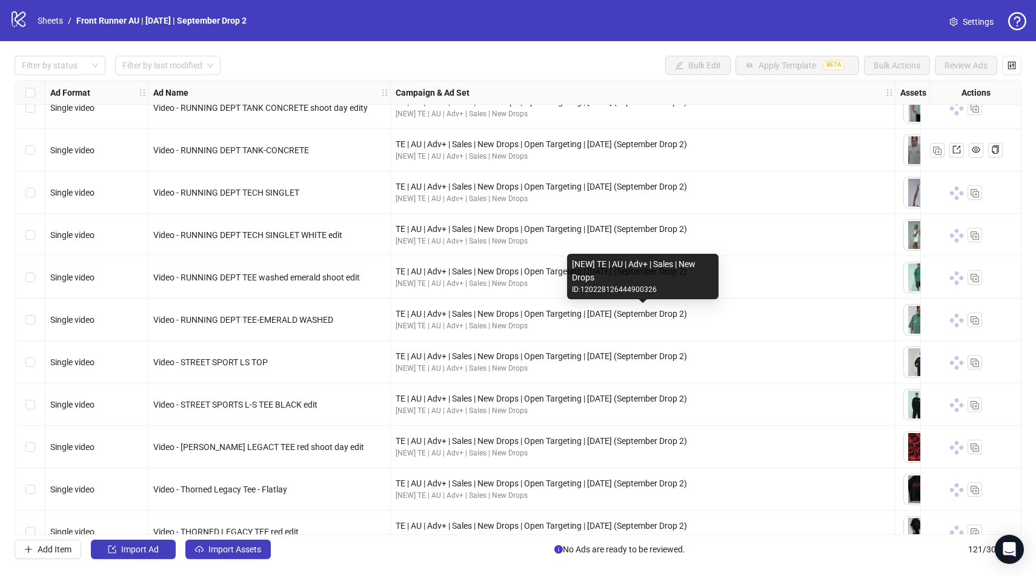
click at [544, 83] on div "Ad Format Ad Name Campaign & Ad Set Assets Descriptions Headlines Primary Texts…" at bounding box center [518, 307] width 1007 height 455
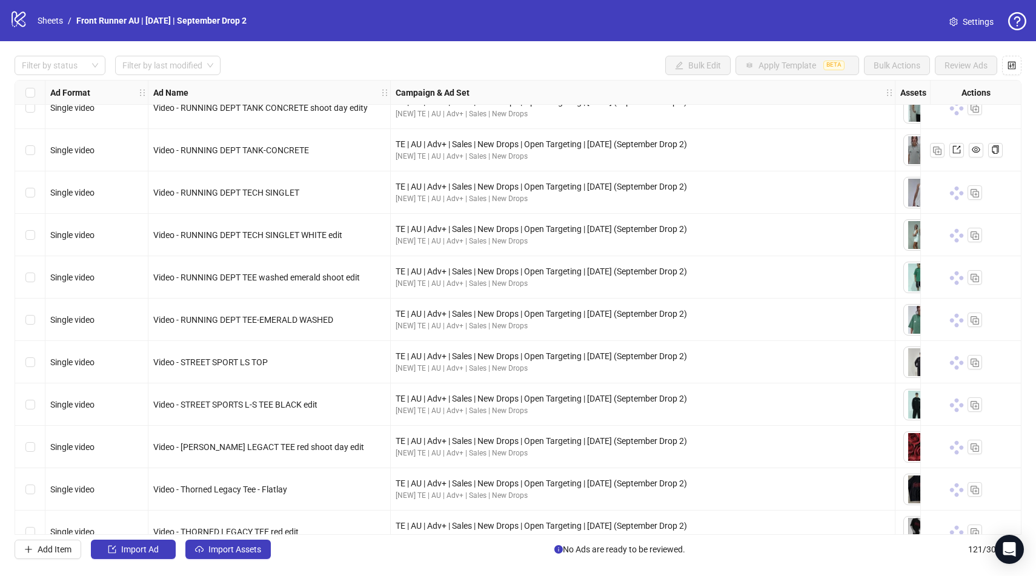
scroll to position [4633, 0]
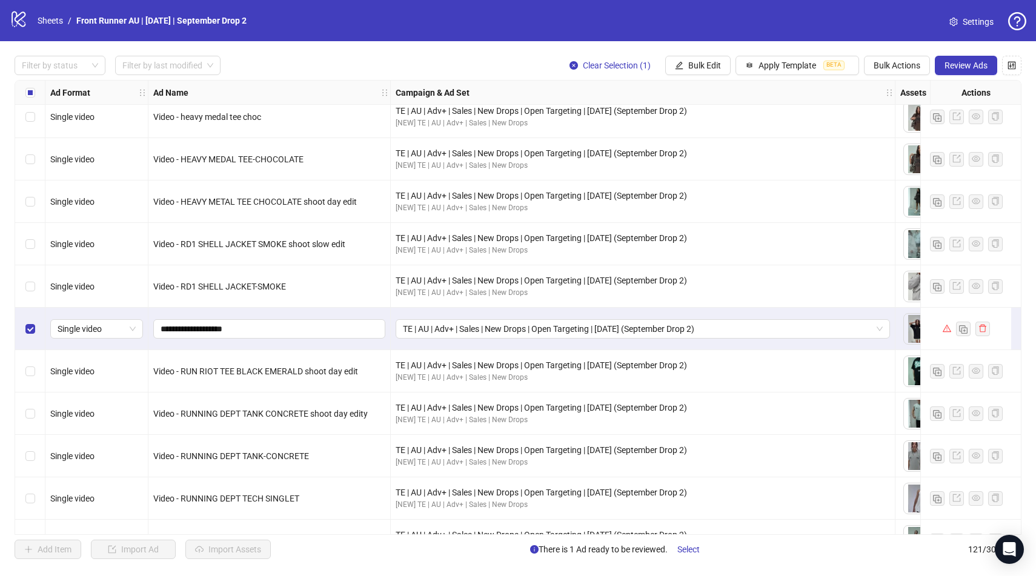
scroll to position [4709, 0]
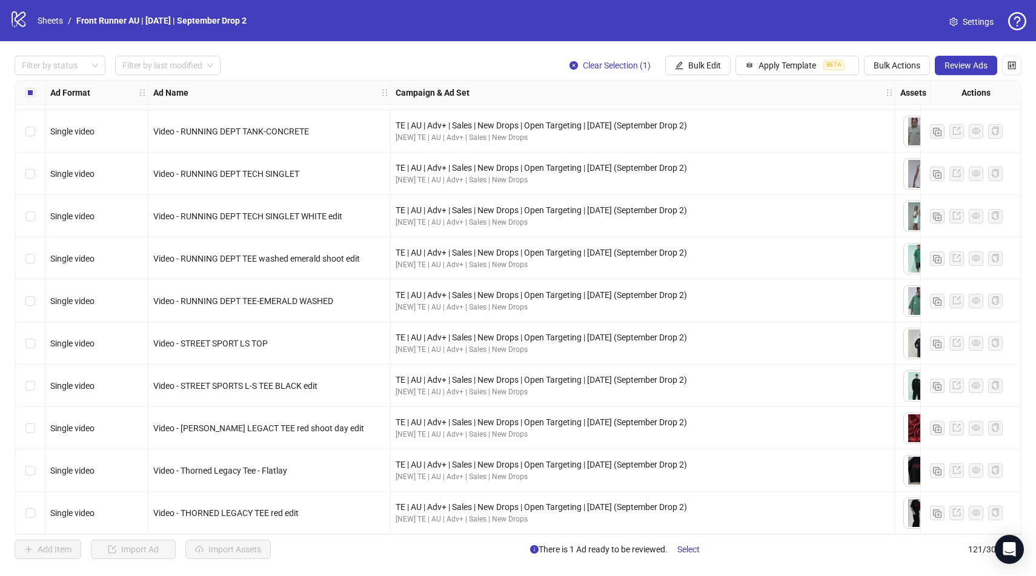
click at [298, 65] on div "Filter by status Filter by last modified Clear Selection (1) Bulk Edit Apply Te…" at bounding box center [518, 65] width 1007 height 19
